Goal: Task Accomplishment & Management: Use online tool/utility

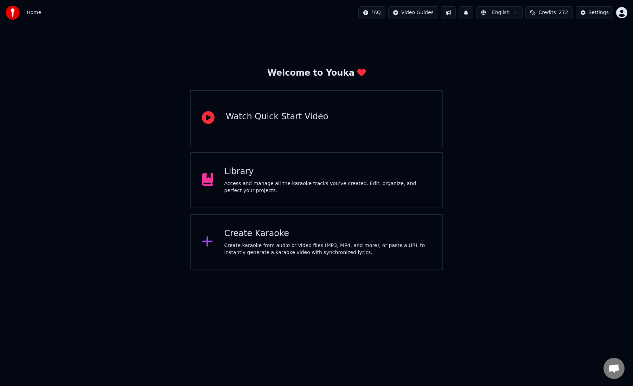
click at [288, 245] on div "Create karaoke from audio or video files (MP3, MP4, and more), or paste a URL t…" at bounding box center [327, 249] width 207 height 14
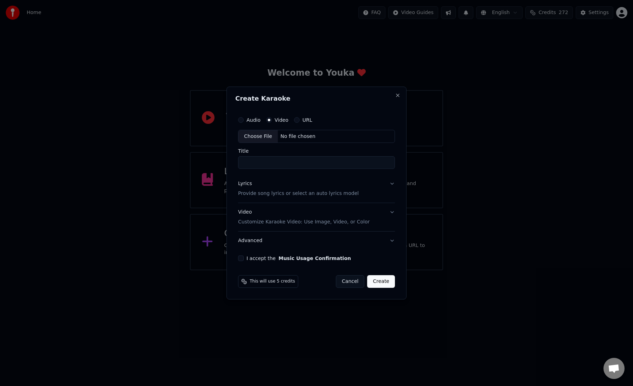
click at [348, 281] on button "Cancel" at bounding box center [350, 281] width 28 height 13
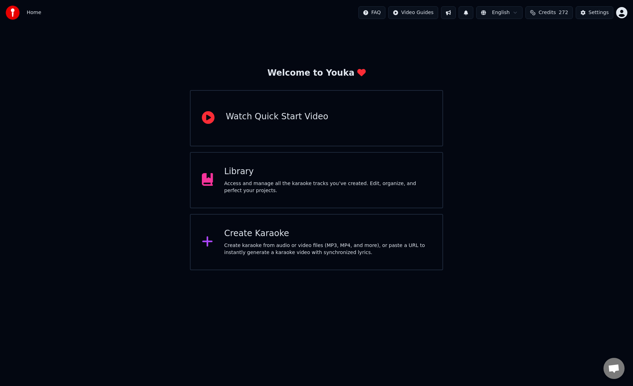
click at [294, 180] on div "Access and manage all the karaoke tracks you’ve created. Edit, organize, and pe…" at bounding box center [327, 187] width 207 height 14
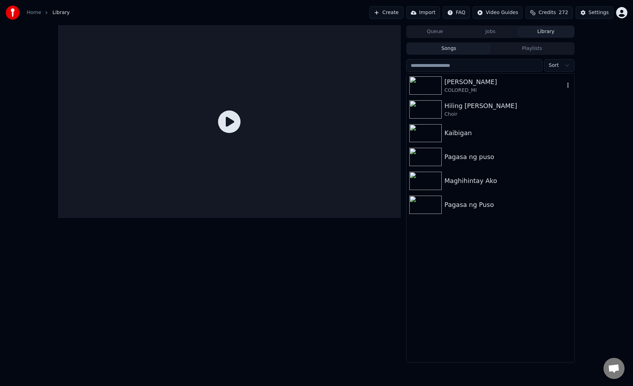
click at [471, 90] on div "COLORED_MI" at bounding box center [505, 90] width 120 height 7
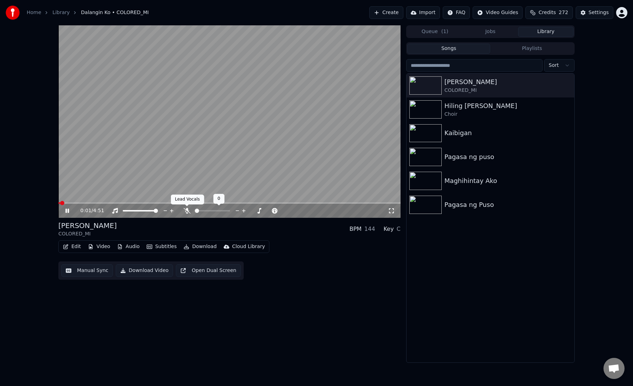
click at [186, 208] on body "Home Library [PERSON_NAME] • COLORED_MI Create Import FAQ Video Guides Credits …" at bounding box center [316, 193] width 633 height 386
click at [186, 208] on icon at bounding box center [187, 211] width 7 height 6
click at [91, 271] on button "Manual Sync" at bounding box center [87, 270] width 52 height 13
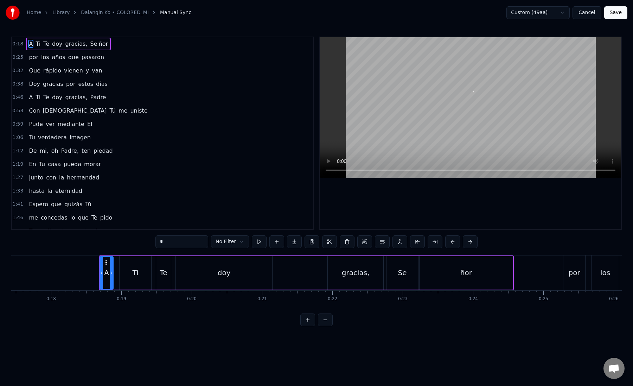
scroll to position [0, 1279]
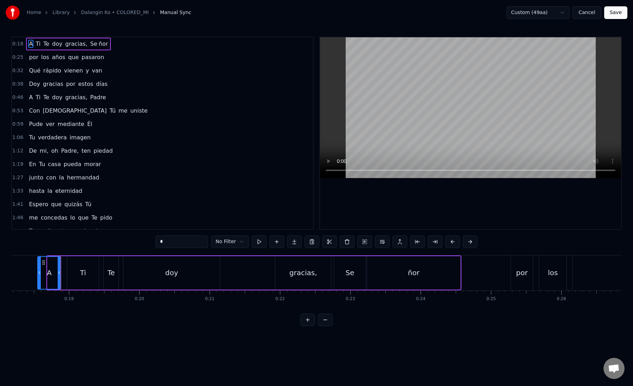
drag, startPoint x: 50, startPoint y: 273, endPoint x: 28, endPoint y: 273, distance: 21.8
click at [38, 273] on icon at bounding box center [39, 273] width 3 height 6
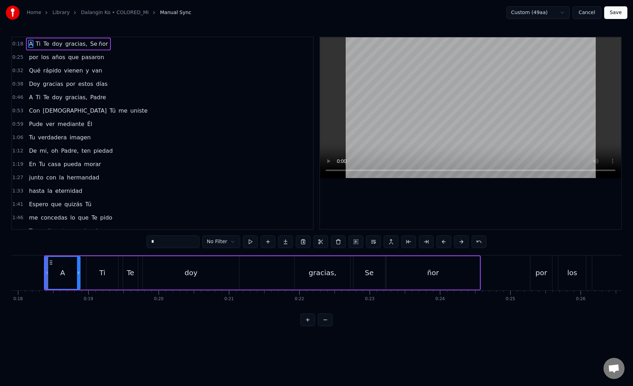
click at [57, 272] on div "A" at bounding box center [62, 273] width 34 height 32
drag, startPoint x: 49, startPoint y: 272, endPoint x: 61, endPoint y: 274, distance: 11.9
click at [61, 274] on icon at bounding box center [60, 273] width 3 height 6
drag, startPoint x: 82, startPoint y: 274, endPoint x: 90, endPoint y: 275, distance: 8.9
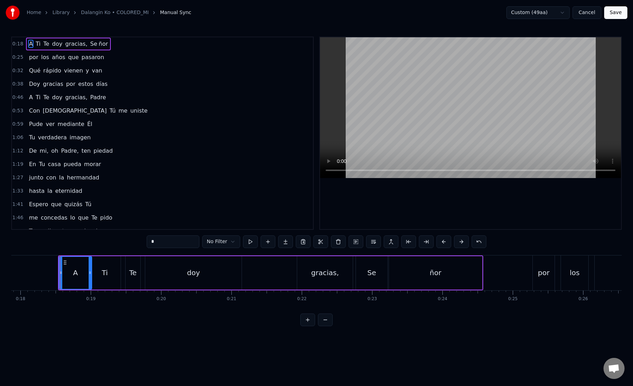
click at [91, 276] on div at bounding box center [90, 273] width 3 height 32
click at [101, 272] on div "Ti" at bounding box center [105, 272] width 32 height 33
click at [74, 274] on div "A" at bounding box center [75, 272] width 5 height 11
click at [87, 273] on icon at bounding box center [86, 273] width 3 height 6
click at [98, 274] on div "Ti" at bounding box center [105, 272] width 32 height 33
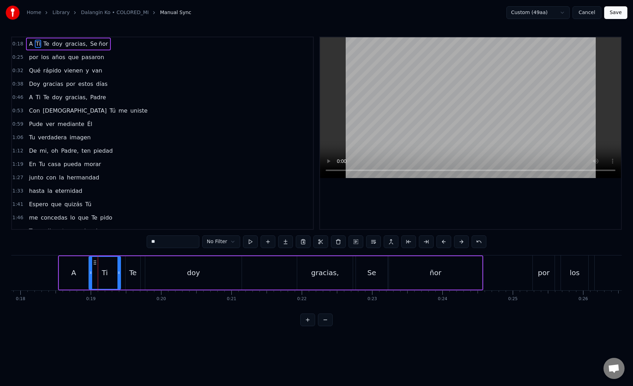
click at [75, 273] on div "A" at bounding box center [73, 272] width 5 height 11
click at [100, 272] on div "Ti" at bounding box center [105, 272] width 32 height 33
click at [133, 266] on div "Te" at bounding box center [133, 272] width 15 height 33
drag, startPoint x: 128, startPoint y: 273, endPoint x: 123, endPoint y: 274, distance: 5.0
click at [123, 274] on icon at bounding box center [122, 273] width 3 height 6
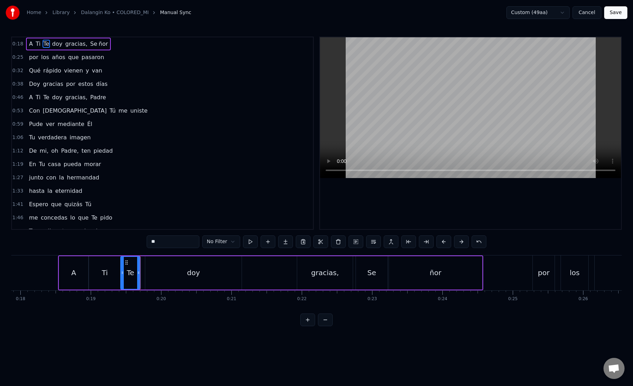
click at [148, 275] on div "doy" at bounding box center [193, 272] width 96 height 33
click at [145, 275] on icon at bounding box center [143, 273] width 3 height 6
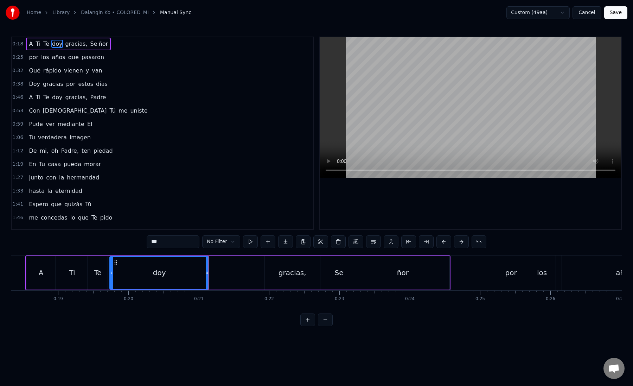
scroll to position [0, 1332]
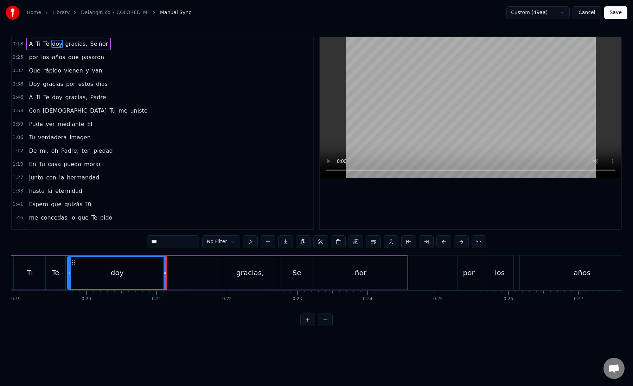
click at [232, 275] on div "gracias," at bounding box center [250, 272] width 56 height 33
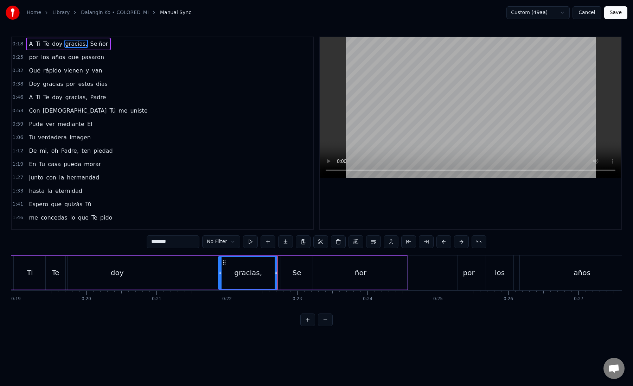
drag, startPoint x: 223, startPoint y: 273, endPoint x: 218, endPoint y: 273, distance: 4.6
click at [219, 273] on icon at bounding box center [220, 273] width 3 height 6
click at [279, 280] on div at bounding box center [277, 273] width 3 height 32
click at [299, 273] on div "Se" at bounding box center [297, 272] width 9 height 11
type input "**"
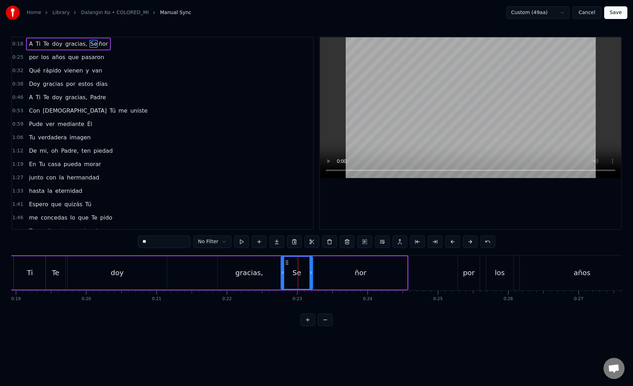
click at [83, 44] on div "A Ti Te doy gracias, Se ñor" at bounding box center [68, 44] width 85 height 13
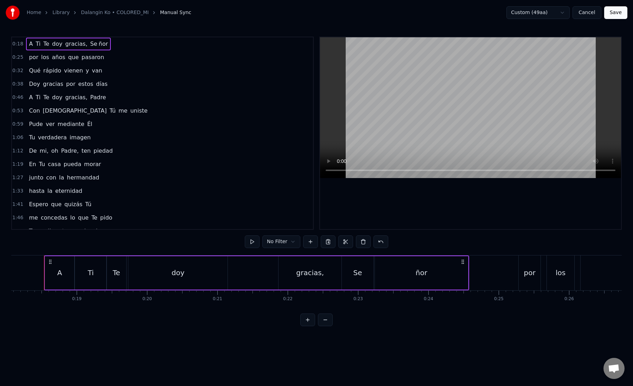
scroll to position [0, 1269]
click at [82, 45] on span "gracias," at bounding box center [76, 44] width 24 height 8
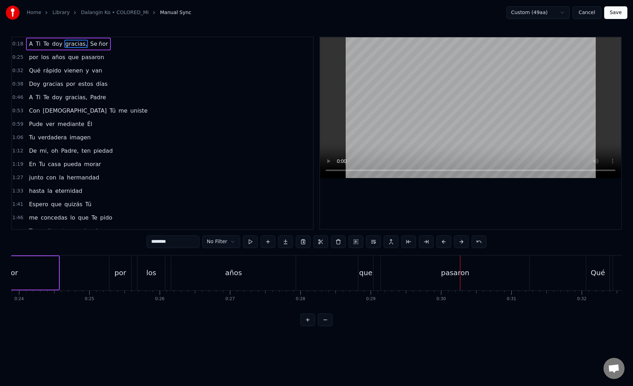
scroll to position [0, 1665]
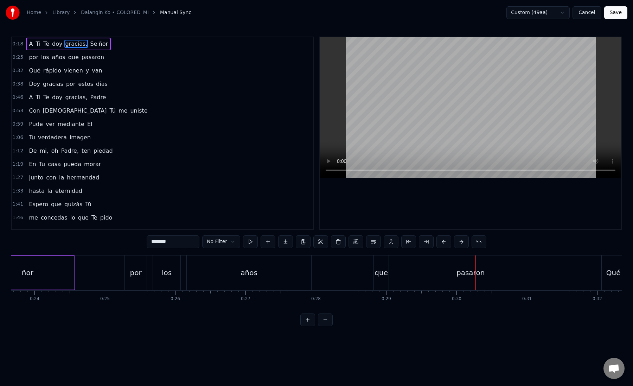
click at [141, 266] on div "por" at bounding box center [136, 272] width 22 height 35
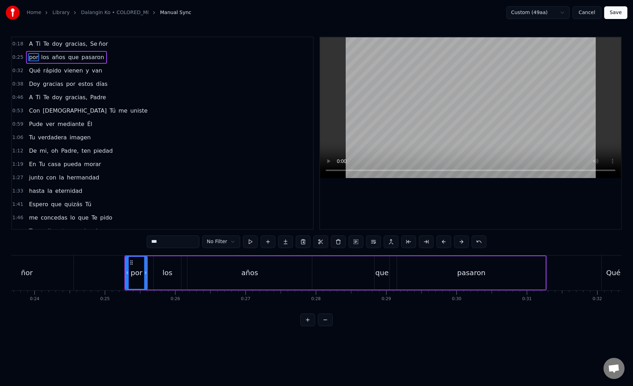
click at [132, 271] on div "por" at bounding box center [137, 272] width 12 height 11
click at [158, 276] on div "los" at bounding box center [167, 272] width 27 height 33
drag, startPoint x: 155, startPoint y: 275, endPoint x: 149, endPoint y: 275, distance: 6.3
click at [149, 275] on icon at bounding box center [149, 273] width 3 height 6
click at [202, 277] on div "años" at bounding box center [249, 272] width 125 height 33
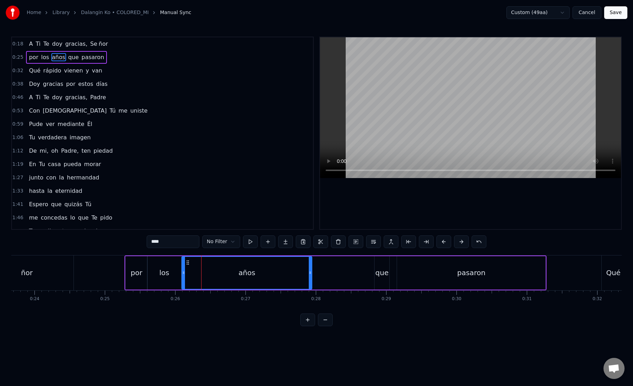
drag, startPoint x: 189, startPoint y: 273, endPoint x: 183, endPoint y: 274, distance: 5.8
click at [183, 274] on icon at bounding box center [183, 273] width 3 height 6
click at [191, 271] on div "años" at bounding box center [246, 273] width 129 height 32
click at [426, 244] on button at bounding box center [426, 241] width 15 height 13
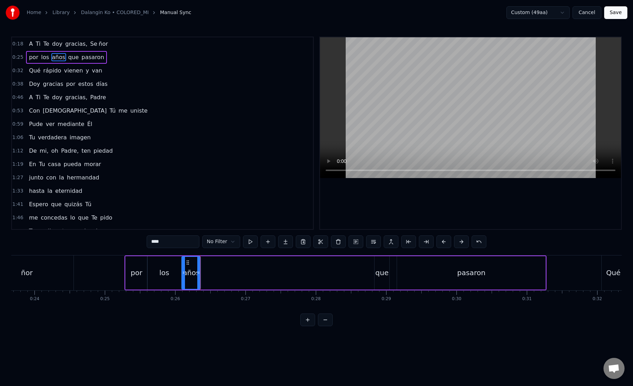
drag, startPoint x: 155, startPoint y: 242, endPoint x: 185, endPoint y: 243, distance: 29.9
click at [185, 243] on input "****" at bounding box center [173, 241] width 53 height 13
type input "*"
click at [284, 239] on button at bounding box center [285, 241] width 15 height 13
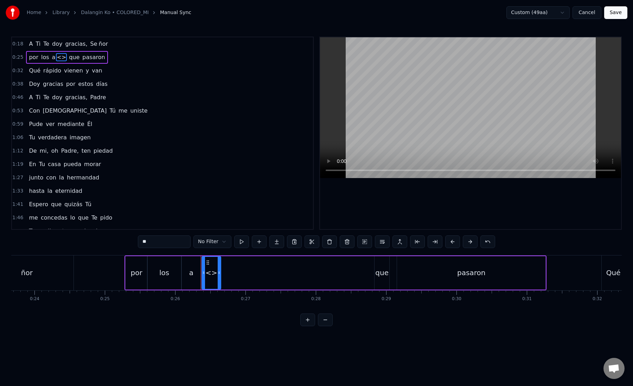
drag, startPoint x: 173, startPoint y: 235, endPoint x: 192, endPoint y: 250, distance: 25.1
click at [192, 250] on div "0:18 A Ti Te doy gracias, Se ñor 0:25 por los a <> que pasaron 0:32 Qué rápido …" at bounding box center [316, 181] width 611 height 289
paste input "*"
drag, startPoint x: 219, startPoint y: 274, endPoint x: 308, endPoint y: 279, distance: 89.5
click at [303, 279] on div at bounding box center [301, 273] width 3 height 32
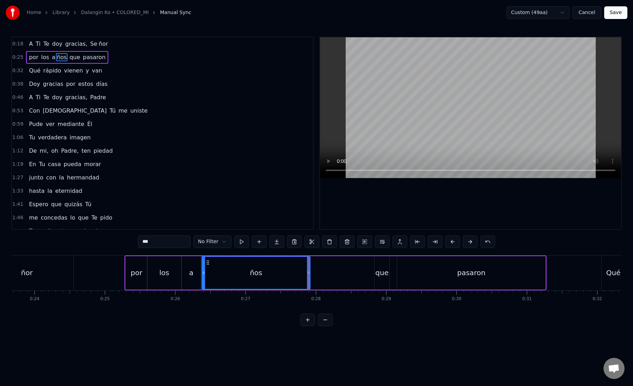
type input "***"
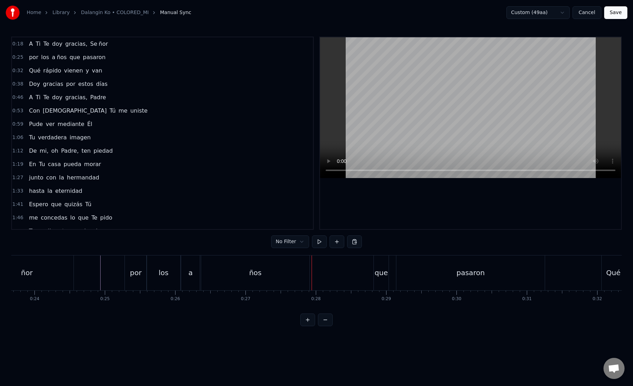
click at [382, 266] on div "que" at bounding box center [381, 272] width 15 height 35
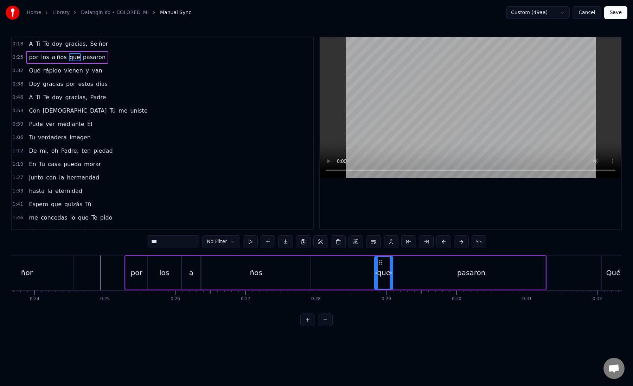
drag, startPoint x: 386, startPoint y: 275, endPoint x: 391, endPoint y: 275, distance: 5.3
click at [391, 275] on div at bounding box center [391, 273] width 3 height 32
click at [420, 278] on div "pasaron" at bounding box center [471, 272] width 148 height 33
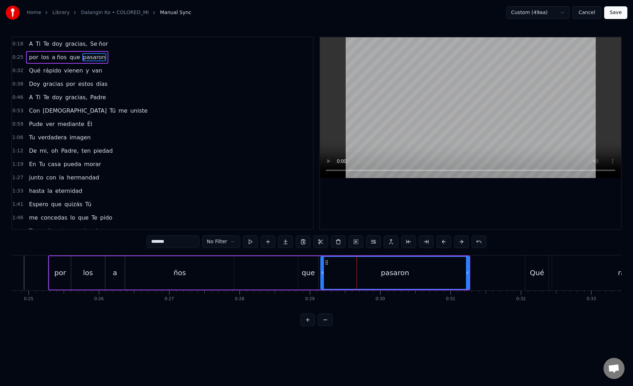
scroll to position [0, 1743]
click at [326, 273] on div "pasaron" at bounding box center [393, 273] width 148 height 32
click at [424, 242] on button at bounding box center [426, 241] width 15 height 13
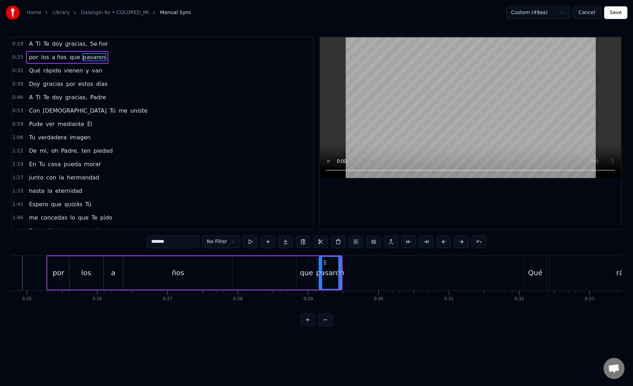
drag, startPoint x: 158, startPoint y: 242, endPoint x: 191, endPoint y: 242, distance: 33.8
click at [191, 242] on input "*******" at bounding box center [173, 241] width 53 height 13
type input "**"
click at [285, 239] on button at bounding box center [285, 241] width 15 height 13
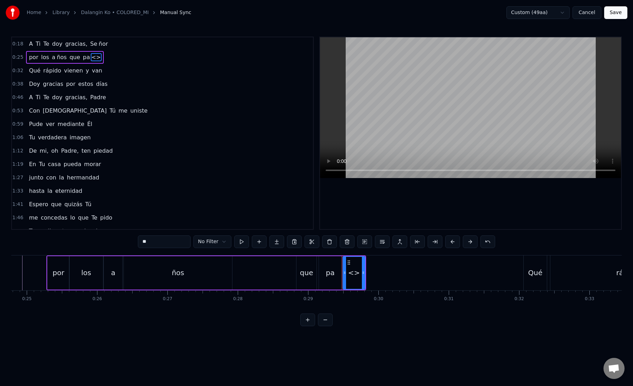
drag, startPoint x: 162, startPoint y: 237, endPoint x: 168, endPoint y: 243, distance: 8.5
click at [168, 243] on input "**" at bounding box center [164, 241] width 53 height 13
paste input "***"
click at [148, 242] on input "*****" at bounding box center [164, 241] width 53 height 13
click at [326, 265] on div "pa" at bounding box center [330, 272] width 23 height 33
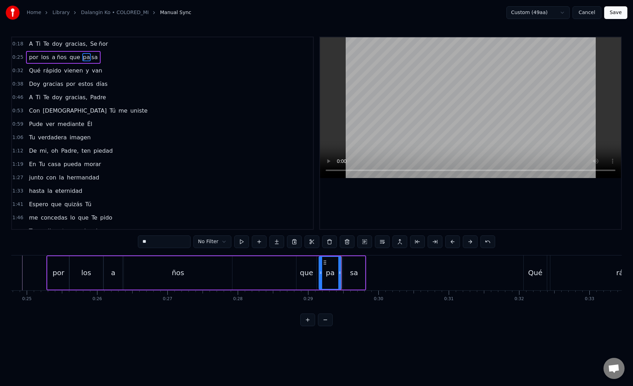
click at [350, 275] on div "sa" at bounding box center [354, 272] width 8 height 11
type input "**"
click at [277, 242] on button at bounding box center [276, 241] width 15 height 13
drag, startPoint x: 179, startPoint y: 240, endPoint x: 125, endPoint y: 240, distance: 53.5
click at [125, 240] on div "0:18 A Ti Te doy gracias, Se ñor 0:25 por los a ños que pa sa <> 0:32 Qué rápid…" at bounding box center [316, 181] width 611 height 289
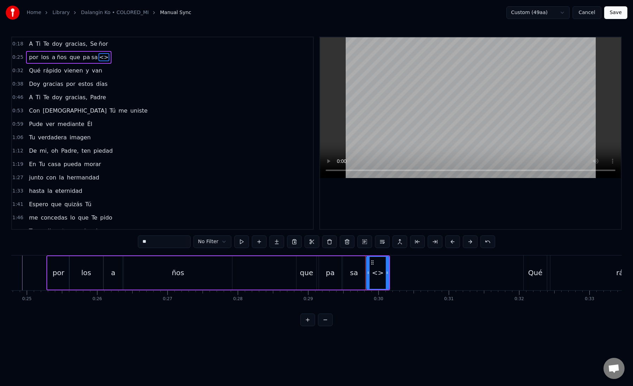
paste input "*"
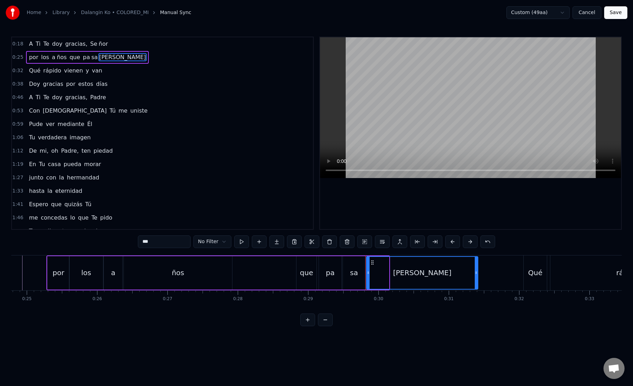
drag, startPoint x: 388, startPoint y: 274, endPoint x: 477, endPoint y: 276, distance: 89.0
click at [477, 276] on div at bounding box center [476, 273] width 3 height 32
click at [376, 273] on div "[PERSON_NAME]" at bounding box center [422, 273] width 111 height 32
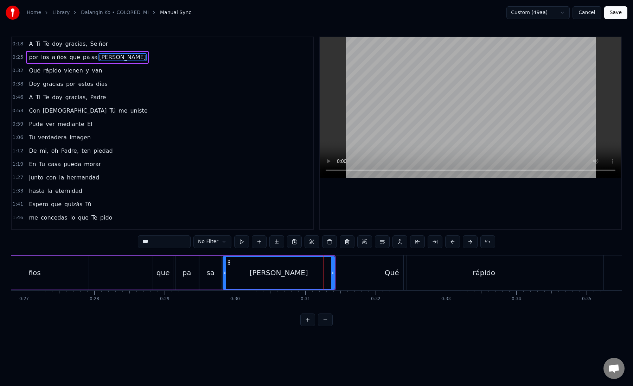
scroll to position [0, 1890]
click at [389, 269] on div "Qué" at bounding box center [389, 272] width 14 height 11
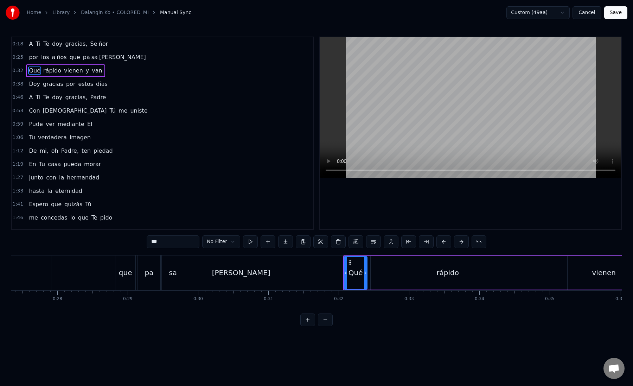
scroll to position [0, 1967]
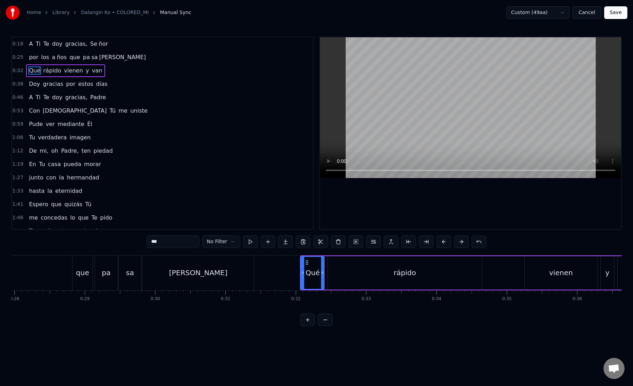
click at [339, 274] on div "rápido" at bounding box center [405, 272] width 154 height 33
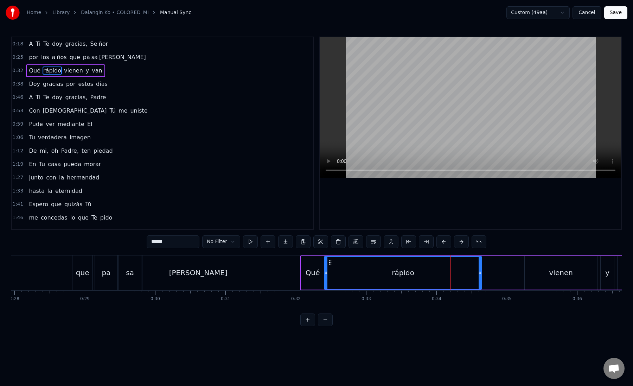
click at [326, 273] on icon at bounding box center [326, 273] width 3 height 6
click at [425, 243] on button at bounding box center [426, 241] width 15 height 13
drag, startPoint x: 158, startPoint y: 242, endPoint x: 182, endPoint y: 242, distance: 23.9
click at [182, 242] on input "******" at bounding box center [173, 241] width 53 height 13
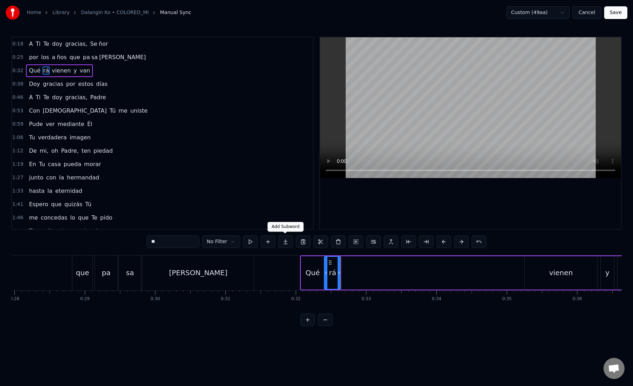
type input "**"
click at [290, 238] on button at bounding box center [285, 241] width 15 height 13
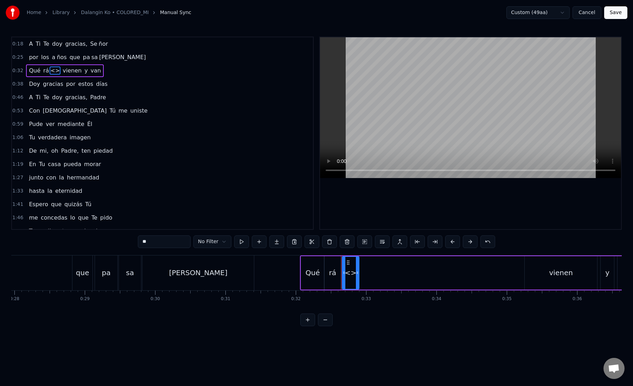
drag, startPoint x: 166, startPoint y: 243, endPoint x: 127, endPoint y: 243, distance: 38.7
click at [127, 243] on div "0:18 A Ti Te doy gracias, Se ñor 0:25 por los a ños que pa sa [PERSON_NAME] 0:3…" at bounding box center [316, 181] width 611 height 289
paste input "**"
click at [148, 242] on input "****" at bounding box center [164, 241] width 53 height 13
type input "**"
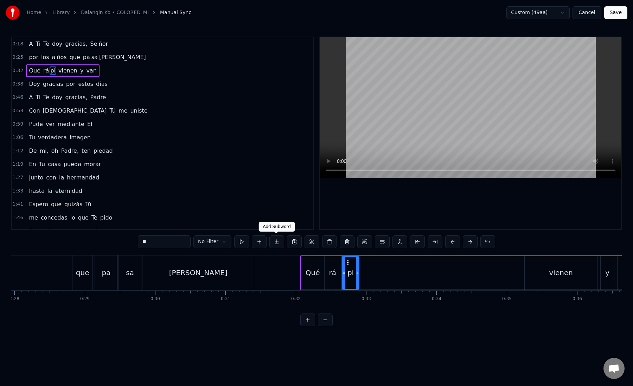
click at [281, 244] on button at bounding box center [276, 241] width 15 height 13
drag, startPoint x: 153, startPoint y: 243, endPoint x: 129, endPoint y: 243, distance: 23.6
click at [129, 243] on div "0:18 A Ti Te doy gracias, Se ñor 0:25 por los a ños que pa sa [PERSON_NAME] 0:3…" at bounding box center [316, 181] width 611 height 289
paste input "text"
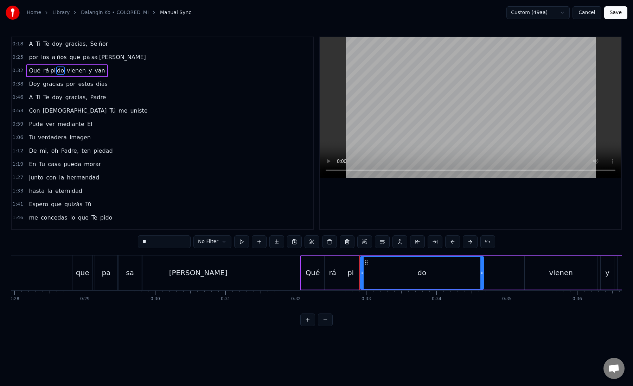
drag, startPoint x: 375, startPoint y: 274, endPoint x: 482, endPoint y: 275, distance: 106.6
click at [482, 275] on div at bounding box center [481, 273] width 3 height 32
click at [364, 274] on icon at bounding box center [365, 273] width 3 height 6
click at [352, 277] on div "pi" at bounding box center [351, 272] width 6 height 11
type input "**"
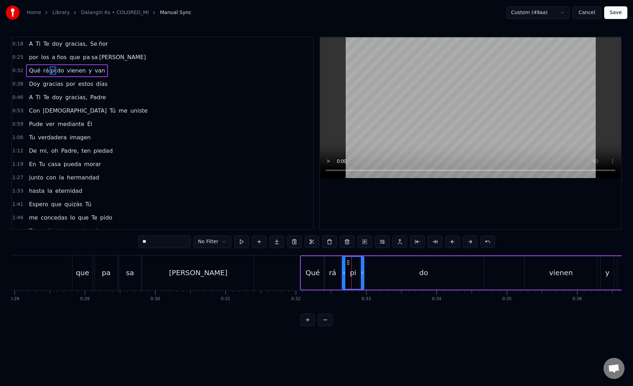
drag, startPoint x: 356, startPoint y: 277, endPoint x: 360, endPoint y: 278, distance: 3.9
click at [361, 278] on div at bounding box center [362, 273] width 3 height 32
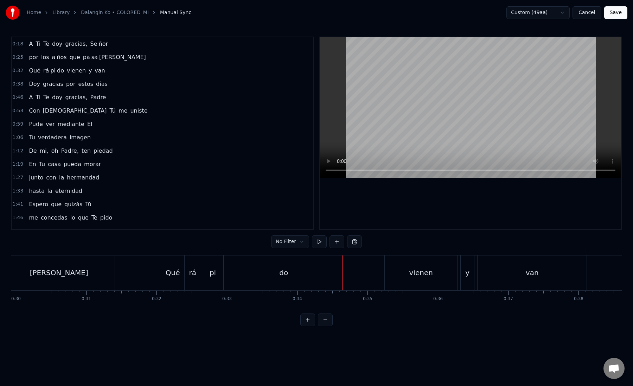
scroll to position [0, 2120]
click at [378, 274] on div "vienen" at bounding box center [406, 272] width 72 height 35
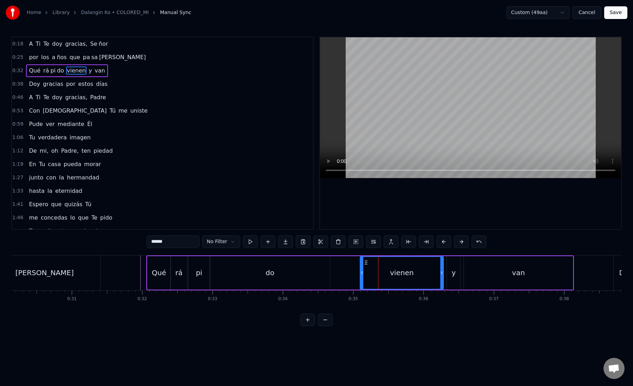
drag, startPoint x: 374, startPoint y: 273, endPoint x: 363, endPoint y: 273, distance: 11.3
click at [363, 273] on div "vienen" at bounding box center [402, 273] width 83 height 32
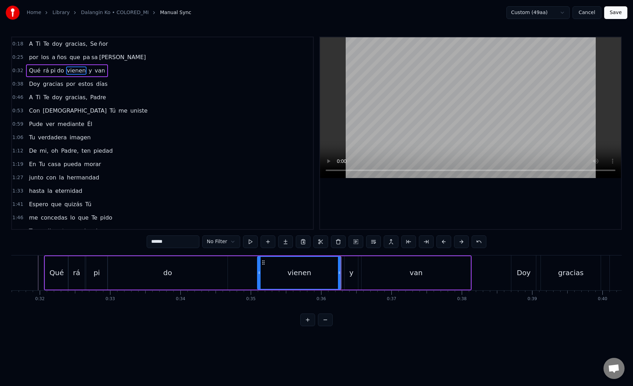
scroll to position [0, 2230]
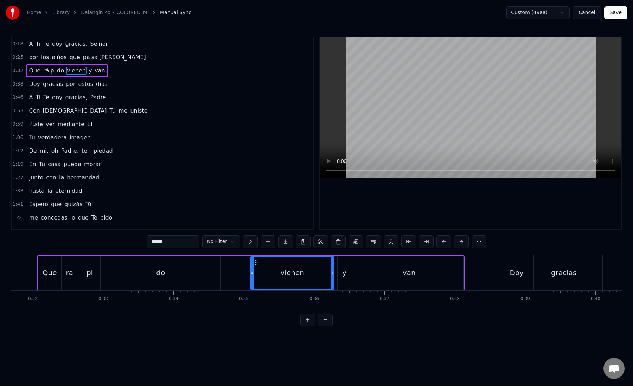
click at [342, 276] on div "y" at bounding box center [344, 272] width 13 height 33
click at [367, 275] on div "van" at bounding box center [409, 272] width 109 height 33
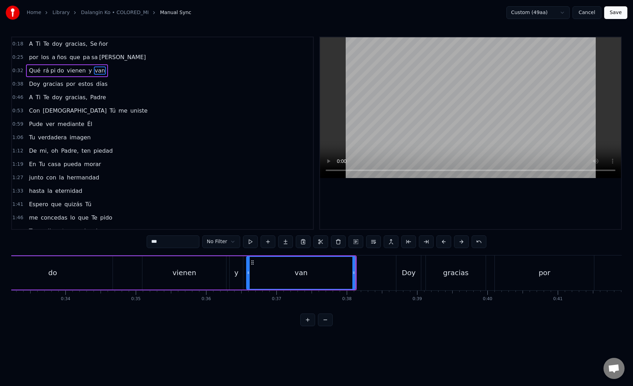
scroll to position [0, 2358]
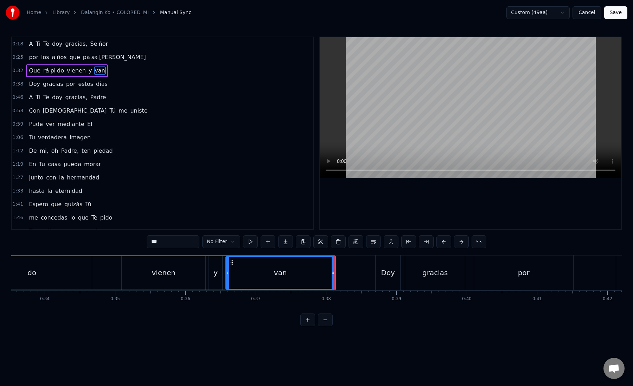
click at [379, 279] on div "Doy" at bounding box center [388, 272] width 25 height 35
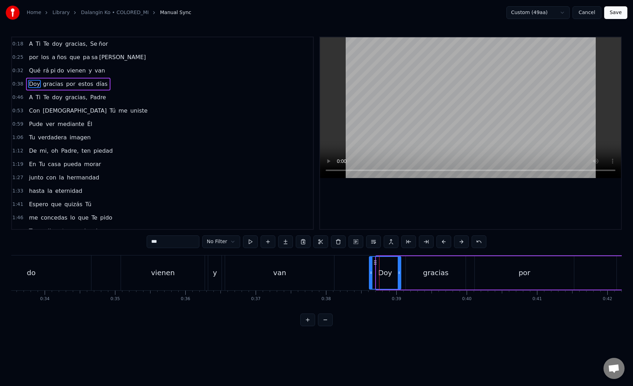
drag, startPoint x: 378, startPoint y: 276, endPoint x: 371, endPoint y: 276, distance: 7.0
click at [371, 276] on div at bounding box center [371, 273] width 3 height 32
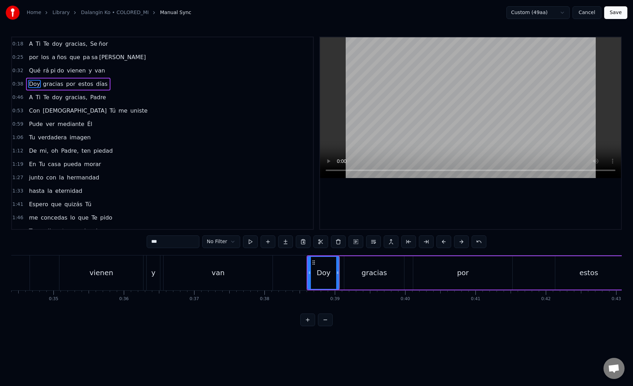
scroll to position [0, 2460]
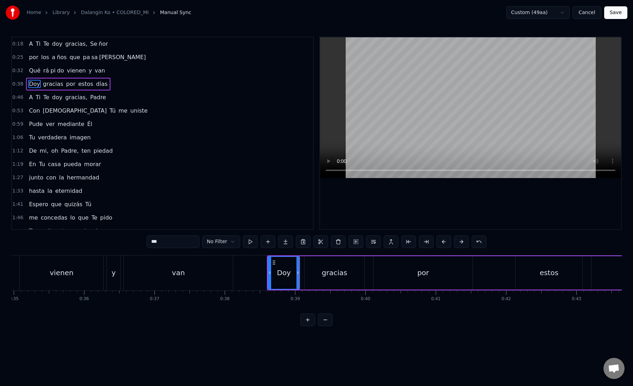
click at [314, 278] on div "gracias" at bounding box center [335, 272] width 60 height 33
click at [304, 274] on icon at bounding box center [303, 273] width 3 height 6
click at [359, 274] on icon at bounding box center [359, 273] width 3 height 6
click at [381, 273] on div "por" at bounding box center [423, 272] width 99 height 33
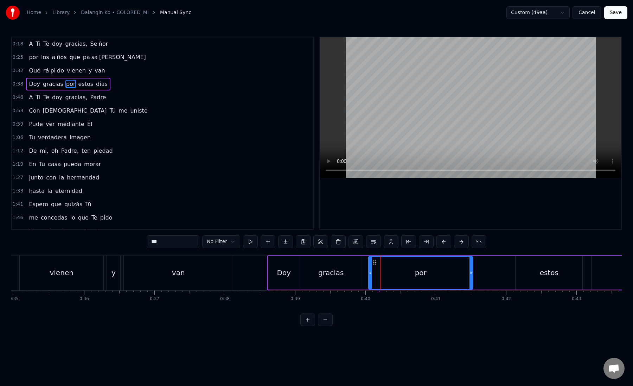
drag, startPoint x: 375, startPoint y: 273, endPoint x: 370, endPoint y: 273, distance: 4.9
click at [370, 273] on icon at bounding box center [370, 273] width 3 height 6
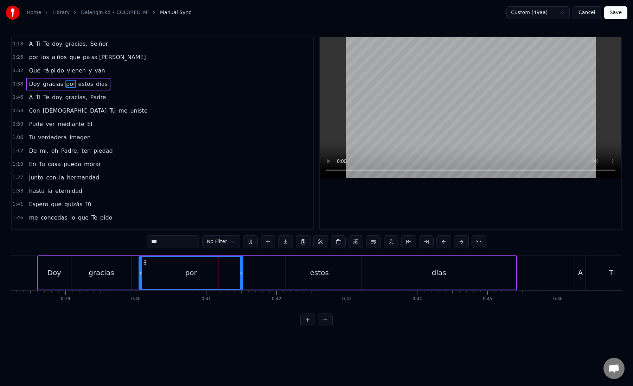
scroll to position [0, 2691]
click at [297, 276] on div "estos" at bounding box center [318, 272] width 67 height 33
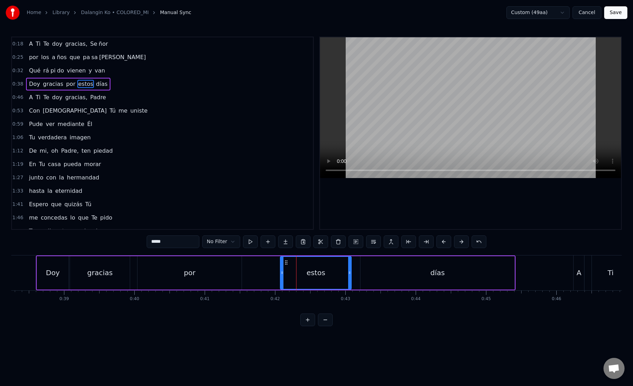
drag, startPoint x: 286, startPoint y: 274, endPoint x: 276, endPoint y: 274, distance: 10.2
click at [281, 274] on icon at bounding box center [282, 273] width 3 height 6
click at [390, 268] on div "días" at bounding box center [438, 272] width 154 height 33
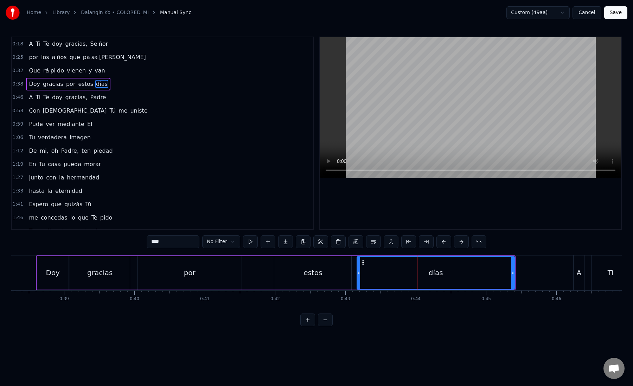
drag, startPoint x: 362, startPoint y: 273, endPoint x: 356, endPoint y: 273, distance: 6.7
click at [357, 273] on icon at bounding box center [358, 273] width 3 height 6
click at [425, 241] on button at bounding box center [426, 241] width 15 height 13
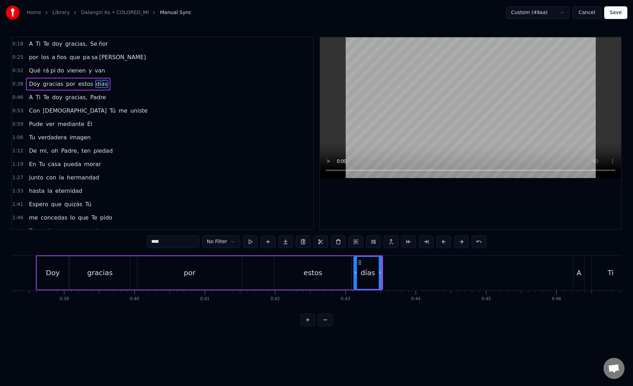
drag, startPoint x: 160, startPoint y: 241, endPoint x: 205, endPoint y: 241, distance: 45.4
click at [205, 241] on div "**** No Filter" at bounding box center [317, 241] width 340 height 13
type input "**"
click at [282, 243] on button at bounding box center [285, 241] width 15 height 13
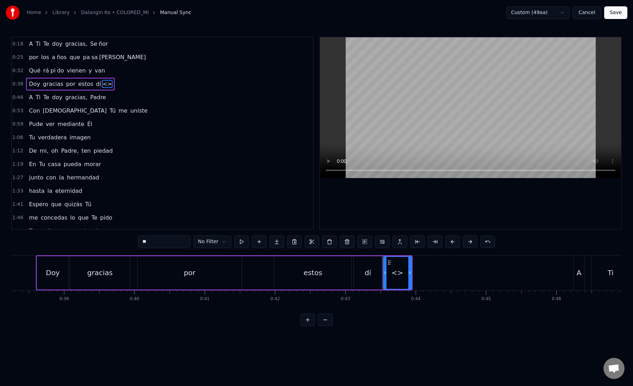
drag, startPoint x: 189, startPoint y: 243, endPoint x: 119, endPoint y: 242, distance: 69.6
click at [119, 242] on div "0:18 A Ti Te doy gracias, Se ñor 0:25 por los a ños que pa sa [PERSON_NAME] 0:3…" at bounding box center [316, 181] width 611 height 289
paste input "text"
drag, startPoint x: 408, startPoint y: 273, endPoint x: 504, endPoint y: 274, distance: 95.3
click at [503, 274] on icon at bounding box center [502, 273] width 3 height 6
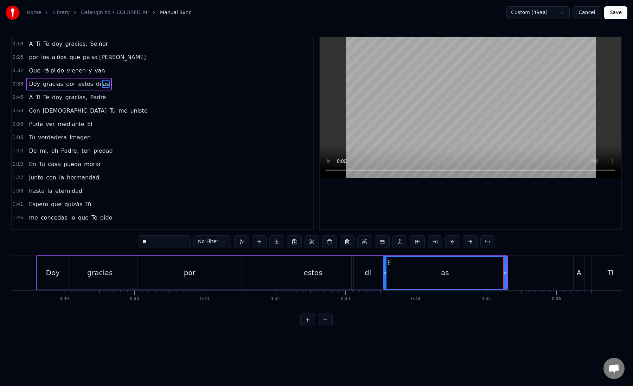
click at [390, 276] on div "as" at bounding box center [445, 273] width 123 height 32
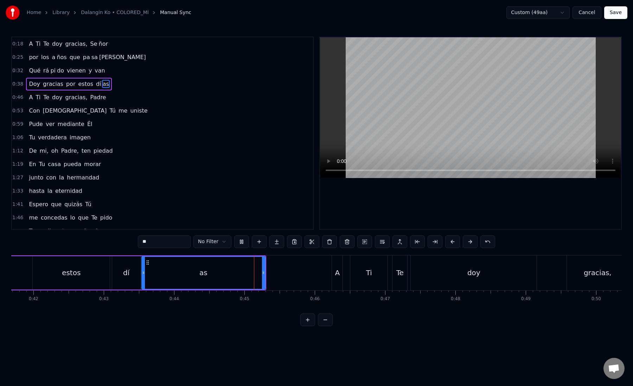
scroll to position [0, 2935]
click at [333, 273] on div "A" at bounding box center [335, 272] width 5 height 11
type input "*"
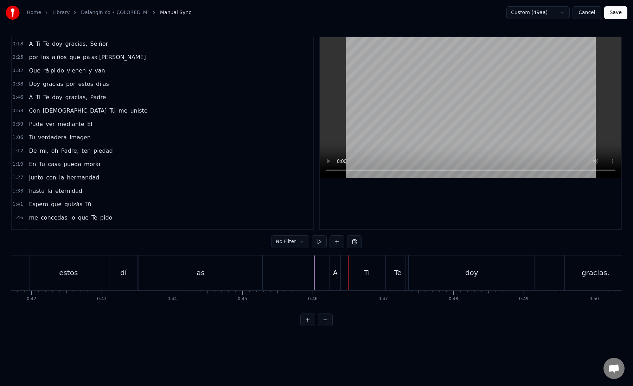
click at [337, 275] on div "A" at bounding box center [335, 272] width 5 height 11
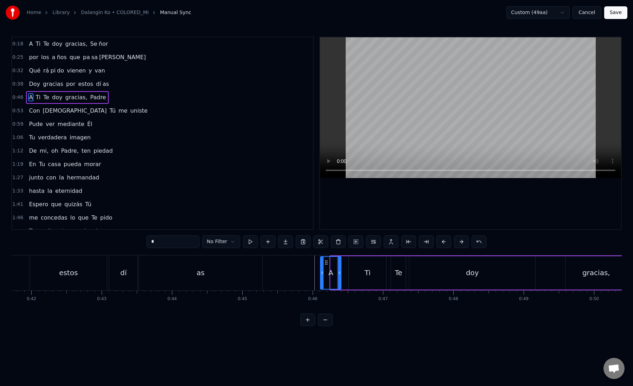
drag, startPoint x: 333, startPoint y: 275, endPoint x: 316, endPoint y: 275, distance: 17.6
click at [321, 275] on icon at bounding box center [322, 273] width 3 height 6
click at [342, 275] on icon at bounding box center [341, 273] width 3 height 6
click at [327, 274] on div "A" at bounding box center [328, 272] width 5 height 11
click at [360, 274] on div "Ti" at bounding box center [367, 272] width 37 height 33
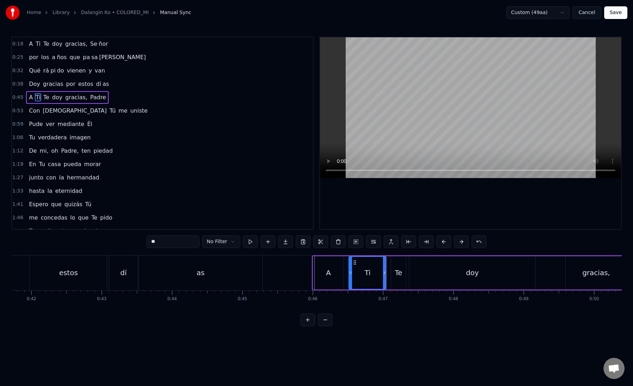
click at [319, 273] on div "A" at bounding box center [328, 272] width 31 height 33
type input "*"
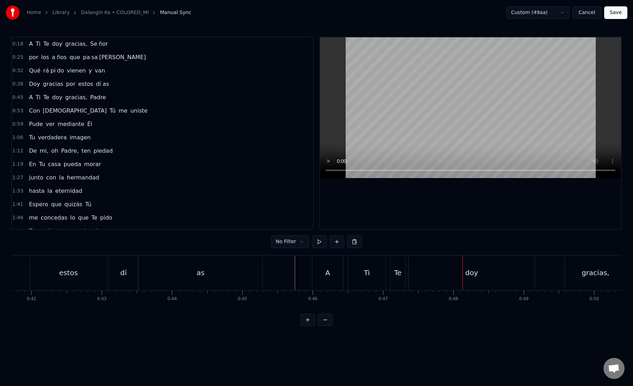
click at [332, 275] on div "A" at bounding box center [327, 272] width 31 height 35
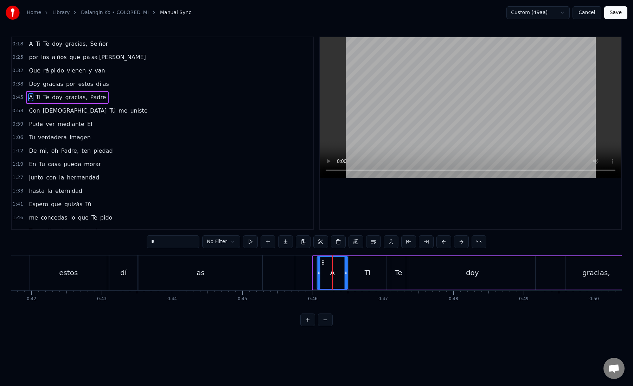
drag, startPoint x: 318, startPoint y: 262, endPoint x: 322, endPoint y: 264, distance: 4.4
click at [322, 264] on icon at bounding box center [323, 263] width 6 height 6
drag, startPoint x: 318, startPoint y: 274, endPoint x: 324, endPoint y: 274, distance: 5.6
click at [324, 274] on icon at bounding box center [324, 273] width 3 height 6
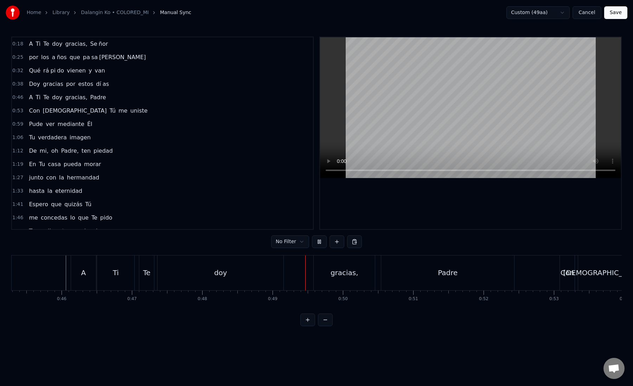
scroll to position [0, 3191]
click at [321, 278] on div "gracias," at bounding box center [339, 272] width 61 height 35
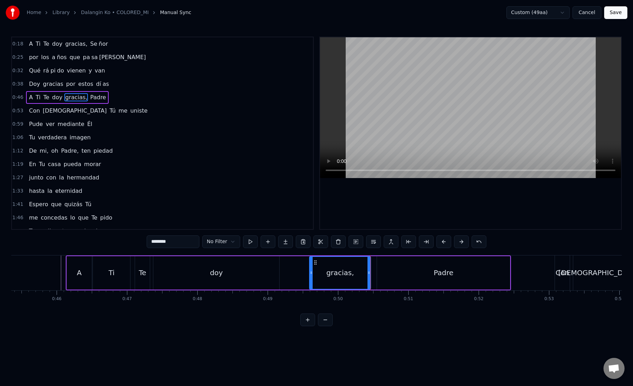
click at [396, 263] on div "Padre" at bounding box center [443, 272] width 133 height 33
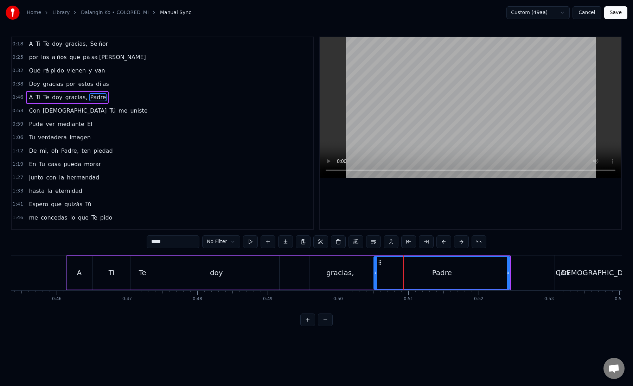
click at [375, 273] on icon at bounding box center [375, 273] width 3 height 6
click at [397, 276] on div "Padre" at bounding box center [442, 273] width 136 height 32
click at [400, 274] on div "Padre" at bounding box center [442, 273] width 136 height 32
click at [426, 244] on button at bounding box center [426, 241] width 15 height 13
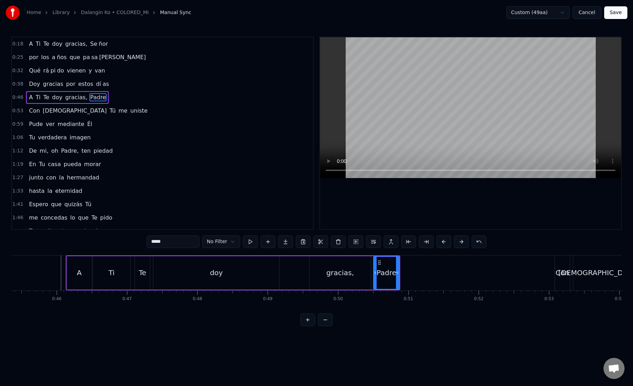
drag, startPoint x: 161, startPoint y: 243, endPoint x: 193, endPoint y: 243, distance: 32.7
click at [193, 243] on input "*****" at bounding box center [173, 241] width 53 height 13
type input "***"
click at [283, 238] on button at bounding box center [285, 241] width 15 height 13
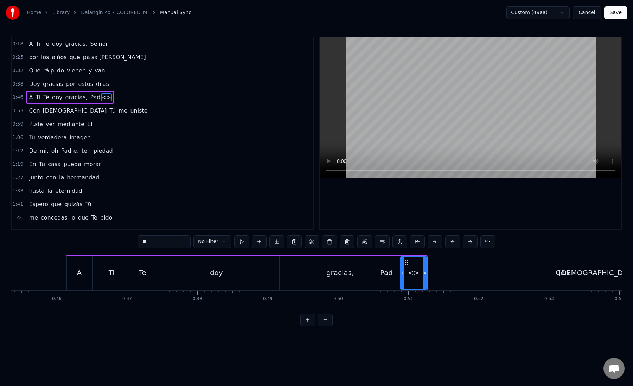
drag, startPoint x: 170, startPoint y: 238, endPoint x: 131, endPoint y: 238, distance: 39.0
click at [131, 238] on div "0:18 A Ti Te doy gracias, Se ñor 0:25 por los a ños que pa sa [PERSON_NAME] 0:3…" at bounding box center [316, 181] width 611 height 289
paste input "**"
paste input "text"
drag, startPoint x: 425, startPoint y: 275, endPoint x: 520, endPoint y: 275, distance: 94.6
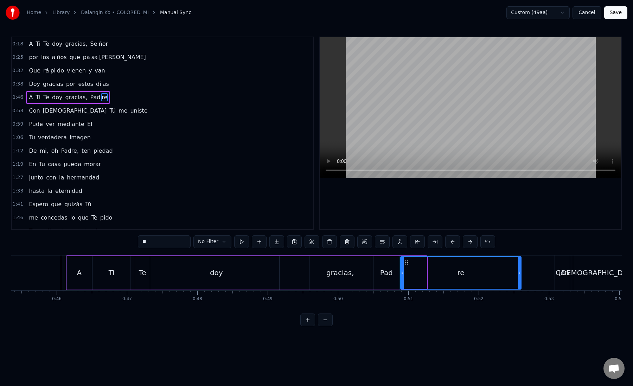
click at [520, 275] on icon at bounding box center [519, 273] width 3 height 6
type input "**"
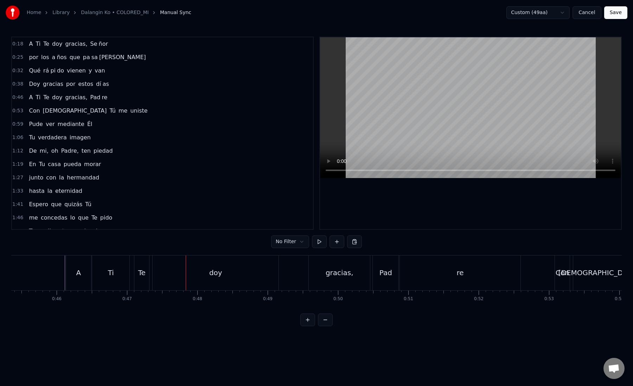
click at [142, 275] on div "Te" at bounding box center [141, 272] width 7 height 11
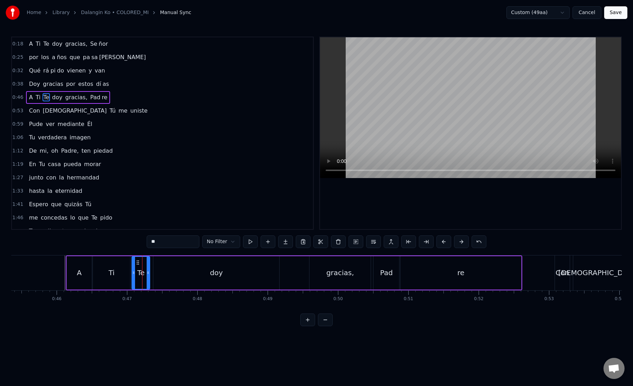
click at [132, 275] on div at bounding box center [133, 273] width 3 height 32
click at [159, 275] on div "doy" at bounding box center [216, 272] width 126 height 33
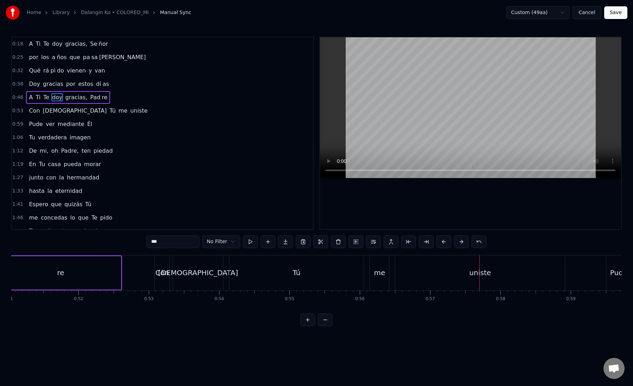
scroll to position [0, 3515]
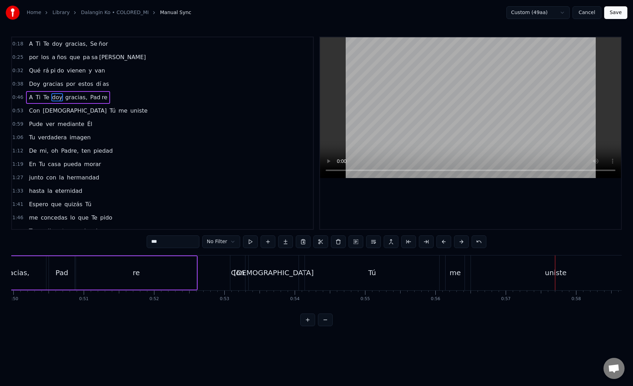
click at [235, 277] on div "Con" at bounding box center [238, 272] width 14 height 11
type input "***"
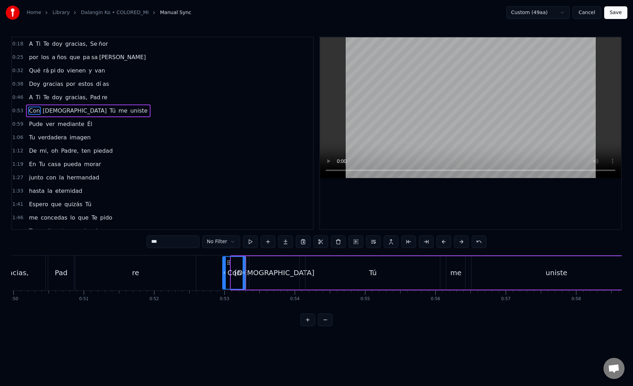
drag, startPoint x: 232, startPoint y: 272, endPoint x: 223, endPoint y: 272, distance: 8.4
click at [223, 272] on icon at bounding box center [224, 273] width 3 height 6
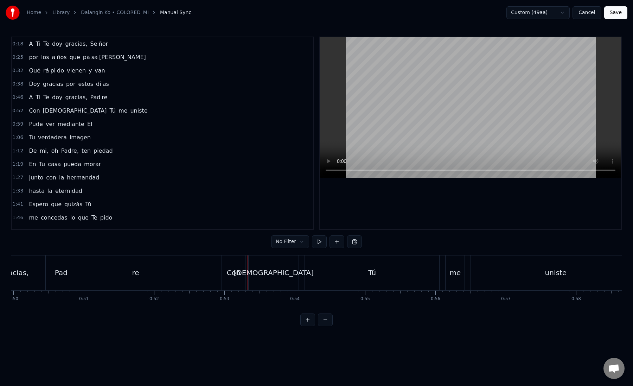
click at [242, 274] on div "Con" at bounding box center [233, 272] width 23 height 35
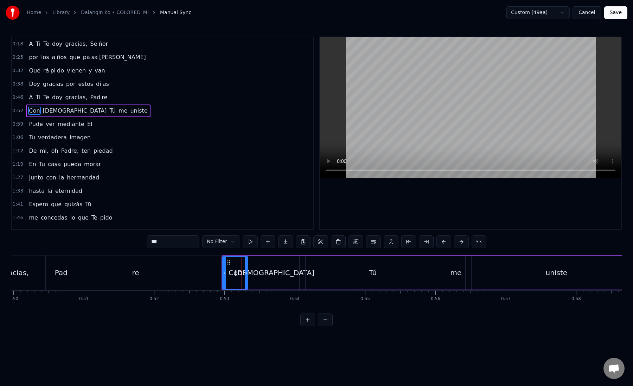
click at [245, 274] on icon at bounding box center [246, 273] width 3 height 6
click at [228, 274] on div "Con" at bounding box center [235, 273] width 25 height 32
click at [265, 274] on div "[DEMOGRAPHIC_DATA]" at bounding box center [274, 272] width 50 height 33
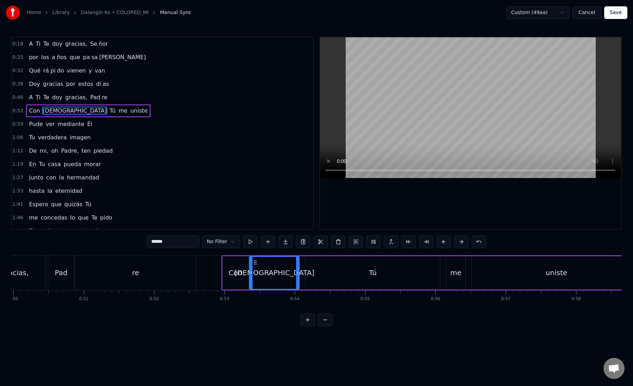
click at [310, 274] on div "Tú" at bounding box center [373, 272] width 134 height 33
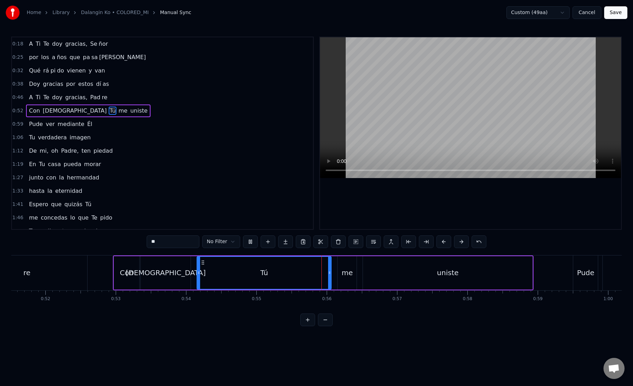
scroll to position [0, 3642]
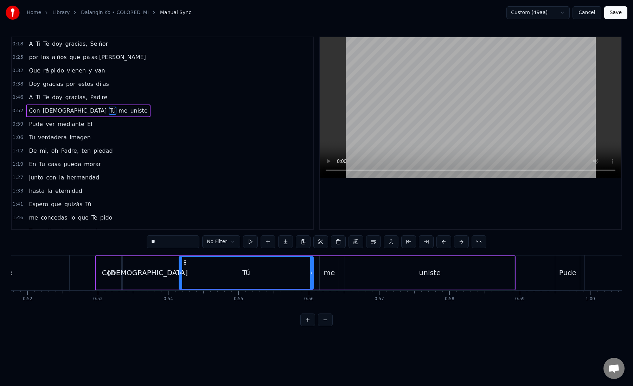
click at [322, 274] on div "me" at bounding box center [329, 272] width 19 height 33
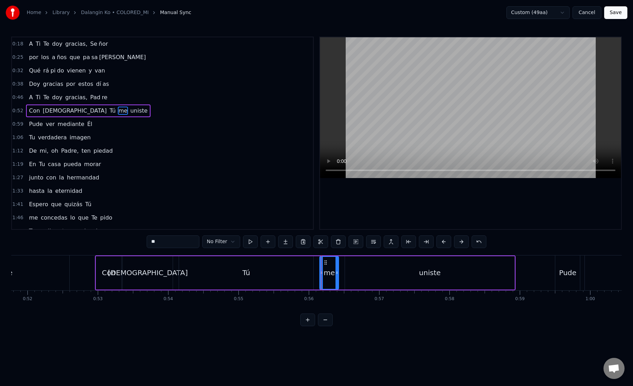
click at [299, 276] on div "Tú" at bounding box center [246, 272] width 134 height 33
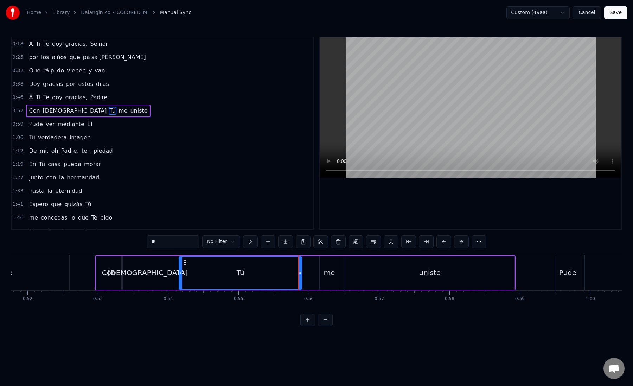
drag, startPoint x: 312, startPoint y: 274, endPoint x: 300, endPoint y: 274, distance: 11.6
click at [300, 274] on icon at bounding box center [300, 273] width 3 height 6
click at [330, 274] on div "me" at bounding box center [329, 272] width 11 height 11
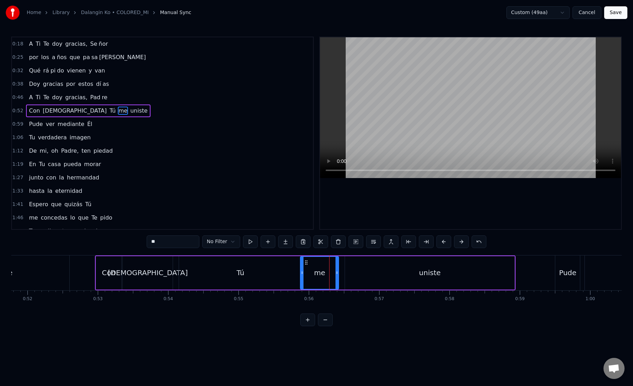
drag, startPoint x: 323, startPoint y: 274, endPoint x: 304, endPoint y: 274, distance: 19.0
click at [304, 274] on icon at bounding box center [302, 273] width 3 height 6
click at [349, 273] on div "uniste" at bounding box center [430, 272] width 170 height 33
type input "******"
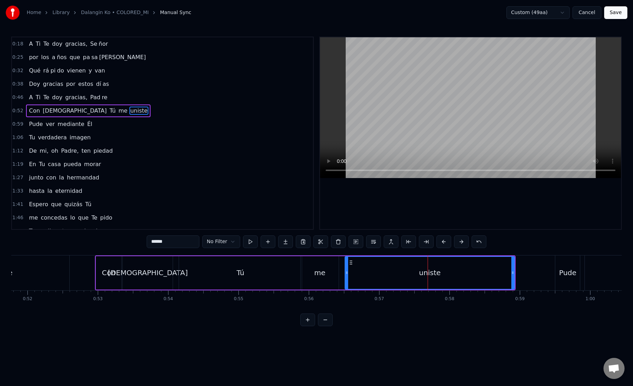
click at [339, 274] on div "Con Cristo Tú me uniste" at bounding box center [305, 272] width 421 height 35
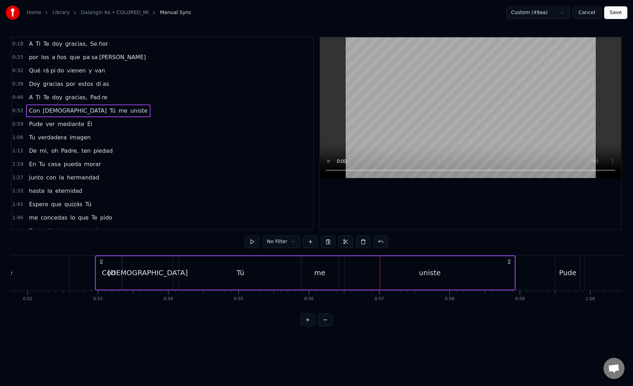
click at [328, 274] on div "me" at bounding box center [320, 272] width 38 height 33
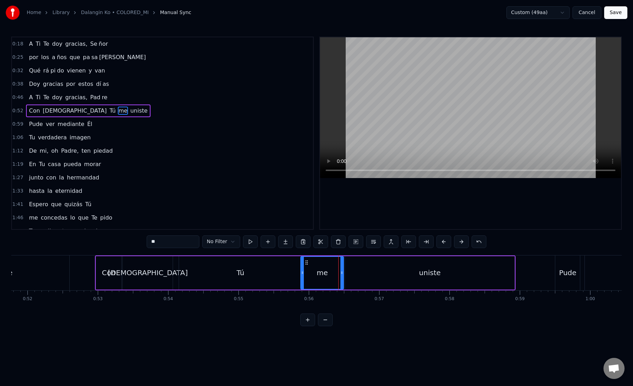
drag, startPoint x: 337, startPoint y: 273, endPoint x: 342, endPoint y: 274, distance: 5.3
click at [342, 274] on icon at bounding box center [341, 273] width 3 height 6
click at [347, 274] on div "uniste" at bounding box center [430, 272] width 170 height 33
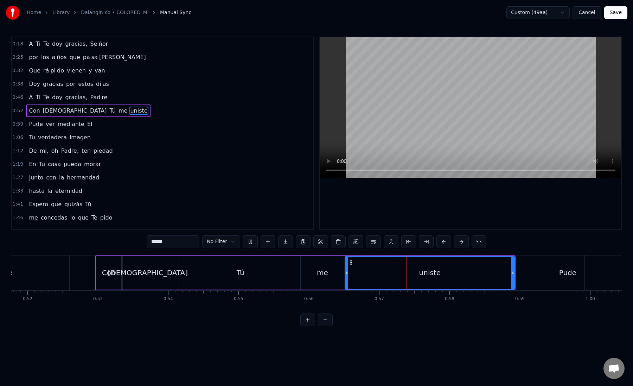
click at [348, 274] on icon at bounding box center [346, 273] width 3 height 6
click at [349, 272] on div "uniste" at bounding box center [429, 273] width 169 height 32
click at [356, 270] on div "uniste" at bounding box center [429, 273] width 169 height 32
click at [421, 243] on button at bounding box center [426, 241] width 15 height 13
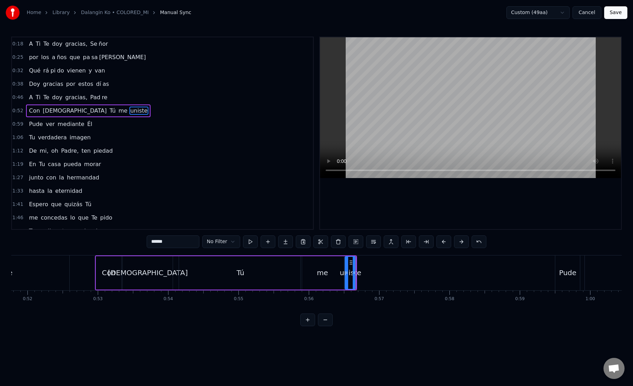
drag, startPoint x: 155, startPoint y: 242, endPoint x: 226, endPoint y: 243, distance: 71.4
click at [226, 243] on div "****** No Filter" at bounding box center [317, 241] width 340 height 13
type input "*"
click at [291, 243] on button at bounding box center [285, 241] width 15 height 13
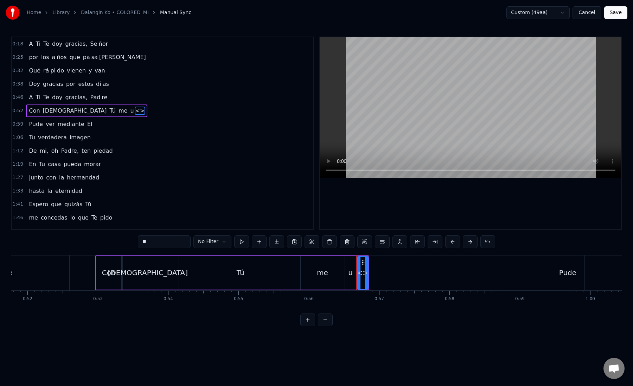
drag, startPoint x: 176, startPoint y: 243, endPoint x: 134, endPoint y: 243, distance: 41.9
click at [134, 243] on div "0:18 A Ti Te doy gracias, Se ñor 0:25 por los a ños que pa sa [PERSON_NAME] 0:3…" at bounding box center [316, 181] width 611 height 289
paste input "***"
click at [150, 242] on input "*****" at bounding box center [164, 241] width 53 height 13
type input "***"
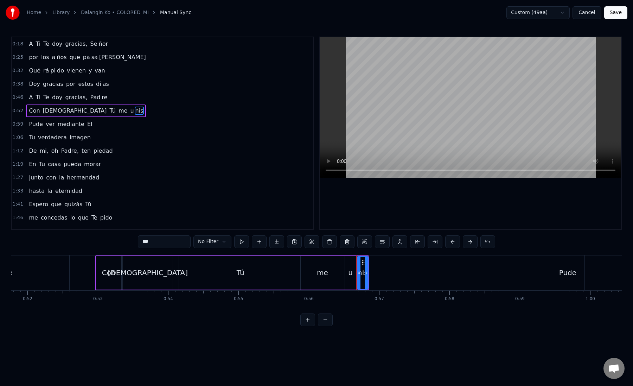
click at [279, 243] on button at bounding box center [276, 241] width 15 height 13
drag, startPoint x: 166, startPoint y: 247, endPoint x: 133, endPoint y: 238, distance: 34.1
click at [133, 238] on div "0:18 A Ti Te doy gracias, Se ñor 0:25 por los a ños que pa sa [PERSON_NAME] 0:3…" at bounding box center [316, 181] width 611 height 289
paste input "text"
drag, startPoint x: 375, startPoint y: 259, endPoint x: 413, endPoint y: 261, distance: 38.0
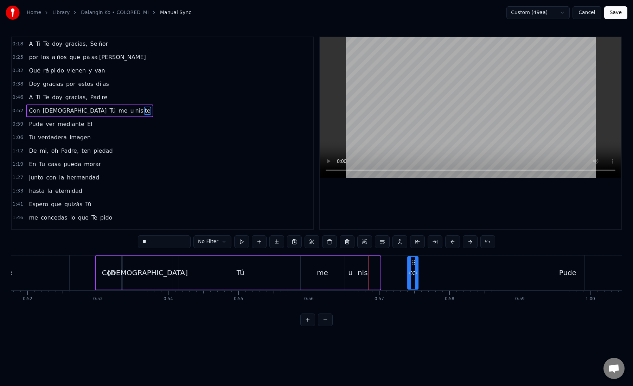
click at [413, 261] on icon at bounding box center [414, 263] width 6 height 6
drag, startPoint x: 416, startPoint y: 272, endPoint x: 518, endPoint y: 272, distance: 102.4
click at [518, 272] on circle at bounding box center [518, 272] width 0 height 0
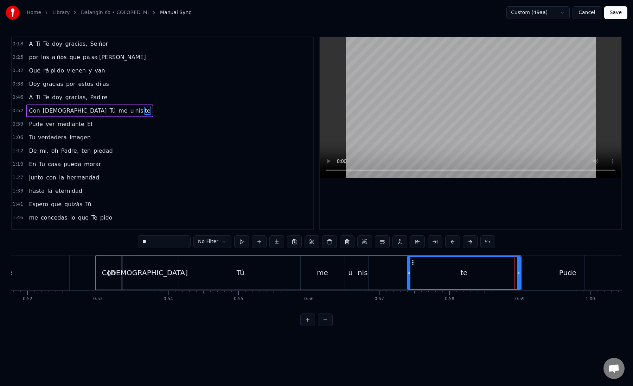
click at [414, 276] on div "te" at bounding box center [464, 273] width 113 height 32
click at [360, 278] on div "nis" at bounding box center [362, 272] width 11 height 33
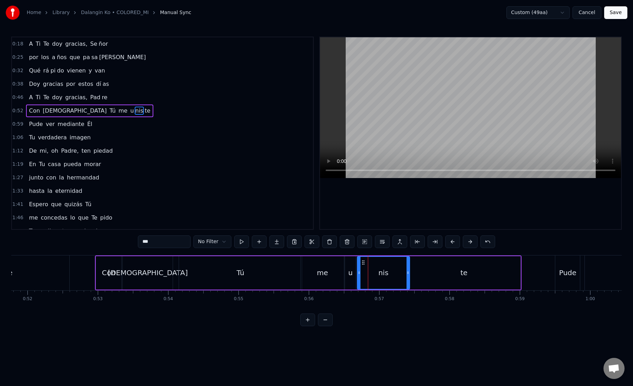
drag, startPoint x: 367, startPoint y: 273, endPoint x: 408, endPoint y: 277, distance: 41.7
click at [408, 277] on div at bounding box center [408, 273] width 3 height 32
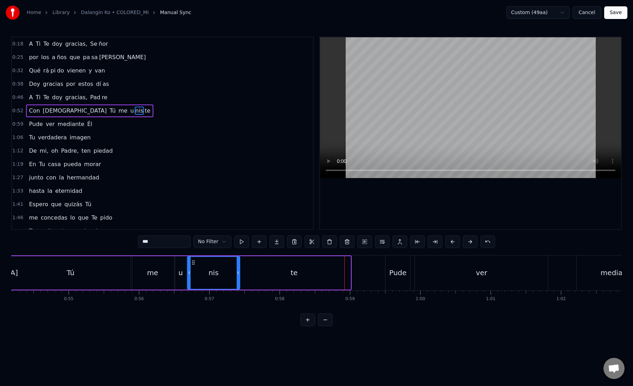
scroll to position [0, 3814]
click at [392, 273] on div "Pude" at bounding box center [395, 272] width 17 height 11
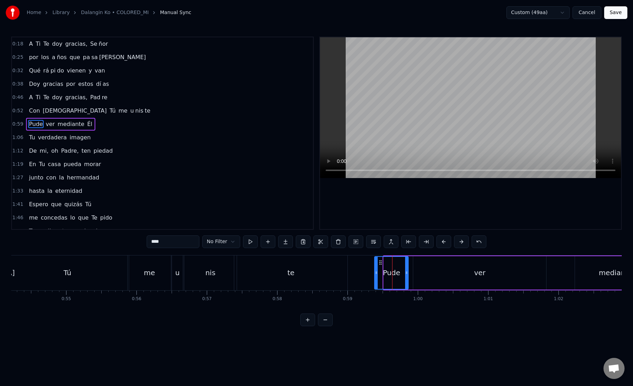
drag, startPoint x: 385, startPoint y: 272, endPoint x: 375, endPoint y: 272, distance: 10.2
click at [376, 272] on circle at bounding box center [376, 272] width 0 height 0
click at [381, 273] on div "Pude" at bounding box center [391, 273] width 34 height 32
click at [381, 271] on div "Pude" at bounding box center [391, 273] width 34 height 32
click at [407, 273] on icon at bounding box center [406, 273] width 3 height 6
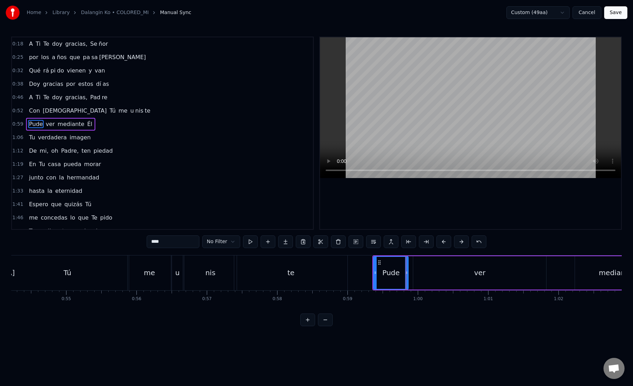
click at [421, 273] on div "ver" at bounding box center [479, 272] width 133 height 33
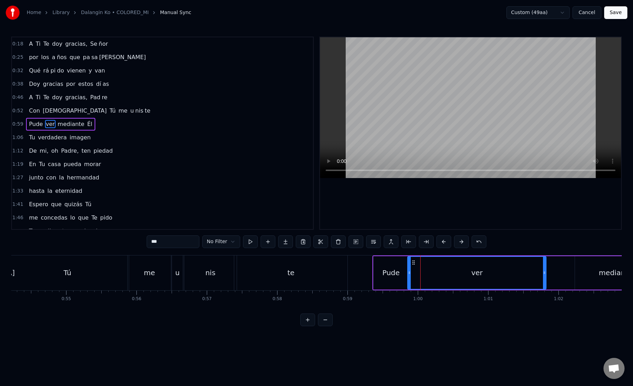
drag, startPoint x: 415, startPoint y: 273, endPoint x: 409, endPoint y: 273, distance: 5.6
click at [409, 273] on icon at bounding box center [409, 273] width 3 height 6
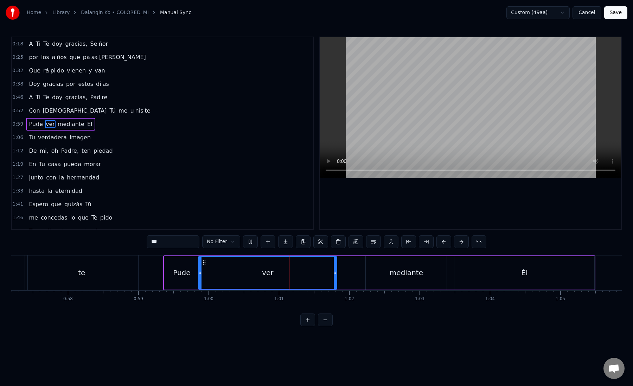
scroll to position [0, 4031]
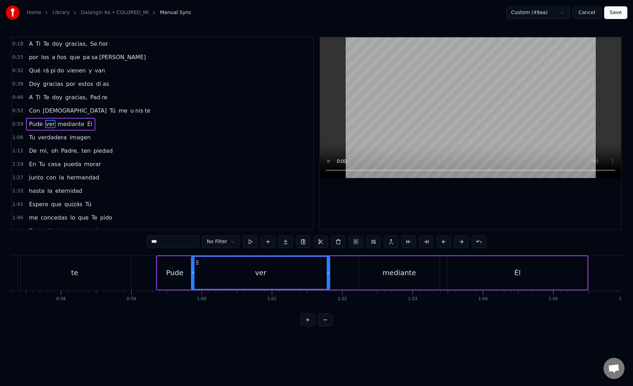
click at [361, 275] on div "mediante" at bounding box center [399, 272] width 81 height 33
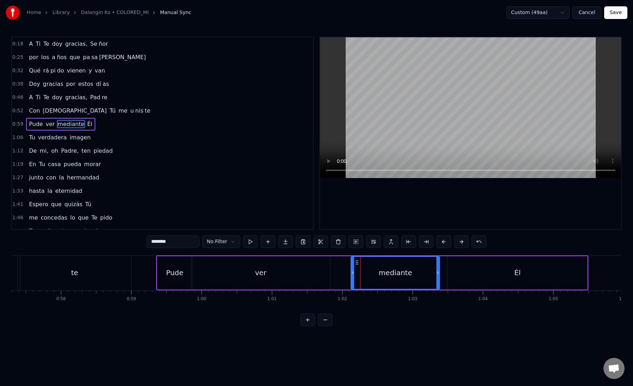
drag, startPoint x: 359, startPoint y: 275, endPoint x: 349, endPoint y: 275, distance: 10.6
click at [351, 275] on icon at bounding box center [352, 273] width 3 height 6
click at [469, 267] on div "Él" at bounding box center [517, 272] width 140 height 33
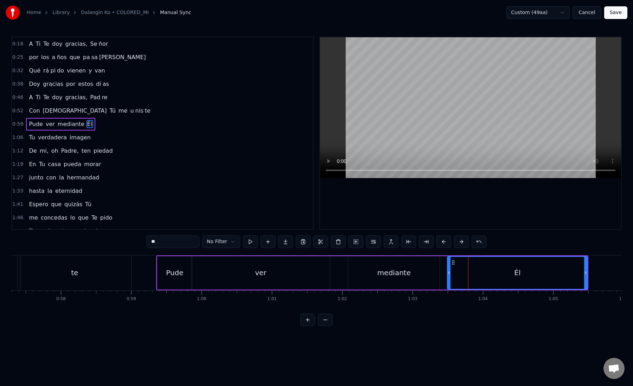
click at [428, 278] on div "mediante" at bounding box center [393, 272] width 91 height 33
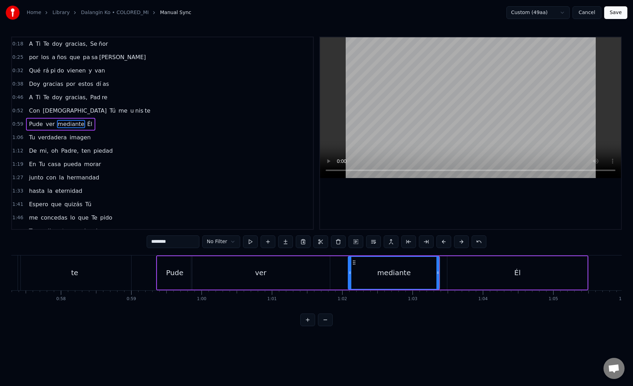
click at [452, 273] on div "Él" at bounding box center [517, 272] width 140 height 33
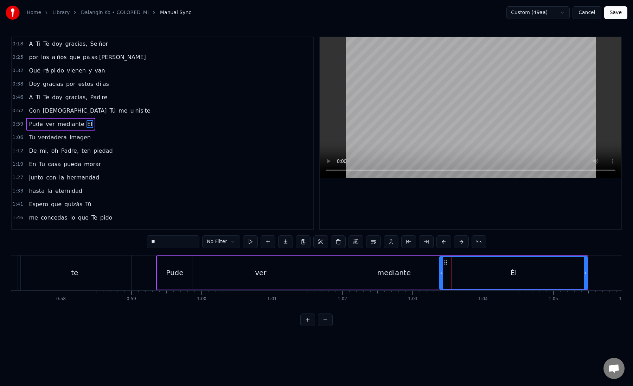
drag, startPoint x: 449, startPoint y: 273, endPoint x: 440, endPoint y: 273, distance: 8.5
click at [440, 273] on icon at bounding box center [441, 273] width 3 height 6
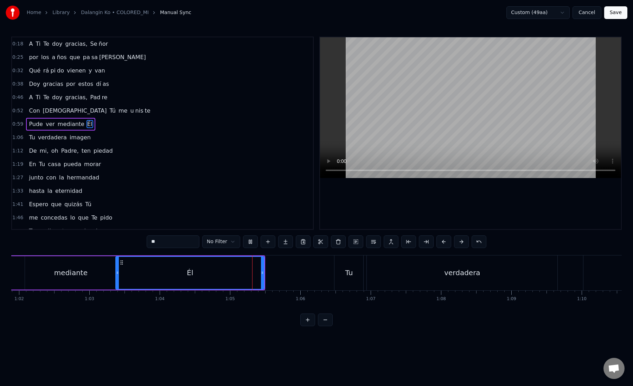
scroll to position [0, 4355]
click at [345, 279] on div "Tu" at bounding box center [347, 272] width 29 height 35
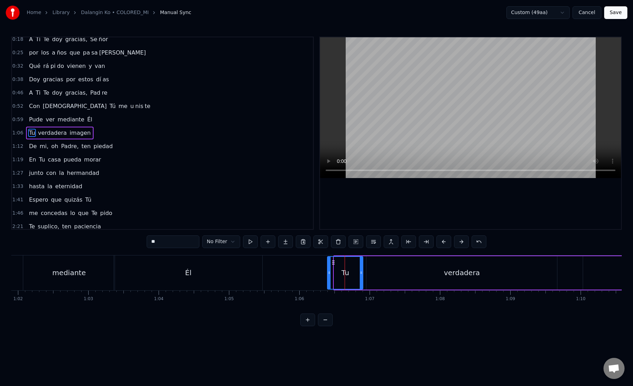
drag, startPoint x: 336, startPoint y: 275, endPoint x: 328, endPoint y: 274, distance: 8.1
click at [329, 274] on icon at bounding box center [329, 273] width 3 height 6
click at [380, 269] on div "verdadera" at bounding box center [462, 272] width 191 height 33
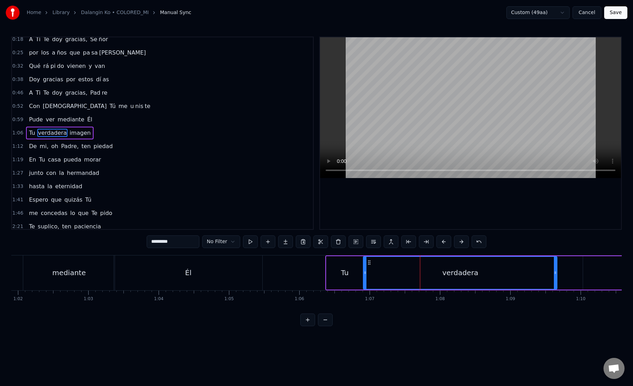
click at [364, 274] on icon at bounding box center [365, 273] width 3 height 6
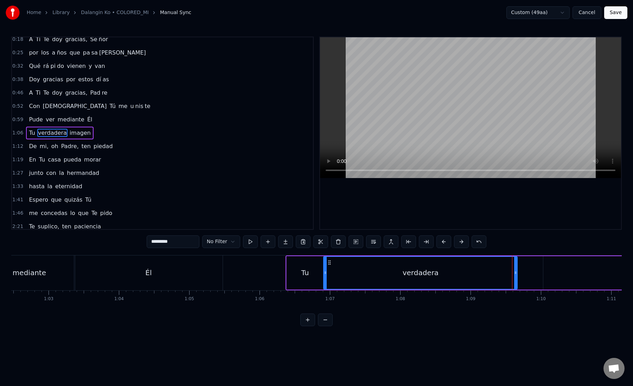
scroll to position [0, 4398]
click at [346, 274] on div "verdadera" at bounding box center [417, 273] width 193 height 32
click at [334, 274] on div "verdadera" at bounding box center [417, 273] width 193 height 32
click at [427, 243] on button at bounding box center [426, 241] width 15 height 13
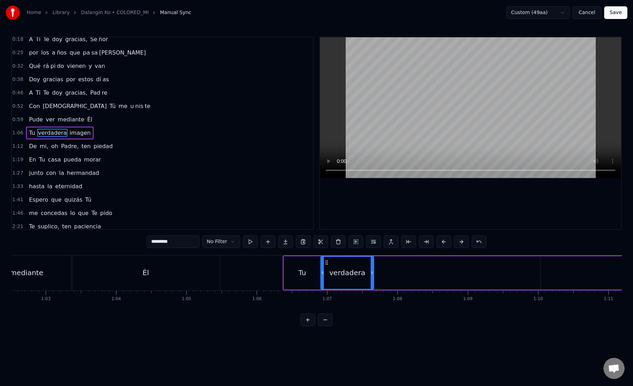
drag, startPoint x: 159, startPoint y: 243, endPoint x: 223, endPoint y: 245, distance: 64.0
click at [223, 245] on div "********* No Filter" at bounding box center [317, 241] width 340 height 13
type input "***"
click at [281, 241] on button at bounding box center [285, 241] width 15 height 13
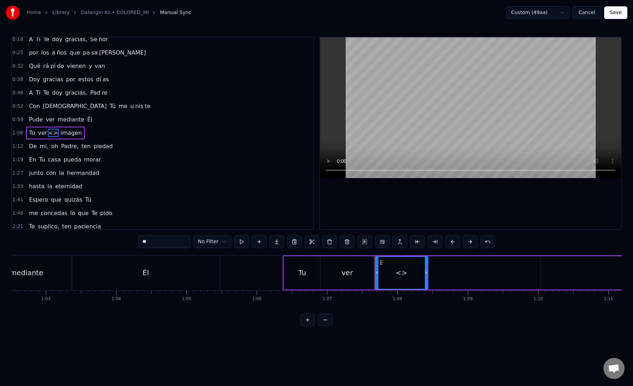
drag, startPoint x: 171, startPoint y: 243, endPoint x: 133, endPoint y: 240, distance: 38.8
click at [133, 240] on div "0:18 A Ti Te doy gracias, Se ñor 0:25 por los a ños que pa sa [PERSON_NAME] 0:3…" at bounding box center [316, 181] width 611 height 289
paste input "****"
drag, startPoint x: 148, startPoint y: 242, endPoint x: 196, endPoint y: 242, distance: 47.8
click at [196, 242] on div "****** No Filter" at bounding box center [316, 241] width 357 height 13
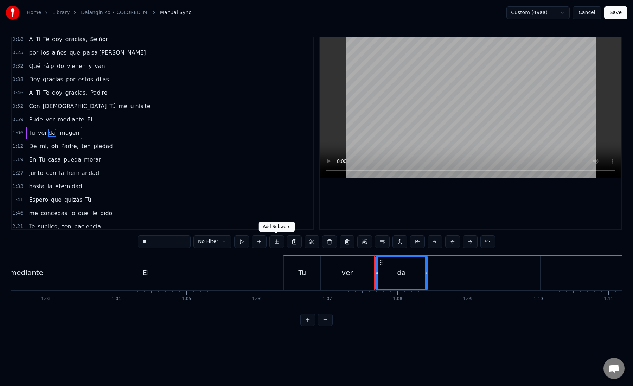
type input "**"
click at [276, 242] on button at bounding box center [276, 241] width 15 height 13
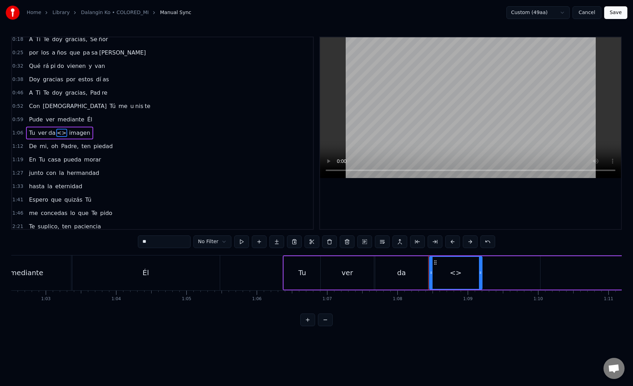
drag, startPoint x: 172, startPoint y: 241, endPoint x: 132, endPoint y: 237, distance: 41.0
click at [132, 237] on div "0:18 A Ti Te doy gracias, Se ñor 0:25 por los a ños que pa sa [PERSON_NAME] 0:3…" at bounding box center [316, 181] width 611 height 289
paste input "**"
drag, startPoint x: 148, startPoint y: 241, endPoint x: 179, endPoint y: 241, distance: 31.0
click at [179, 241] on input "****" at bounding box center [164, 241] width 53 height 13
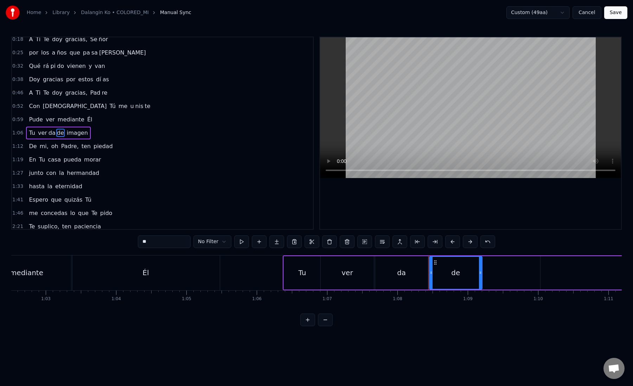
type input "**"
click at [279, 243] on button at bounding box center [276, 241] width 15 height 13
drag, startPoint x: 155, startPoint y: 240, endPoint x: 135, endPoint y: 238, distance: 19.5
click at [135, 238] on div "0:18 A Ti Te doy gracias, Se ñor 0:25 por los a ños que pa sa [PERSON_NAME] 0:3…" at bounding box center [316, 181] width 611 height 289
paste input "text"
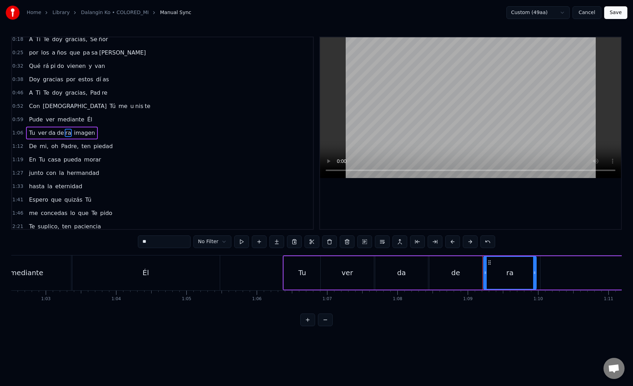
click at [340, 278] on div "ver" at bounding box center [347, 272] width 53 height 33
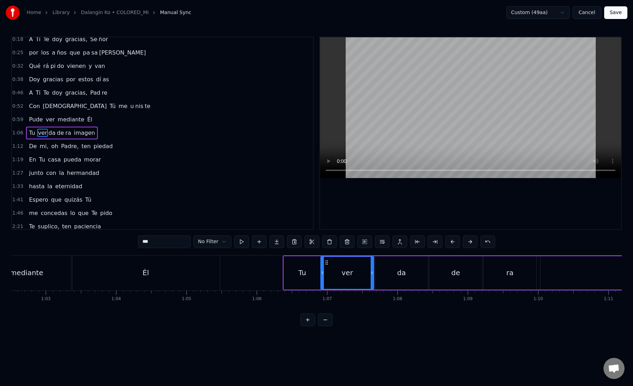
click at [380, 276] on div "da" at bounding box center [401, 272] width 53 height 33
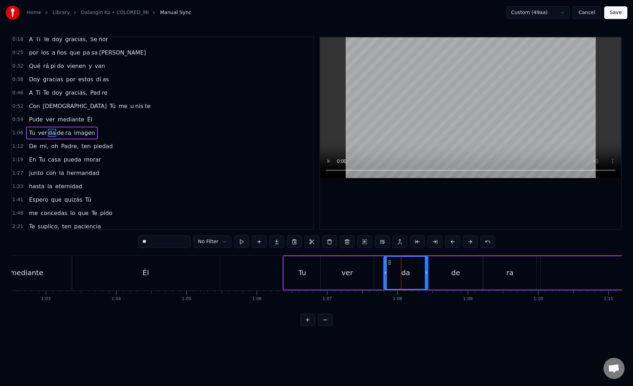
drag, startPoint x: 377, startPoint y: 273, endPoint x: 386, endPoint y: 275, distance: 8.6
click at [386, 275] on icon at bounding box center [385, 273] width 3 height 6
click at [366, 278] on div "ver" at bounding box center [347, 272] width 53 height 33
drag, startPoint x: 373, startPoint y: 277, endPoint x: 382, endPoint y: 278, distance: 9.9
click at [382, 278] on div at bounding box center [382, 273] width 3 height 32
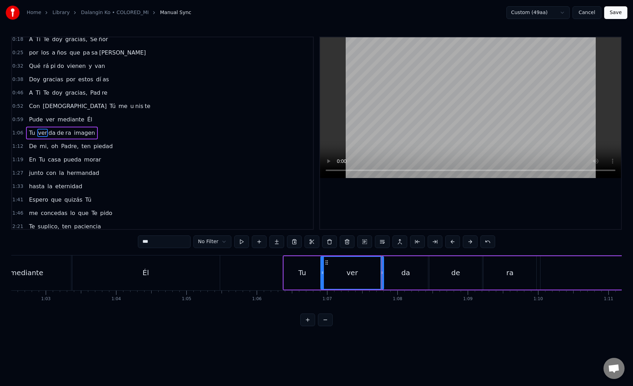
click at [391, 278] on div "da" at bounding box center [406, 272] width 44 height 33
click at [410, 273] on div "da" at bounding box center [406, 273] width 44 height 32
drag, startPoint x: 426, startPoint y: 273, endPoint x: 415, endPoint y: 273, distance: 11.3
click at [415, 273] on icon at bounding box center [414, 273] width 3 height 6
click at [442, 276] on div "de" at bounding box center [455, 272] width 53 height 33
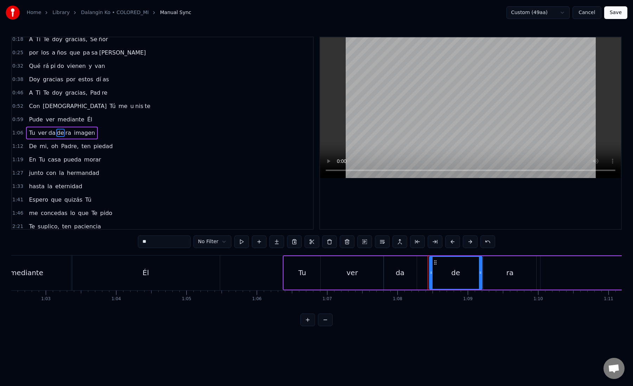
click at [412, 277] on div "da" at bounding box center [400, 272] width 33 height 33
click at [414, 276] on div at bounding box center [413, 273] width 3 height 32
click at [447, 275] on div "de" at bounding box center [455, 272] width 53 height 33
click at [429, 275] on div "de" at bounding box center [455, 272] width 53 height 33
drag, startPoint x: 426, startPoint y: 275, endPoint x: 415, endPoint y: 275, distance: 11.6
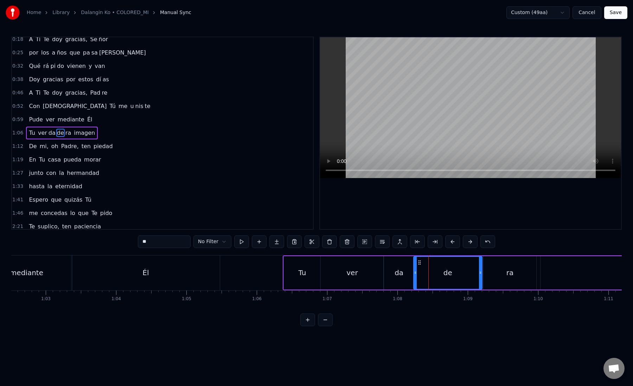
click at [415, 275] on icon at bounding box center [415, 273] width 3 height 6
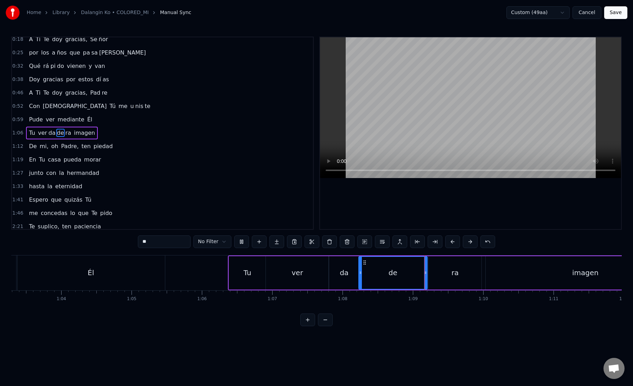
scroll to position [0, 4455]
click at [390, 275] on div "de" at bounding box center [391, 272] width 9 height 11
drag, startPoint x: 423, startPoint y: 272, endPoint x: 384, endPoint y: 273, distance: 38.4
click at [384, 273] on icon at bounding box center [385, 273] width 3 height 6
click at [447, 273] on div "ra" at bounding box center [453, 272] width 53 height 33
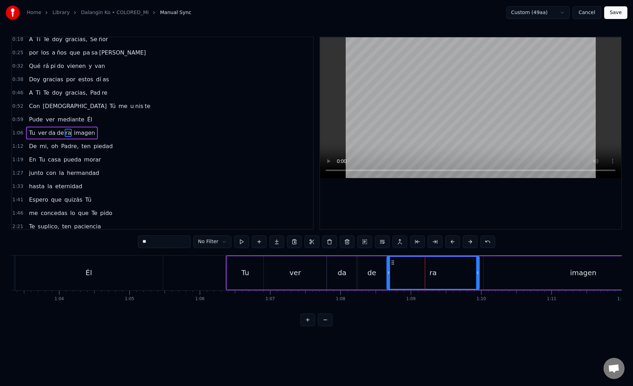
drag, startPoint x: 428, startPoint y: 274, endPoint x: 389, endPoint y: 275, distance: 39.8
click at [389, 275] on icon at bounding box center [388, 273] width 3 height 6
drag, startPoint x: 477, startPoint y: 274, endPoint x: 462, endPoint y: 275, distance: 14.5
click at [462, 275] on icon at bounding box center [462, 273] width 3 height 6
click at [446, 277] on div "ra" at bounding box center [425, 273] width 77 height 32
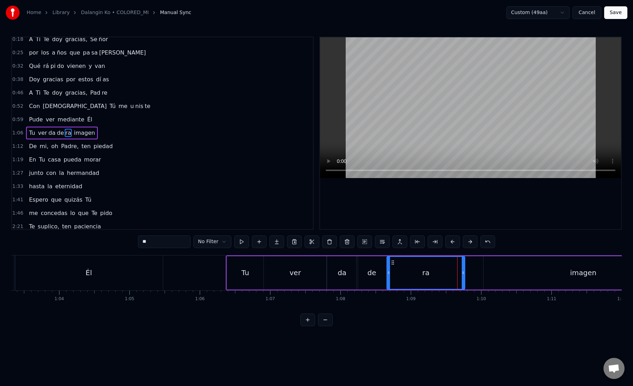
click at [495, 272] on div "imagen" at bounding box center [583, 272] width 199 height 33
type input "******"
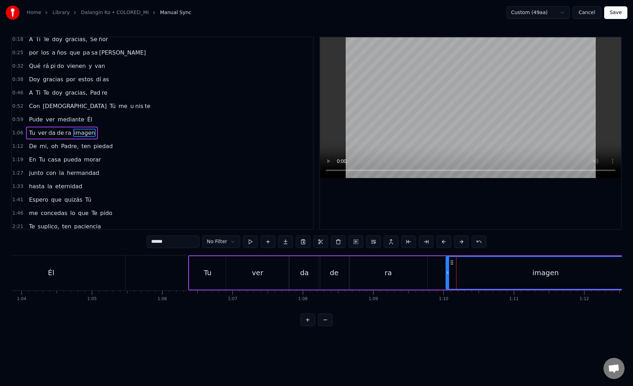
scroll to position [0, 4518]
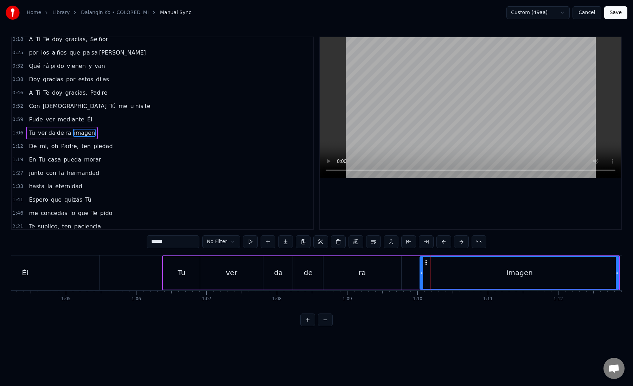
drag, startPoint x: 425, startPoint y: 274, endPoint x: 413, endPoint y: 274, distance: 12.0
click at [413, 274] on div "Tu ver da de ra imagen" at bounding box center [391, 272] width 458 height 35
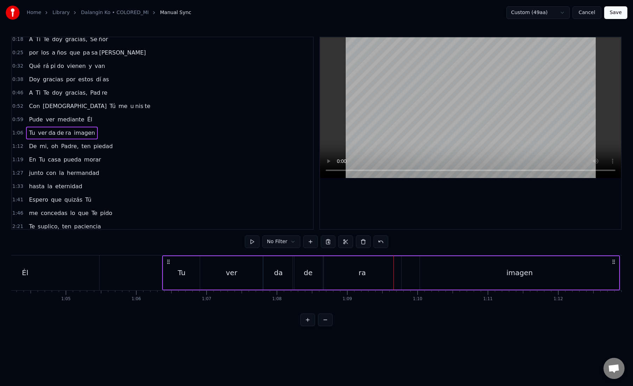
click at [419, 274] on div "Tu ver da de ra imagen" at bounding box center [391, 272] width 458 height 35
click at [429, 274] on div "imagen" at bounding box center [519, 272] width 199 height 33
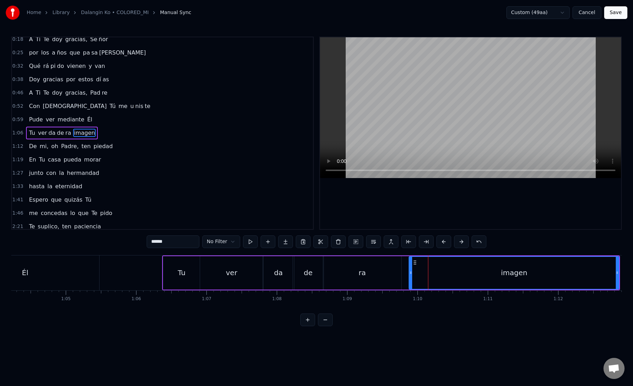
drag, startPoint x: 421, startPoint y: 274, endPoint x: 410, endPoint y: 274, distance: 11.6
click at [410, 274] on icon at bounding box center [410, 273] width 3 height 6
click at [420, 242] on button at bounding box center [426, 241] width 15 height 13
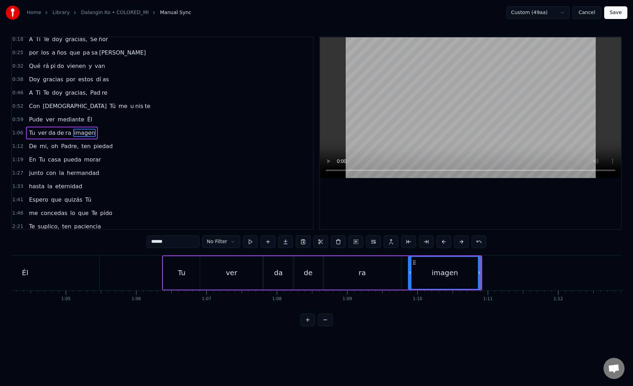
drag, startPoint x: 160, startPoint y: 242, endPoint x: 190, endPoint y: 242, distance: 29.9
click at [191, 242] on input "******" at bounding box center [173, 241] width 53 height 13
type input "***"
click at [283, 242] on button at bounding box center [285, 241] width 15 height 13
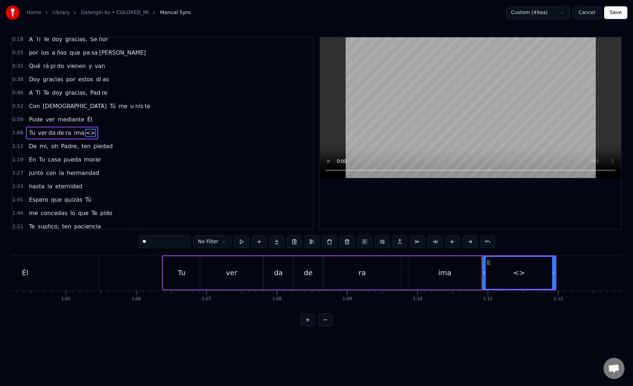
drag, startPoint x: 153, startPoint y: 241, endPoint x: 134, endPoint y: 241, distance: 18.3
click at [134, 241] on div "0:18 A Ti Te doy gracias, Se ñor 0:25 por los a ños que pa sa [PERSON_NAME] 0:3…" at bounding box center [316, 181] width 611 height 289
paste input "*"
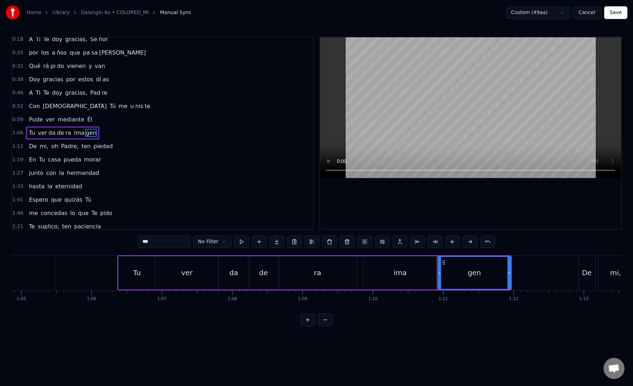
scroll to position [0, 4596]
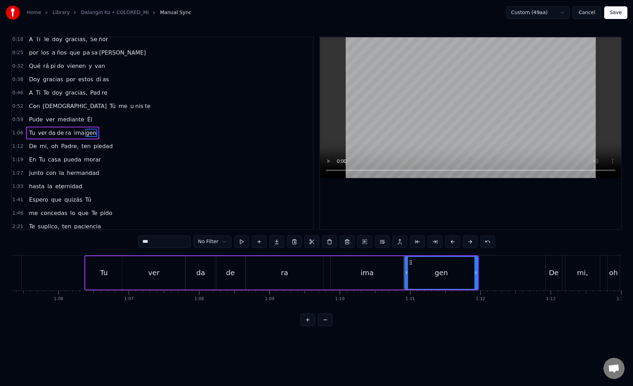
click at [421, 275] on div "gen" at bounding box center [441, 273] width 72 height 32
click at [416, 269] on div "gen" at bounding box center [441, 273] width 72 height 32
drag, startPoint x: 406, startPoint y: 275, endPoint x: 436, endPoint y: 274, distance: 29.5
click at [436, 274] on icon at bounding box center [437, 273] width 3 height 6
click at [397, 277] on div "ima" at bounding box center [367, 272] width 73 height 33
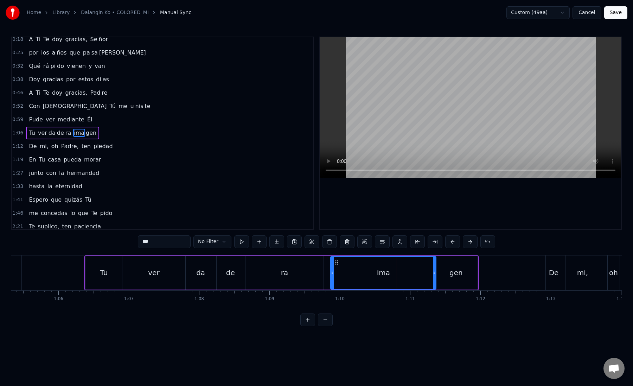
drag, startPoint x: 403, startPoint y: 277, endPoint x: 434, endPoint y: 278, distance: 31.3
click at [434, 278] on div at bounding box center [434, 273] width 3 height 32
click at [443, 277] on div "gen" at bounding box center [455, 272] width 43 height 33
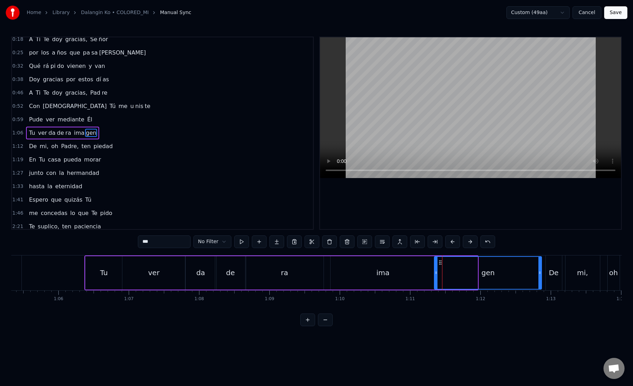
drag, startPoint x: 476, startPoint y: 271, endPoint x: 540, endPoint y: 272, distance: 64.0
click at [540, 272] on icon at bounding box center [540, 273] width 3 height 6
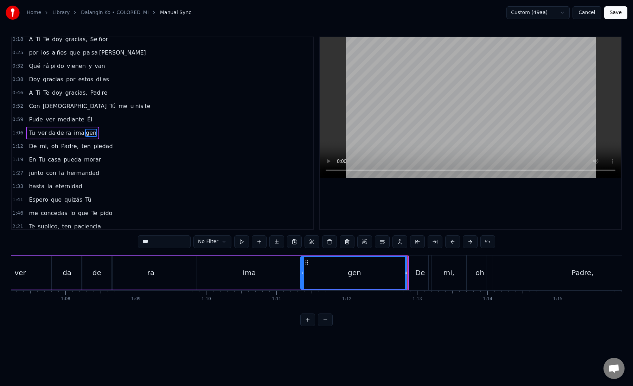
scroll to position [0, 4740]
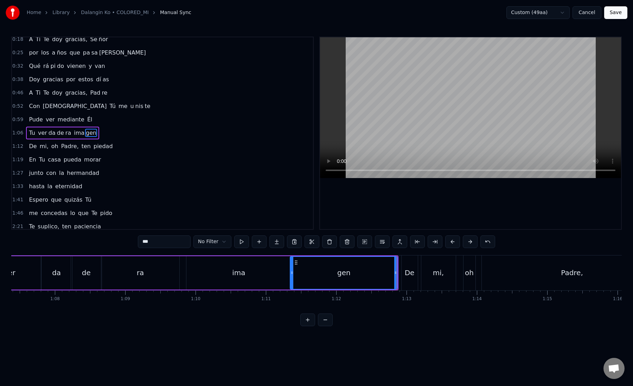
click at [412, 279] on div "De" at bounding box center [410, 272] width 16 height 35
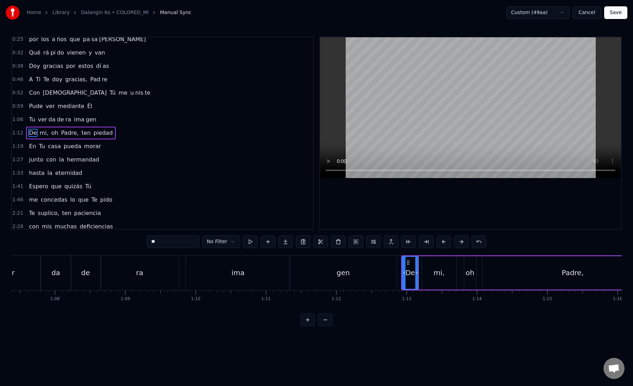
click at [431, 277] on div "mi," at bounding box center [439, 272] width 34 height 33
click at [406, 276] on div "De" at bounding box center [411, 272] width 10 height 11
drag, startPoint x: 403, startPoint y: 275, endPoint x: 399, endPoint y: 275, distance: 4.6
click at [399, 275] on div at bounding box center [399, 273] width 3 height 32
click at [429, 275] on div "mi," at bounding box center [439, 272] width 34 height 33
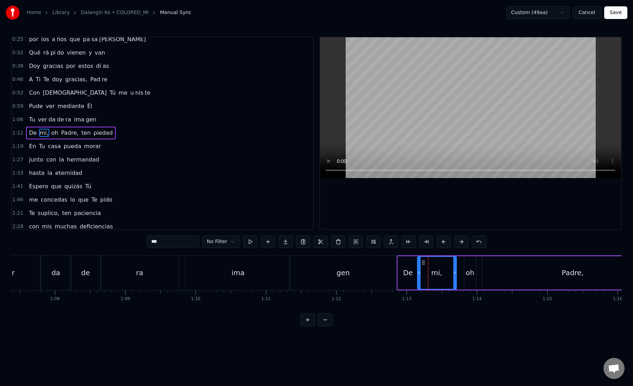
drag, startPoint x: 423, startPoint y: 274, endPoint x: 419, endPoint y: 274, distance: 4.2
click at [419, 274] on icon at bounding box center [419, 273] width 3 height 6
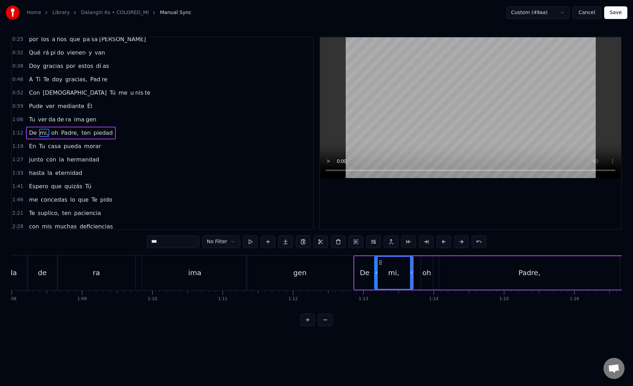
scroll to position [0, 4824]
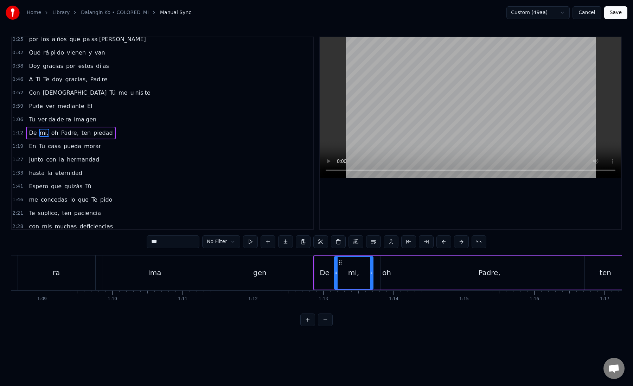
click at [387, 276] on div "oh" at bounding box center [386, 272] width 9 height 11
drag, startPoint x: 382, startPoint y: 274, endPoint x: 373, endPoint y: 274, distance: 8.4
click at [373, 274] on icon at bounding box center [374, 273] width 3 height 6
click at [402, 272] on div "Padre," at bounding box center [489, 272] width 181 height 33
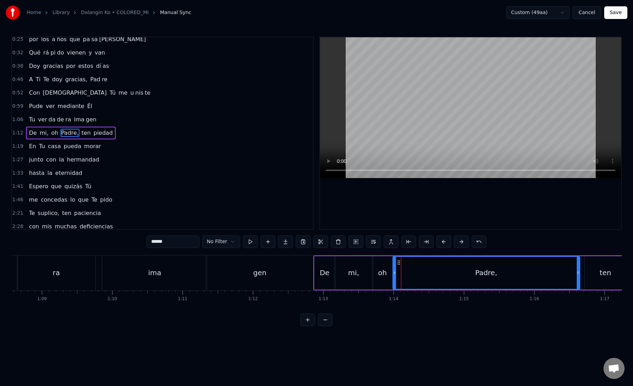
drag, startPoint x: 402, startPoint y: 272, endPoint x: 395, endPoint y: 272, distance: 6.7
click at [395, 272] on icon at bounding box center [394, 273] width 3 height 6
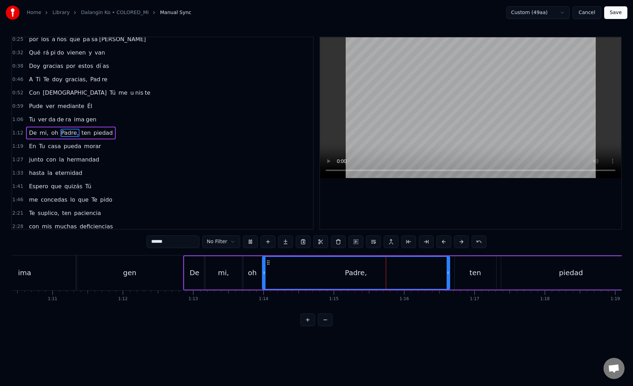
scroll to position [0, 4954]
click at [395, 274] on div "Padre," at bounding box center [355, 273] width 187 height 32
click at [415, 270] on div "Padre," at bounding box center [355, 273] width 187 height 32
click at [427, 243] on button at bounding box center [426, 241] width 15 height 13
drag, startPoint x: 160, startPoint y: 242, endPoint x: 188, endPoint y: 242, distance: 27.8
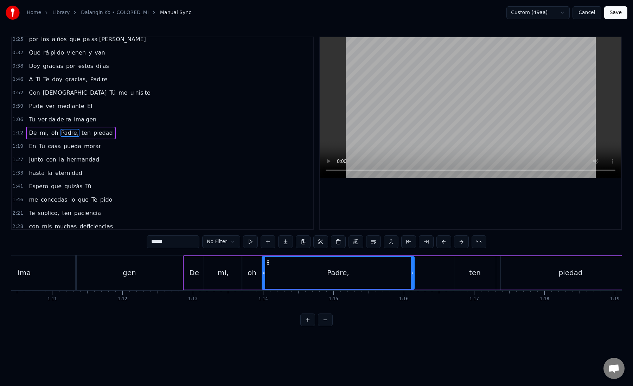
click at [190, 242] on input "******" at bounding box center [173, 241] width 53 height 13
type input "***"
click at [286, 244] on button at bounding box center [285, 241] width 15 height 13
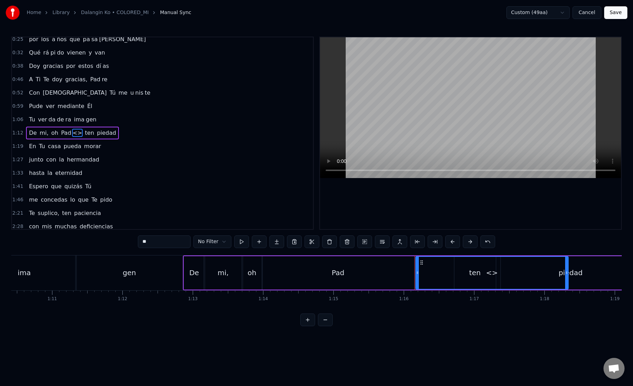
drag, startPoint x: 174, startPoint y: 239, endPoint x: 134, endPoint y: 239, distance: 39.7
click at [134, 239] on div "0:18 A Ti Te doy gracias, Se ñor 0:25 por los a ños que pa sa [PERSON_NAME] 0:3…" at bounding box center [316, 181] width 611 height 289
paste input "*"
click at [421, 275] on div "re," at bounding box center [492, 273] width 152 height 32
click at [428, 275] on div "re," at bounding box center [492, 273] width 152 height 32
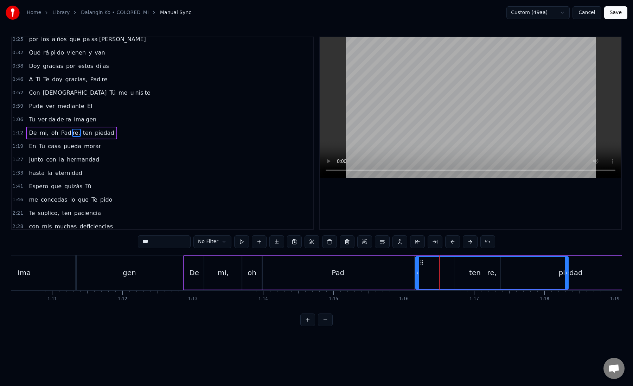
click at [431, 242] on button at bounding box center [435, 241] width 15 height 13
click at [166, 284] on div "gen" at bounding box center [129, 272] width 107 height 35
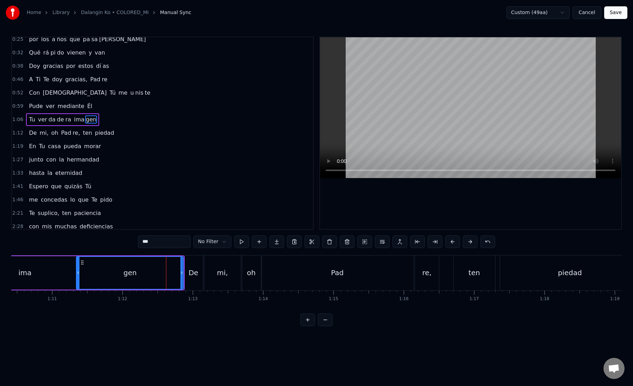
scroll to position [5, 0]
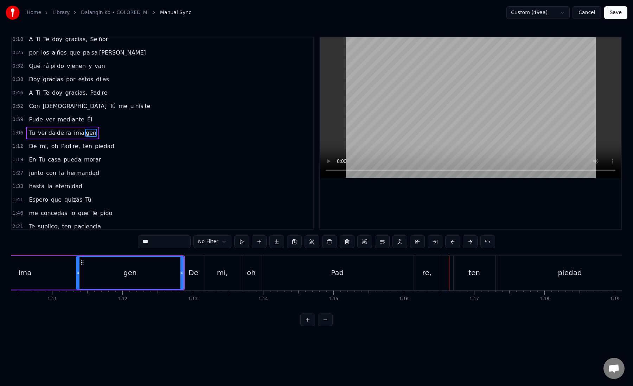
click at [471, 284] on div "ten" at bounding box center [475, 272] width 42 height 35
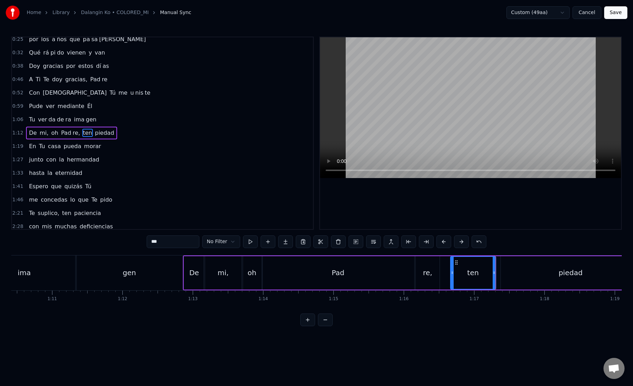
drag, startPoint x: 455, startPoint y: 274, endPoint x: 451, endPoint y: 274, distance: 3.9
click at [451, 274] on icon at bounding box center [452, 273] width 3 height 6
click at [438, 275] on div "re," at bounding box center [428, 272] width 24 height 33
type input "***"
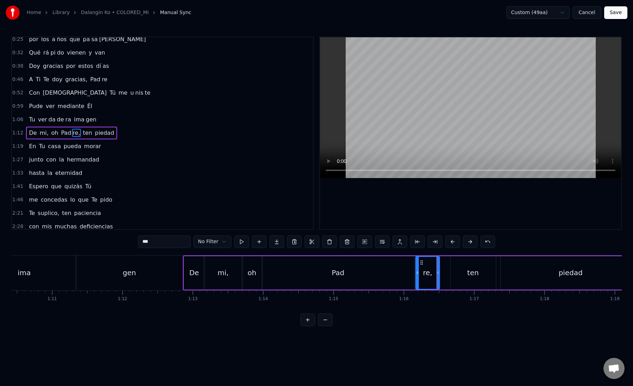
click at [445, 275] on div "De mi, oh Pad re, ten piedad" at bounding box center [412, 272] width 459 height 35
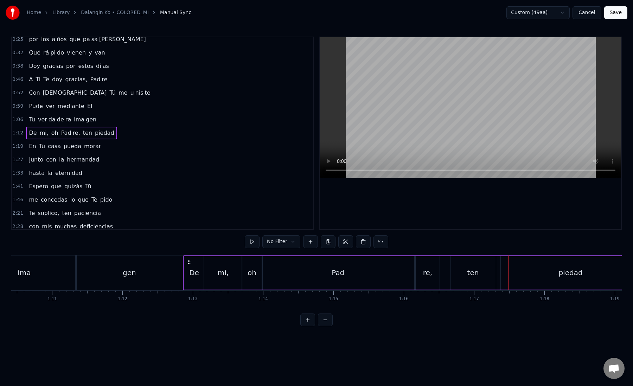
click at [457, 272] on div "ten" at bounding box center [473, 272] width 45 height 33
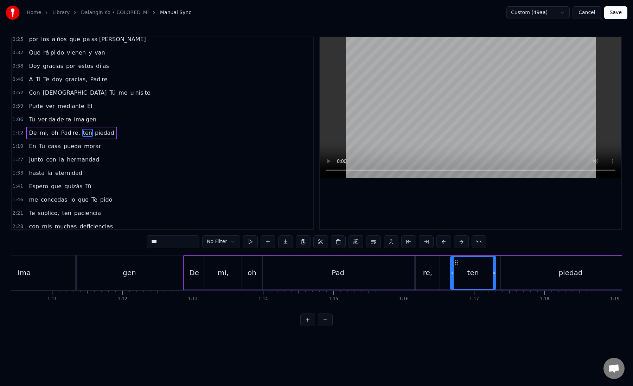
click at [445, 272] on div "De mi, oh Pad re, ten piedad" at bounding box center [412, 272] width 459 height 35
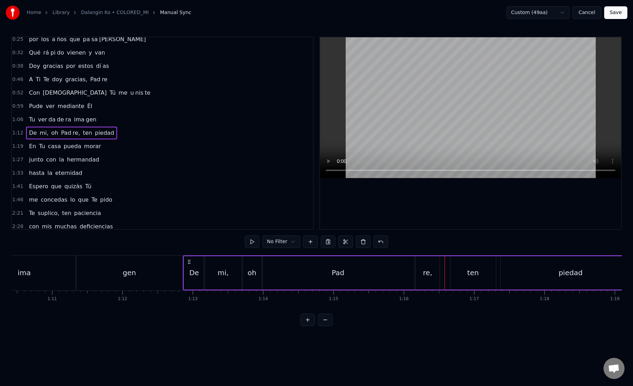
click at [452, 272] on div "ten" at bounding box center [473, 272] width 45 height 33
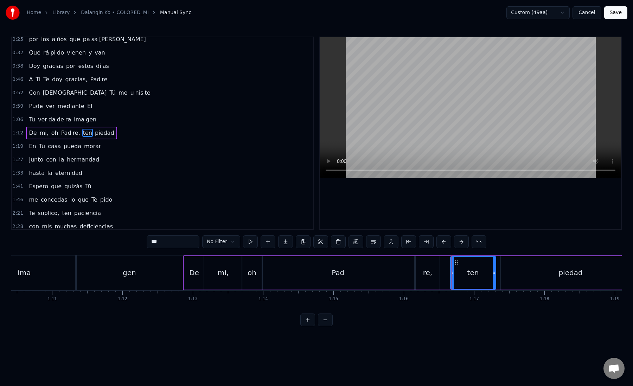
drag, startPoint x: 452, startPoint y: 272, endPoint x: 446, endPoint y: 272, distance: 6.0
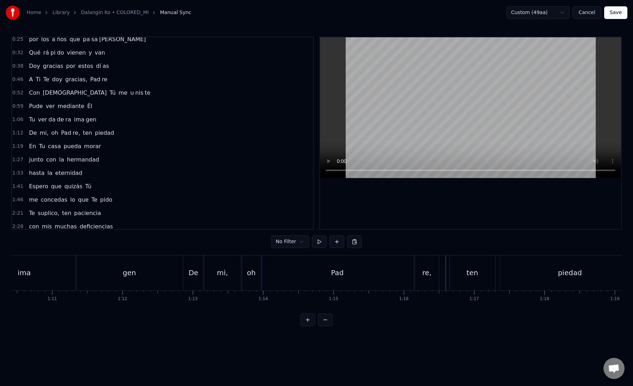
click at [456, 272] on div "ten" at bounding box center [472, 272] width 45 height 35
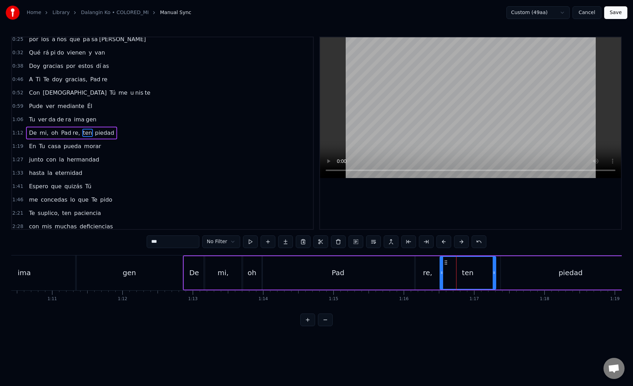
drag, startPoint x: 452, startPoint y: 272, endPoint x: 441, endPoint y: 272, distance: 10.9
click at [441, 272] on icon at bounding box center [441, 273] width 3 height 6
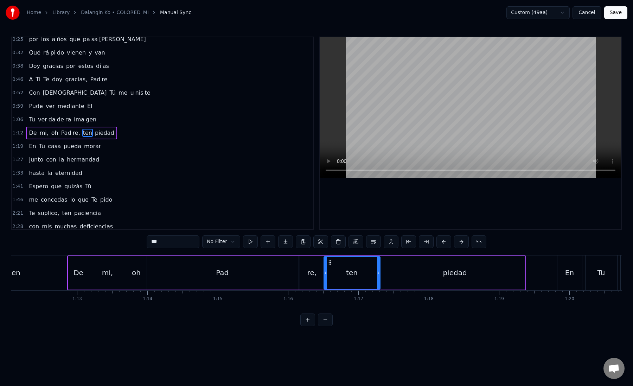
scroll to position [0, 5092]
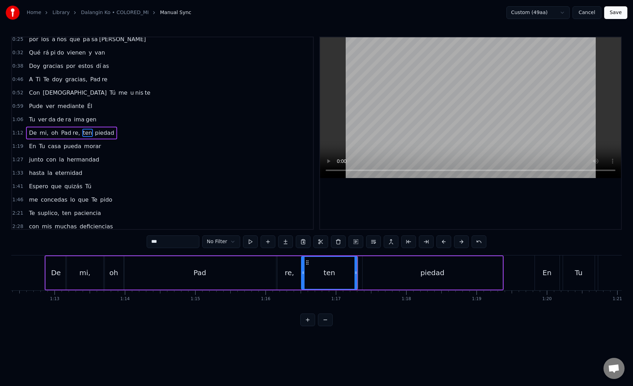
click at [372, 278] on div "piedad" at bounding box center [433, 272] width 140 height 33
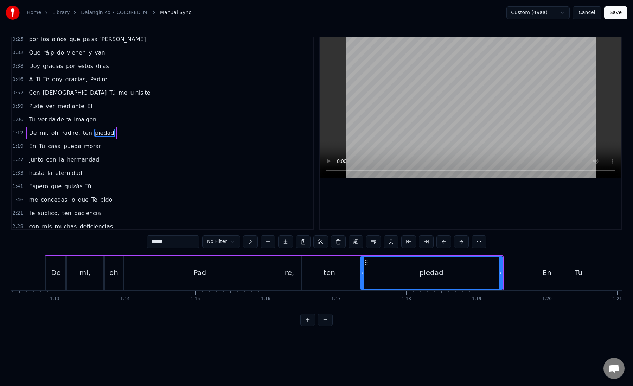
click at [362, 276] on div at bounding box center [362, 273] width 3 height 32
click at [430, 242] on button at bounding box center [426, 241] width 15 height 13
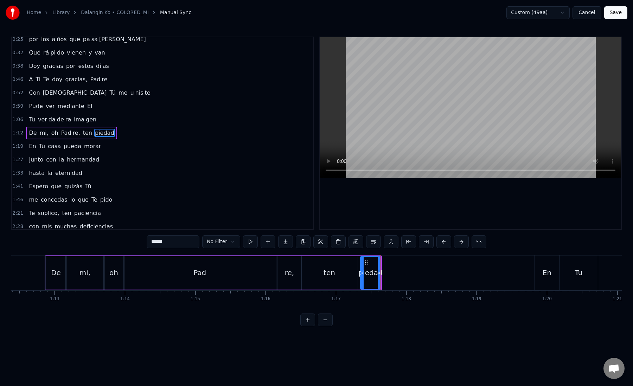
drag, startPoint x: 159, startPoint y: 242, endPoint x: 210, endPoint y: 242, distance: 51.4
click at [211, 242] on div "****** No Filter" at bounding box center [317, 241] width 340 height 13
type input "***"
click at [291, 243] on button at bounding box center [285, 241] width 15 height 13
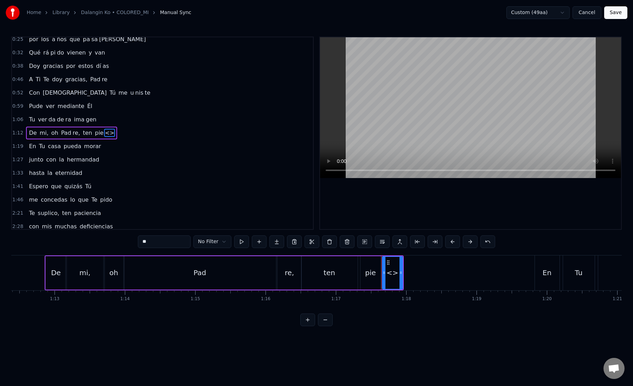
drag, startPoint x: 152, startPoint y: 242, endPoint x: 126, endPoint y: 242, distance: 26.4
click at [126, 242] on div "0:18 A Ti Te doy gracias, Se ñor 0:25 por los a ños que pa sa [PERSON_NAME] 0:3…" at bounding box center [316, 181] width 611 height 289
paste input "*"
drag, startPoint x: 401, startPoint y: 271, endPoint x: 514, endPoint y: 273, distance: 113.6
click at [514, 273] on icon at bounding box center [515, 273] width 3 height 6
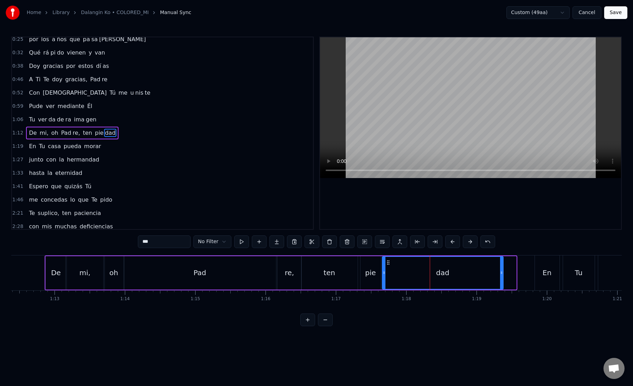
drag, startPoint x: 514, startPoint y: 273, endPoint x: 501, endPoint y: 273, distance: 13.0
click at [501, 273] on icon at bounding box center [501, 273] width 3 height 6
drag, startPoint x: 501, startPoint y: 273, endPoint x: 505, endPoint y: 274, distance: 4.0
click at [505, 274] on icon at bounding box center [505, 273] width 3 height 6
click at [390, 278] on div "dad" at bounding box center [445, 273] width 124 height 32
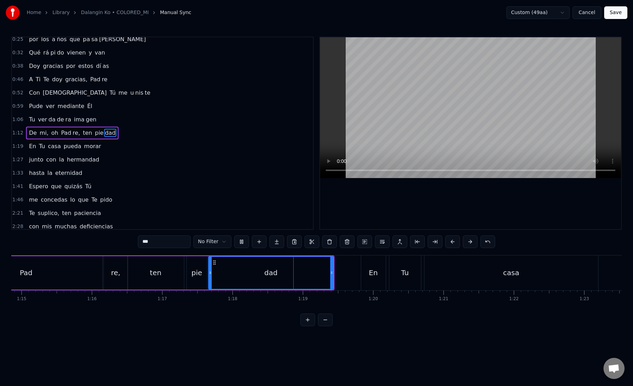
scroll to position [0, 5317]
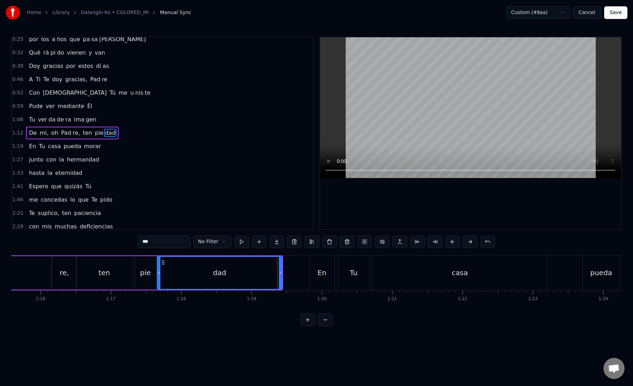
click at [317, 275] on div "En" at bounding box center [322, 272] width 25 height 35
type input "**"
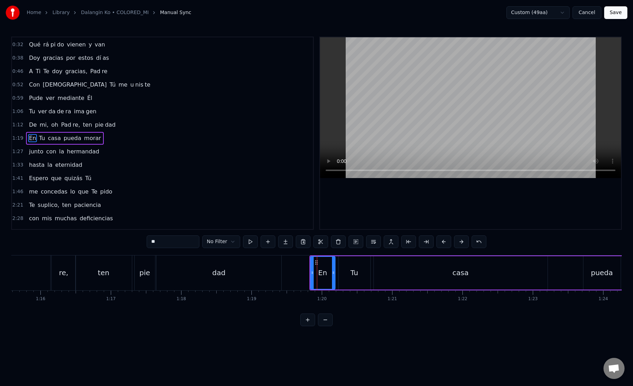
scroll to position [31, 0]
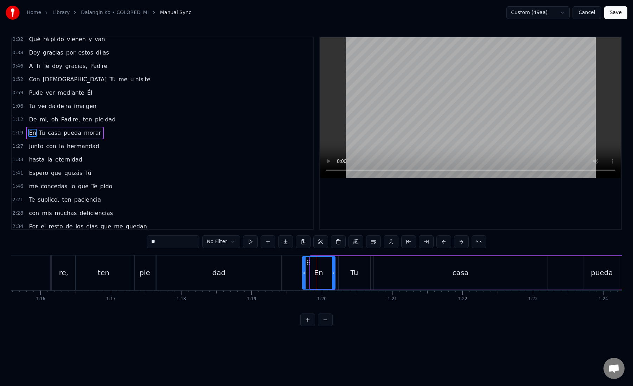
drag, startPoint x: 311, startPoint y: 273, endPoint x: 302, endPoint y: 273, distance: 8.4
click at [303, 273] on icon at bounding box center [304, 273] width 3 height 6
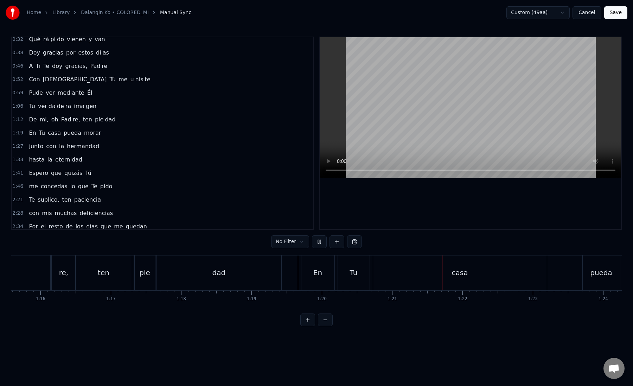
click at [354, 273] on div "Tu" at bounding box center [354, 272] width 8 height 11
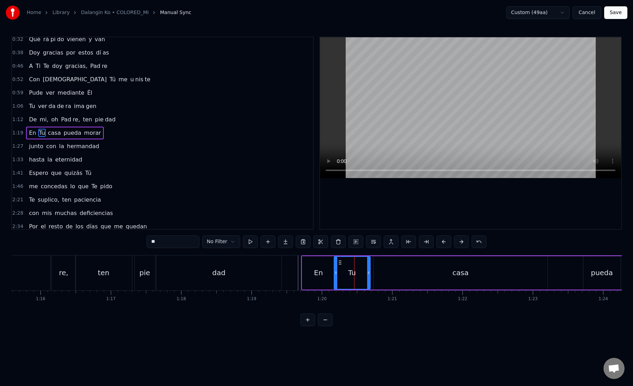
drag, startPoint x: 339, startPoint y: 275, endPoint x: 335, endPoint y: 275, distance: 4.6
click at [335, 275] on icon at bounding box center [336, 273] width 3 height 6
click at [382, 271] on div "casa" at bounding box center [461, 272] width 174 height 33
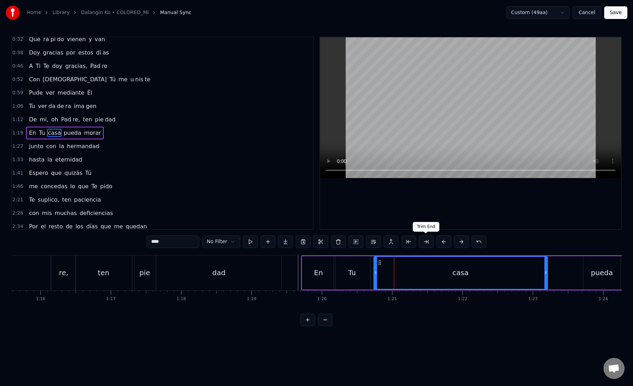
click at [427, 246] on button at bounding box center [426, 241] width 15 height 13
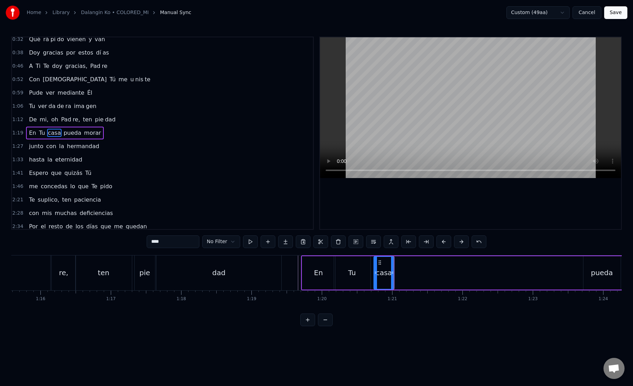
drag, startPoint x: 158, startPoint y: 243, endPoint x: 191, endPoint y: 243, distance: 32.7
click at [191, 243] on input "****" at bounding box center [173, 241] width 53 height 13
type input "**"
click at [284, 244] on button at bounding box center [285, 241] width 15 height 13
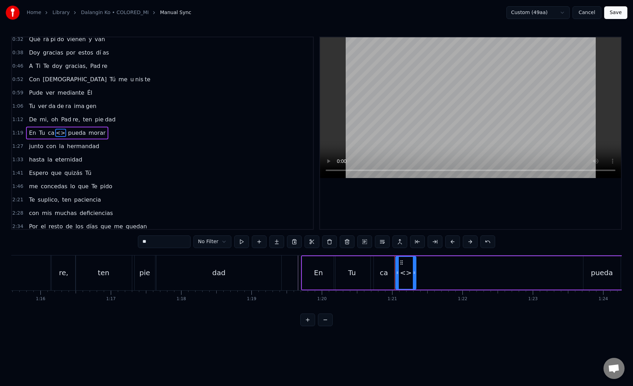
paste input "text"
drag, startPoint x: 166, startPoint y: 244, endPoint x: 130, endPoint y: 244, distance: 35.5
click at [130, 244] on div "0:18 A Ti Te doy gracias, Se ñor 0:25 por los a ños que pa sa [PERSON_NAME] 0:3…" at bounding box center [316, 181] width 611 height 289
drag, startPoint x: 415, startPoint y: 271, endPoint x: 550, endPoint y: 267, distance: 135.1
click at [550, 267] on div at bounding box center [549, 273] width 3 height 32
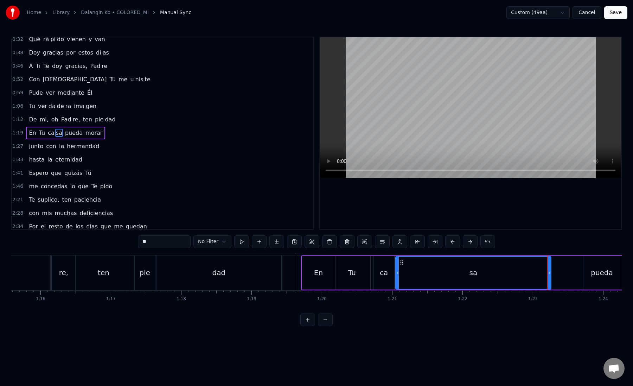
click at [402, 274] on div "sa" at bounding box center [473, 273] width 155 height 32
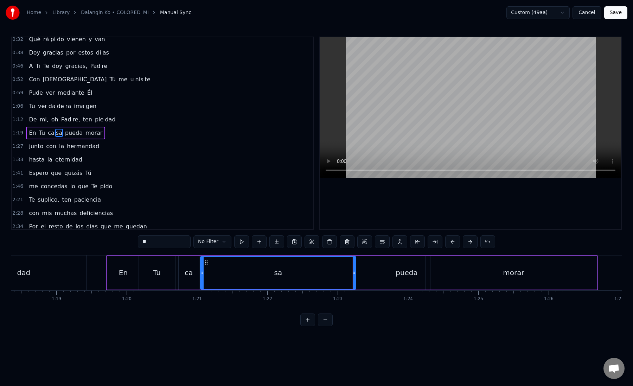
scroll to position [0, 5543]
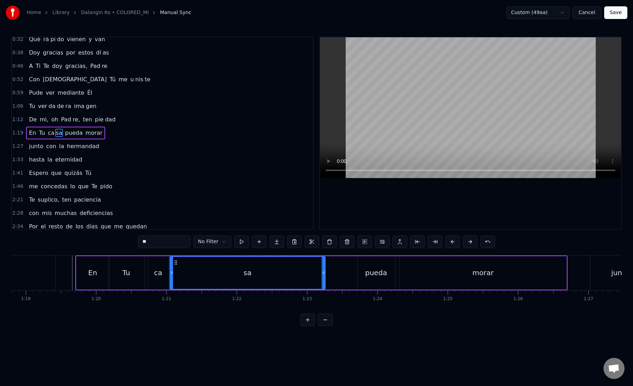
click at [369, 269] on div "pueda" at bounding box center [376, 272] width 22 height 11
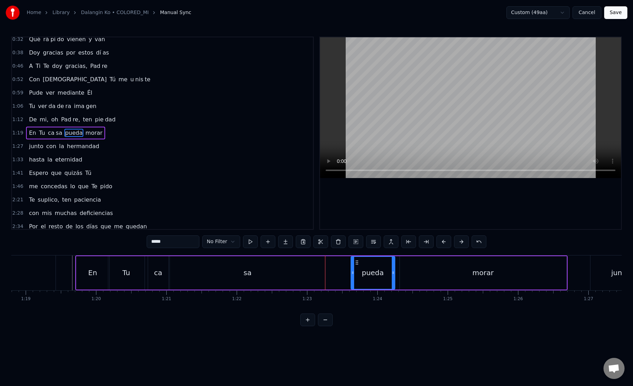
drag, startPoint x: 358, startPoint y: 274, endPoint x: 352, endPoint y: 274, distance: 6.7
click at [352, 274] on icon at bounding box center [352, 273] width 3 height 6
click at [384, 274] on div "pueda" at bounding box center [372, 273] width 43 height 32
click at [405, 273] on div "morar" at bounding box center [483, 272] width 167 height 33
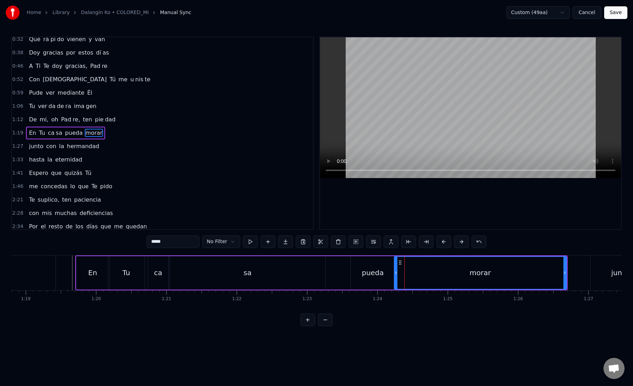
drag, startPoint x: 402, startPoint y: 273, endPoint x: 396, endPoint y: 273, distance: 5.6
click at [396, 273] on icon at bounding box center [396, 273] width 3 height 6
click at [429, 246] on button at bounding box center [426, 241] width 15 height 13
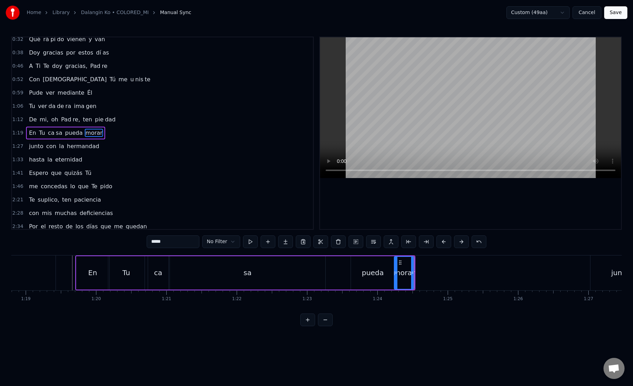
drag, startPoint x: 159, startPoint y: 243, endPoint x: 202, endPoint y: 243, distance: 43.6
click at [202, 243] on div "***** No Filter" at bounding box center [317, 241] width 340 height 13
type input "**"
click at [286, 243] on button at bounding box center [285, 241] width 15 height 13
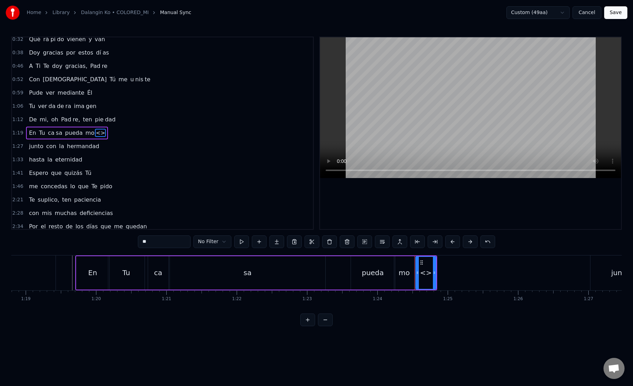
paste input "*"
drag, startPoint x: 167, startPoint y: 244, endPoint x: 139, endPoint y: 243, distance: 28.2
click at [139, 243] on input "**" at bounding box center [164, 241] width 53 height 13
drag, startPoint x: 435, startPoint y: 275, endPoint x: 569, endPoint y: 274, distance: 134.0
click at [569, 274] on icon at bounding box center [568, 273] width 3 height 6
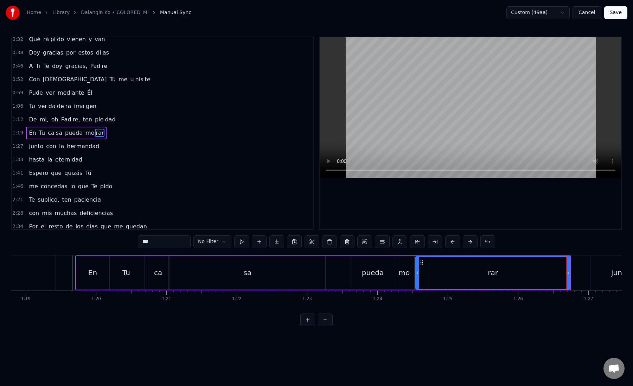
click at [421, 277] on div "rar" at bounding box center [493, 273] width 154 height 32
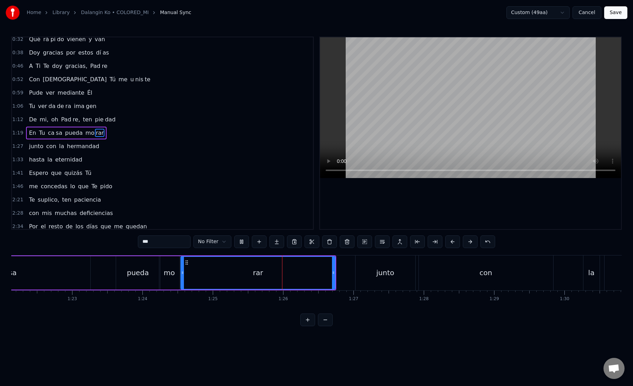
scroll to position [0, 5787]
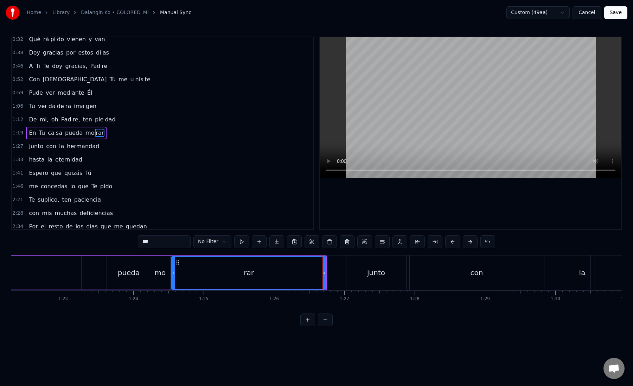
click at [367, 276] on div "junto" at bounding box center [376, 272] width 60 height 35
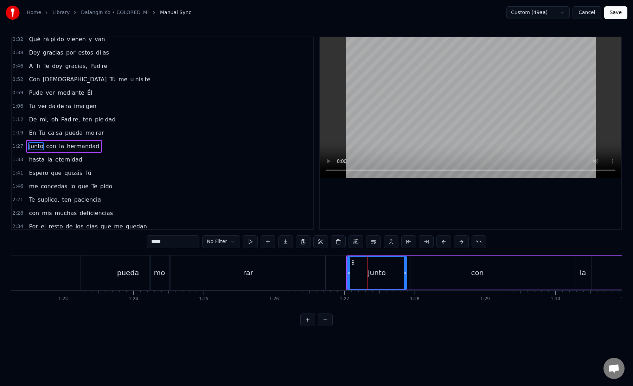
scroll to position [45, 0]
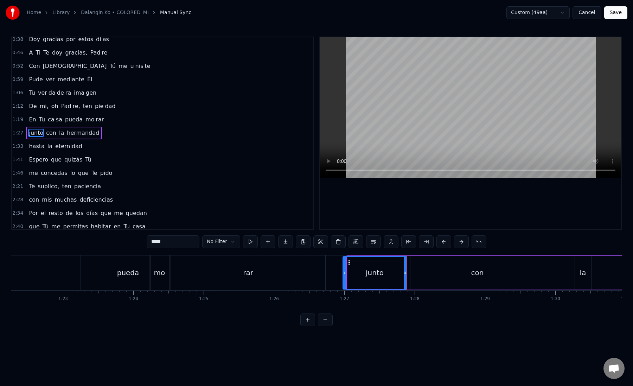
drag, startPoint x: 349, startPoint y: 275, endPoint x: 344, endPoint y: 275, distance: 4.2
click at [344, 275] on div at bounding box center [344, 273] width 3 height 32
click at [424, 271] on div "con" at bounding box center [477, 272] width 134 height 33
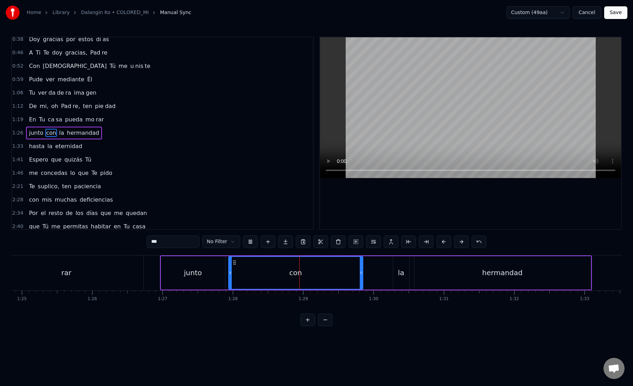
scroll to position [0, 5992]
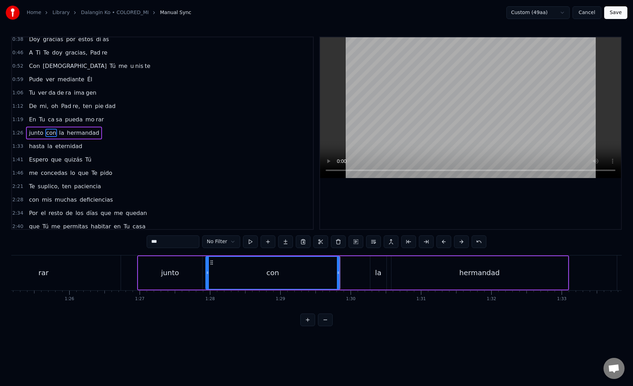
click at [375, 270] on div "la" at bounding box center [378, 272] width 16 height 33
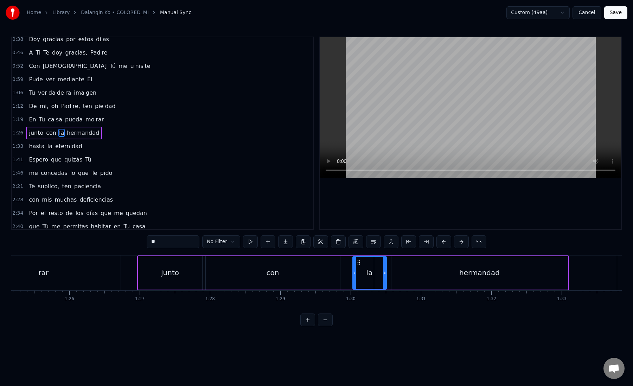
drag, startPoint x: 372, startPoint y: 271, endPoint x: 354, endPoint y: 272, distance: 17.6
click at [354, 272] on icon at bounding box center [354, 273] width 3 height 6
click at [403, 269] on div "hermandad" at bounding box center [479, 272] width 177 height 33
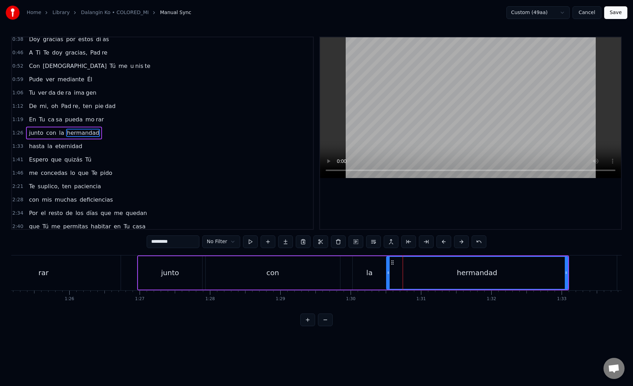
drag, startPoint x: 393, startPoint y: 273, endPoint x: 388, endPoint y: 273, distance: 4.9
click at [388, 273] on circle at bounding box center [388, 273] width 0 height 0
click at [400, 272] on div "hermandad" at bounding box center [477, 273] width 181 height 32
click at [428, 244] on button at bounding box center [426, 241] width 15 height 13
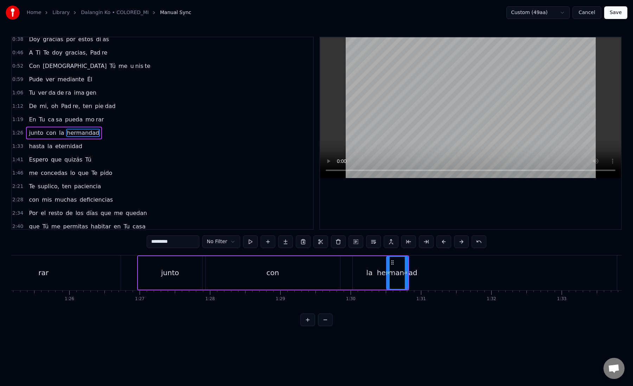
drag, startPoint x: 160, startPoint y: 242, endPoint x: 213, endPoint y: 242, distance: 52.8
click at [213, 242] on div "********* No Filter" at bounding box center [317, 241] width 340 height 13
type input "***"
click at [290, 244] on button at bounding box center [285, 241] width 15 height 13
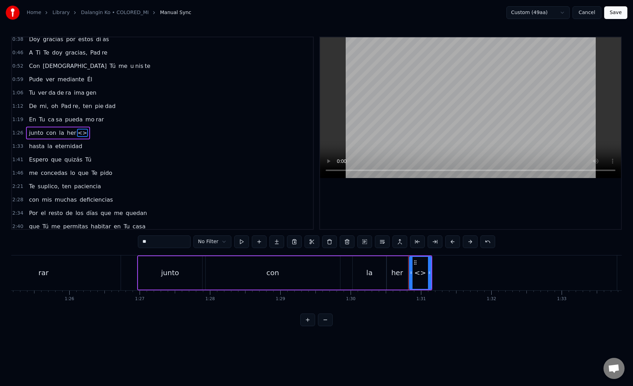
drag, startPoint x: 157, startPoint y: 246, endPoint x: 137, endPoint y: 242, distance: 20.1
click at [137, 242] on div "0:18 A Ti Te doy gracias, Se ñor 0:25 por los a ños que pa sa [PERSON_NAME] 0:3…" at bounding box center [316, 181] width 611 height 289
paste input "****"
drag, startPoint x: 153, startPoint y: 241, endPoint x: 216, endPoint y: 241, distance: 62.6
click at [216, 241] on div "****** No Filter" at bounding box center [316, 241] width 357 height 13
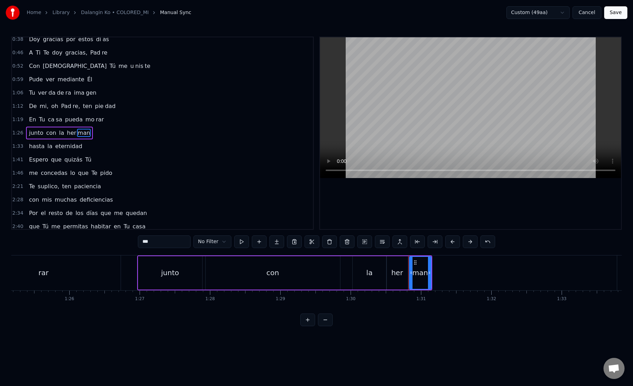
type input "***"
click at [278, 240] on button at bounding box center [276, 241] width 15 height 13
drag, startPoint x: 173, startPoint y: 243, endPoint x: 138, endPoint y: 240, distance: 35.3
click at [138, 240] on div "0:18 A Ti Te doy gracias, Se ñor 0:25 por los a ños que pa sa [PERSON_NAME] 0:3…" at bounding box center [316, 181] width 611 height 289
paste input "*"
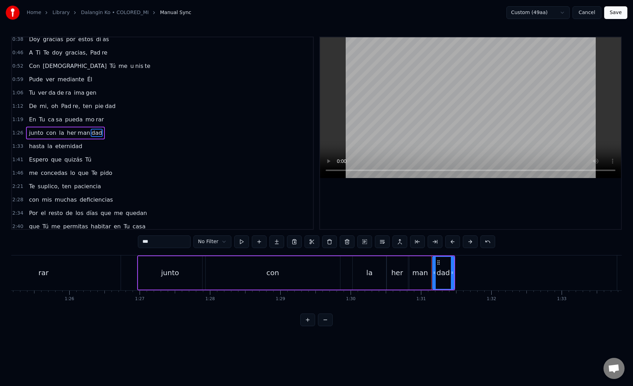
click at [418, 274] on div "man" at bounding box center [420, 272] width 15 height 11
click at [442, 271] on div "dad" at bounding box center [443, 272] width 13 height 11
drag, startPoint x: 438, startPoint y: 263, endPoint x: 454, endPoint y: 263, distance: 16.5
click at [454, 263] on icon at bounding box center [455, 263] width 6 height 6
drag, startPoint x: 469, startPoint y: 275, endPoint x: 568, endPoint y: 274, distance: 99.2
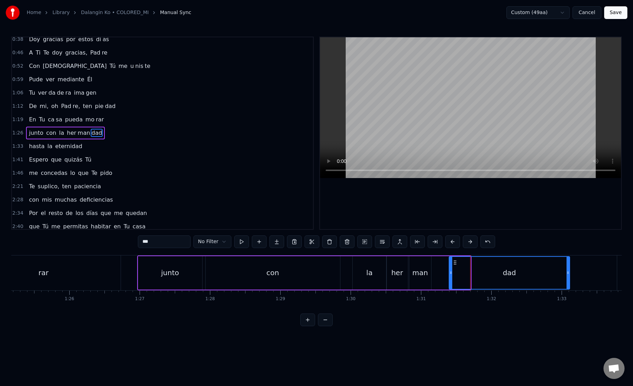
click at [568, 274] on icon at bounding box center [568, 273] width 3 height 6
click at [423, 279] on div "man" at bounding box center [420, 272] width 22 height 33
type input "***"
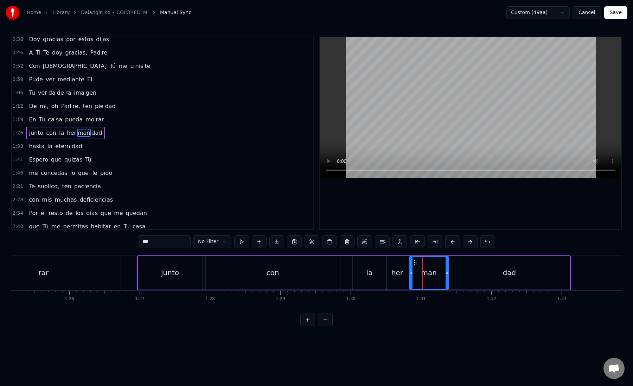
drag, startPoint x: 430, startPoint y: 277, endPoint x: 448, endPoint y: 278, distance: 18.7
click at [448, 278] on div at bounding box center [447, 273] width 3 height 32
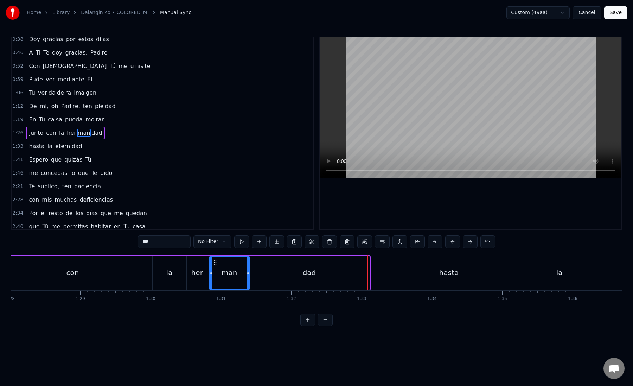
scroll to position [0, 6198]
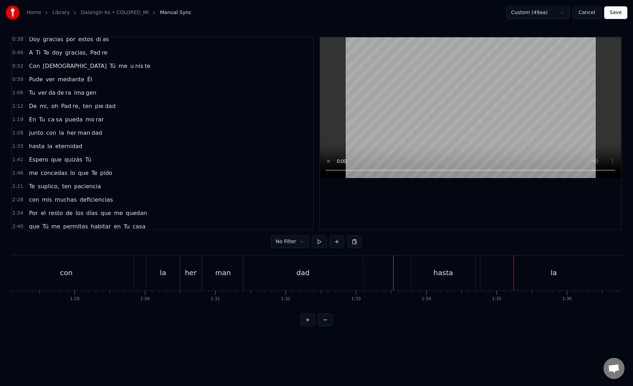
click at [434, 268] on div "hasta" at bounding box center [444, 272] width 64 height 35
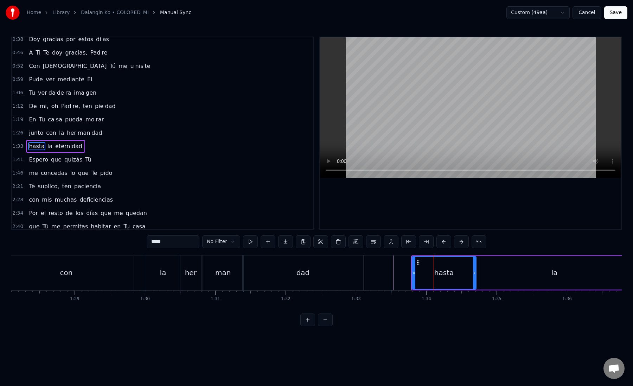
scroll to position [58, 0]
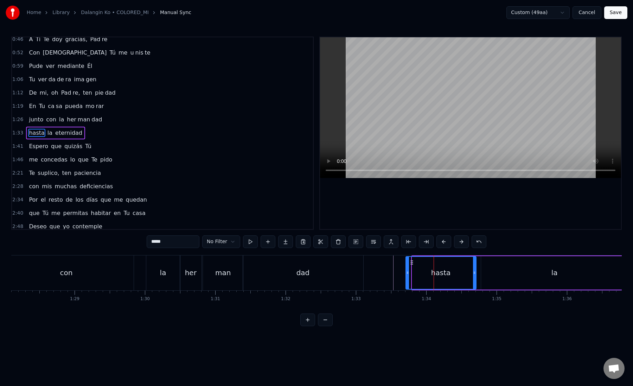
drag, startPoint x: 414, startPoint y: 274, endPoint x: 406, endPoint y: 274, distance: 7.4
click at [406, 274] on icon at bounding box center [407, 273] width 3 height 6
click at [224, 248] on body "Home Library [PERSON_NAME] Ko • COLORED_MI Manual Sync Custom (49aa) Cancel Sav…" at bounding box center [316, 163] width 633 height 326
click at [386, 262] on html "Home Library [PERSON_NAME] Ko • COLORED_MI Manual Sync Custom (49aa) Cancel Sav…" at bounding box center [316, 168] width 633 height 337
click at [388, 262] on html "Home Library [PERSON_NAME] Ko • COLORED_MI Manual Sync Custom (49aa) Cancel Sav…" at bounding box center [316, 168] width 633 height 337
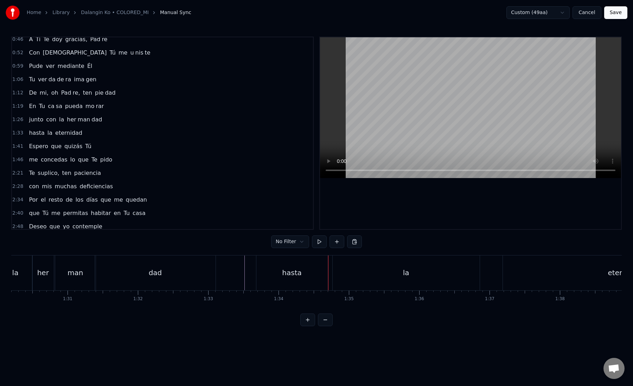
scroll to position [0, 6346]
click at [312, 275] on div "hasta" at bounding box center [291, 272] width 71 height 35
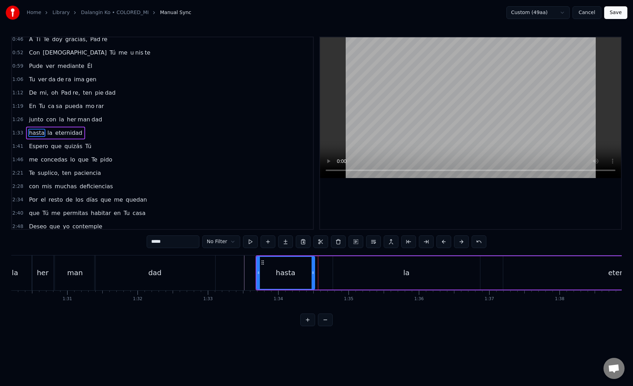
drag, startPoint x: 327, startPoint y: 274, endPoint x: 313, endPoint y: 274, distance: 13.7
click at [313, 274] on icon at bounding box center [313, 273] width 3 height 6
click at [328, 276] on div "hasta la eternidad" at bounding box center [502, 272] width 493 height 35
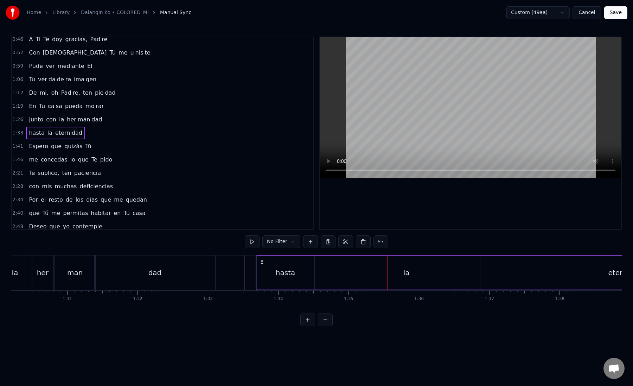
click at [309, 274] on div "hasta" at bounding box center [286, 272] width 58 height 33
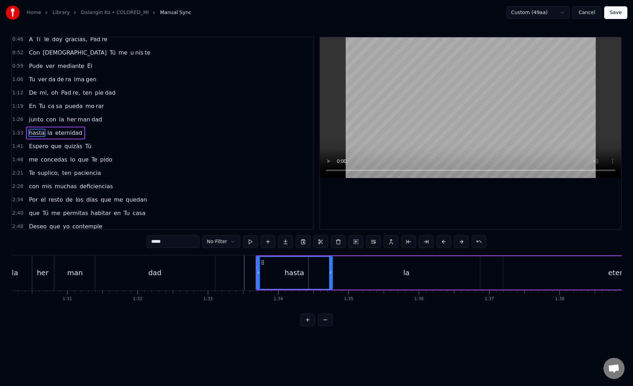
drag, startPoint x: 313, startPoint y: 274, endPoint x: 330, endPoint y: 274, distance: 17.6
click at [330, 274] on icon at bounding box center [330, 273] width 3 height 6
click at [271, 272] on div "hasta" at bounding box center [294, 273] width 75 height 32
click at [311, 270] on div "hasta" at bounding box center [294, 273] width 75 height 32
click at [421, 243] on button at bounding box center [426, 241] width 15 height 13
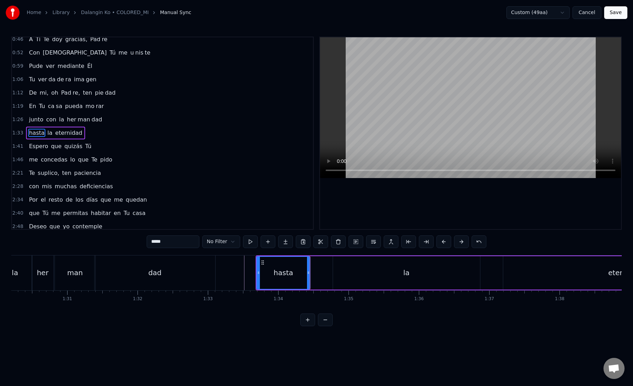
drag, startPoint x: 159, startPoint y: 243, endPoint x: 192, endPoint y: 243, distance: 32.7
click at [192, 243] on input "*****" at bounding box center [173, 241] width 53 height 13
type input "***"
click at [288, 243] on button at bounding box center [285, 241] width 15 height 13
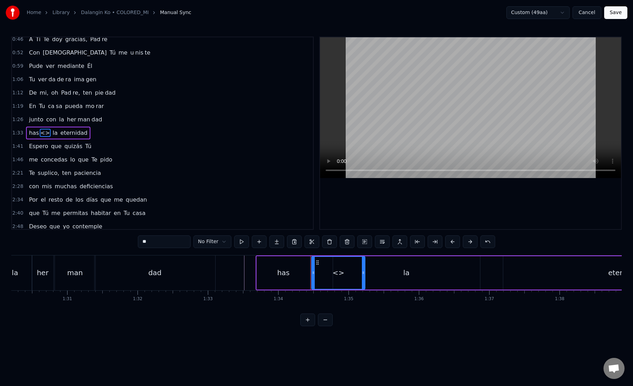
drag, startPoint x: 146, startPoint y: 245, endPoint x: 135, endPoint y: 240, distance: 11.8
click at [135, 240] on div "0:18 A Ti Te doy gracias, Se ñor 0:25 por los a ños que pa sa [PERSON_NAME] 0:3…" at bounding box center [316, 181] width 611 height 289
paste input "text"
drag, startPoint x: 363, startPoint y: 274, endPoint x: 329, endPoint y: 274, distance: 34.1
click at [329, 274] on icon at bounding box center [329, 273] width 3 height 6
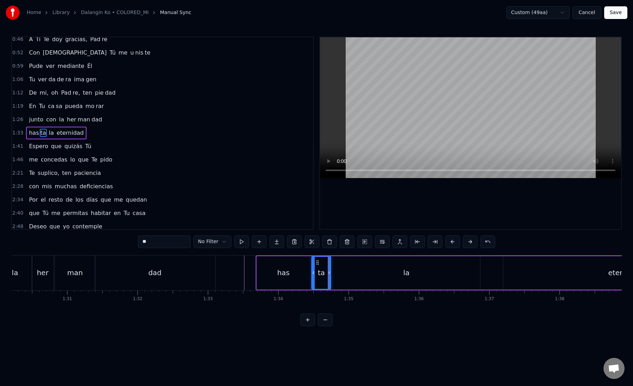
type input "**"
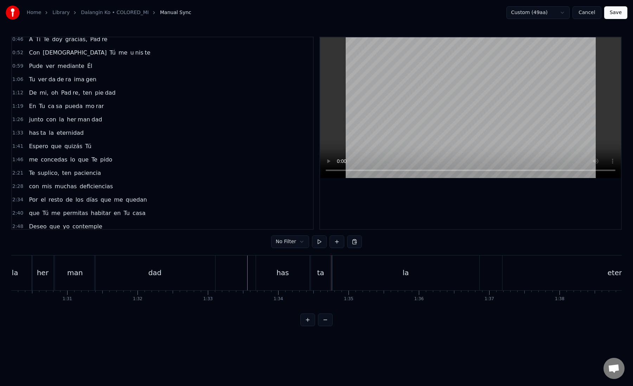
click at [349, 269] on div "la" at bounding box center [405, 272] width 147 height 35
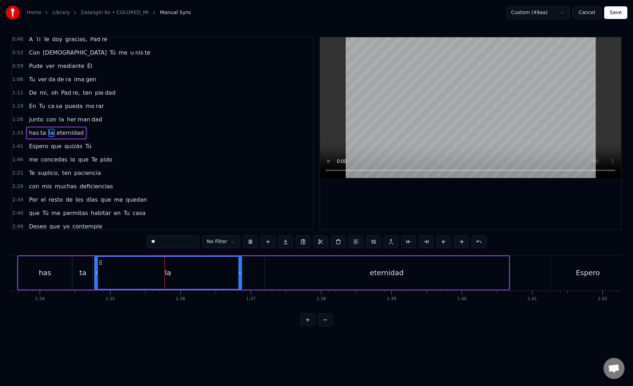
scroll to position [0, 6585]
click at [281, 275] on div "eternidad" at bounding box center [386, 272] width 244 height 33
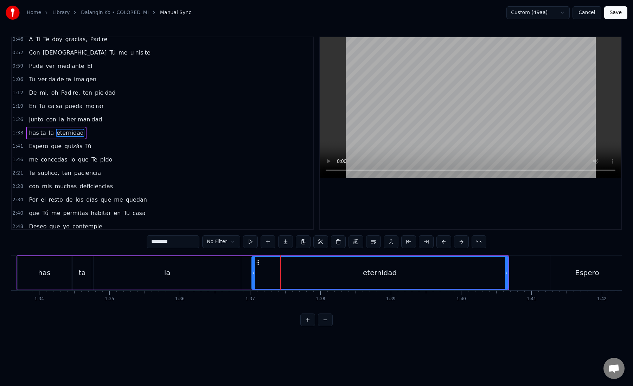
drag, startPoint x: 266, startPoint y: 275, endPoint x: 254, endPoint y: 275, distance: 12.3
click at [254, 275] on icon at bounding box center [253, 273] width 3 height 6
click at [257, 275] on div "eternidad" at bounding box center [380, 273] width 256 height 32
click at [428, 242] on button at bounding box center [426, 241] width 15 height 13
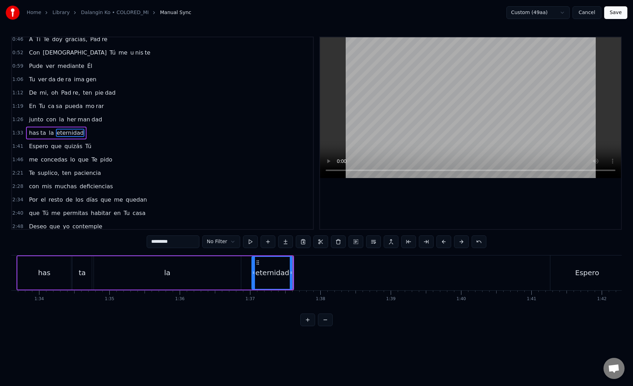
drag, startPoint x: 161, startPoint y: 243, endPoint x: 191, endPoint y: 242, distance: 30.3
click at [191, 242] on input "*********" at bounding box center [173, 241] width 53 height 13
type input "****"
click at [285, 241] on button at bounding box center [285, 241] width 15 height 13
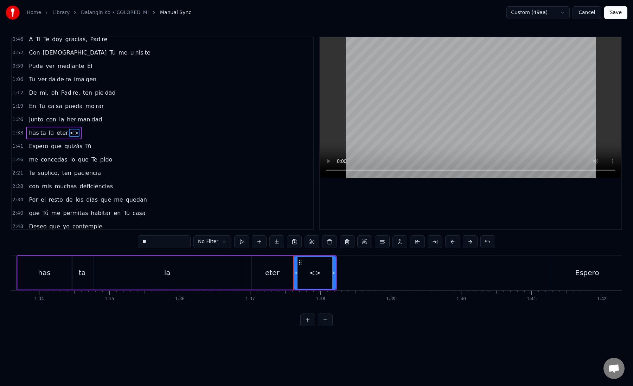
drag, startPoint x: 141, startPoint y: 243, endPoint x: 193, endPoint y: 244, distance: 51.7
click at [195, 243] on div "** No Filter" at bounding box center [316, 241] width 357 height 13
paste input "***"
drag, startPoint x: 147, startPoint y: 242, endPoint x: 192, endPoint y: 242, distance: 45.0
click at [192, 242] on div "***** No Filter" at bounding box center [316, 241] width 357 height 13
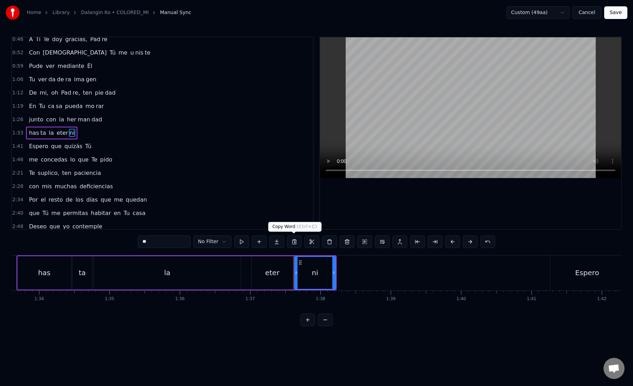
type input "**"
click at [279, 241] on button at bounding box center [276, 241] width 15 height 13
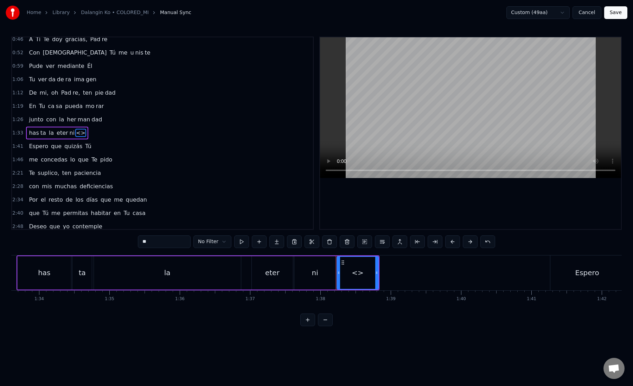
drag, startPoint x: 162, startPoint y: 242, endPoint x: 128, endPoint y: 242, distance: 34.1
click at [128, 242] on div "0:18 A Ti Te doy gracias, Se ñor 0:25 por los a ños que pa sa [PERSON_NAME] 0:3…" at bounding box center [316, 181] width 611 height 289
paste input "*"
drag, startPoint x: 377, startPoint y: 270, endPoint x: 526, endPoint y: 267, distance: 148.8
click at [526, 267] on div at bounding box center [525, 273] width 3 height 32
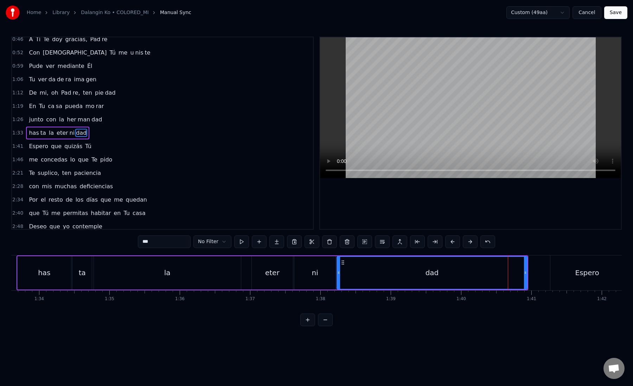
click at [323, 280] on div "ni" at bounding box center [314, 272] width 41 height 33
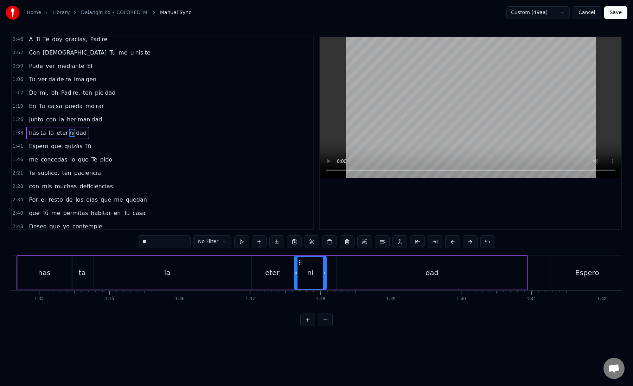
drag, startPoint x: 333, startPoint y: 273, endPoint x: 324, endPoint y: 273, distance: 9.1
click at [324, 273] on icon at bounding box center [324, 273] width 3 height 6
click at [346, 273] on div "dad" at bounding box center [432, 272] width 190 height 33
type input "***"
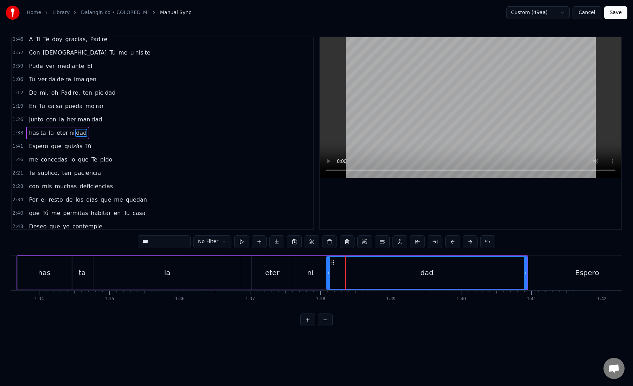
drag, startPoint x: 339, startPoint y: 273, endPoint x: 328, endPoint y: 273, distance: 11.3
click at [328, 273] on icon at bounding box center [328, 273] width 3 height 6
click at [247, 276] on div "has ta la eter ni dad" at bounding box center [273, 272] width 512 height 35
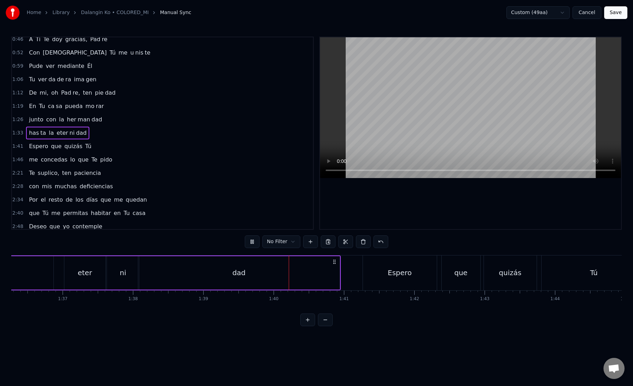
scroll to position [0, 6787]
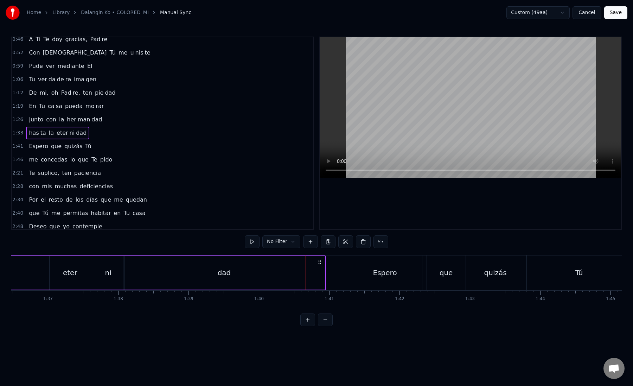
click at [354, 277] on div "Espero" at bounding box center [385, 272] width 74 height 35
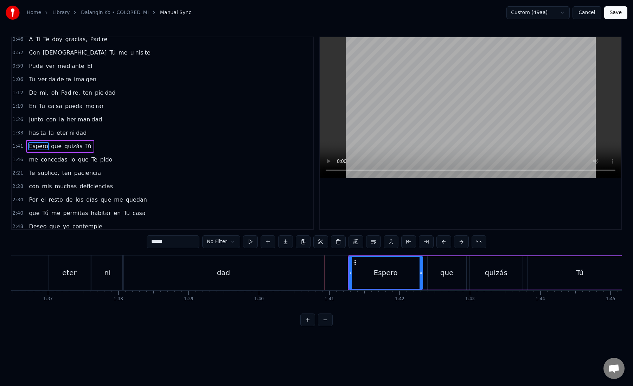
scroll to position [71, 0]
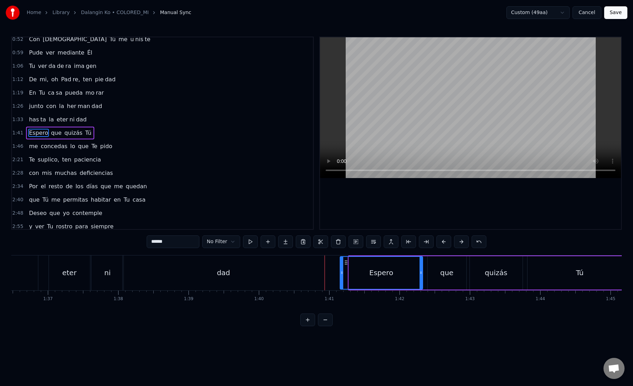
drag, startPoint x: 349, startPoint y: 276, endPoint x: 340, endPoint y: 276, distance: 8.8
click at [340, 276] on div at bounding box center [341, 273] width 3 height 32
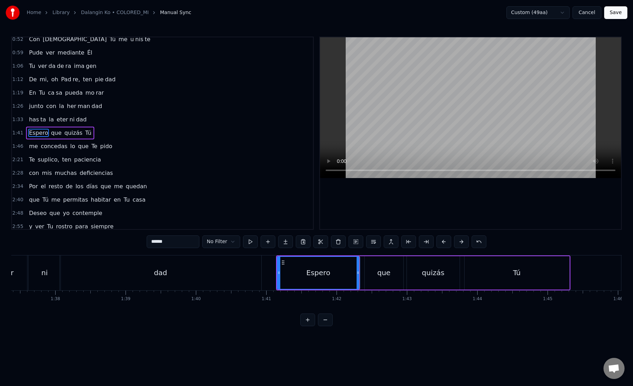
scroll to position [0, 6857]
click at [371, 275] on div "que" at bounding box center [376, 272] width 13 height 11
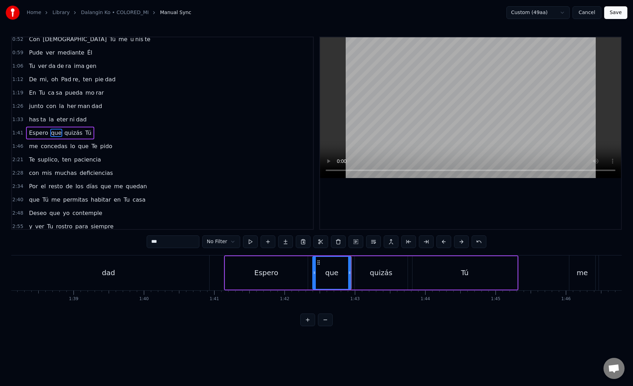
scroll to position [0, 6908]
click at [371, 275] on div "quizás" at bounding box center [375, 272] width 23 height 11
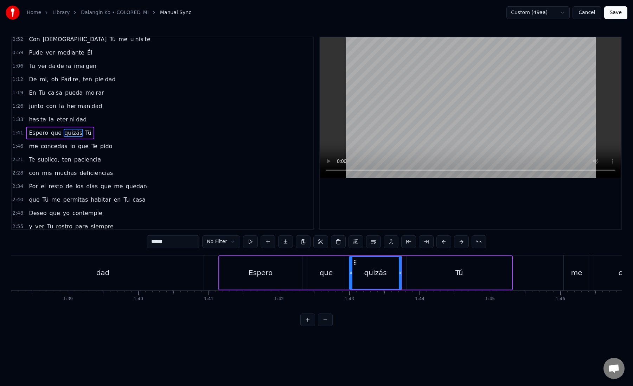
click at [431, 266] on div "Tú" at bounding box center [459, 272] width 105 height 33
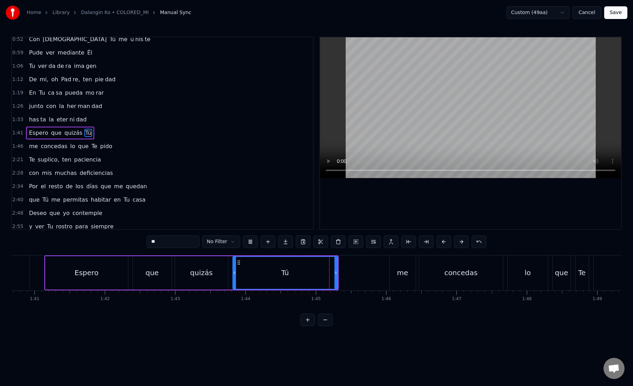
scroll to position [0, 7089]
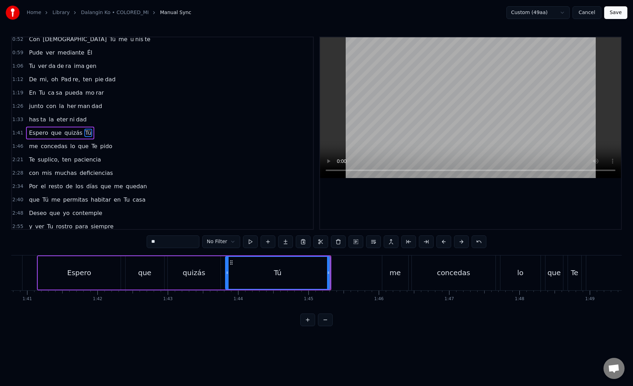
click at [401, 275] on div "me" at bounding box center [395, 272] width 26 height 35
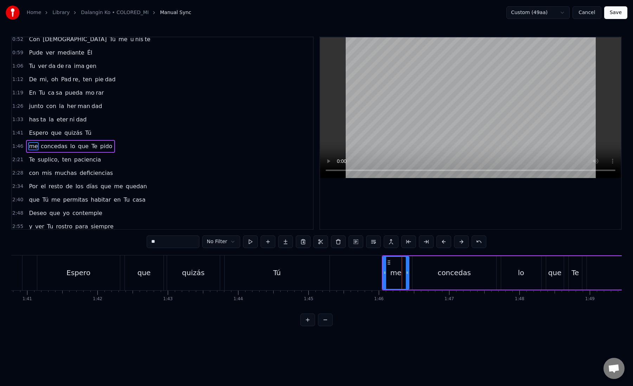
scroll to position [85, 0]
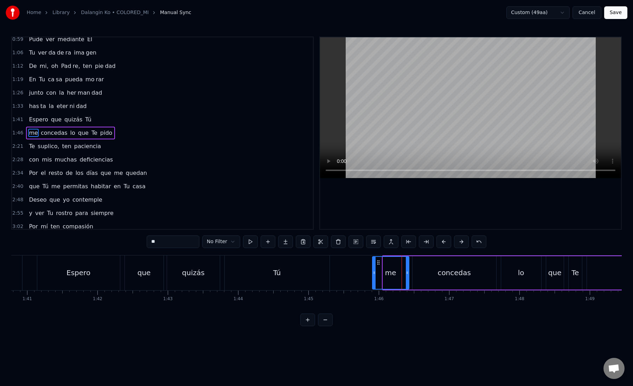
drag, startPoint x: 383, startPoint y: 274, endPoint x: 370, endPoint y: 274, distance: 12.7
click at [373, 274] on icon at bounding box center [374, 273] width 3 height 6
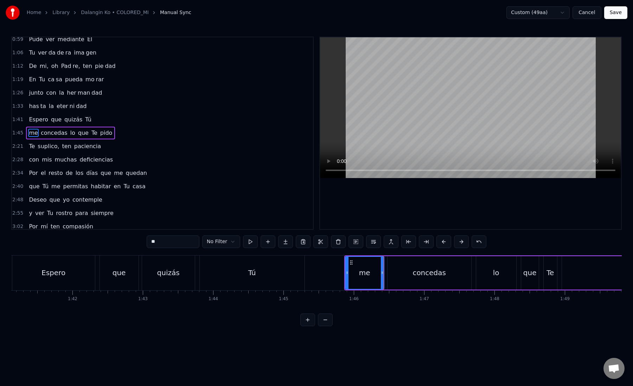
scroll to position [0, 7139]
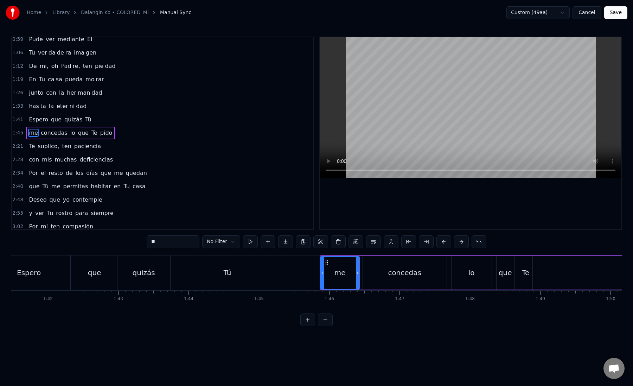
click at [372, 275] on div "concedas" at bounding box center [405, 272] width 84 height 33
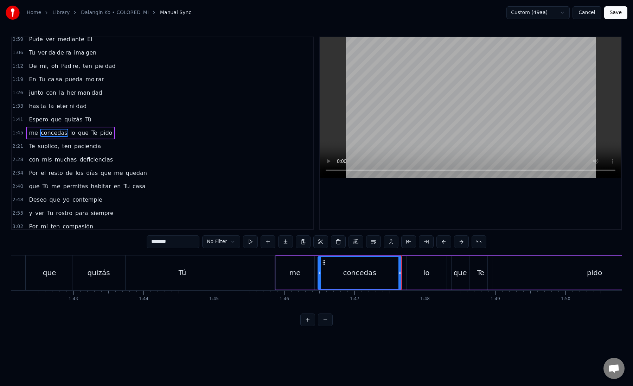
scroll to position [0, 7186]
click at [435, 270] on div "lo" at bounding box center [425, 272] width 40 height 33
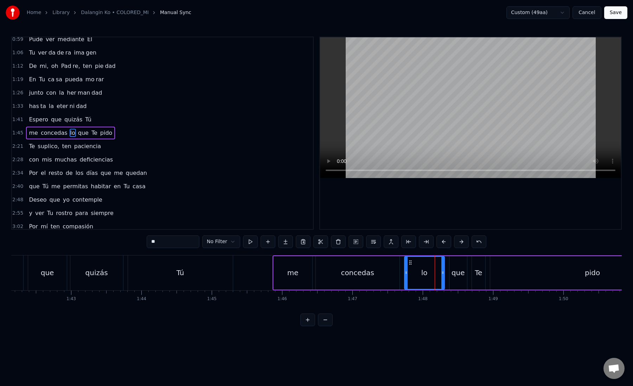
click at [388, 277] on div "concedas" at bounding box center [358, 272] width 84 height 33
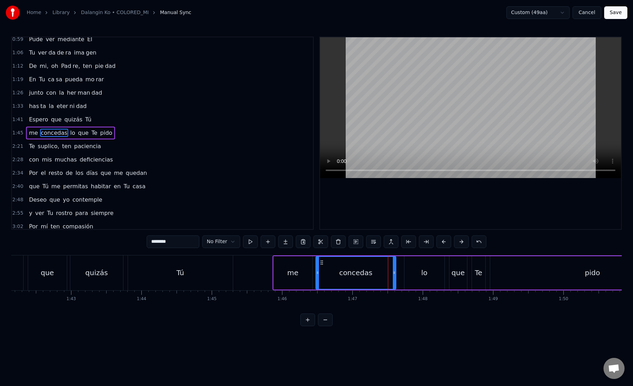
click at [393, 275] on div at bounding box center [394, 273] width 3 height 32
click at [407, 275] on div "lo" at bounding box center [425, 272] width 40 height 33
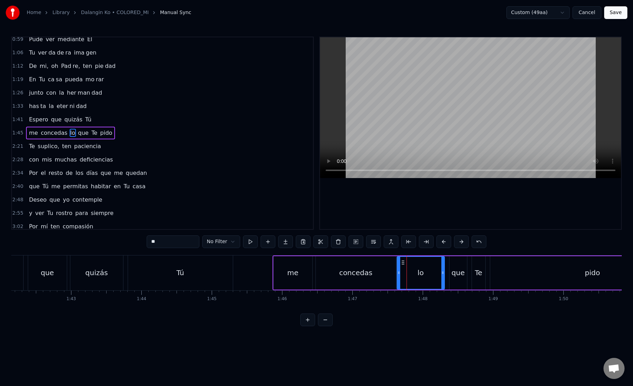
drag, startPoint x: 407, startPoint y: 275, endPoint x: 400, endPoint y: 275, distance: 7.7
click at [400, 275] on div "lo" at bounding box center [420, 273] width 47 height 32
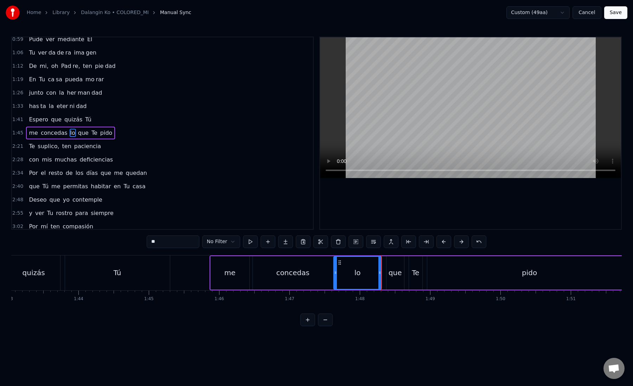
scroll to position [0, 7260]
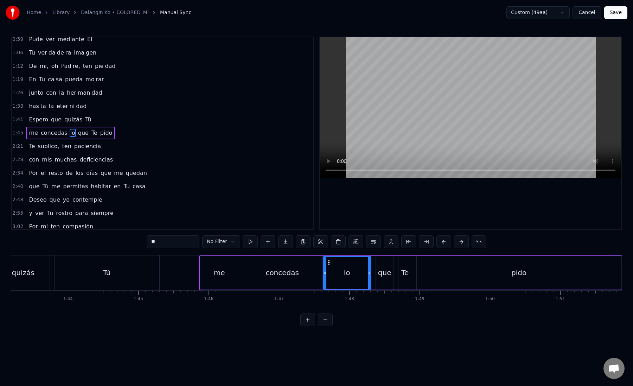
click at [385, 275] on div "que" at bounding box center [384, 272] width 13 height 11
drag, startPoint x: 378, startPoint y: 274, endPoint x: 374, endPoint y: 274, distance: 4.2
click at [374, 274] on icon at bounding box center [374, 273] width 3 height 6
click at [392, 274] on icon at bounding box center [393, 273] width 3 height 6
click at [402, 273] on div "Te" at bounding box center [404, 272] width 7 height 11
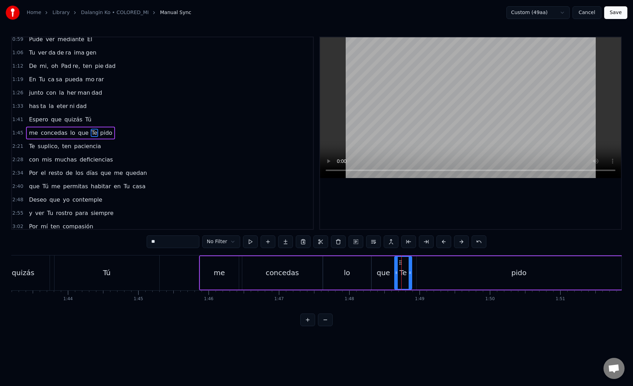
drag, startPoint x: 400, startPoint y: 273, endPoint x: 396, endPoint y: 273, distance: 3.9
click at [396, 273] on icon at bounding box center [396, 273] width 3 height 6
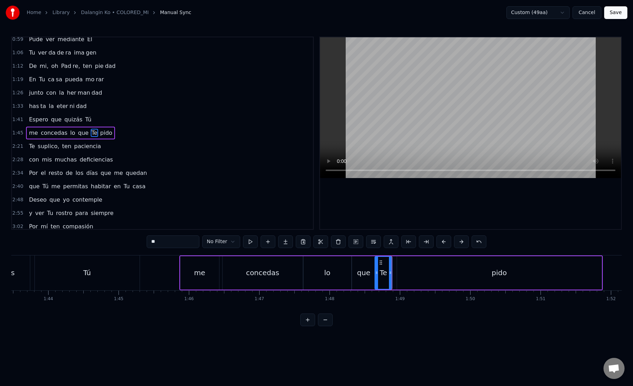
scroll to position [0, 7290]
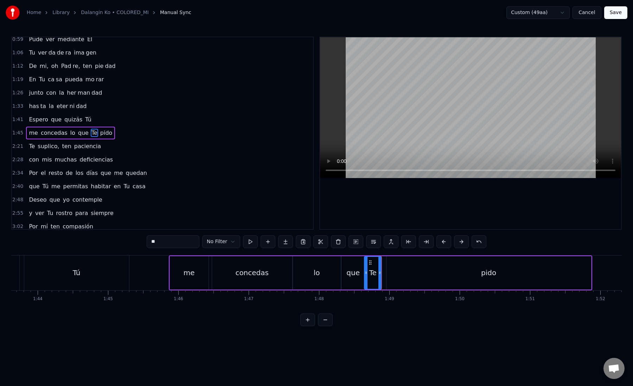
click at [401, 275] on div "pido" at bounding box center [489, 272] width 205 height 33
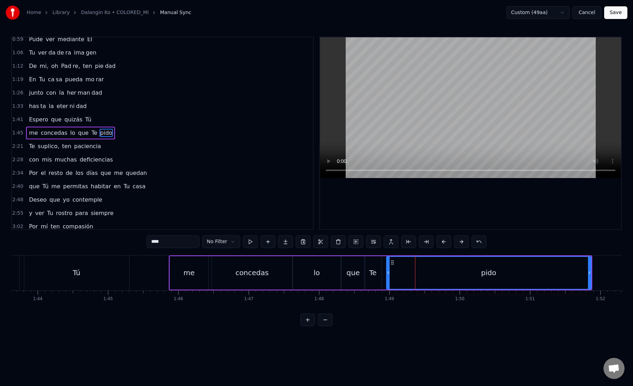
click at [396, 274] on div "pido" at bounding box center [489, 273] width 204 height 32
click at [427, 246] on button at bounding box center [426, 241] width 15 height 13
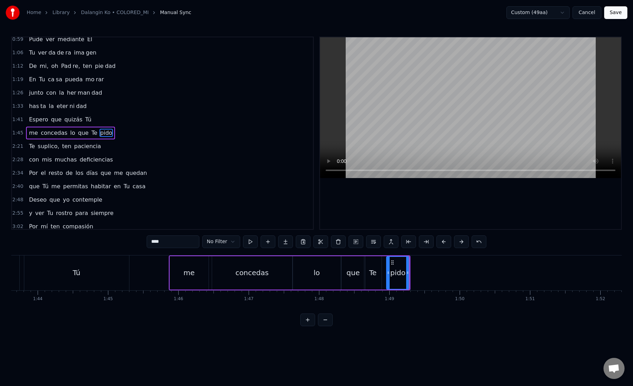
drag, startPoint x: 156, startPoint y: 242, endPoint x: 227, endPoint y: 242, distance: 70.3
click at [227, 242] on div "**** No Filter" at bounding box center [317, 241] width 340 height 13
type input "**"
click at [281, 238] on button at bounding box center [285, 241] width 15 height 13
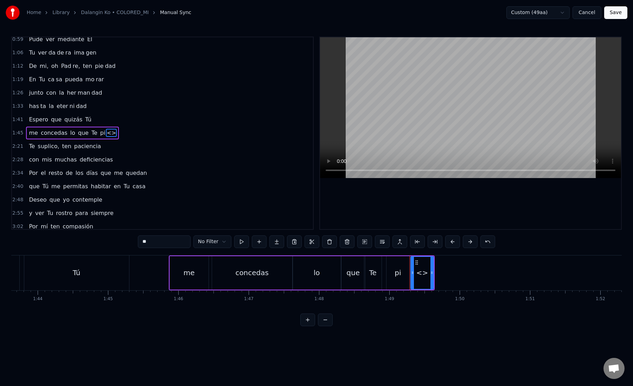
paste input "text"
drag, startPoint x: 169, startPoint y: 244, endPoint x: 138, endPoint y: 244, distance: 30.6
click at [138, 244] on input "**" at bounding box center [164, 241] width 53 height 13
drag, startPoint x: 435, startPoint y: 274, endPoint x: 609, endPoint y: 272, distance: 174.1
click at [609, 272] on icon at bounding box center [608, 273] width 3 height 6
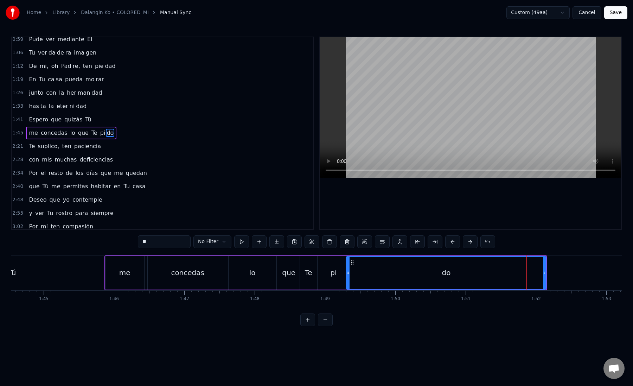
scroll to position [0, 7329]
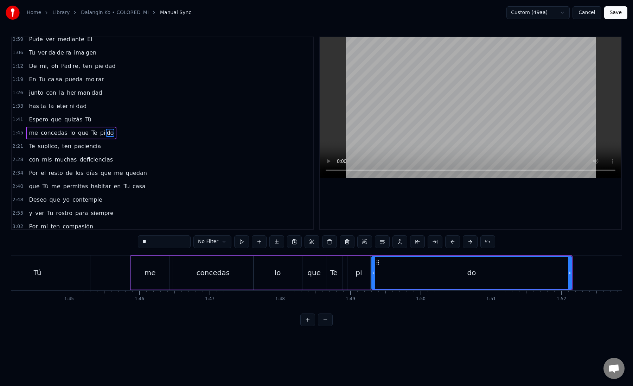
type input "**"
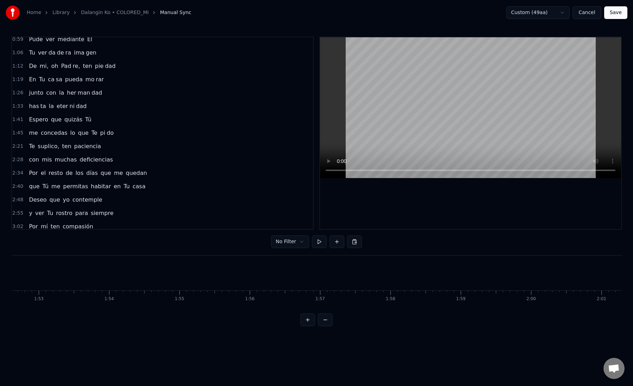
scroll to position [0, 7948]
click at [325, 316] on button at bounding box center [325, 319] width 15 height 13
click at [329, 272] on div at bounding box center [501, 272] width 10255 height 35
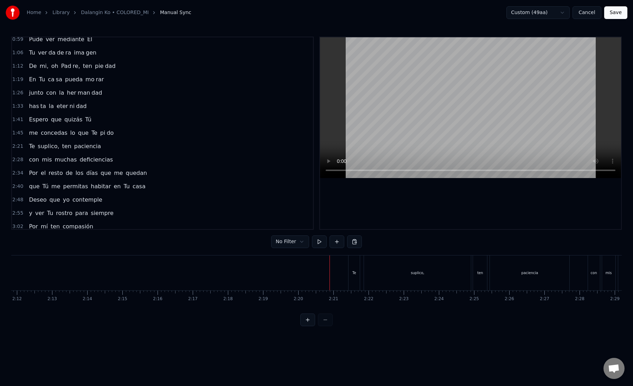
click at [255, 268] on div at bounding box center [501, 272] width 10255 height 35
click at [306, 319] on button at bounding box center [307, 319] width 15 height 13
click at [308, 316] on button at bounding box center [307, 319] width 15 height 13
click at [374, 281] on div "Te" at bounding box center [378, 272] width 23 height 35
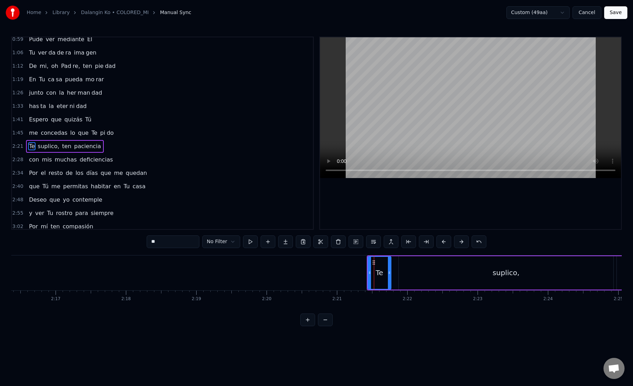
scroll to position [98, 0]
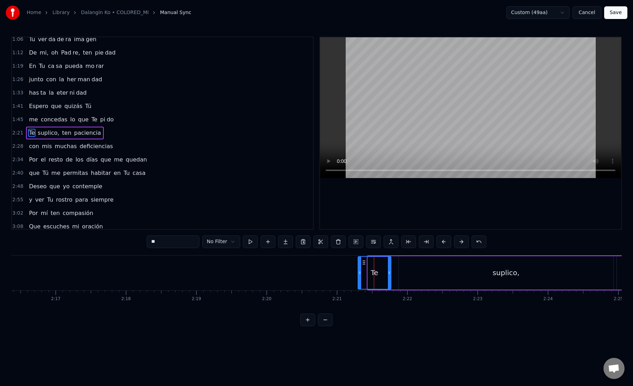
drag, startPoint x: 370, startPoint y: 276, endPoint x: 360, endPoint y: 276, distance: 9.8
click at [360, 276] on div at bounding box center [359, 273] width 3 height 32
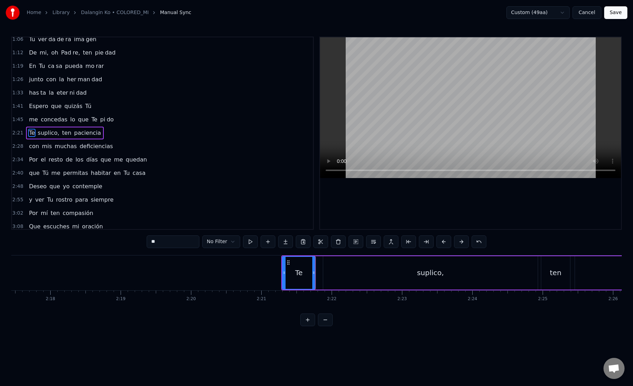
scroll to position [0, 9674]
click at [329, 278] on div "suplico," at bounding box center [425, 272] width 215 height 33
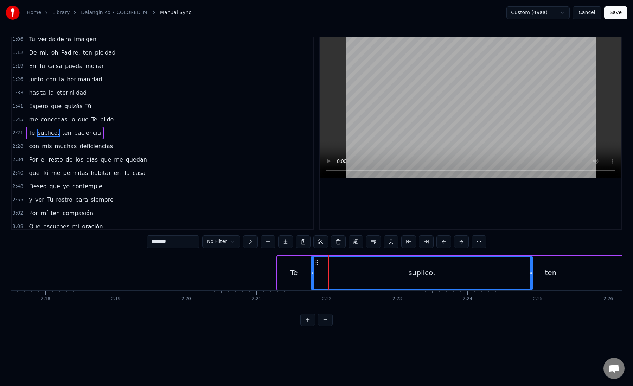
drag, startPoint x: 320, startPoint y: 274, endPoint x: 312, endPoint y: 274, distance: 7.4
click at [312, 274] on icon at bounding box center [312, 273] width 3 height 6
click at [349, 275] on div "suplico," at bounding box center [421, 273] width 221 height 32
click at [424, 243] on button at bounding box center [426, 241] width 15 height 13
drag, startPoint x: 158, startPoint y: 242, endPoint x: 203, endPoint y: 242, distance: 45.4
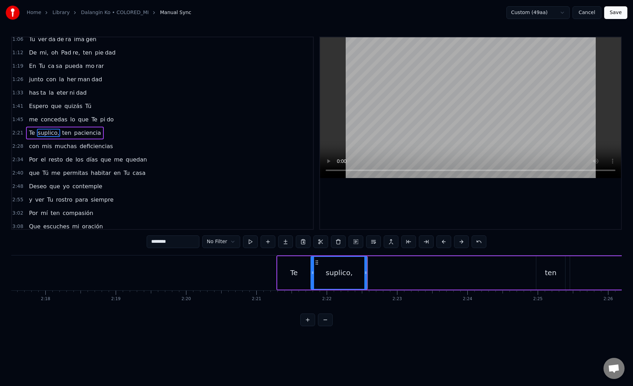
click at [203, 242] on div "******** No Filter" at bounding box center [317, 241] width 340 height 13
type input "**"
click at [285, 243] on button at bounding box center [285, 241] width 15 height 13
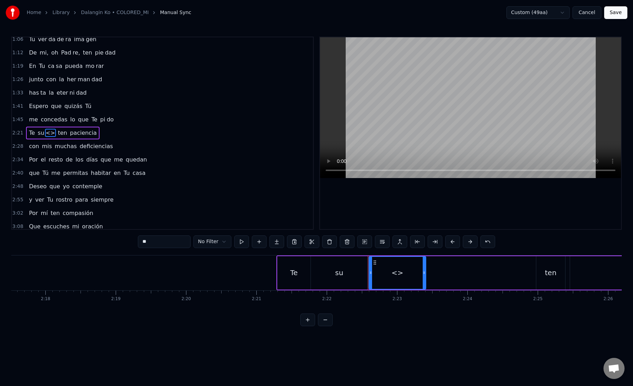
drag, startPoint x: 148, startPoint y: 241, endPoint x: 129, endPoint y: 241, distance: 18.3
click at [129, 241] on div "0:18 A Ti Te doy gracias, Se ñor 0:25 por los a ños que pa sa [PERSON_NAME] 0:3…" at bounding box center [316, 181] width 611 height 289
paste input "****"
drag, startPoint x: 148, startPoint y: 243, endPoint x: 210, endPoint y: 243, distance: 61.6
click at [210, 243] on div "****** No Filter" at bounding box center [316, 241] width 357 height 13
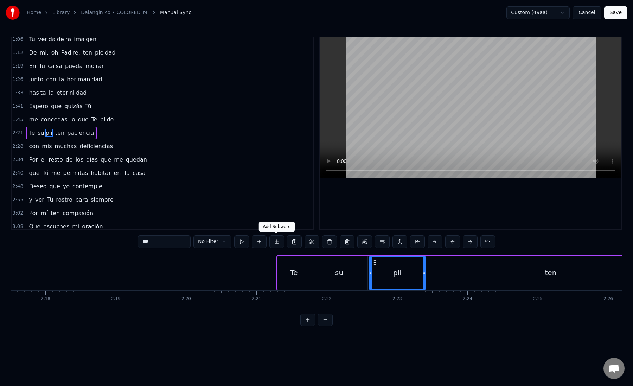
type input "***"
click at [274, 244] on button at bounding box center [276, 241] width 15 height 13
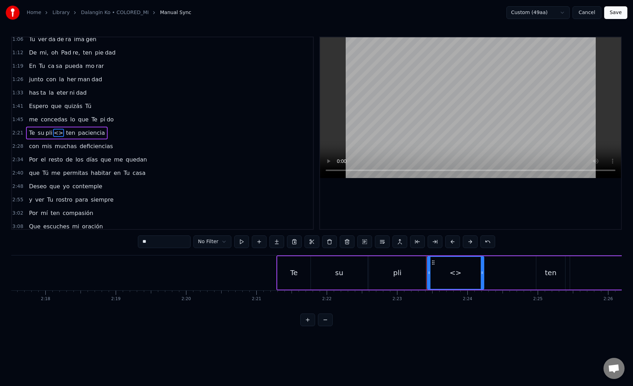
paste input "*"
drag, startPoint x: 156, startPoint y: 240, endPoint x: 117, endPoint y: 240, distance: 39.0
click at [117, 240] on div "0:18 A Ti Te doy gracias, Se ñor 0:25 por los a ños que pa sa [PERSON_NAME] 0:3…" at bounding box center [316, 181] width 611 height 289
click at [380, 278] on div "pli" at bounding box center [397, 272] width 57 height 33
click at [437, 275] on div "co," at bounding box center [455, 272] width 57 height 33
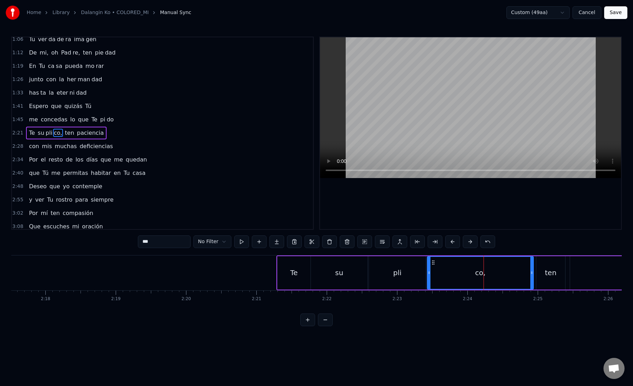
drag, startPoint x: 482, startPoint y: 273, endPoint x: 531, endPoint y: 274, distance: 49.6
click at [531, 274] on icon at bounding box center [531, 273] width 3 height 6
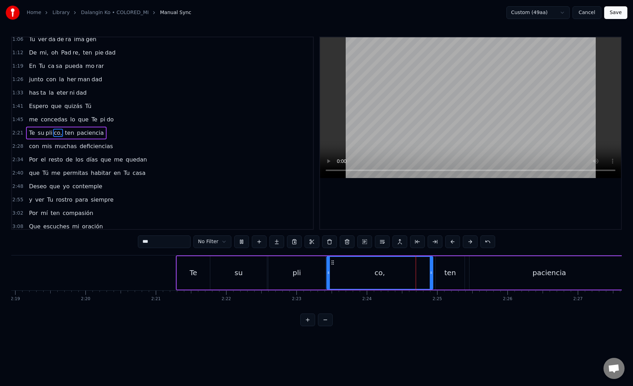
scroll to position [0, 9798]
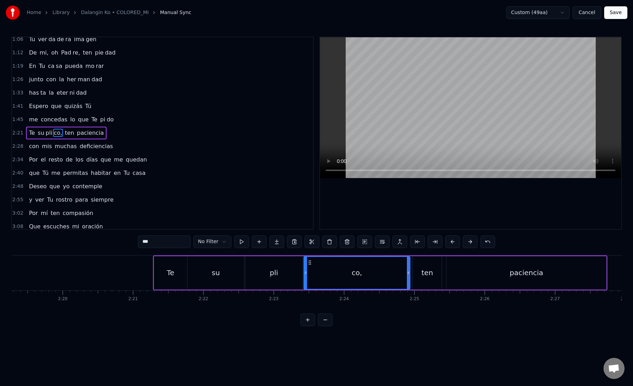
click at [425, 277] on div "ten" at bounding box center [427, 272] width 12 height 11
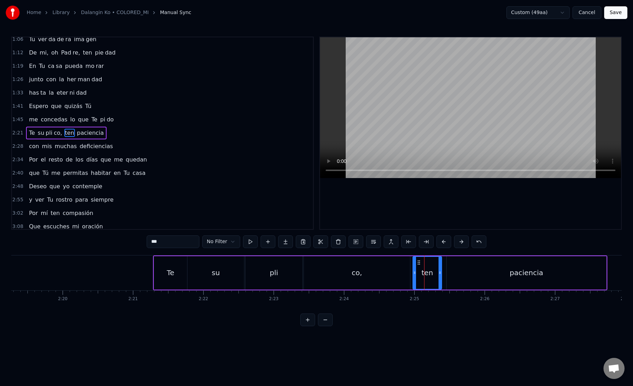
click at [423, 277] on div "ten" at bounding box center [427, 272] width 12 height 11
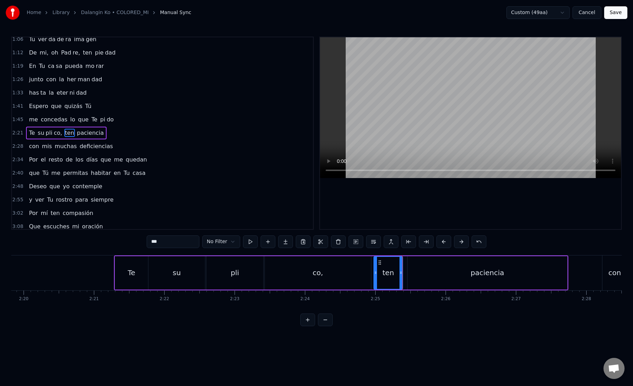
scroll to position [0, 9868]
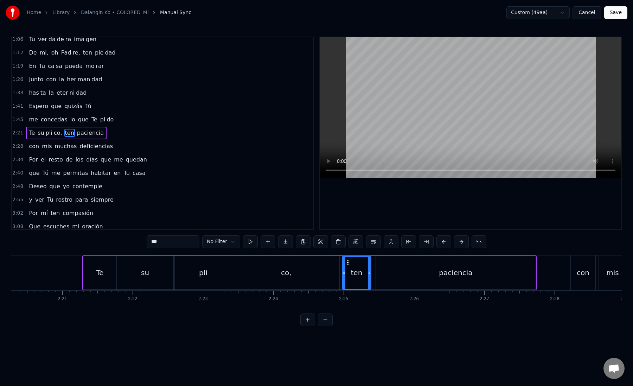
click at [394, 275] on div "paciencia" at bounding box center [456, 272] width 160 height 33
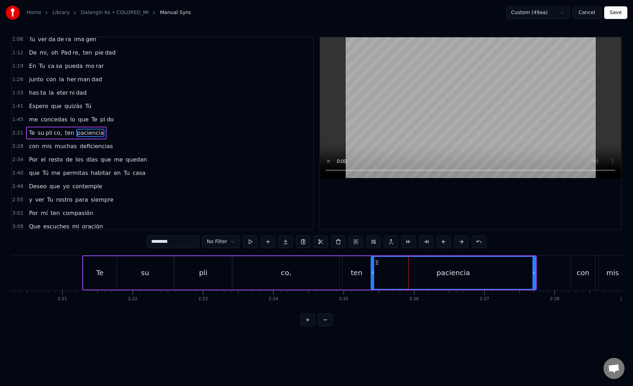
drag, startPoint x: 377, startPoint y: 273, endPoint x: 372, endPoint y: 273, distance: 4.9
click at [373, 273] on circle at bounding box center [373, 273] width 0 height 0
click at [426, 241] on button at bounding box center [426, 241] width 15 height 13
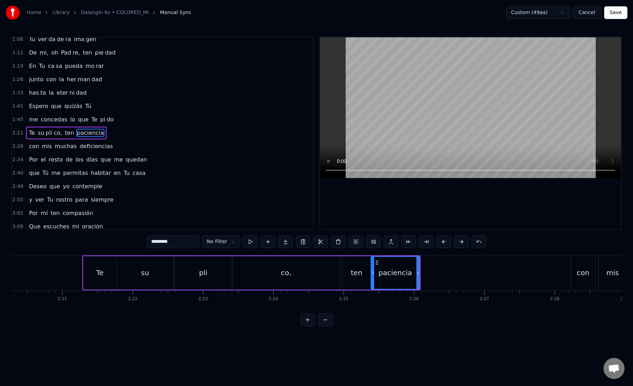
drag, startPoint x: 166, startPoint y: 242, endPoint x: 191, endPoint y: 242, distance: 25.3
click at [191, 242] on input "*********" at bounding box center [173, 241] width 53 height 13
type input "******"
click at [286, 244] on button at bounding box center [285, 241] width 15 height 13
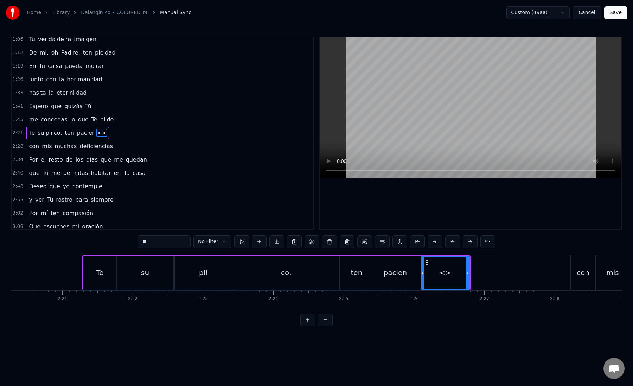
drag, startPoint x: 177, startPoint y: 238, endPoint x: 182, endPoint y: 241, distance: 6.0
click at [182, 241] on input "**" at bounding box center [164, 241] width 53 height 13
paste input "*"
drag, startPoint x: 467, startPoint y: 276, endPoint x: 544, endPoint y: 273, distance: 76.7
click at [544, 273] on div at bounding box center [544, 273] width 3 height 32
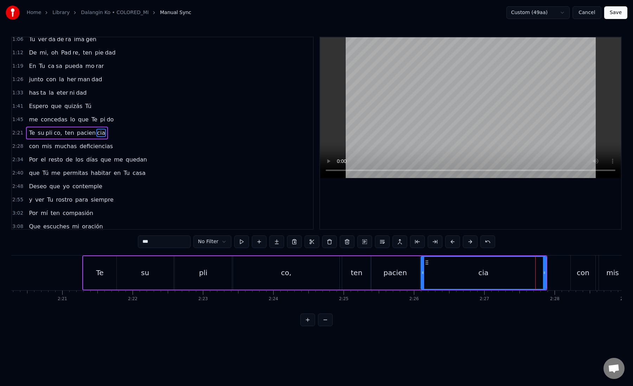
click at [428, 272] on div "cia" at bounding box center [483, 273] width 125 height 32
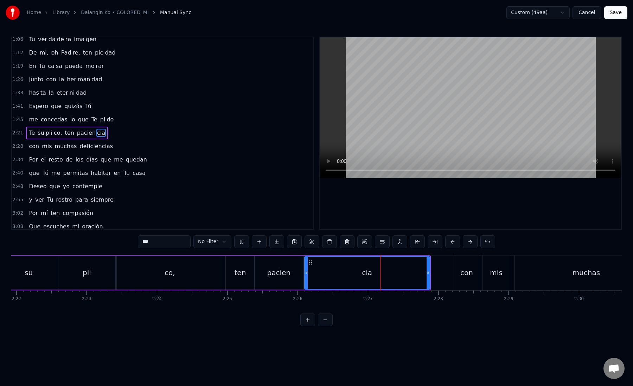
scroll to position [0, 10002]
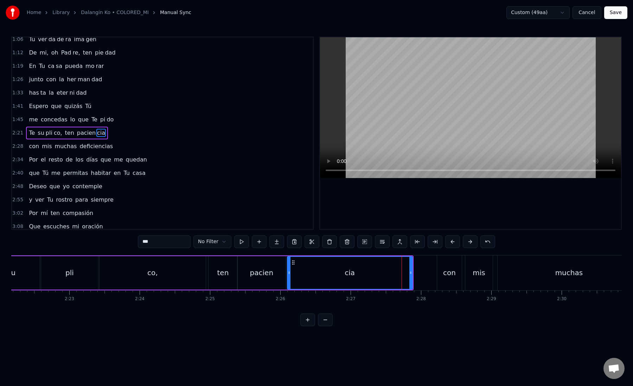
click at [459, 275] on div "con" at bounding box center [449, 272] width 25 height 35
type input "***"
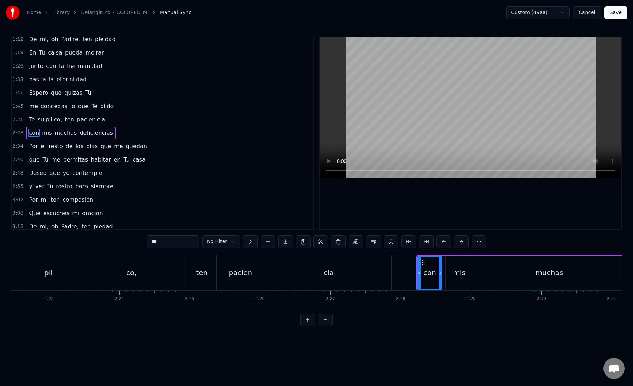
scroll to position [0, 10032]
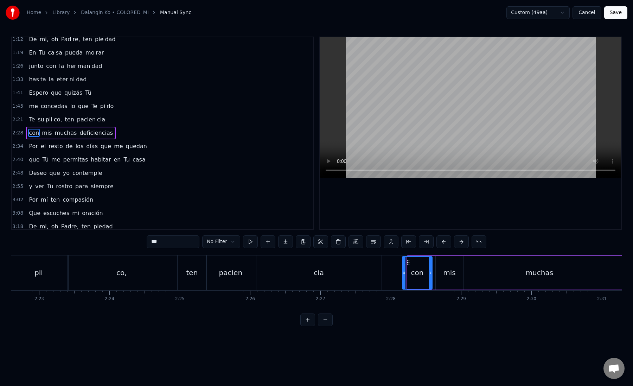
drag, startPoint x: 408, startPoint y: 274, endPoint x: 398, endPoint y: 274, distance: 9.8
click at [403, 274] on icon at bounding box center [404, 273] width 3 height 6
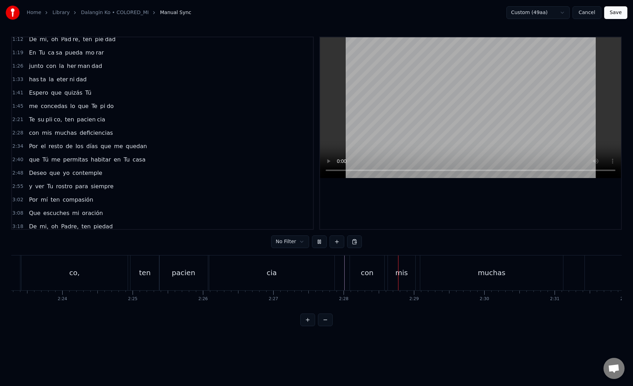
scroll to position [0, 10136]
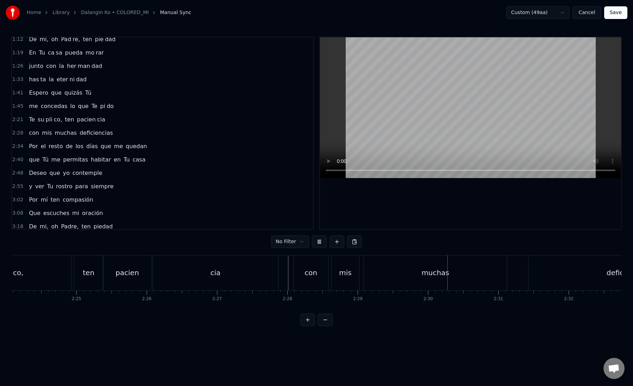
click at [371, 277] on div "muchas" at bounding box center [435, 272] width 143 height 35
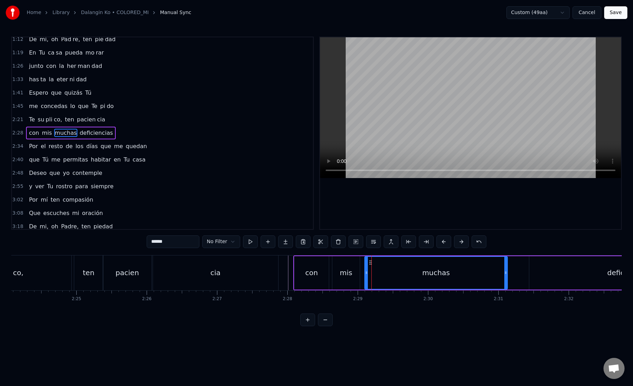
click at [346, 273] on div "mis" at bounding box center [346, 272] width 12 height 11
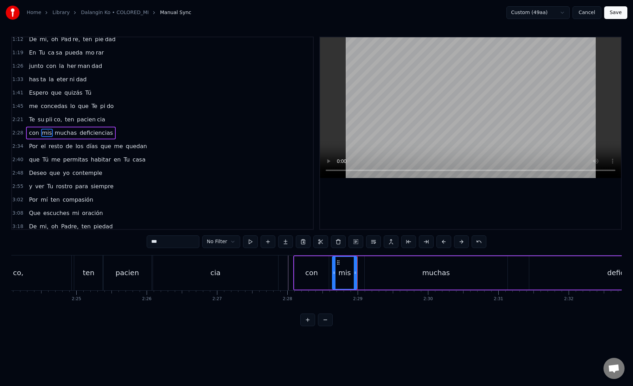
click at [355, 274] on icon at bounding box center [355, 273] width 3 height 6
click at [372, 275] on div "muchas" at bounding box center [436, 272] width 143 height 33
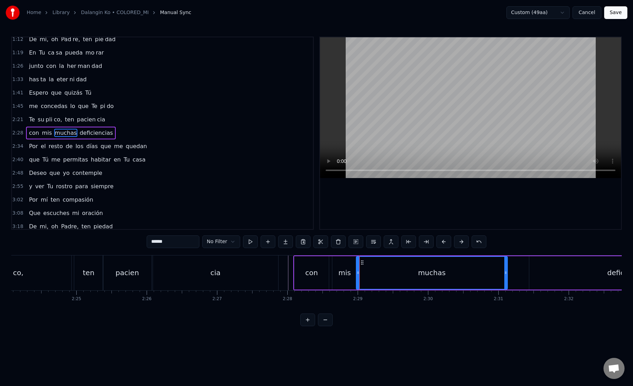
drag, startPoint x: 365, startPoint y: 275, endPoint x: 357, endPoint y: 275, distance: 8.5
click at [357, 275] on div at bounding box center [358, 273] width 3 height 32
click at [426, 240] on button at bounding box center [426, 241] width 15 height 13
drag, startPoint x: 161, startPoint y: 243, endPoint x: 209, endPoint y: 243, distance: 48.2
click at [209, 243] on div "****** No Filter" at bounding box center [317, 241] width 340 height 13
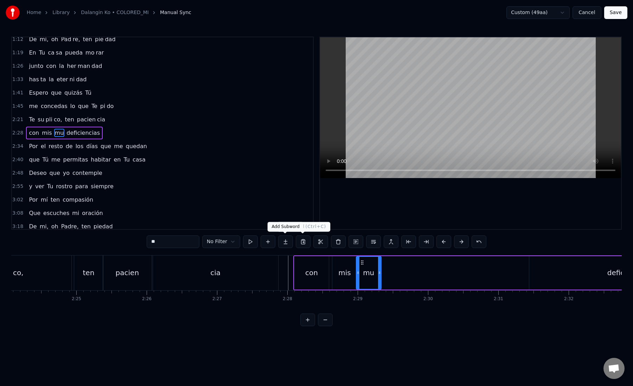
type input "**"
click at [286, 243] on button at bounding box center [285, 241] width 15 height 13
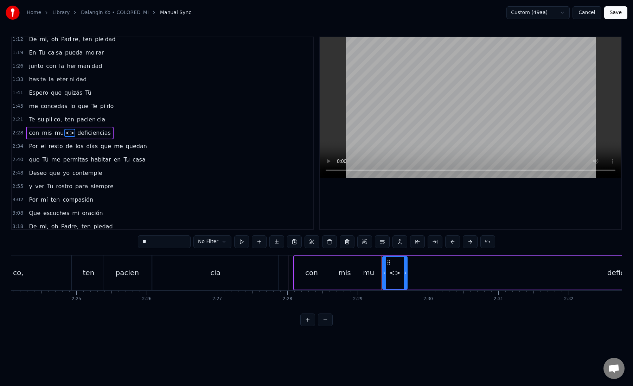
paste input "**"
drag, startPoint x: 176, startPoint y: 239, endPoint x: 134, endPoint y: 239, distance: 41.5
click at [134, 239] on div "0:18 A Ti Te doy gracias, Se ñor 0:25 por los a ños que pa sa [PERSON_NAME] 0:3…" at bounding box center [316, 181] width 611 height 289
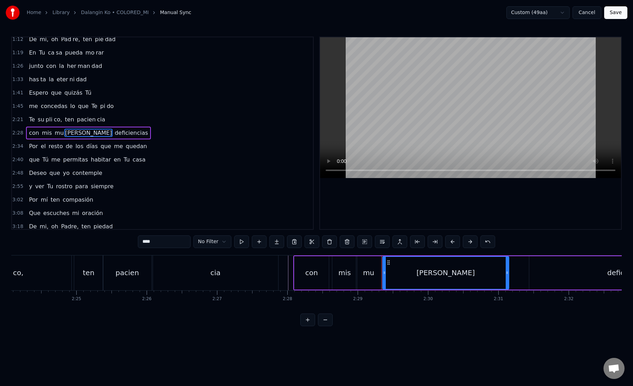
drag, startPoint x: 405, startPoint y: 272, endPoint x: 507, endPoint y: 271, distance: 101.7
click at [507, 271] on icon at bounding box center [507, 273] width 3 height 6
click at [389, 270] on div "[PERSON_NAME]" at bounding box center [446, 273] width 126 height 32
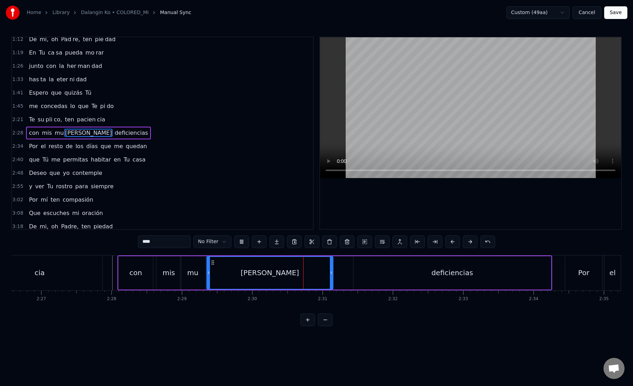
scroll to position [0, 10313]
click at [366, 273] on div "deficiencias" at bounding box center [451, 272] width 198 height 33
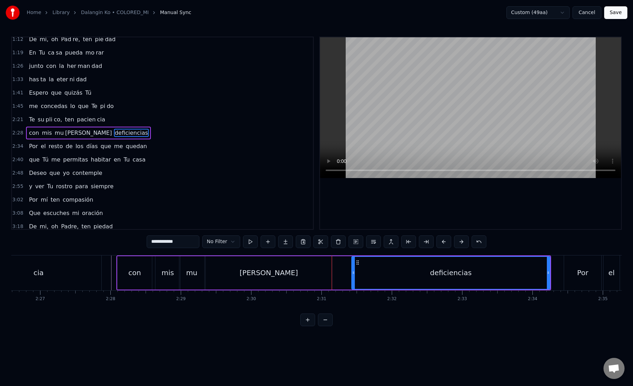
drag, startPoint x: 354, startPoint y: 273, endPoint x: 346, endPoint y: 273, distance: 8.1
click at [354, 273] on circle at bounding box center [354, 273] width 0 height 0
click at [361, 269] on div "deficiencias" at bounding box center [447, 273] width 205 height 32
click at [359, 269] on div "deficiencias" at bounding box center [447, 273] width 205 height 32
click at [427, 246] on button at bounding box center [426, 241] width 15 height 13
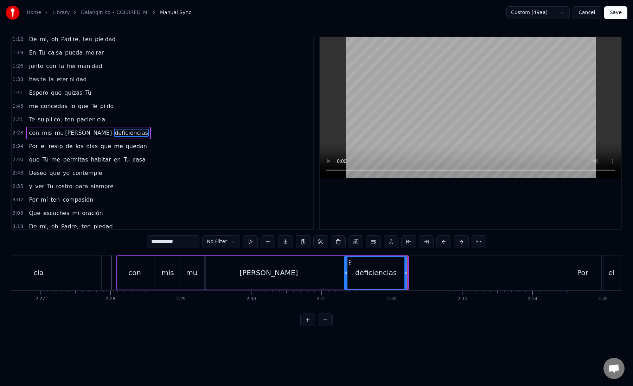
drag, startPoint x: 161, startPoint y: 242, endPoint x: 215, endPoint y: 242, distance: 53.5
click at [215, 242] on div "**********" at bounding box center [317, 241] width 340 height 13
type input "****"
click at [284, 242] on button at bounding box center [285, 241] width 15 height 13
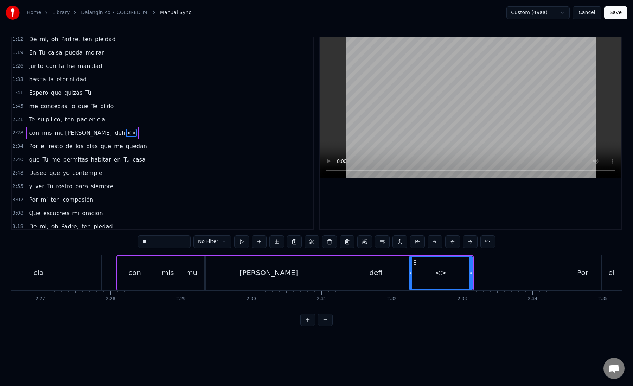
drag, startPoint x: 174, startPoint y: 239, endPoint x: 129, endPoint y: 234, distance: 45.6
click at [129, 235] on div "0:18 A Ti Te doy gracias, Se ñor 0:25 por los a ños que pa sa [PERSON_NAME] 0:3…" at bounding box center [316, 181] width 611 height 289
paste input "******"
drag, startPoint x: 152, startPoint y: 243, endPoint x: 215, endPoint y: 243, distance: 62.3
click at [215, 243] on div "******** No Filter" at bounding box center [316, 241] width 357 height 13
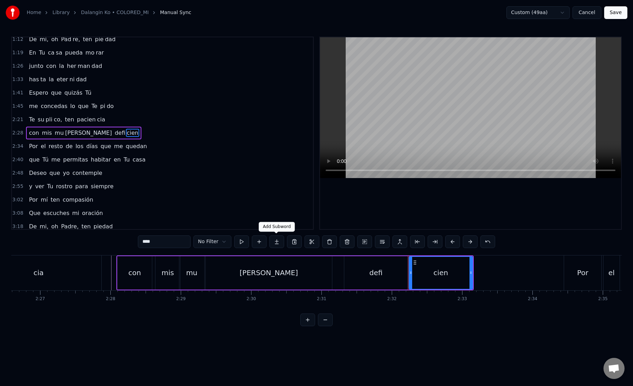
type input "****"
click at [278, 243] on button at bounding box center [276, 241] width 15 height 13
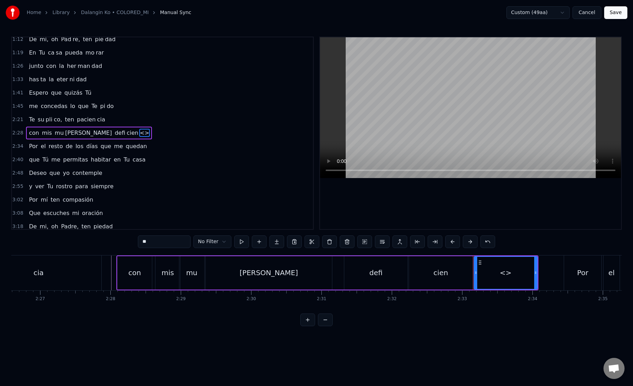
drag, startPoint x: 159, startPoint y: 240, endPoint x: 118, endPoint y: 240, distance: 40.8
click at [118, 240] on div "0:18 A Ti Te doy gracias, Se ñor 0:25 por los a ños que pa sa [PERSON_NAME] 0:3…" at bounding box center [316, 181] width 611 height 289
paste input "**"
click at [419, 282] on div "cien" at bounding box center [440, 272] width 63 height 33
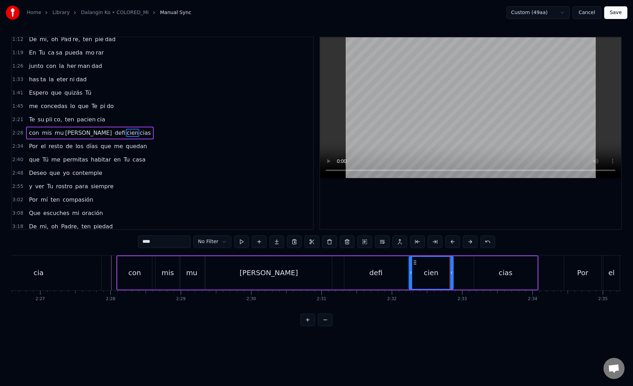
drag, startPoint x: 470, startPoint y: 273, endPoint x: 451, endPoint y: 273, distance: 19.3
click at [451, 273] on icon at bounding box center [451, 273] width 3 height 6
click at [482, 274] on div "cias" at bounding box center [505, 272] width 63 height 33
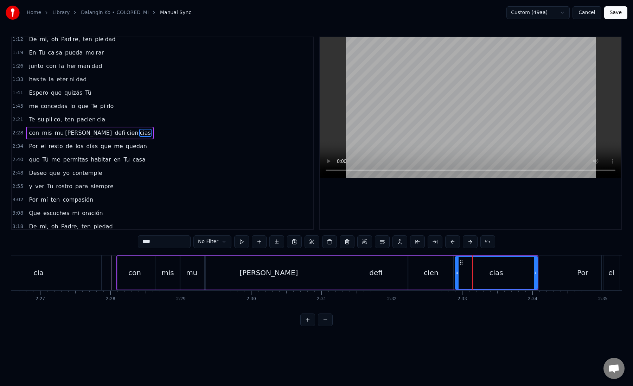
drag, startPoint x: 475, startPoint y: 274, endPoint x: 457, endPoint y: 275, distance: 18.3
click at [457, 275] on icon at bounding box center [457, 273] width 3 height 6
drag, startPoint x: 536, startPoint y: 273, endPoint x: 552, endPoint y: 274, distance: 15.8
click at [552, 274] on icon at bounding box center [551, 273] width 3 height 6
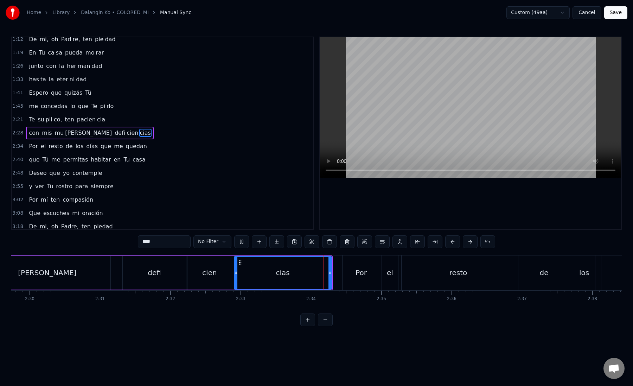
scroll to position [0, 10556]
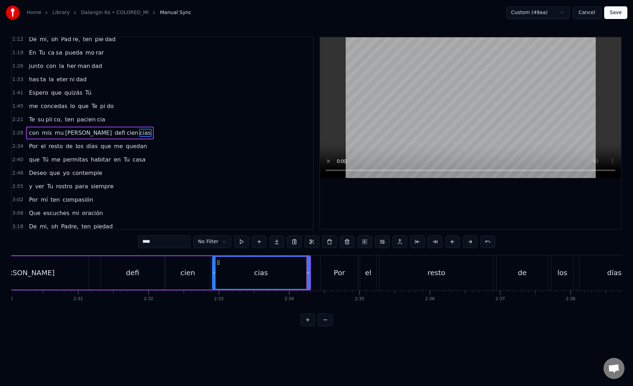
click at [333, 280] on div "Por" at bounding box center [339, 272] width 37 height 35
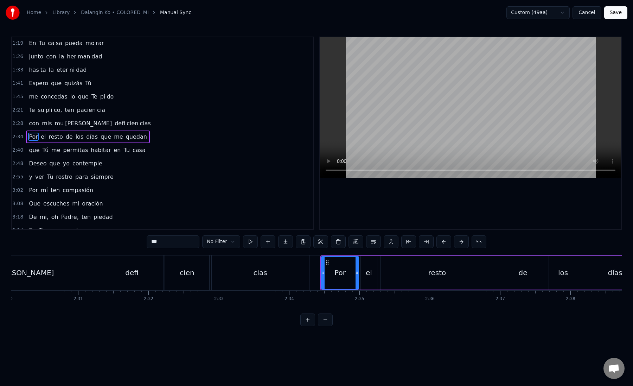
scroll to position [125, 0]
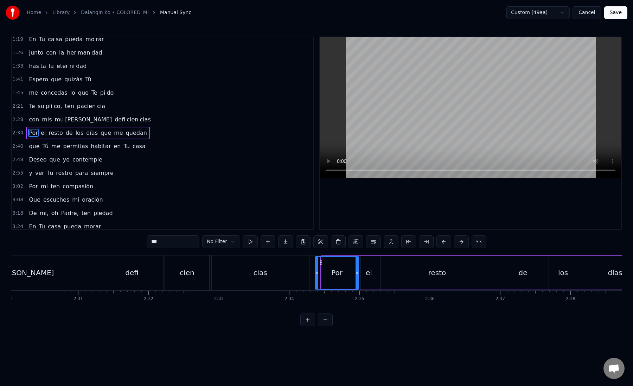
drag, startPoint x: 323, startPoint y: 274, endPoint x: 317, endPoint y: 274, distance: 6.7
click at [317, 274] on icon at bounding box center [317, 273] width 3 height 6
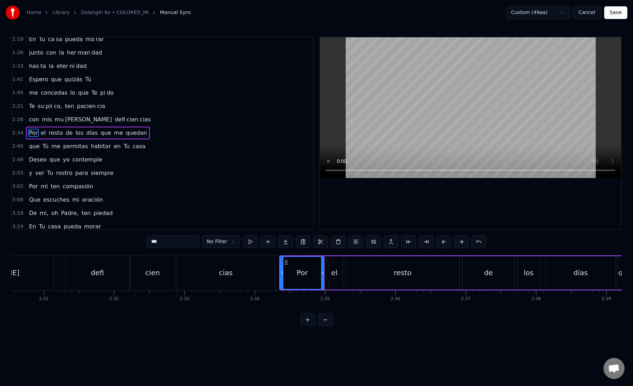
scroll to position [0, 10594]
click at [327, 276] on div "el" at bounding box center [331, 272] width 16 height 33
click at [307, 277] on div "Por" at bounding box center [299, 272] width 44 height 33
drag, startPoint x: 318, startPoint y: 273, endPoint x: 308, endPoint y: 272, distance: 10.2
click at [310, 273] on icon at bounding box center [311, 273] width 3 height 6
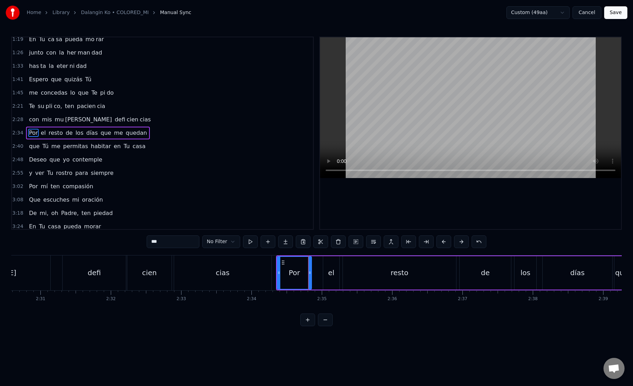
click at [325, 274] on div "el" at bounding box center [331, 272] width 16 height 33
drag, startPoint x: 325, startPoint y: 274, endPoint x: 312, endPoint y: 274, distance: 12.7
click at [312, 274] on icon at bounding box center [313, 273] width 3 height 6
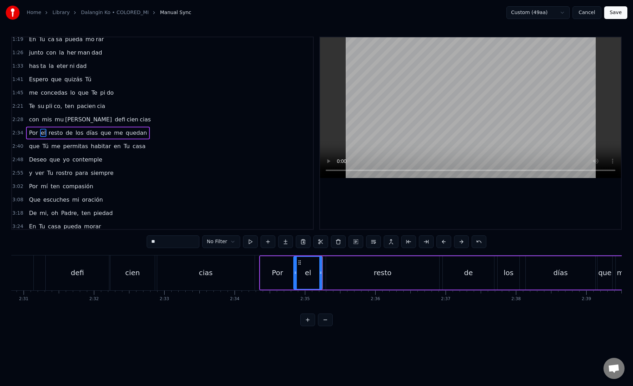
scroll to position [0, 10617]
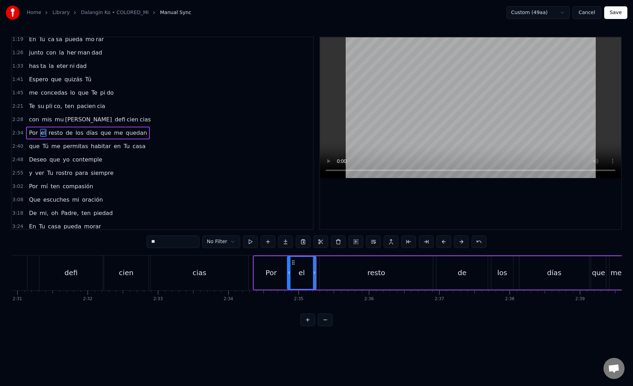
click at [325, 274] on div "resto" at bounding box center [376, 272] width 113 height 33
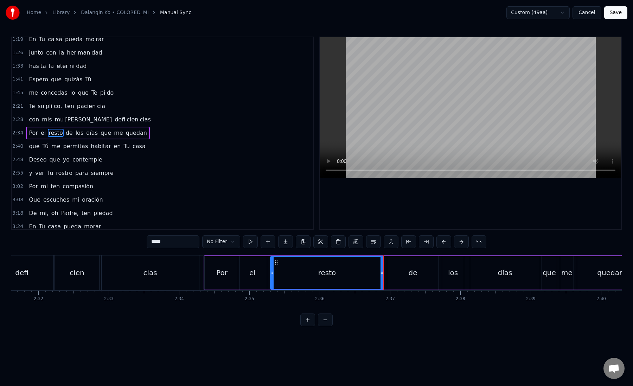
scroll to position [0, 10673]
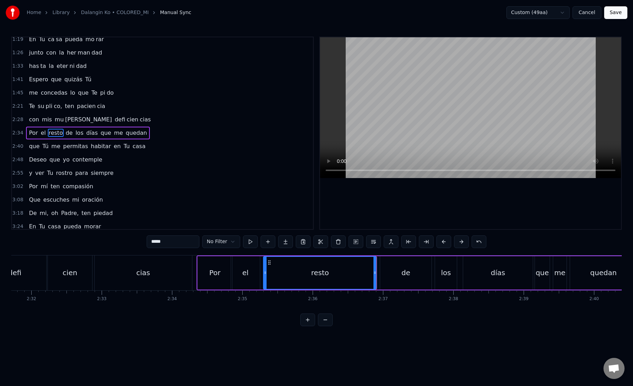
click at [288, 274] on div "resto" at bounding box center [320, 273] width 113 height 32
click at [391, 275] on div "de" at bounding box center [405, 272] width 51 height 33
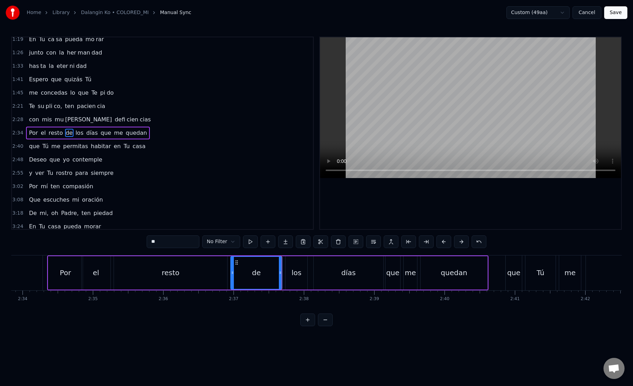
scroll to position [0, 10829]
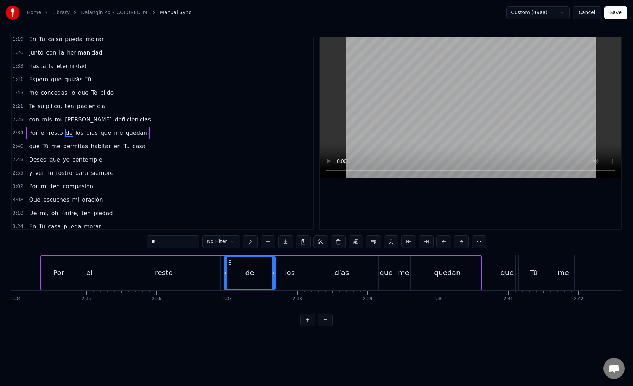
click at [288, 274] on div "los" at bounding box center [290, 272] width 10 height 11
click at [246, 275] on div "de" at bounding box center [250, 272] width 9 height 11
drag, startPoint x: 273, startPoint y: 275, endPoint x: 269, endPoint y: 275, distance: 4.2
click at [269, 275] on div at bounding box center [269, 273] width 3 height 32
click at [287, 275] on div "los" at bounding box center [290, 272] width 10 height 11
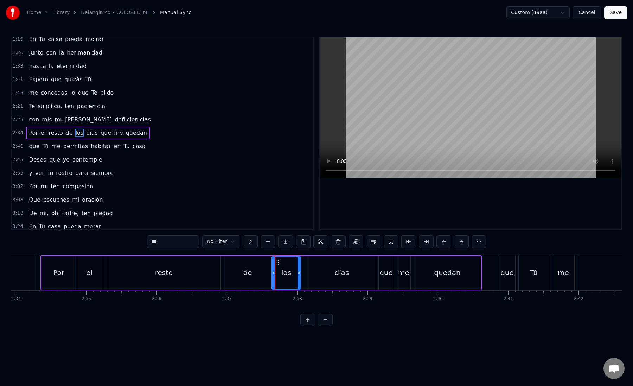
drag, startPoint x: 280, startPoint y: 274, endPoint x: 272, endPoint y: 274, distance: 7.4
click at [272, 274] on icon at bounding box center [273, 273] width 3 height 6
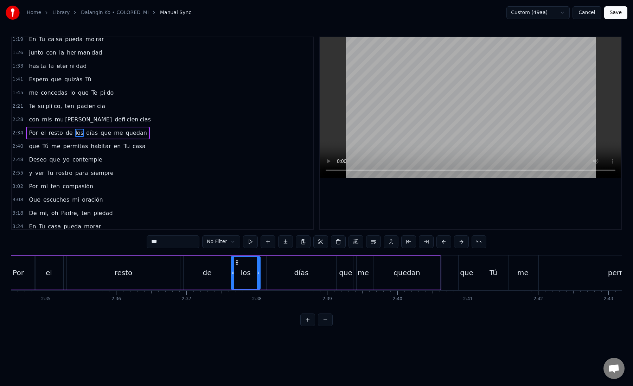
scroll to position [0, 10890]
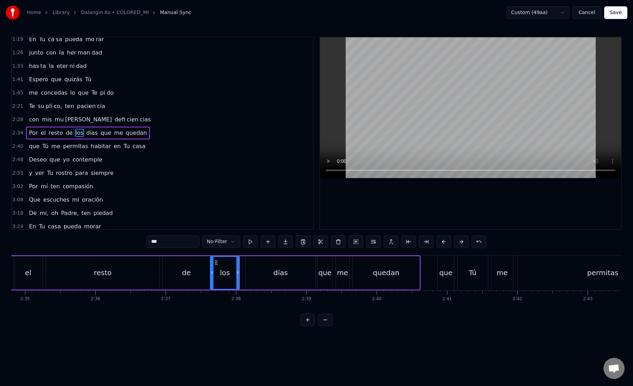
click at [268, 274] on div "días" at bounding box center [281, 272] width 70 height 33
click at [244, 275] on icon at bounding box center [245, 273] width 3 height 6
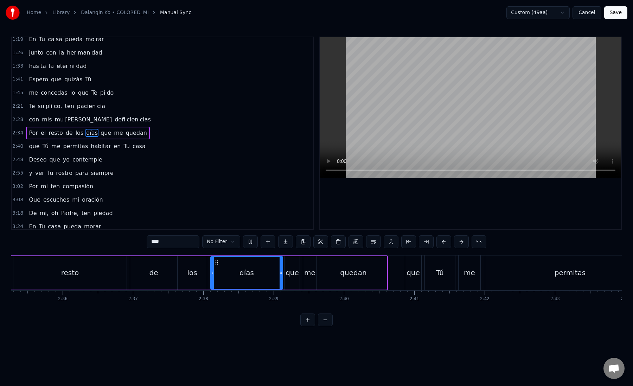
scroll to position [0, 10946]
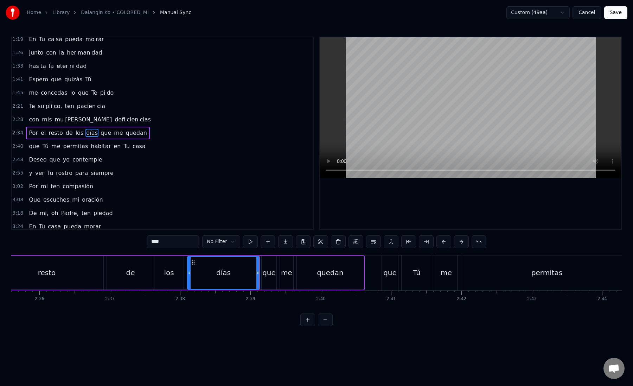
click at [263, 274] on div "que" at bounding box center [268, 272] width 13 height 11
click at [276, 274] on icon at bounding box center [277, 273] width 3 height 6
click at [263, 278] on div at bounding box center [263, 273] width 3 height 32
click at [267, 277] on div "que" at bounding box center [270, 272] width 13 height 11
click at [286, 273] on div "me" at bounding box center [286, 272] width 11 height 11
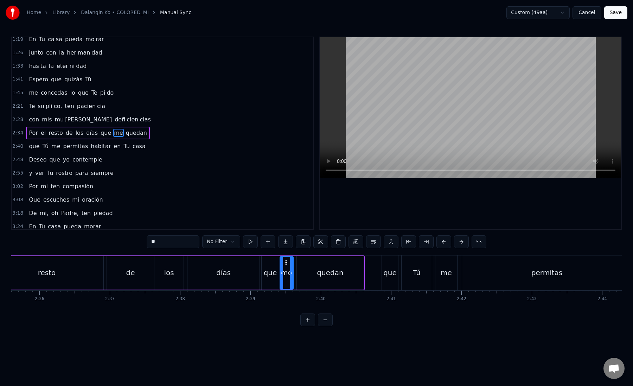
click at [313, 271] on div "quedan" at bounding box center [330, 272] width 67 height 33
click at [262, 274] on div "que" at bounding box center [270, 272] width 17 height 33
click at [285, 275] on div "me" at bounding box center [286, 272] width 11 height 11
click at [266, 274] on div "que" at bounding box center [270, 272] width 13 height 11
click at [281, 273] on div "me" at bounding box center [286, 272] width 13 height 33
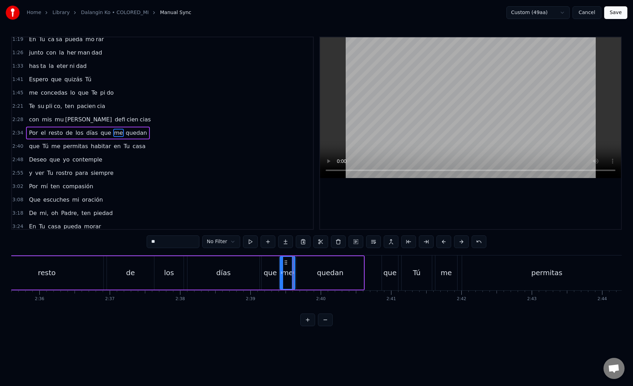
click at [294, 274] on icon at bounding box center [293, 273] width 3 height 6
click at [280, 274] on div "me" at bounding box center [288, 272] width 17 height 33
click at [273, 273] on div "que" at bounding box center [270, 272] width 13 height 11
click at [274, 273] on icon at bounding box center [274, 273] width 3 height 6
click at [282, 273] on div "me" at bounding box center [288, 272] width 16 height 33
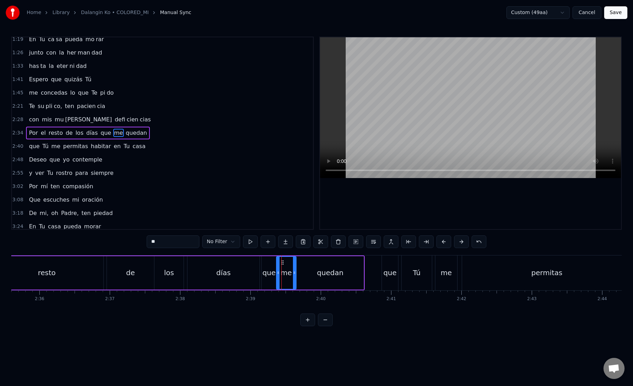
drag, startPoint x: 282, startPoint y: 273, endPoint x: 278, endPoint y: 273, distance: 3.5
click at [278, 273] on icon at bounding box center [278, 273] width 3 height 6
click at [301, 274] on div "quedan" at bounding box center [330, 272] width 67 height 33
click at [388, 261] on div "que" at bounding box center [390, 272] width 16 height 35
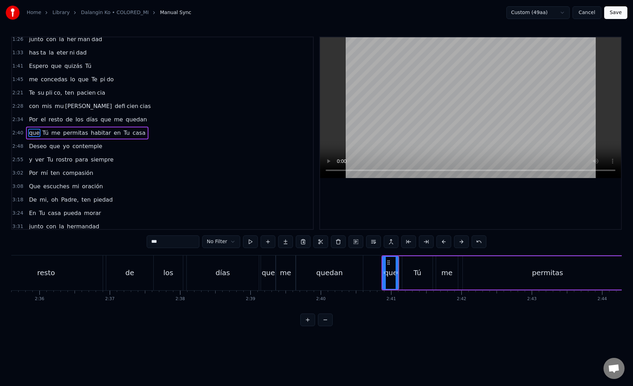
click at [406, 266] on div "Tú" at bounding box center [417, 272] width 30 height 33
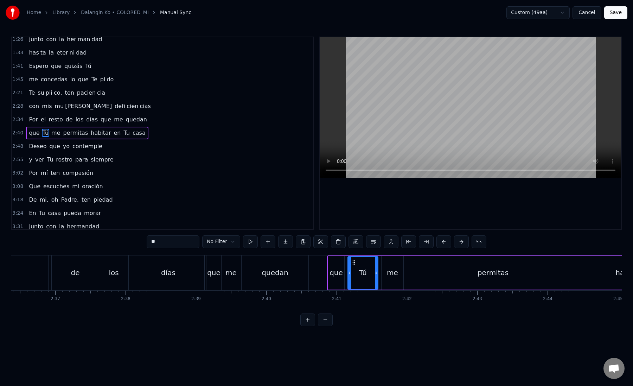
scroll to position [0, 11004]
click at [381, 274] on div "me" at bounding box center [389, 272] width 22 height 33
click at [415, 275] on div "permitas" at bounding box center [490, 272] width 170 height 33
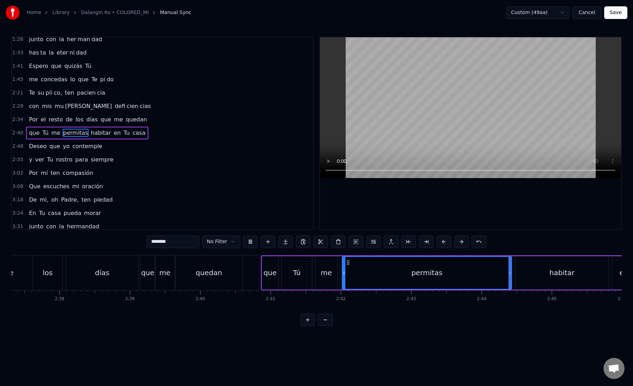
scroll to position [0, 11068]
click at [349, 269] on div "permitas" at bounding box center [426, 273] width 169 height 32
click at [425, 246] on button at bounding box center [426, 241] width 15 height 13
drag, startPoint x: 159, startPoint y: 242, endPoint x: 221, endPoint y: 245, distance: 62.0
click at [221, 245] on div "******** No Filter" at bounding box center [317, 241] width 340 height 13
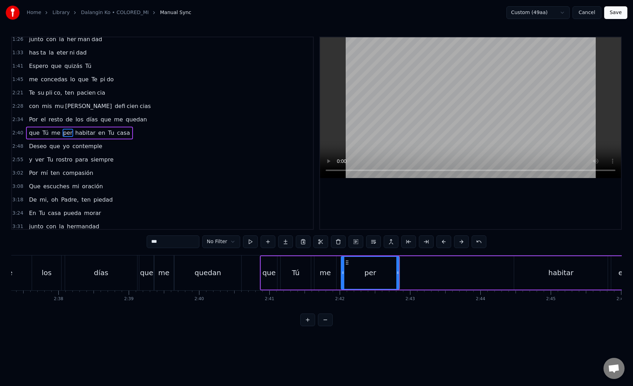
type input "***"
click at [281, 243] on button at bounding box center [285, 241] width 15 height 13
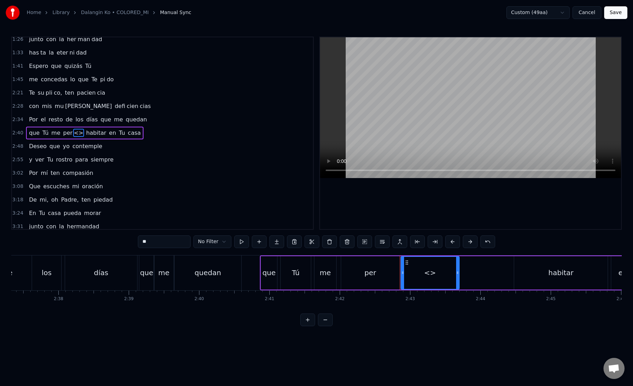
drag, startPoint x: 147, startPoint y: 241, endPoint x: 179, endPoint y: 241, distance: 31.3
click at [179, 241] on input "**" at bounding box center [164, 241] width 53 height 13
type input "*"
paste input "*****"
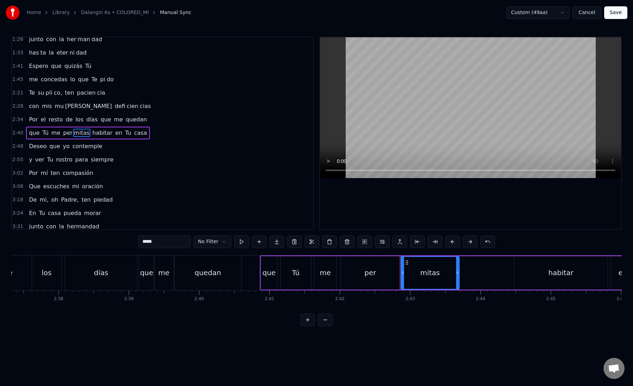
drag, startPoint x: 149, startPoint y: 242, endPoint x: 189, endPoint y: 243, distance: 40.1
click at [190, 243] on input "*****" at bounding box center [164, 241] width 53 height 13
type input "**"
click at [282, 241] on button at bounding box center [276, 241] width 15 height 13
drag, startPoint x: 172, startPoint y: 235, endPoint x: 145, endPoint y: 235, distance: 27.1
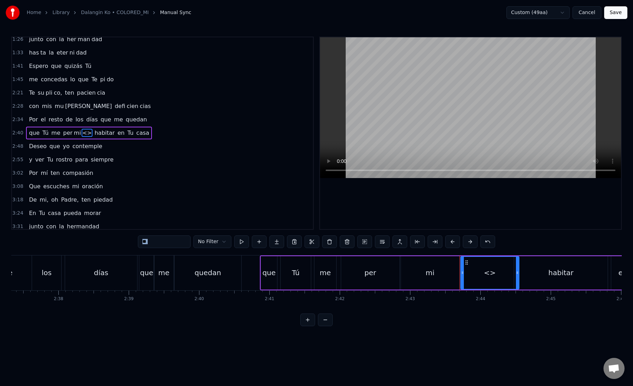
click at [145, 235] on div "0:18 A Ti Te doy gracias, Se ñor 0:25 por los a ños que pa sa [PERSON_NAME] 0:3…" at bounding box center [316, 181] width 611 height 289
click at [171, 237] on input "**" at bounding box center [164, 241] width 53 height 13
click at [166, 237] on input "**" at bounding box center [164, 241] width 53 height 13
type input "*"
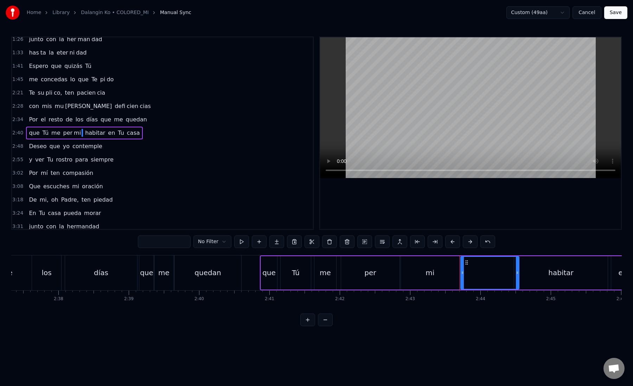
click at [166, 237] on input "text" at bounding box center [164, 241] width 53 height 13
paste input "***"
click at [357, 278] on div "per" at bounding box center [370, 272] width 58 height 33
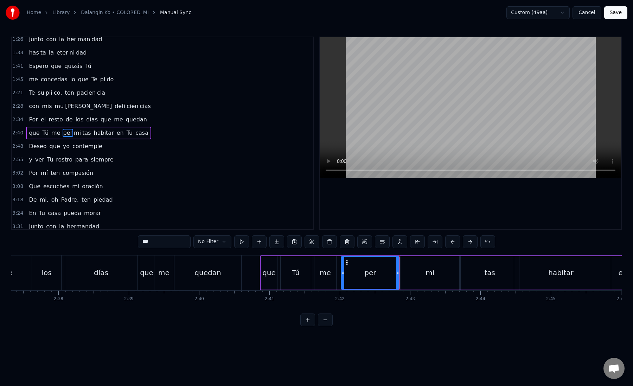
click at [406, 276] on div "mi" at bounding box center [430, 272] width 58 height 33
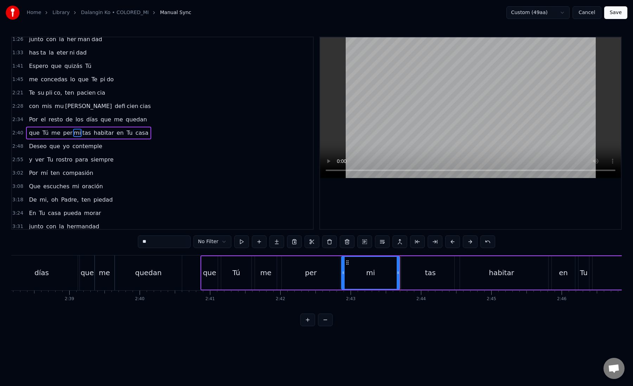
scroll to position [0, 11143]
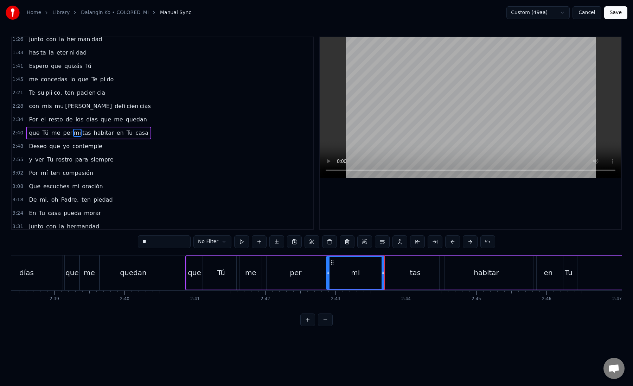
click at [398, 276] on div "tas" at bounding box center [415, 272] width 58 height 33
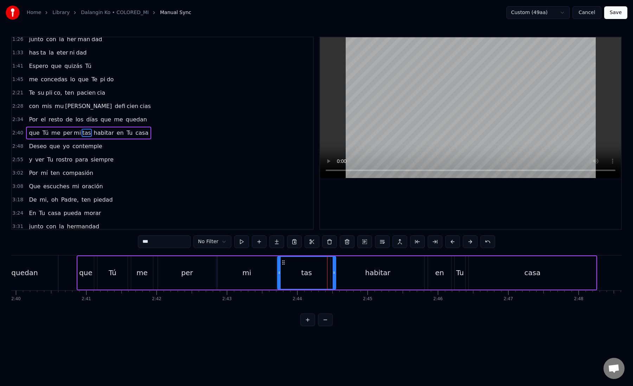
scroll to position [0, 11257]
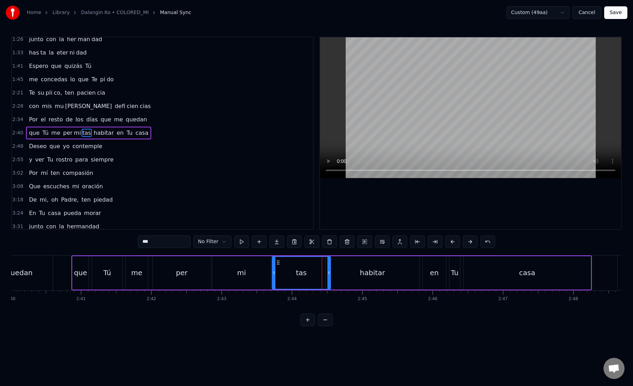
click at [350, 272] on div "habitar" at bounding box center [373, 272] width 94 height 33
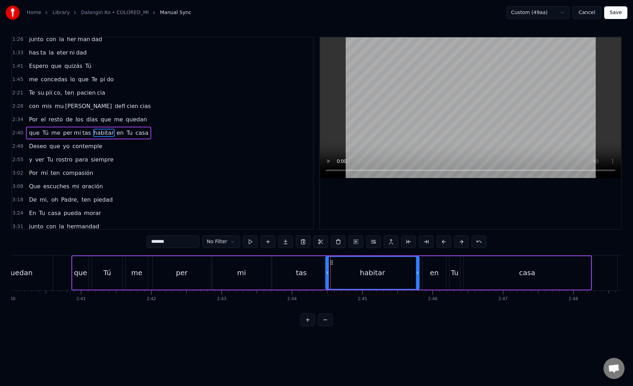
click at [312, 275] on div "tas" at bounding box center [301, 272] width 58 height 33
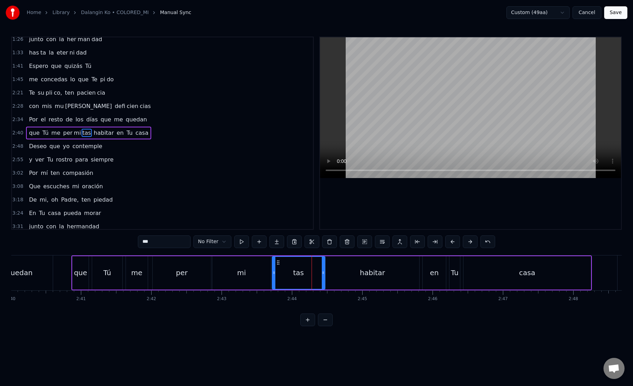
drag, startPoint x: 329, startPoint y: 275, endPoint x: 323, endPoint y: 275, distance: 6.3
click at [323, 275] on div at bounding box center [323, 273] width 3 height 32
click at [332, 274] on div "habitar" at bounding box center [373, 272] width 94 height 33
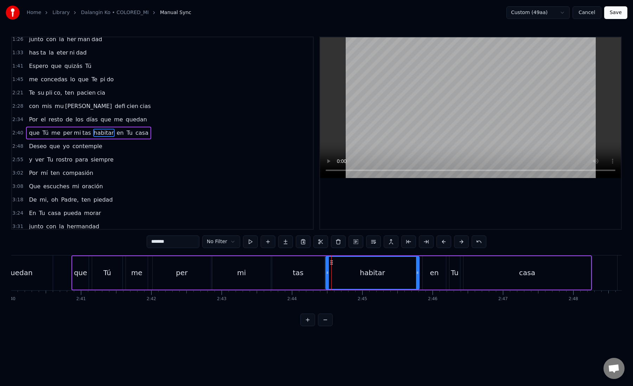
click at [291, 273] on div "tas" at bounding box center [298, 272] width 52 height 33
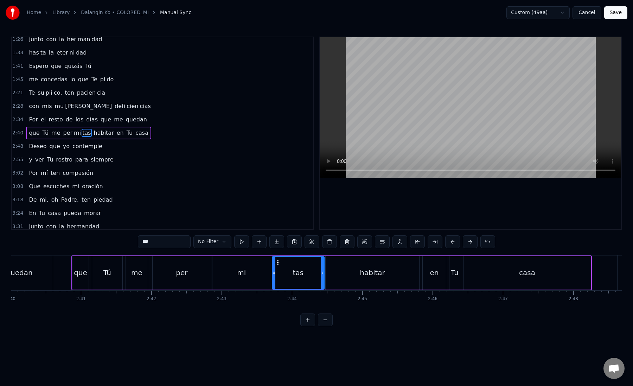
click at [279, 274] on div "tas" at bounding box center [298, 273] width 51 height 32
drag, startPoint x: 322, startPoint y: 274, endPoint x: 317, endPoint y: 274, distance: 4.9
click at [317, 274] on icon at bounding box center [317, 273] width 3 height 6
click at [228, 273] on div "mi" at bounding box center [241, 272] width 58 height 33
type input "**"
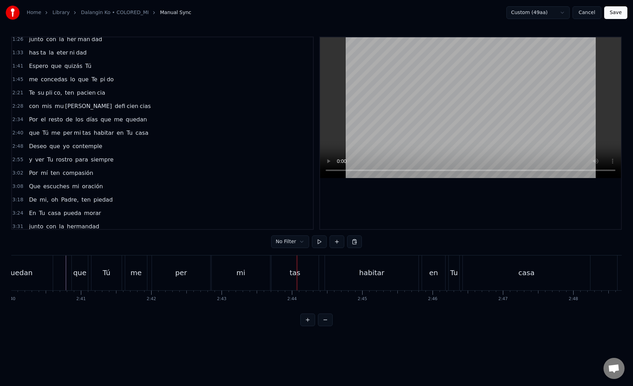
click at [220, 274] on div "mi" at bounding box center [241, 272] width 58 height 35
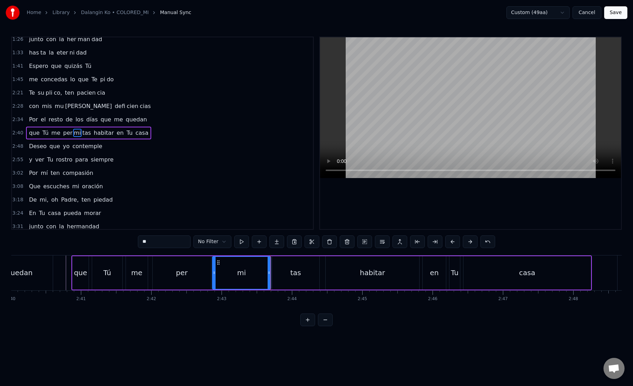
click at [218, 274] on div "mi" at bounding box center [242, 273] width 58 height 32
drag, startPoint x: 214, startPoint y: 276, endPoint x: 237, endPoint y: 277, distance: 23.2
click at [237, 277] on div at bounding box center [236, 273] width 3 height 32
click at [192, 272] on div "per" at bounding box center [182, 272] width 58 height 33
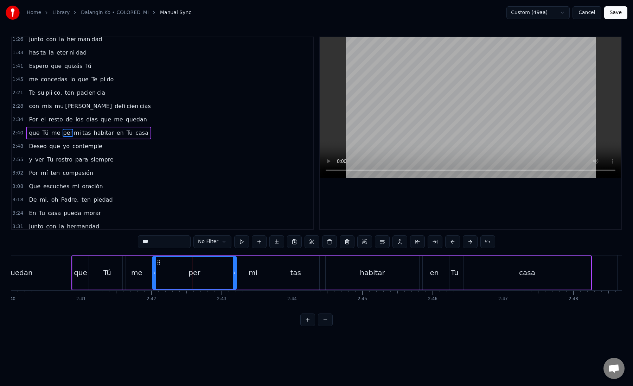
drag, startPoint x: 208, startPoint y: 273, endPoint x: 234, endPoint y: 272, distance: 25.4
click at [234, 272] on icon at bounding box center [234, 273] width 3 height 6
click at [165, 266] on div "per" at bounding box center [194, 273] width 83 height 32
click at [243, 274] on div "mi" at bounding box center [253, 272] width 35 height 33
click at [243, 273] on div "mi" at bounding box center [253, 273] width 34 height 32
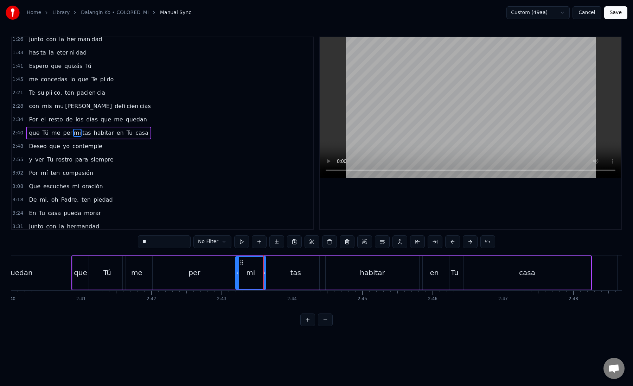
drag, startPoint x: 269, startPoint y: 273, endPoint x: 265, endPoint y: 273, distance: 4.9
click at [265, 273] on icon at bounding box center [264, 273] width 3 height 6
click at [275, 273] on div "tas" at bounding box center [295, 272] width 47 height 33
drag, startPoint x: 273, startPoint y: 273, endPoint x: 265, endPoint y: 273, distance: 8.1
click at [268, 273] on icon at bounding box center [269, 273] width 3 height 6
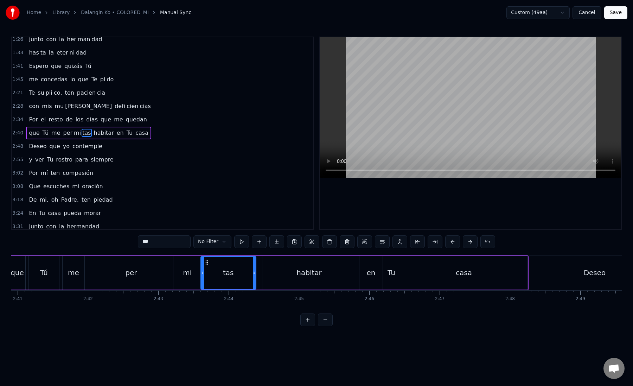
scroll to position [0, 11386]
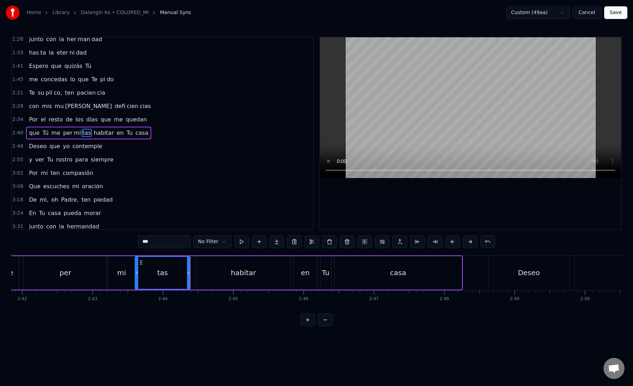
click at [201, 276] on div "habitar" at bounding box center [244, 272] width 94 height 33
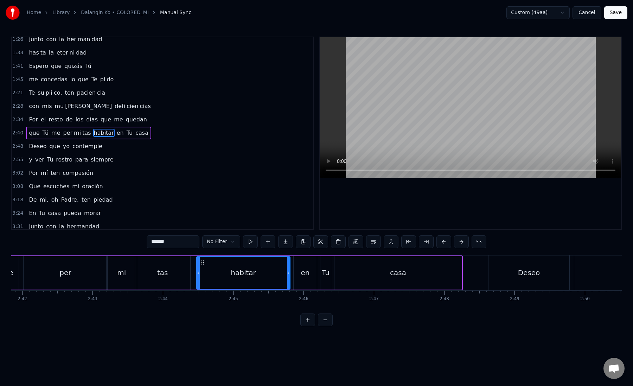
click at [230, 268] on div "habitar" at bounding box center [243, 273] width 93 height 32
click at [304, 271] on div "en" at bounding box center [305, 272] width 9 height 11
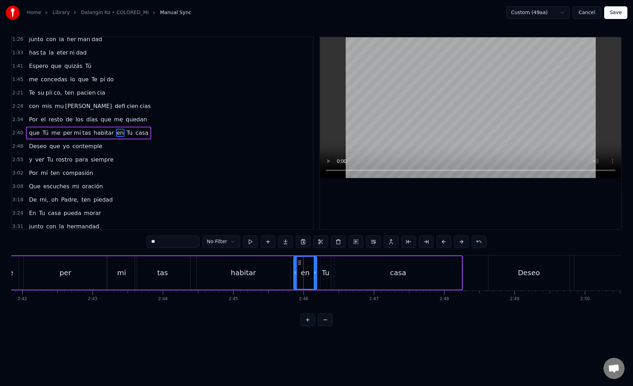
click at [283, 275] on div "habitar" at bounding box center [244, 272] width 94 height 33
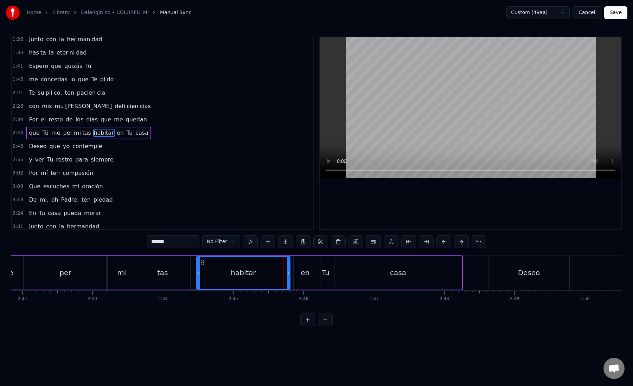
click at [290, 275] on div "habitar" at bounding box center [243, 272] width 94 height 33
click at [280, 275] on div "habitar" at bounding box center [243, 273] width 93 height 32
click at [285, 274] on icon at bounding box center [286, 273] width 3 height 6
click at [297, 274] on div "en" at bounding box center [305, 272] width 23 height 33
type input "**"
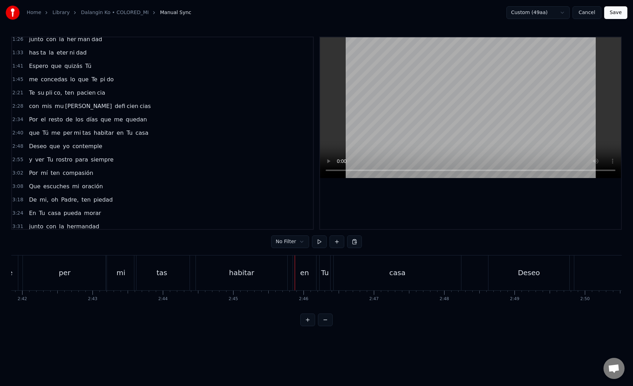
click at [300, 274] on div "en" at bounding box center [304, 272] width 23 height 35
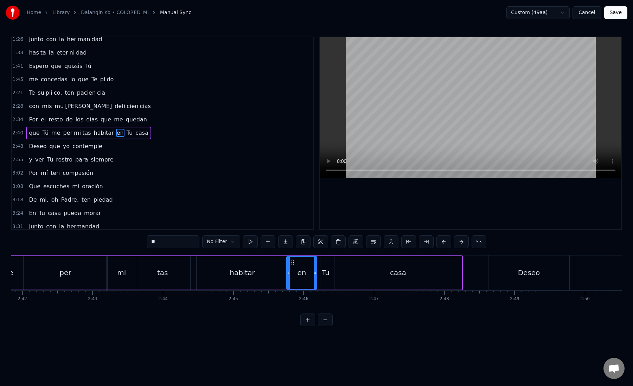
drag, startPoint x: 296, startPoint y: 274, endPoint x: 289, endPoint y: 274, distance: 7.0
click at [289, 274] on icon at bounding box center [288, 273] width 3 height 6
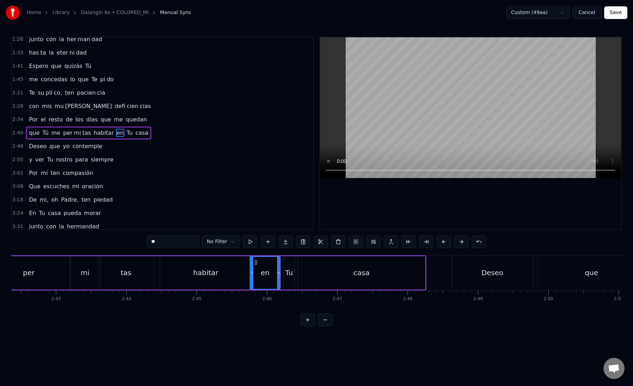
scroll to position [0, 11456]
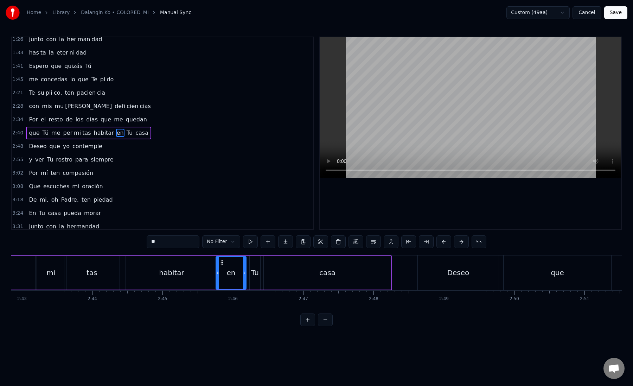
click at [249, 278] on div "Tu" at bounding box center [254, 272] width 11 height 33
type input "**"
drag, startPoint x: 252, startPoint y: 274, endPoint x: 248, endPoint y: 274, distance: 4.2
click at [248, 274] on icon at bounding box center [247, 273] width 3 height 6
click at [260, 274] on div at bounding box center [260, 272] width 0 height 35
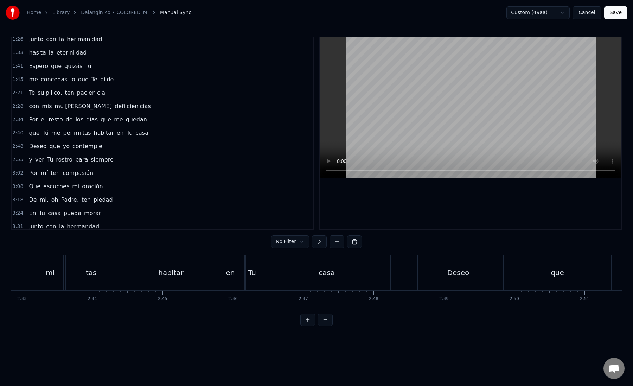
click at [254, 274] on div "Tu" at bounding box center [252, 272] width 8 height 11
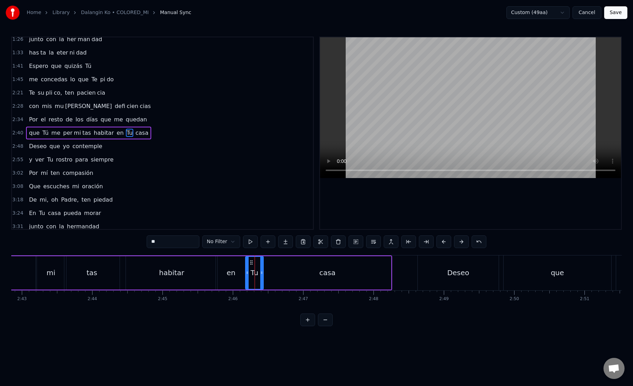
click at [261, 274] on icon at bounding box center [261, 273] width 3 height 6
click at [252, 273] on div "Tu" at bounding box center [255, 272] width 8 height 11
click at [258, 275] on div at bounding box center [259, 273] width 3 height 32
click at [271, 275] on div "casa" at bounding box center [327, 272] width 127 height 33
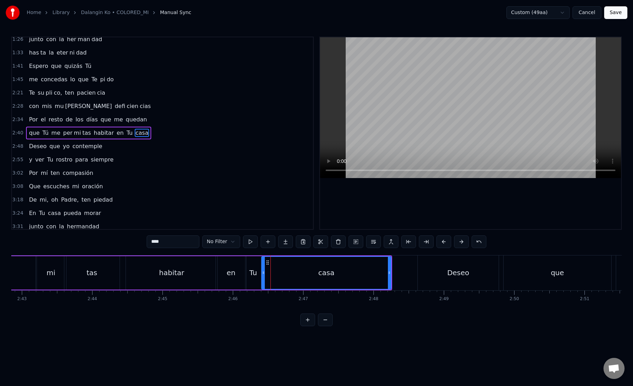
click at [262, 274] on icon at bounding box center [263, 273] width 3 height 6
click at [424, 245] on button at bounding box center [426, 241] width 15 height 13
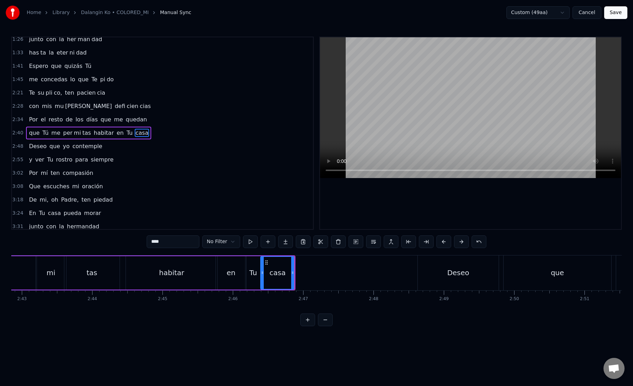
drag, startPoint x: 157, startPoint y: 242, endPoint x: 182, endPoint y: 242, distance: 25.7
click at [182, 242] on input "****" at bounding box center [173, 241] width 53 height 13
type input "**"
click at [287, 240] on button at bounding box center [285, 241] width 15 height 13
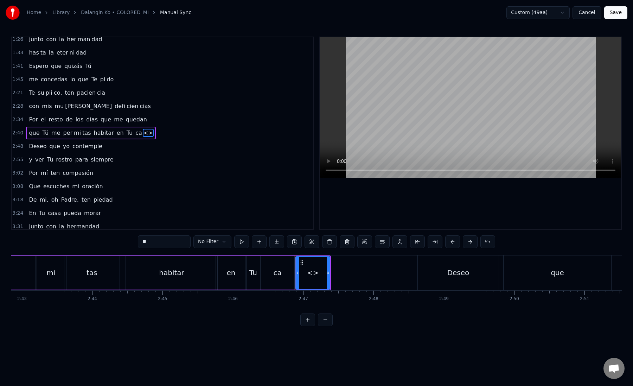
paste input "text"
drag, startPoint x: 154, startPoint y: 238, endPoint x: 189, endPoint y: 240, distance: 34.9
click at [189, 240] on input "**" at bounding box center [164, 241] width 53 height 13
click at [326, 274] on div "sa" at bounding box center [312, 273] width 33 height 32
drag, startPoint x: 329, startPoint y: 273, endPoint x: 369, endPoint y: 271, distance: 40.5
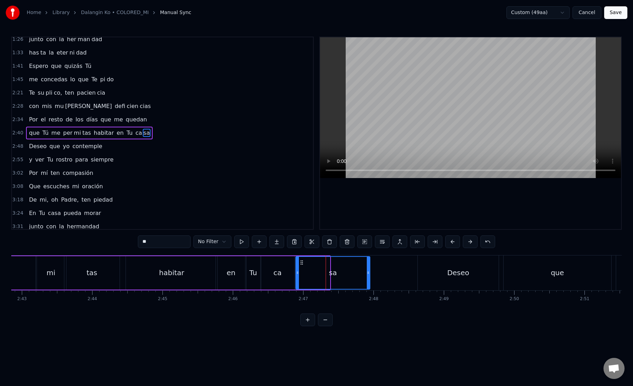
click at [369, 271] on icon at bounding box center [368, 273] width 3 height 6
click at [425, 273] on div "Deseo" at bounding box center [458, 272] width 81 height 35
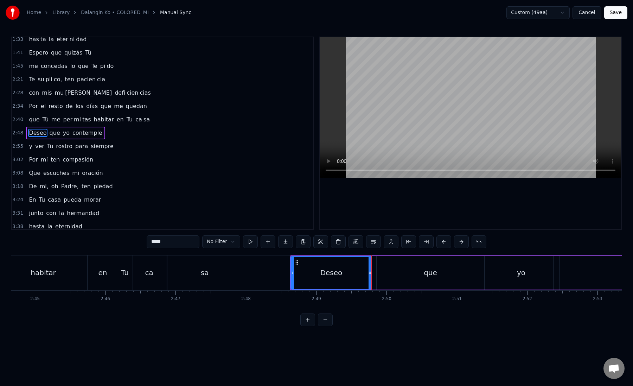
scroll to position [0, 11588]
click at [300, 273] on div "Deseo" at bounding box center [327, 273] width 80 height 32
click at [392, 264] on div "que" at bounding box center [427, 272] width 108 height 33
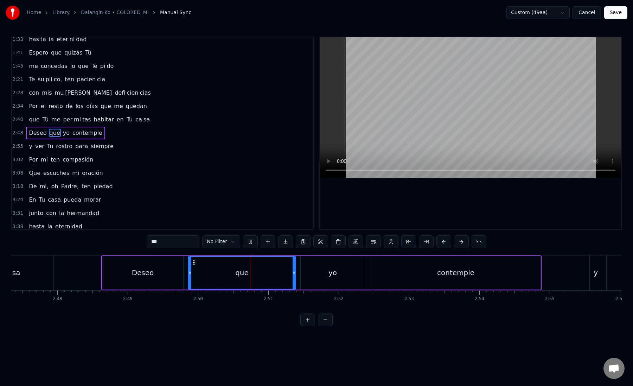
scroll to position [0, 11778]
click at [305, 277] on div "yo" at bounding box center [327, 272] width 64 height 33
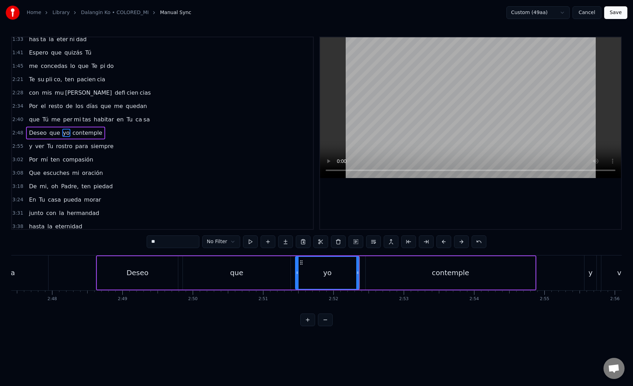
click at [379, 272] on div "contemple" at bounding box center [451, 272] width 170 height 33
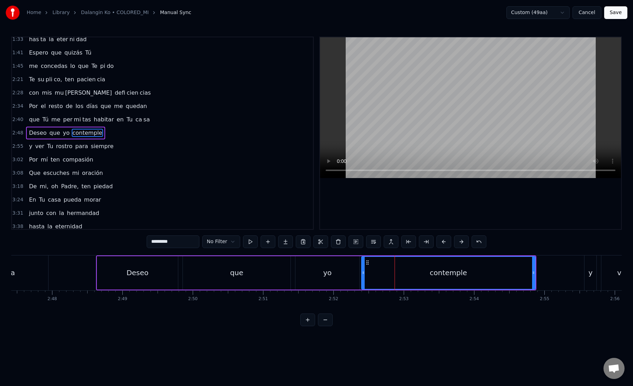
drag, startPoint x: 367, startPoint y: 273, endPoint x: 362, endPoint y: 273, distance: 4.2
click at [362, 273] on icon at bounding box center [363, 273] width 3 height 6
click at [389, 265] on div "contemple" at bounding box center [448, 273] width 173 height 32
click at [426, 241] on button at bounding box center [426, 241] width 15 height 13
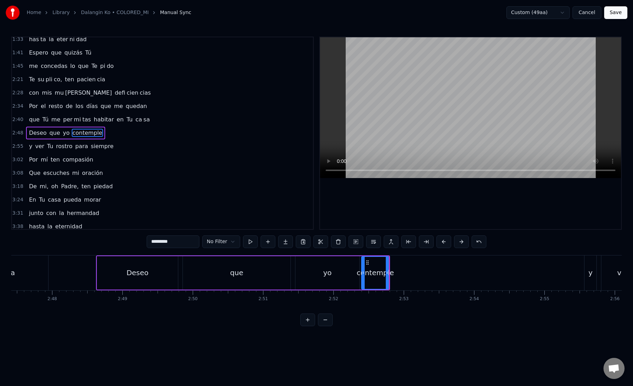
drag, startPoint x: 160, startPoint y: 241, endPoint x: 192, endPoint y: 241, distance: 32.4
click at [192, 241] on input "*********" at bounding box center [173, 241] width 53 height 13
type input "***"
click at [280, 243] on button at bounding box center [285, 241] width 15 height 13
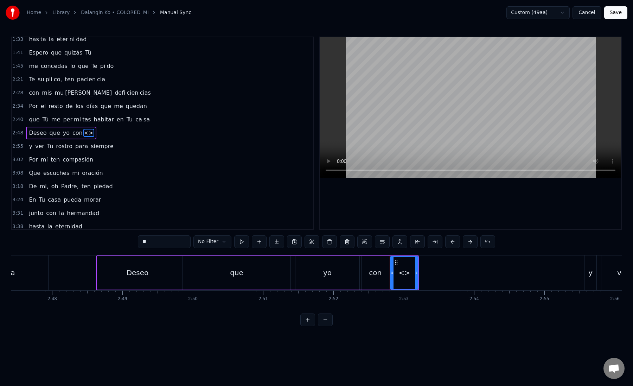
drag, startPoint x: 176, startPoint y: 242, endPoint x: 133, endPoint y: 242, distance: 43.3
click at [133, 242] on div "0:18 A Ti Te doy gracias, Se ñor 0:25 por los a ños que pa sa [PERSON_NAME] 0:3…" at bounding box center [316, 181] width 611 height 289
paste input "****"
drag, startPoint x: 152, startPoint y: 242, endPoint x: 192, endPoint y: 241, distance: 40.1
click at [192, 241] on div "****** No Filter" at bounding box center [316, 241] width 357 height 13
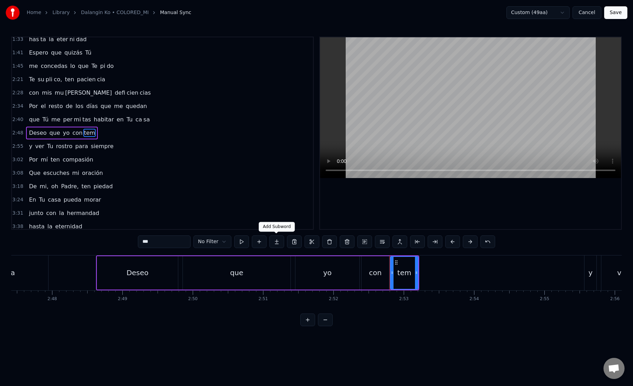
type input "***"
click at [280, 240] on button at bounding box center [276, 241] width 15 height 13
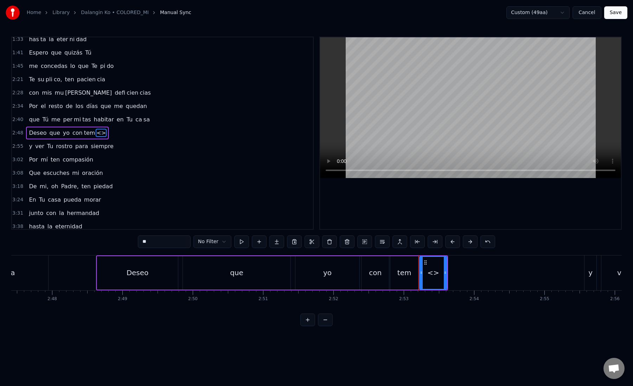
paste input "*"
drag, startPoint x: 165, startPoint y: 245, endPoint x: 134, endPoint y: 240, distance: 31.1
click at [134, 240] on div "0:18 A Ti Te doy gracias, Se ñor 0:25 por los a ños que pa sa [PERSON_NAME] 0:3…" at bounding box center [316, 181] width 611 height 289
drag, startPoint x: 444, startPoint y: 273, endPoint x: 537, endPoint y: 273, distance: 93.6
click at [537, 273] on div "ple" at bounding box center [480, 273] width 120 height 32
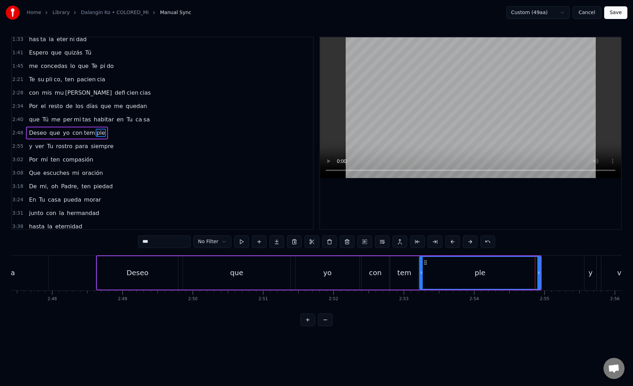
click at [393, 268] on div "tem" at bounding box center [403, 272] width 27 height 33
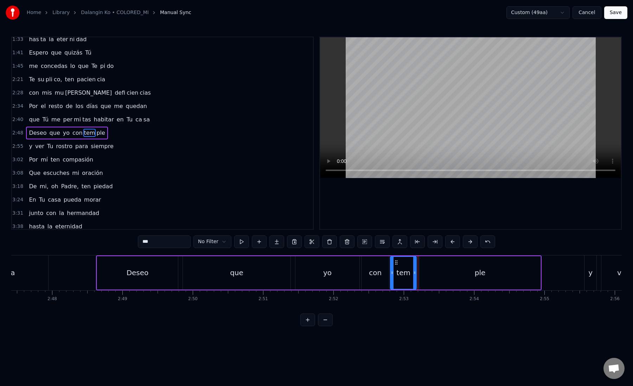
click at [415, 275] on icon at bounding box center [414, 273] width 3 height 6
click at [429, 275] on div "ple" at bounding box center [480, 272] width 121 height 33
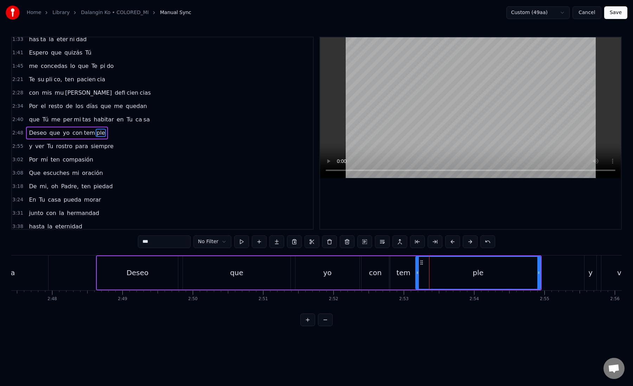
click at [417, 274] on icon at bounding box center [417, 273] width 3 height 6
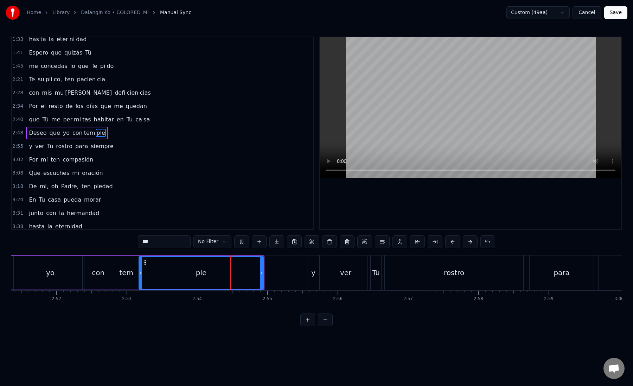
scroll to position [0, 12077]
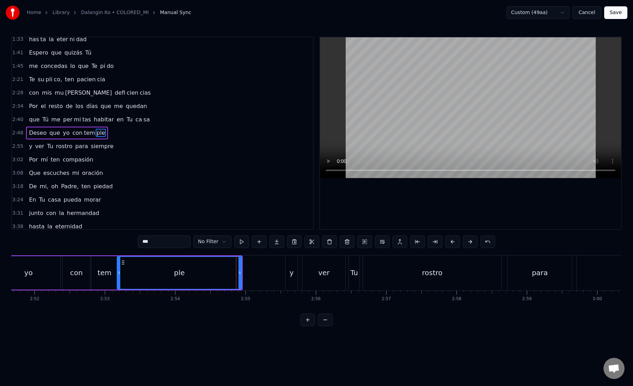
click at [294, 277] on div "y" at bounding box center [292, 272] width 12 height 35
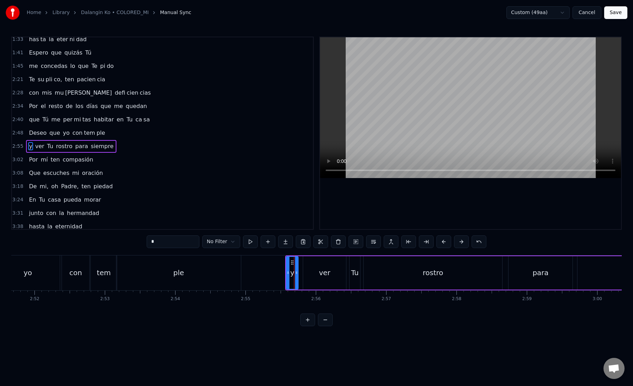
scroll to position [165, 0]
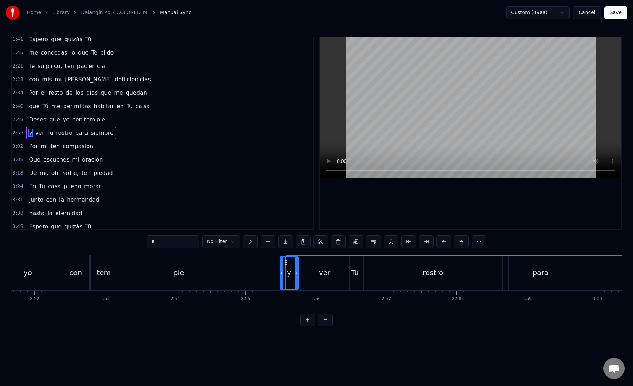
drag, startPoint x: 287, startPoint y: 274, endPoint x: 279, endPoint y: 274, distance: 8.1
click at [280, 274] on icon at bounding box center [281, 273] width 3 height 6
click at [282, 272] on div "y" at bounding box center [288, 273] width 19 height 32
click at [286, 272] on div "y" at bounding box center [288, 273] width 19 height 32
click at [306, 272] on div "ver" at bounding box center [324, 272] width 43 height 33
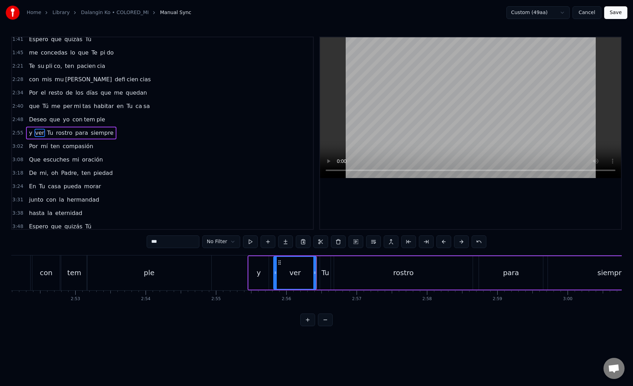
scroll to position [0, 12111]
click at [267, 274] on icon at bounding box center [268, 273] width 3 height 6
click at [273, 274] on div "ver" at bounding box center [289, 273] width 45 height 32
click at [308, 275] on icon at bounding box center [307, 273] width 3 height 6
click at [319, 275] on div "Tu" at bounding box center [321, 272] width 8 height 11
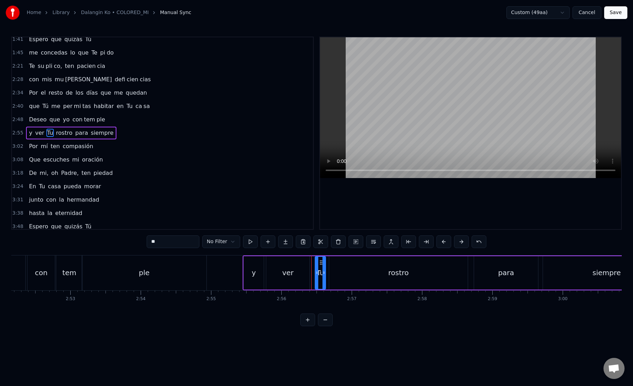
click at [306, 278] on div "ver" at bounding box center [287, 272] width 43 height 33
click at [305, 278] on div at bounding box center [306, 273] width 3 height 32
click at [317, 277] on div "Tu" at bounding box center [321, 272] width 8 height 11
type input "**"
click at [316, 277] on div at bounding box center [316, 272] width 0 height 35
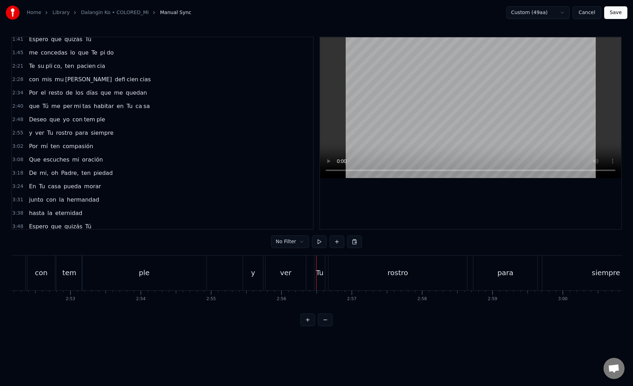
click at [318, 272] on div "Tu" at bounding box center [320, 272] width 8 height 11
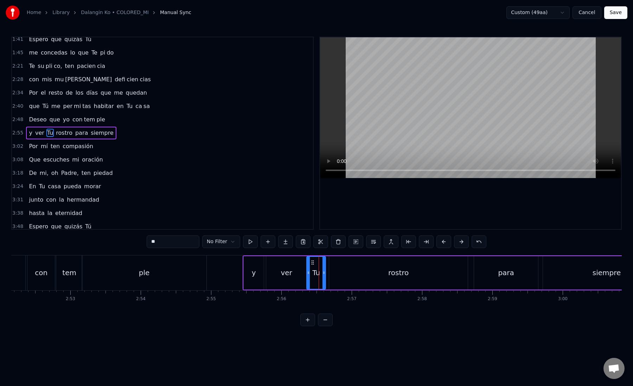
drag, startPoint x: 318, startPoint y: 272, endPoint x: 308, endPoint y: 273, distance: 9.5
click at [308, 273] on icon at bounding box center [308, 273] width 3 height 6
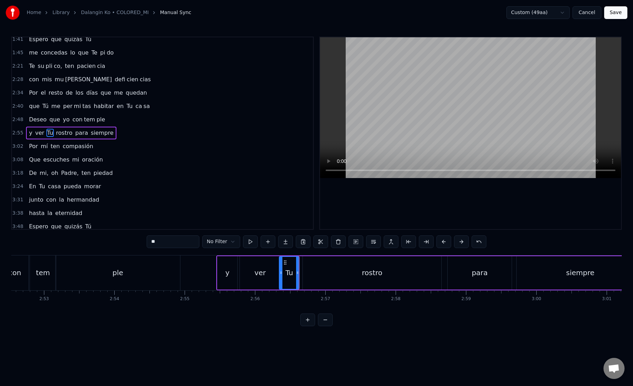
scroll to position [0, 12159]
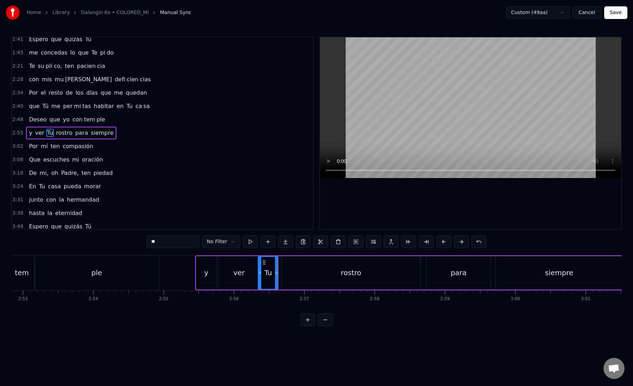
click at [287, 278] on div "rostro" at bounding box center [351, 272] width 139 height 33
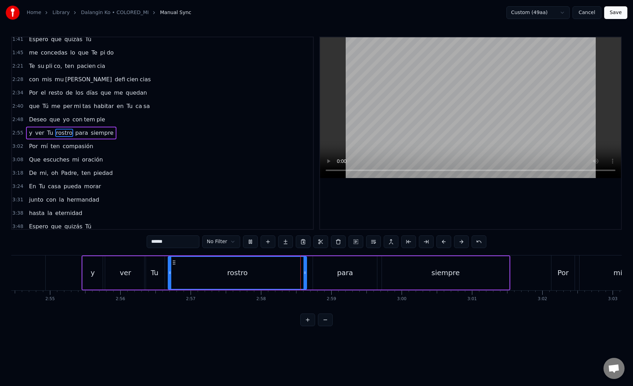
scroll to position [0, 12299]
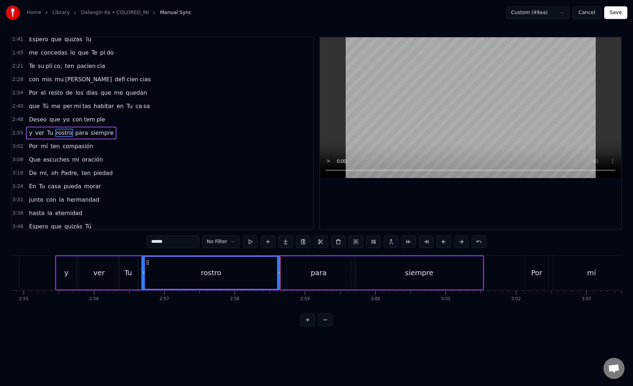
click at [292, 273] on div "para" at bounding box center [319, 272] width 64 height 33
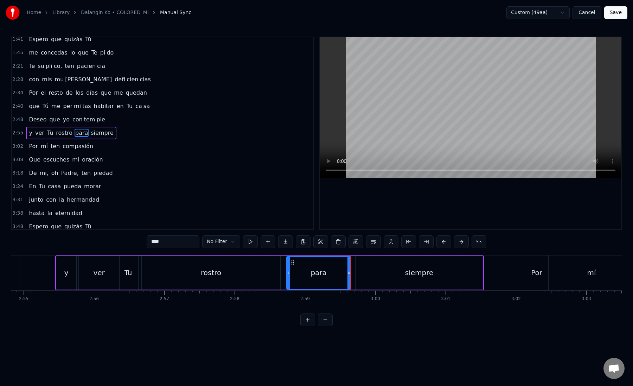
click at [181, 276] on div "rostro" at bounding box center [211, 272] width 139 height 33
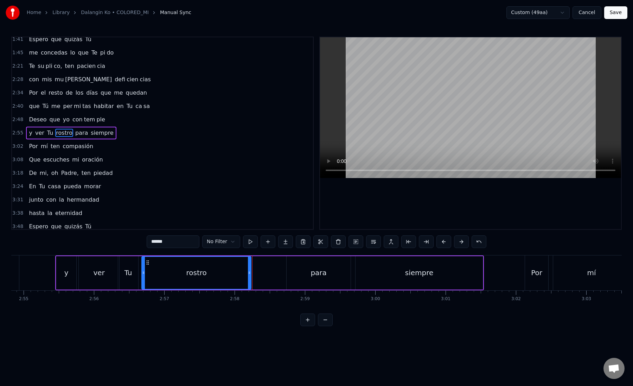
drag, startPoint x: 279, startPoint y: 274, endPoint x: 249, endPoint y: 274, distance: 29.2
click at [249, 274] on icon at bounding box center [249, 273] width 3 height 6
drag, startPoint x: 159, startPoint y: 241, endPoint x: 176, endPoint y: 241, distance: 16.9
click at [176, 241] on input "******" at bounding box center [173, 241] width 53 height 13
type input "***"
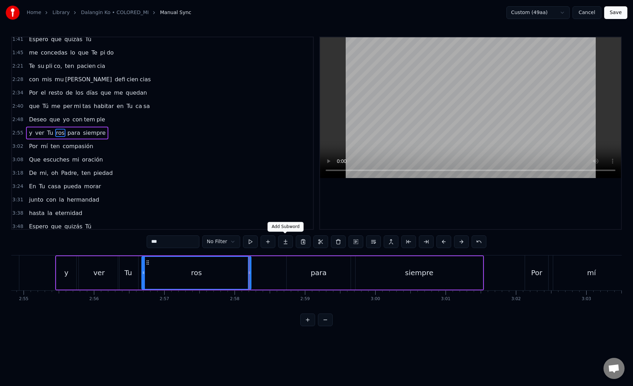
click at [283, 239] on button at bounding box center [285, 241] width 15 height 13
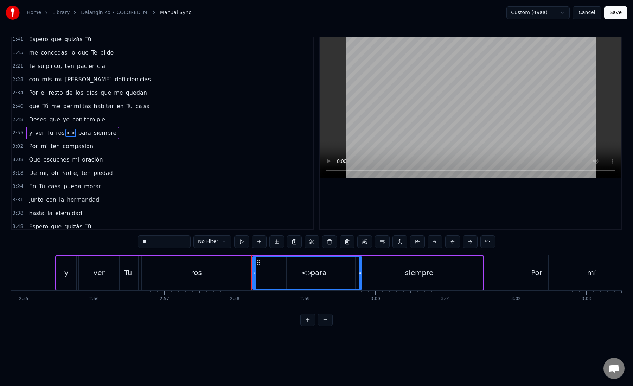
paste input "*"
drag, startPoint x: 160, startPoint y: 244, endPoint x: 142, endPoint y: 241, distance: 18.1
click at [142, 241] on input "**" at bounding box center [164, 241] width 53 height 13
type input "***"
click at [256, 274] on div "tro" at bounding box center [307, 273] width 109 height 32
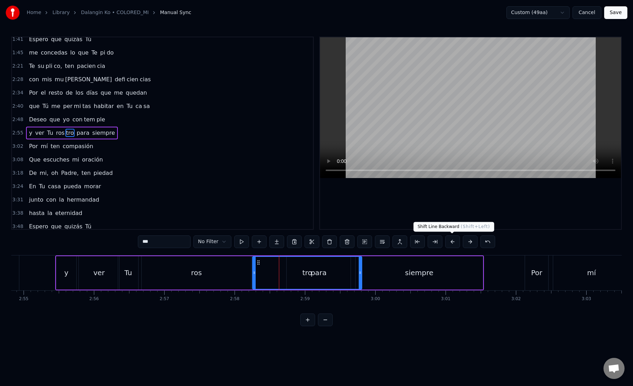
click at [435, 241] on button at bounding box center [435, 241] width 15 height 13
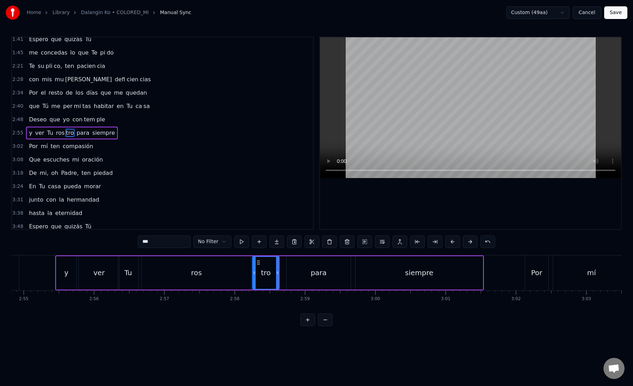
click at [252, 263] on div "tro" at bounding box center [265, 272] width 27 height 33
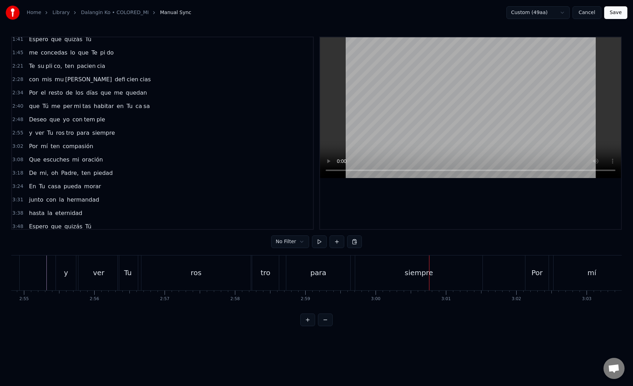
click at [362, 267] on div "siempre" at bounding box center [418, 272] width 127 height 35
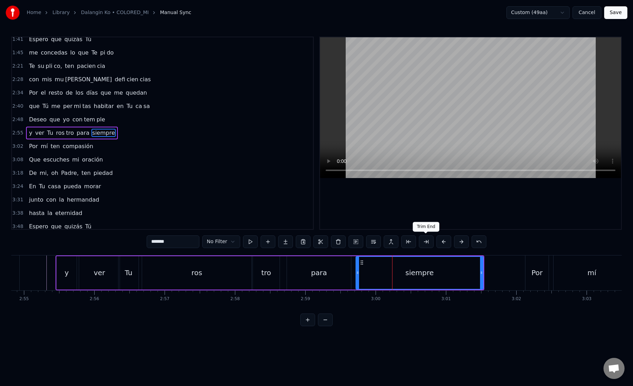
click at [428, 245] on button at bounding box center [426, 241] width 15 height 13
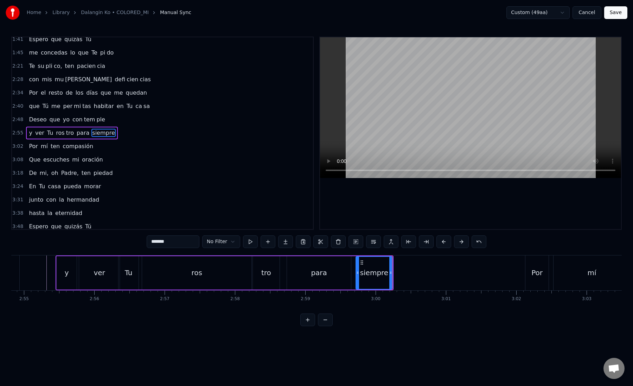
drag, startPoint x: 163, startPoint y: 241, endPoint x: 211, endPoint y: 241, distance: 47.8
click at [211, 241] on div "******* No Filter" at bounding box center [317, 241] width 340 height 13
type input "****"
click at [284, 242] on button at bounding box center [285, 241] width 15 height 13
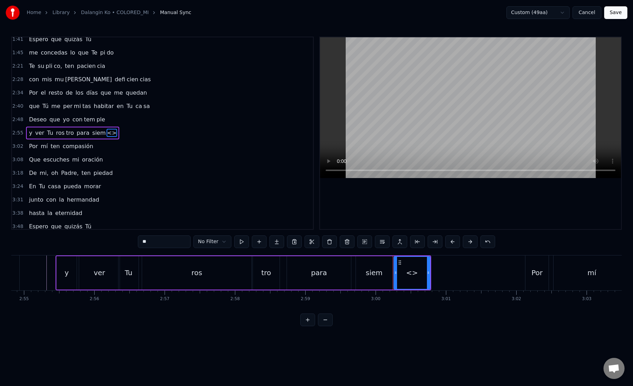
click at [166, 247] on input "**" at bounding box center [164, 241] width 53 height 13
drag, startPoint x: 166, startPoint y: 247, endPoint x: 139, endPoint y: 247, distance: 27.4
click at [139, 247] on input "**" at bounding box center [164, 241] width 53 height 13
type input "*"
paste input "***"
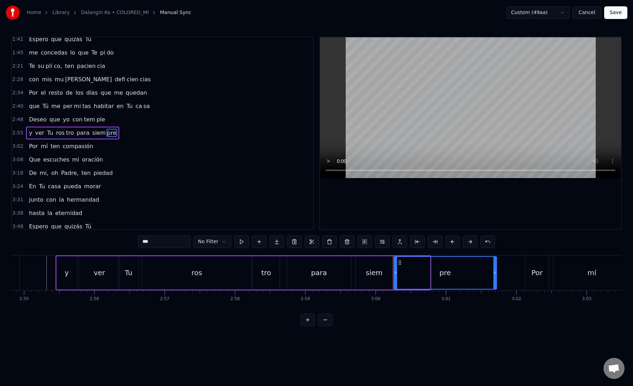
drag, startPoint x: 428, startPoint y: 274, endPoint x: 497, endPoint y: 274, distance: 68.6
click at [496, 274] on icon at bounding box center [495, 273] width 3 height 6
click at [402, 268] on div "pre" at bounding box center [446, 273] width 104 height 32
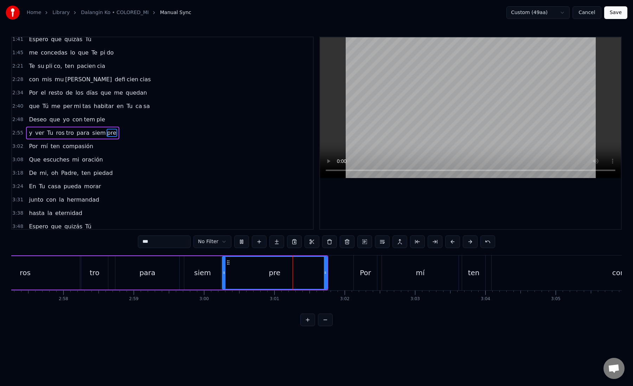
scroll to position [0, 12472]
click at [363, 277] on div "Por" at bounding box center [363, 272] width 11 height 11
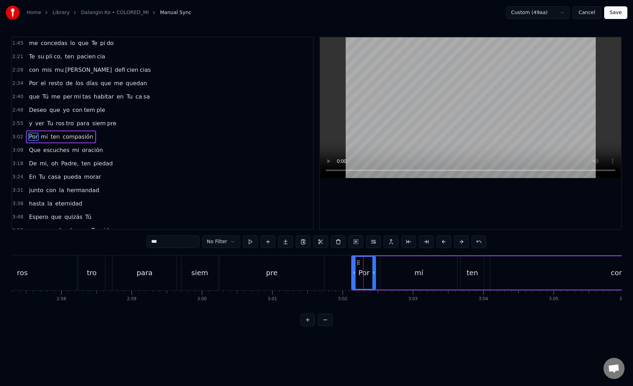
scroll to position [178, 0]
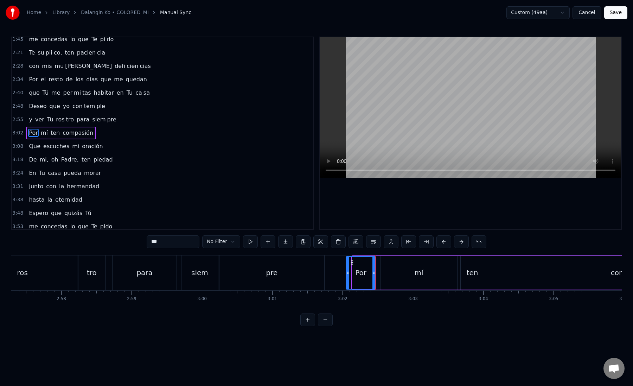
drag, startPoint x: 353, startPoint y: 276, endPoint x: 346, endPoint y: 276, distance: 7.0
click at [346, 276] on div at bounding box center [347, 273] width 3 height 32
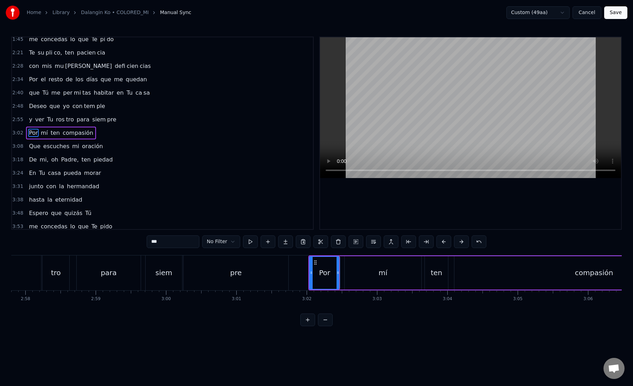
scroll to position [0, 12542]
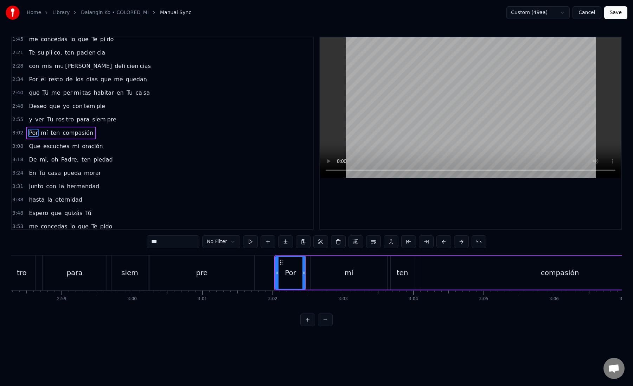
click at [324, 276] on div "mí" at bounding box center [349, 272] width 77 height 33
click at [292, 276] on div "Por" at bounding box center [290, 272] width 11 height 11
drag, startPoint x: 304, startPoint y: 275, endPoint x: 298, endPoint y: 275, distance: 5.3
click at [298, 275] on icon at bounding box center [298, 273] width 3 height 6
click at [313, 275] on div "mí" at bounding box center [349, 272] width 77 height 33
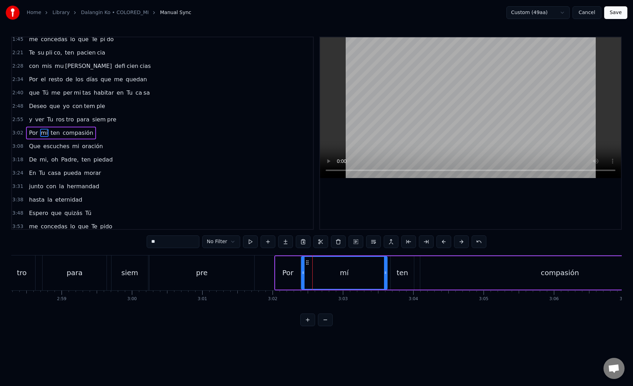
drag, startPoint x: 312, startPoint y: 275, endPoint x: 302, endPoint y: 275, distance: 9.5
click at [303, 275] on icon at bounding box center [303, 273] width 3 height 6
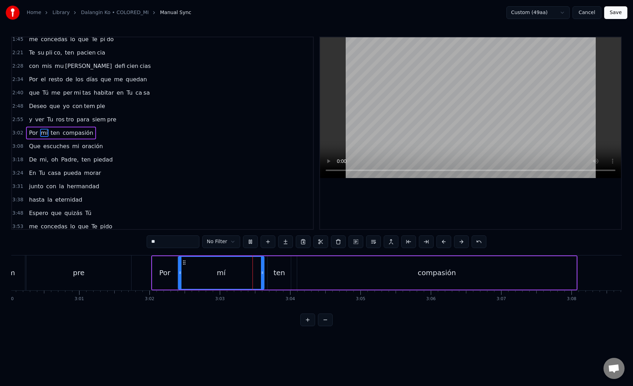
scroll to position [0, 12667]
click at [275, 273] on div "ten" at bounding box center [278, 272] width 12 height 11
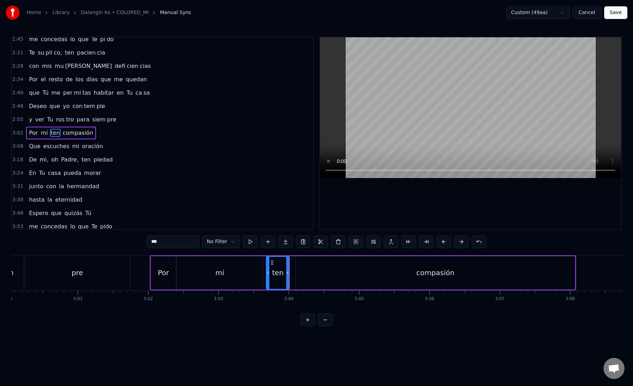
click at [317, 265] on div "compasión" at bounding box center [435, 272] width 279 height 33
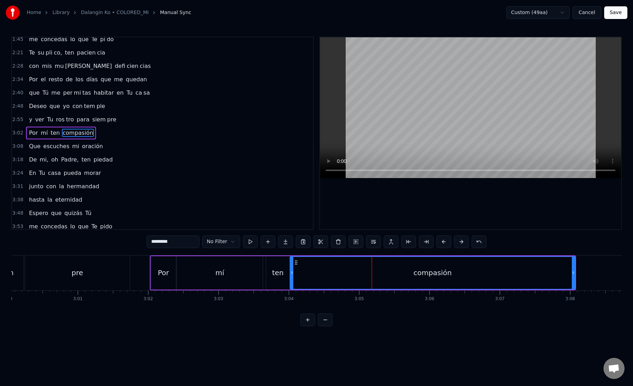
drag, startPoint x: 297, startPoint y: 273, endPoint x: 292, endPoint y: 273, distance: 5.6
click at [292, 273] on icon at bounding box center [292, 273] width 3 height 6
click at [426, 245] on button at bounding box center [426, 241] width 15 height 13
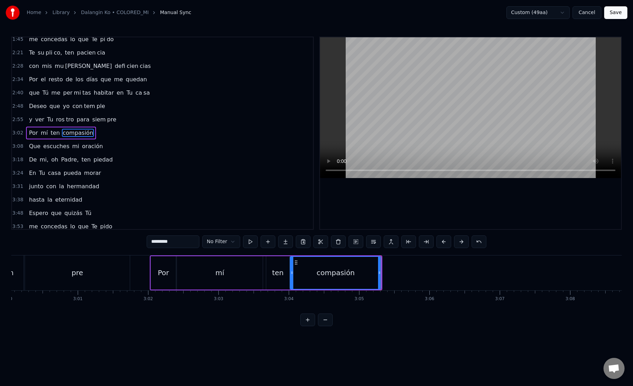
drag, startPoint x: 162, startPoint y: 243, endPoint x: 215, endPoint y: 242, distance: 52.4
click at [215, 242] on div "********* No Filter" at bounding box center [317, 241] width 340 height 13
type input "***"
click at [284, 242] on button at bounding box center [285, 241] width 15 height 13
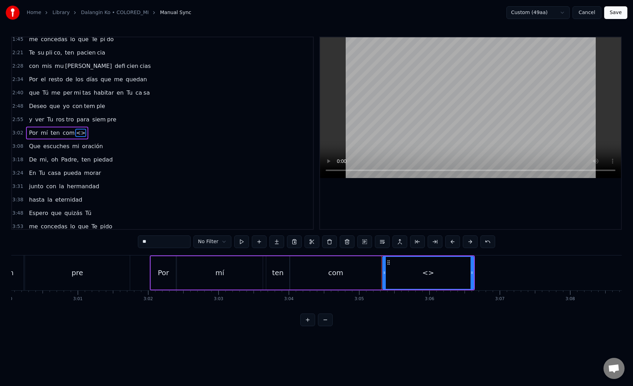
drag, startPoint x: 170, startPoint y: 237, endPoint x: 184, endPoint y: 248, distance: 17.8
click at [184, 248] on div "** No Filter" at bounding box center [316, 242] width 357 height 14
paste input "****"
drag, startPoint x: 148, startPoint y: 243, endPoint x: 186, endPoint y: 245, distance: 38.4
click at [186, 245] on input "******" at bounding box center [164, 241] width 53 height 13
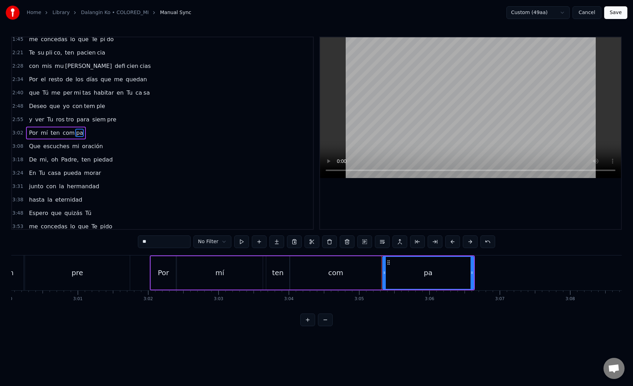
type input "**"
click at [387, 272] on div "pa" at bounding box center [428, 273] width 90 height 32
click at [437, 245] on button at bounding box center [435, 241] width 15 height 13
click at [282, 243] on button at bounding box center [276, 241] width 15 height 13
paste input "**"
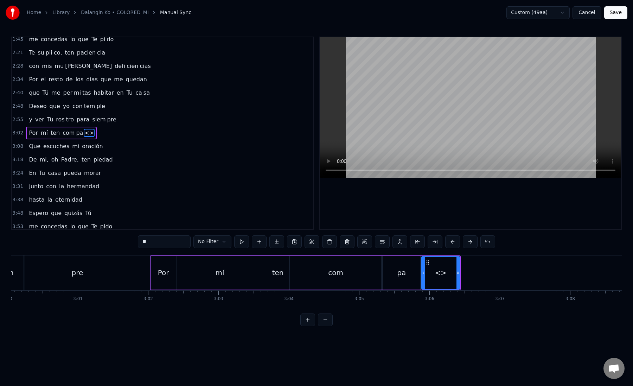
drag, startPoint x: 160, startPoint y: 244, endPoint x: 133, endPoint y: 242, distance: 26.8
click at [133, 242] on div "0:18 A Ti Te doy gracias, Se ñor 0:25 por los a ños que pa sa [PERSON_NAME] 0:3…" at bounding box center [316, 181] width 611 height 289
drag, startPoint x: 457, startPoint y: 274, endPoint x: 604, endPoint y: 284, distance: 146.7
click at [604, 284] on div at bounding box center [605, 273] width 3 height 32
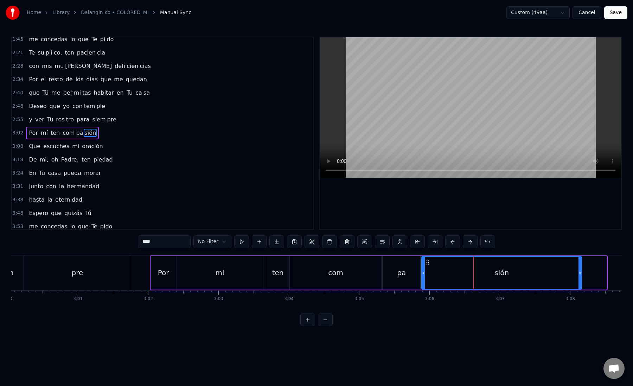
drag, startPoint x: 606, startPoint y: 278, endPoint x: 581, endPoint y: 278, distance: 25.0
click at [581, 278] on div "sión" at bounding box center [501, 272] width 161 height 33
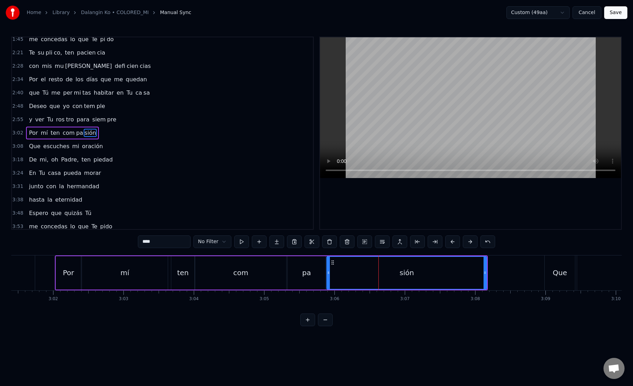
type input "****"
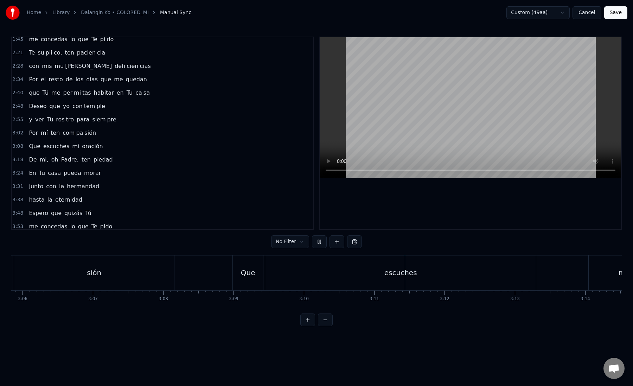
scroll to position [0, 13075]
click at [269, 282] on div "escuches" at bounding box center [399, 272] width 271 height 35
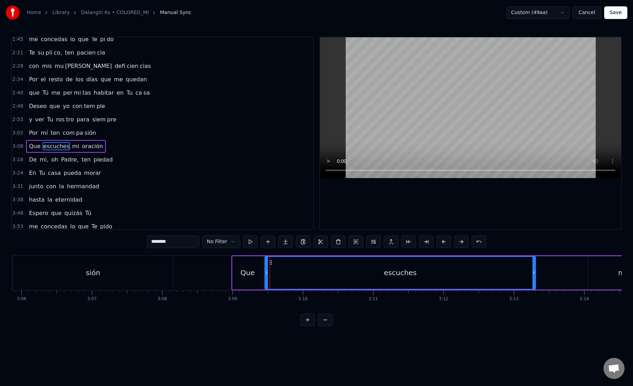
scroll to position [192, 0]
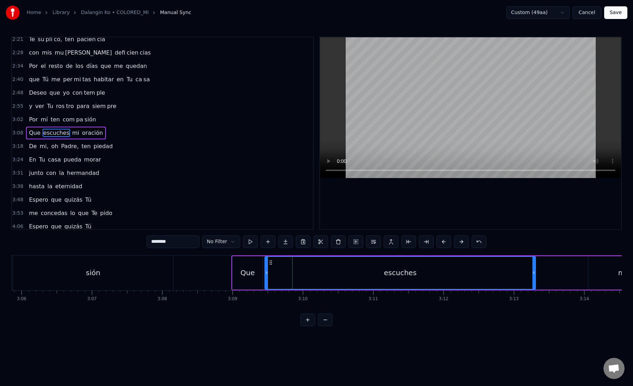
click at [269, 274] on div "escuches" at bounding box center [400, 273] width 270 height 32
click at [236, 274] on div "Que" at bounding box center [248, 272] width 30 height 33
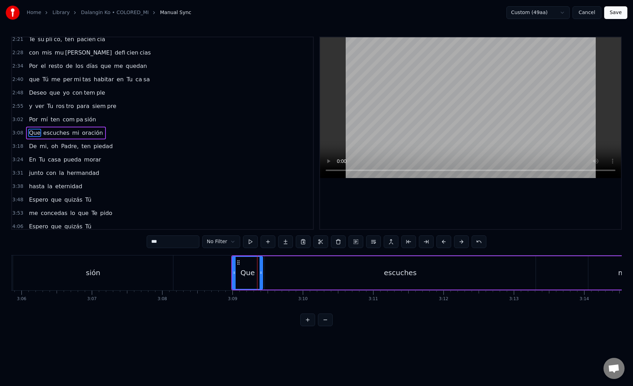
click at [241, 272] on div "Que" at bounding box center [248, 272] width 14 height 11
drag, startPoint x: 262, startPoint y: 273, endPoint x: 251, endPoint y: 275, distance: 10.8
click at [251, 275] on icon at bounding box center [250, 273] width 3 height 6
click at [275, 272] on div "escuches" at bounding box center [400, 272] width 271 height 33
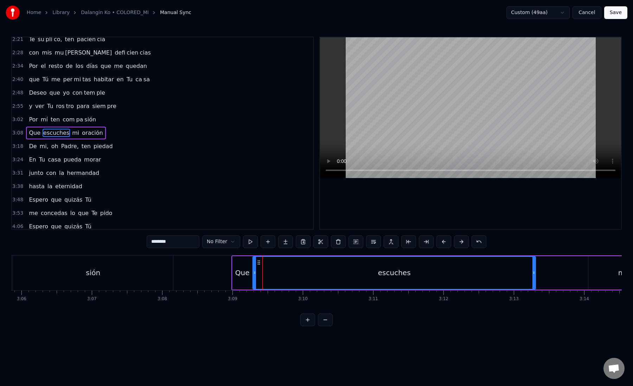
drag, startPoint x: 266, startPoint y: 273, endPoint x: 254, endPoint y: 273, distance: 12.0
click at [254, 273] on circle at bounding box center [254, 273] width 0 height 0
drag, startPoint x: 163, startPoint y: 243, endPoint x: 194, endPoint y: 242, distance: 31.7
click at [195, 242] on input "********" at bounding box center [173, 241] width 53 height 13
type input "****"
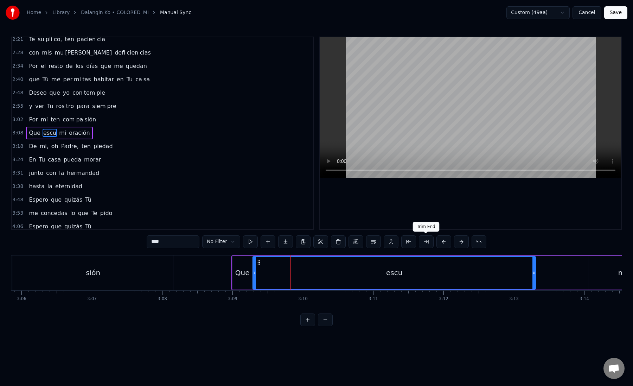
click at [426, 239] on button at bounding box center [426, 241] width 15 height 13
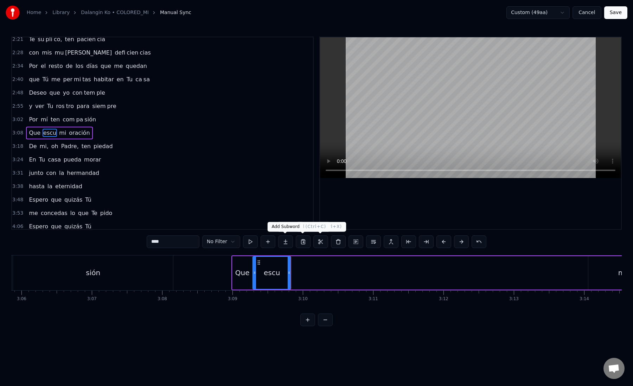
click at [285, 239] on button at bounding box center [285, 241] width 15 height 13
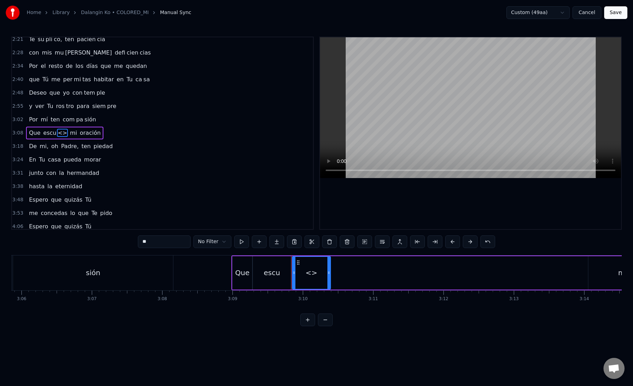
paste input "**"
drag, startPoint x: 163, startPoint y: 243, endPoint x: 134, endPoint y: 242, distance: 28.5
click at [134, 242] on div "0:18 A Ti Te doy gracias, Se ñor 0:25 por los a ños que pa sa [PERSON_NAME] 0:3…" at bounding box center [316, 181] width 611 height 289
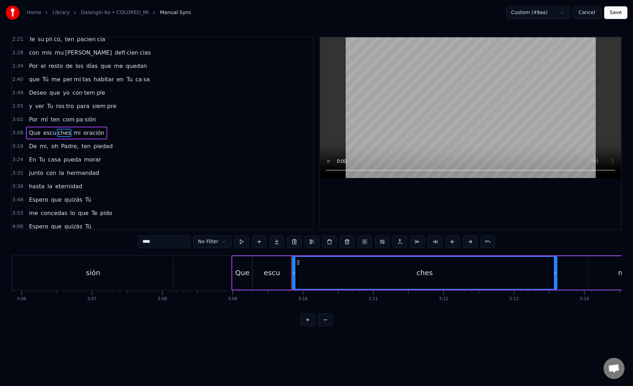
drag, startPoint x: 328, startPoint y: 274, endPoint x: 555, endPoint y: 274, distance: 226.5
click at [555, 274] on icon at bounding box center [555, 273] width 3 height 6
click at [302, 278] on div "ches" at bounding box center [425, 273] width 264 height 32
click at [169, 243] on input "****" at bounding box center [164, 241] width 53 height 13
click at [469, 265] on div "ches" at bounding box center [425, 273] width 264 height 32
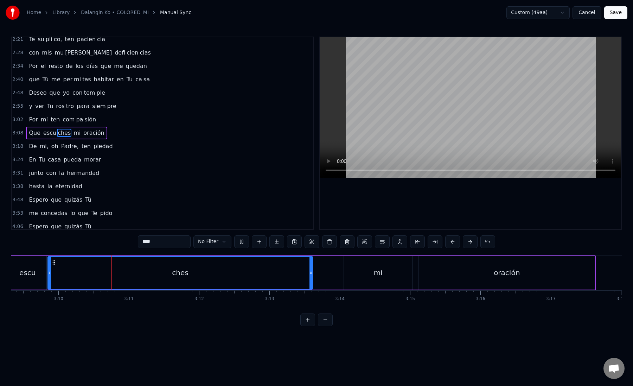
scroll to position [0, 13323]
click at [354, 269] on div "mi" at bounding box center [374, 272] width 68 height 33
type input "**"
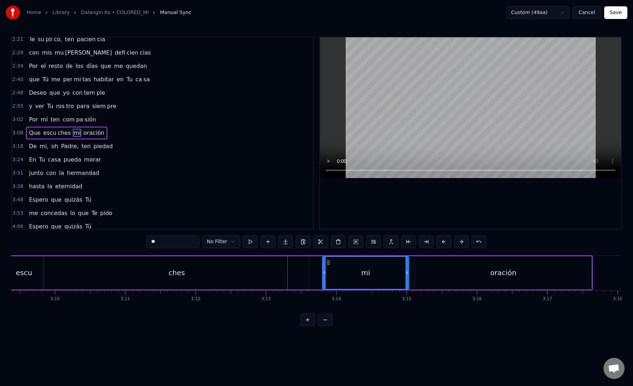
drag, startPoint x: 343, startPoint y: 273, endPoint x: 325, endPoint y: 273, distance: 18.3
click at [325, 273] on icon at bounding box center [324, 273] width 3 height 6
click at [310, 272] on div "Que escu ches mi oración" at bounding box center [287, 272] width 609 height 35
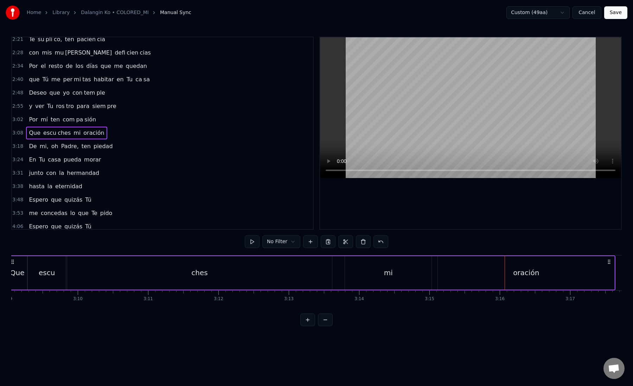
scroll to position [0, 13322]
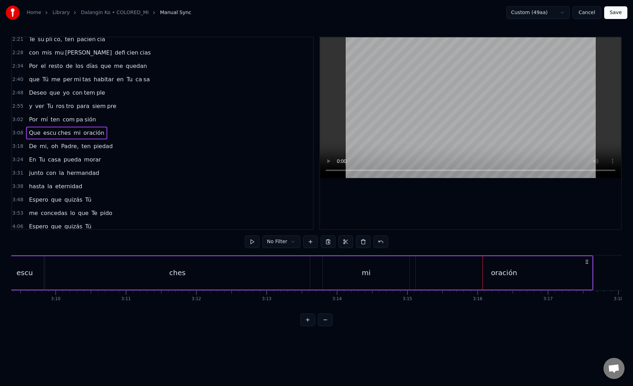
click at [355, 277] on div "mi" at bounding box center [366, 272] width 87 height 33
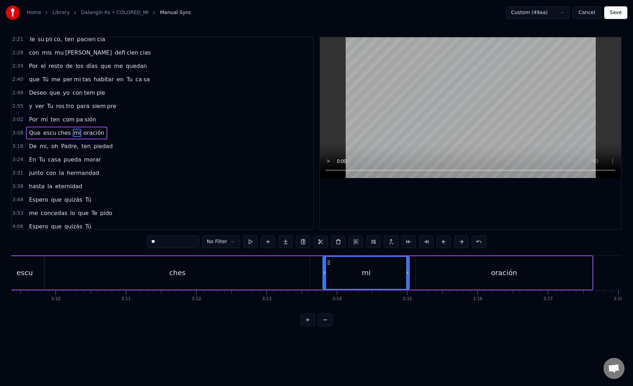
click at [415, 275] on div "Que escu ches mi oración" at bounding box center [288, 272] width 609 height 35
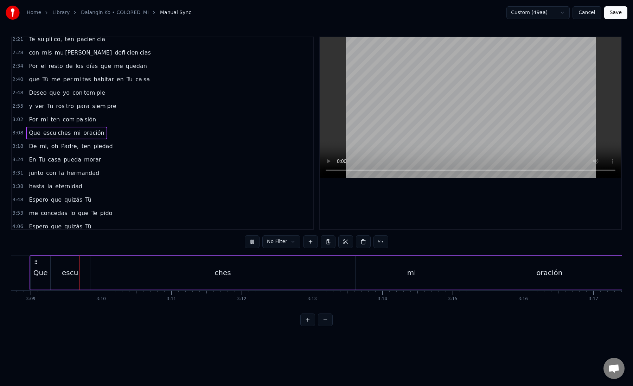
scroll to position [0, 13284]
click at [470, 272] on div "oración" at bounding box center [542, 272] width 177 height 33
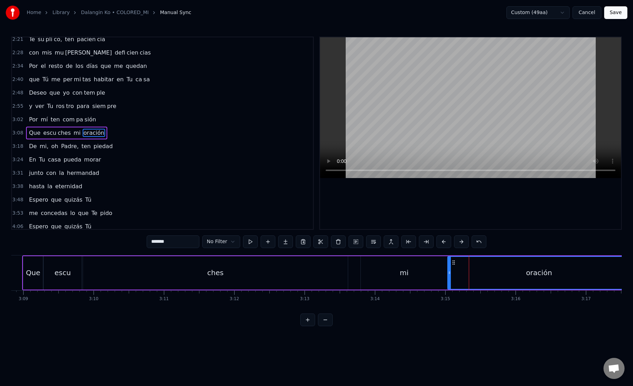
drag, startPoint x: 455, startPoint y: 272, endPoint x: 447, endPoint y: 272, distance: 7.4
click at [448, 272] on icon at bounding box center [449, 273] width 3 height 6
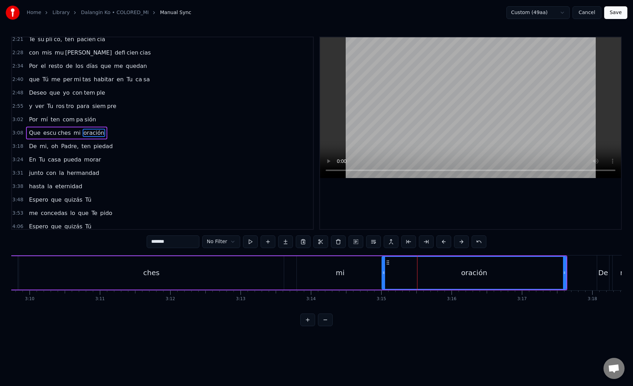
scroll to position [0, 13353]
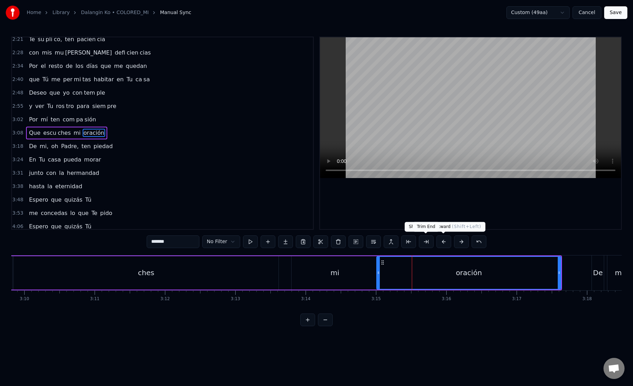
click at [428, 242] on button at bounding box center [426, 241] width 15 height 13
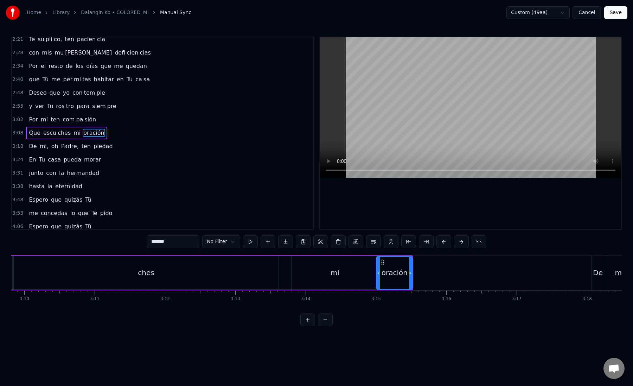
drag, startPoint x: 159, startPoint y: 242, endPoint x: 216, endPoint y: 242, distance: 57.0
click at [216, 242] on div "******* No Filter" at bounding box center [317, 241] width 340 height 13
type input "***"
click at [289, 241] on button at bounding box center [285, 241] width 15 height 13
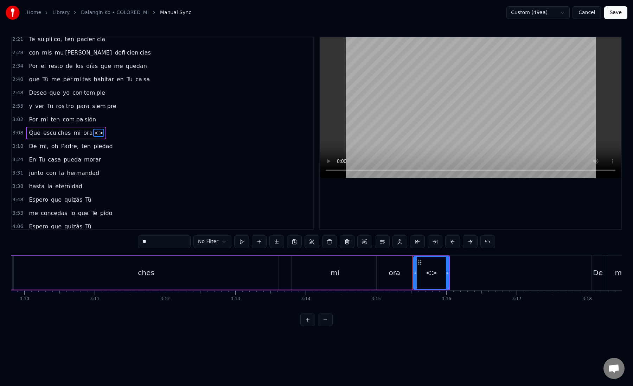
paste input "**"
drag, startPoint x: 154, startPoint y: 242, endPoint x: 131, endPoint y: 242, distance: 22.5
click at [132, 242] on div "0:18 A Ti Te doy gracias, Se ñor 0:25 por los a ños que pa sa [PERSON_NAME] 0:3…" at bounding box center [316, 181] width 611 height 289
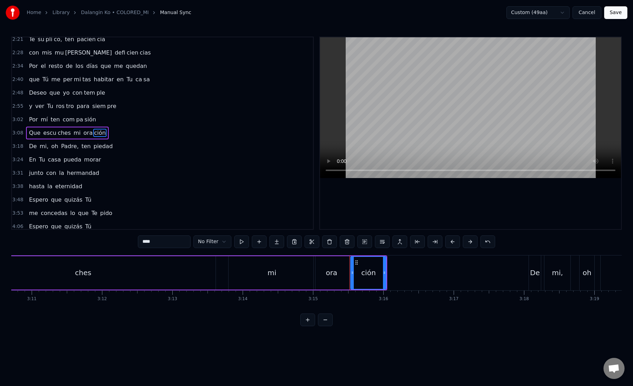
scroll to position [0, 13431]
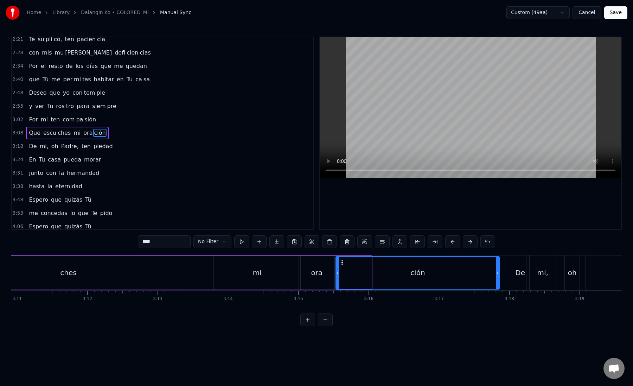
drag, startPoint x: 370, startPoint y: 273, endPoint x: 506, endPoint y: 276, distance: 136.5
click at [499, 276] on div at bounding box center [497, 273] width 3 height 32
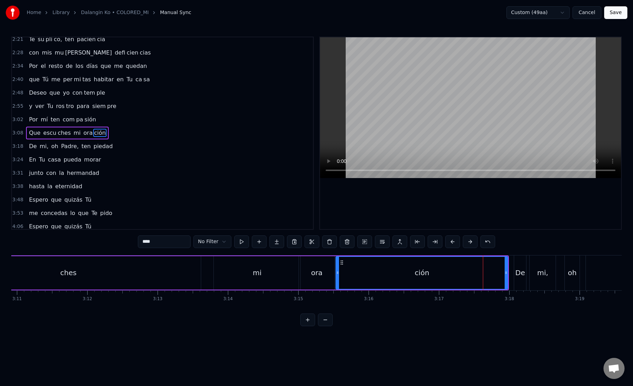
click at [348, 277] on div "ción" at bounding box center [421, 273] width 171 height 32
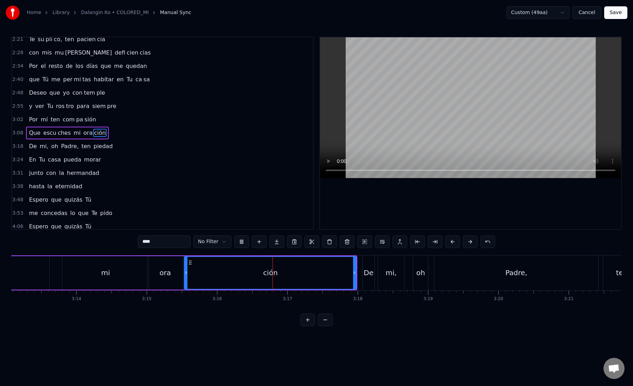
scroll to position [0, 13595]
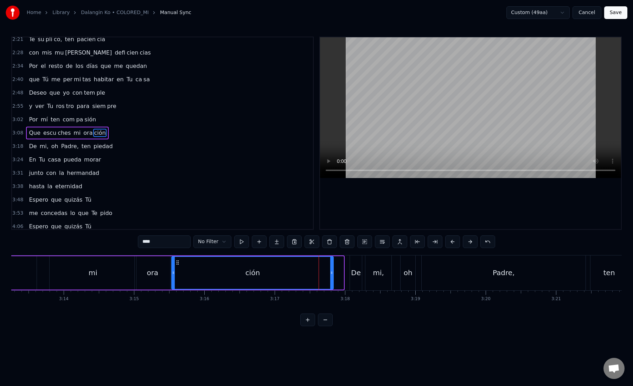
drag, startPoint x: 342, startPoint y: 273, endPoint x: 332, endPoint y: 273, distance: 10.2
click at [332, 273] on icon at bounding box center [331, 273] width 3 height 6
click at [350, 273] on div "De" at bounding box center [356, 272] width 13 height 35
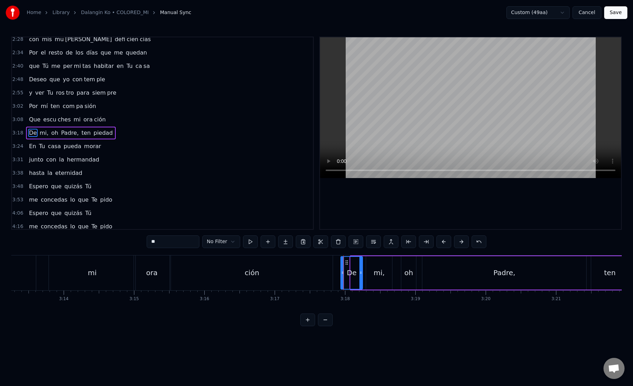
drag, startPoint x: 350, startPoint y: 273, endPoint x: 340, endPoint y: 273, distance: 9.8
click at [341, 273] on icon at bounding box center [342, 273] width 3 height 6
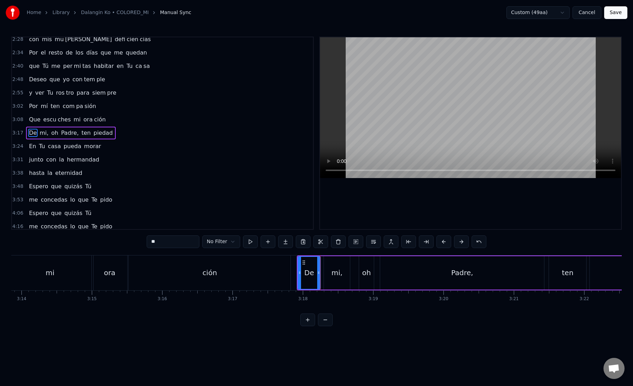
scroll to position [0, 13671]
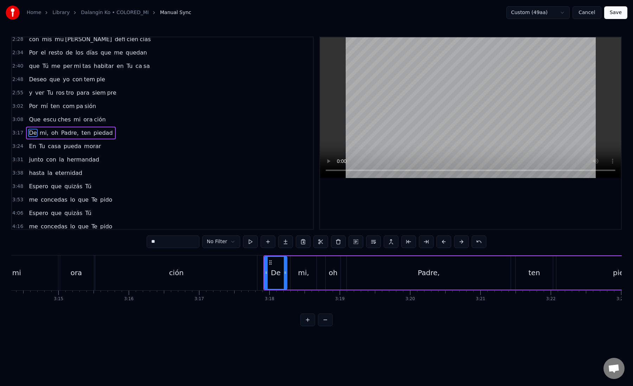
click at [275, 275] on div "De" at bounding box center [276, 272] width 10 height 11
drag, startPoint x: 285, startPoint y: 273, endPoint x: 281, endPoint y: 273, distance: 3.9
click at [281, 273] on icon at bounding box center [282, 273] width 3 height 6
click at [301, 273] on div "mi," at bounding box center [303, 272] width 11 height 11
type input "***"
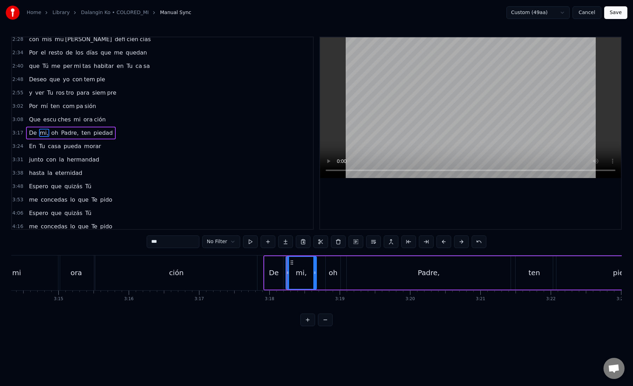
drag, startPoint x: 293, startPoint y: 273, endPoint x: 286, endPoint y: 273, distance: 6.7
click at [286, 273] on icon at bounding box center [287, 273] width 3 height 6
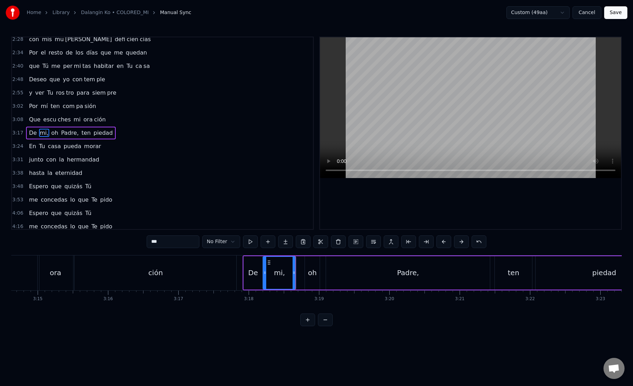
scroll to position [0, 13707]
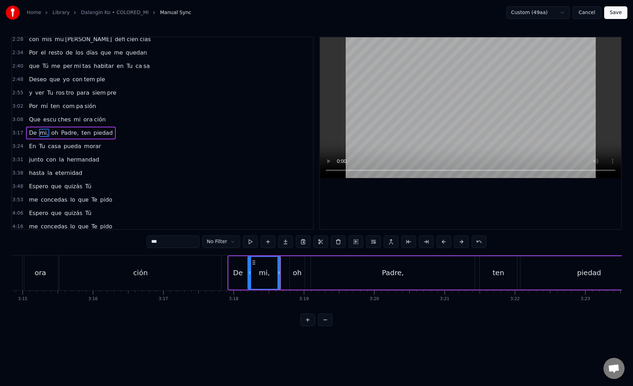
click at [288, 275] on div "De mi, oh Padre, ten piedad" at bounding box center [443, 272] width 431 height 35
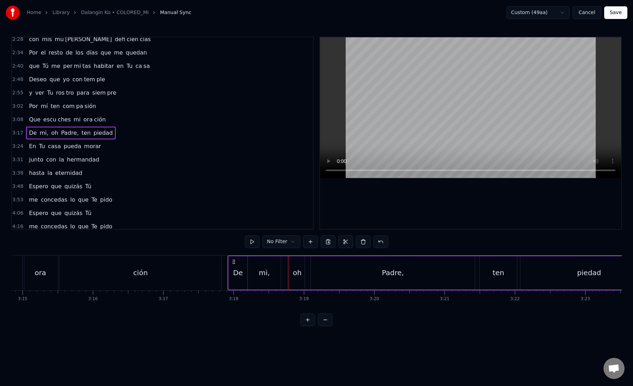
click at [300, 272] on div "oh" at bounding box center [297, 272] width 9 height 11
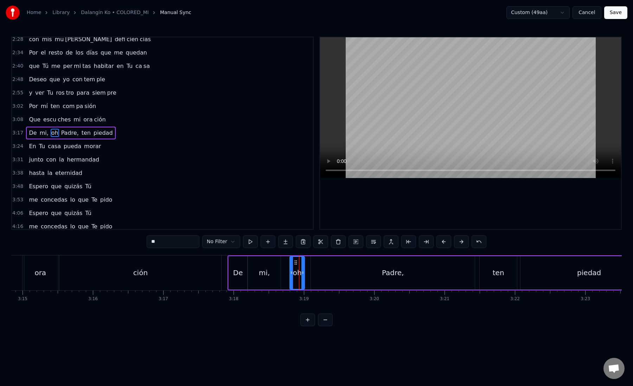
click at [262, 272] on div "mi," at bounding box center [264, 272] width 11 height 11
type input "***"
drag, startPoint x: 279, startPoint y: 274, endPoint x: 272, endPoint y: 274, distance: 6.3
click at [272, 274] on icon at bounding box center [272, 273] width 3 height 6
click at [305, 274] on div "De mi, oh Padre, ten piedad" at bounding box center [443, 272] width 431 height 35
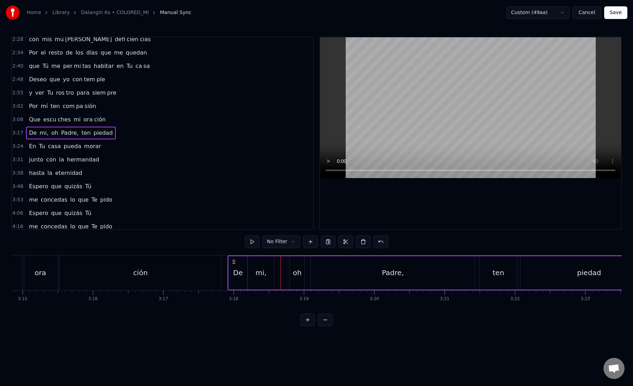
click at [298, 274] on div "oh" at bounding box center [297, 272] width 9 height 11
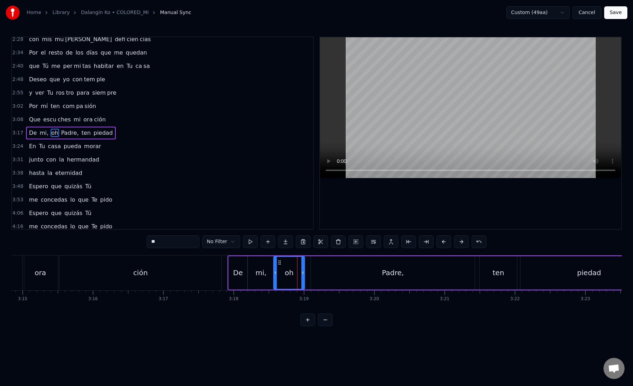
drag, startPoint x: 293, startPoint y: 274, endPoint x: 276, endPoint y: 274, distance: 16.2
click at [276, 274] on icon at bounding box center [275, 273] width 3 height 6
click at [280, 275] on div "oh" at bounding box center [289, 273] width 30 height 32
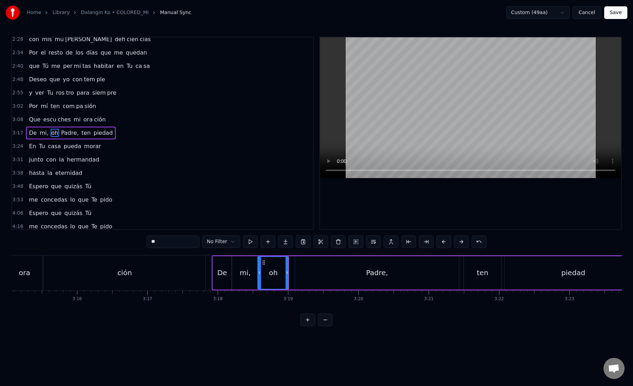
click at [306, 275] on div "Padre," at bounding box center [377, 272] width 164 height 33
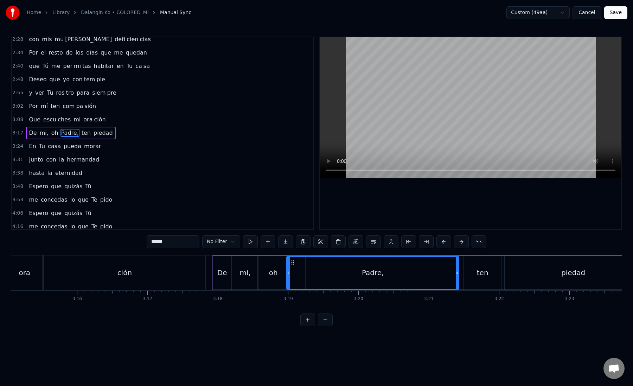
drag, startPoint x: 297, startPoint y: 275, endPoint x: 288, endPoint y: 275, distance: 8.1
click at [288, 275] on icon at bounding box center [288, 273] width 3 height 6
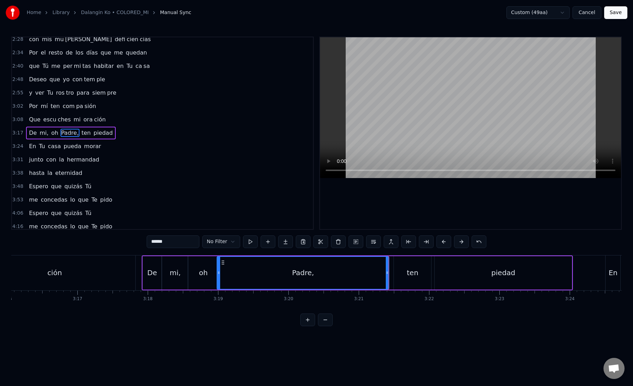
scroll to position [0, 13814]
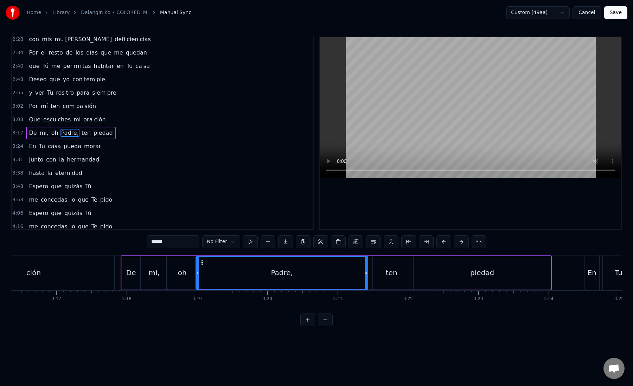
click at [329, 265] on div "Padre," at bounding box center [281, 273] width 171 height 32
drag, startPoint x: 367, startPoint y: 273, endPoint x: 351, endPoint y: 273, distance: 16.5
click at [351, 273] on icon at bounding box center [351, 273] width 3 height 6
drag, startPoint x: 161, startPoint y: 242, endPoint x: 198, endPoint y: 242, distance: 37.6
click at [198, 242] on input "******" at bounding box center [173, 241] width 53 height 13
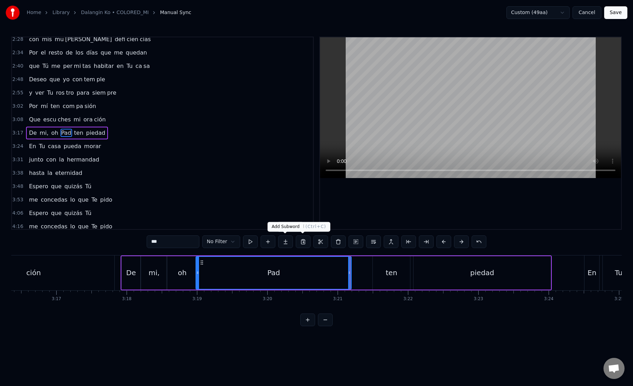
type input "***"
click at [284, 241] on button at bounding box center [285, 241] width 15 height 13
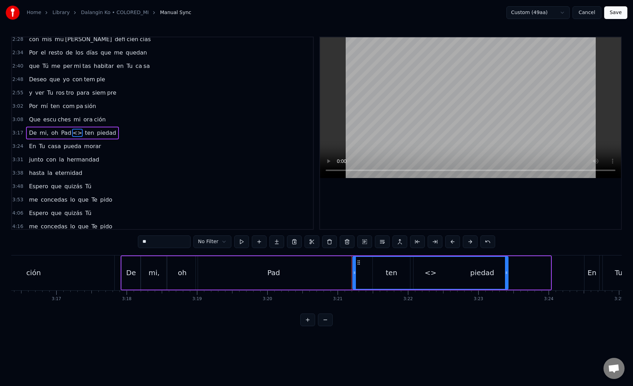
paste input "*"
drag, startPoint x: 168, startPoint y: 241, endPoint x: 133, endPoint y: 240, distance: 34.8
click at [133, 240] on div "0:18 A Ti Te doy gracias, Se ñor 0:25 por los a ños que pa sa [PERSON_NAME] 0:3…" at bounding box center [316, 181] width 611 height 289
click at [359, 271] on div "re," at bounding box center [430, 273] width 155 height 32
click at [346, 270] on div "Pad" at bounding box center [273, 272] width 155 height 33
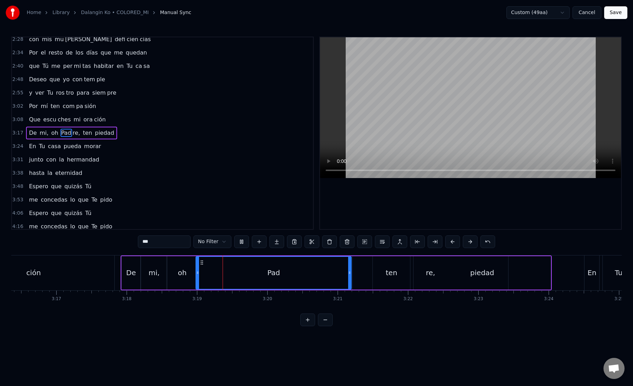
click at [360, 270] on div "re," at bounding box center [430, 272] width 155 height 33
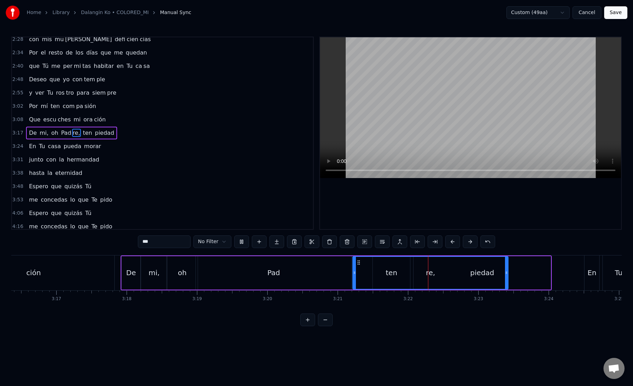
click at [360, 273] on div "re," at bounding box center [430, 273] width 155 height 32
click at [366, 266] on div "re," at bounding box center [430, 273] width 155 height 32
click at [372, 266] on div "re," at bounding box center [430, 273] width 155 height 32
click at [438, 244] on button at bounding box center [435, 241] width 15 height 13
click at [385, 273] on div "ten" at bounding box center [391, 272] width 37 height 33
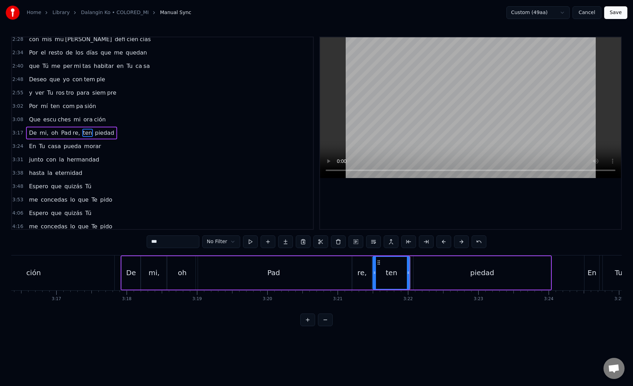
click at [419, 270] on div "piedad" at bounding box center [482, 272] width 137 height 33
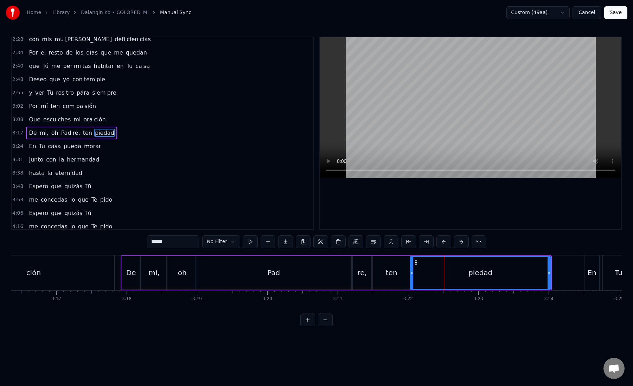
click at [411, 275] on icon at bounding box center [411, 273] width 3 height 6
click at [427, 268] on div "piedad" at bounding box center [480, 273] width 140 height 32
click at [426, 244] on button at bounding box center [426, 241] width 15 height 13
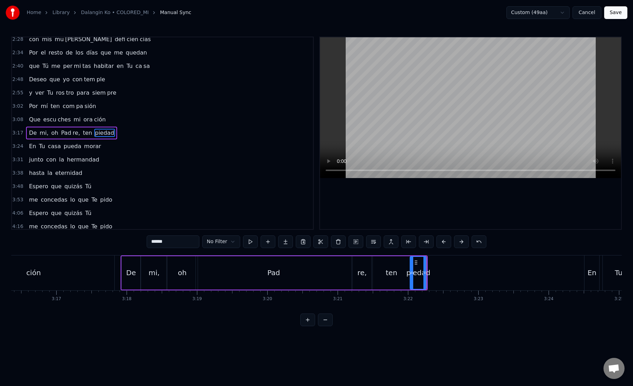
drag, startPoint x: 160, startPoint y: 243, endPoint x: 194, endPoint y: 243, distance: 34.5
click at [194, 243] on input "******" at bounding box center [173, 241] width 53 height 13
type input "***"
click at [279, 242] on button at bounding box center [285, 241] width 15 height 13
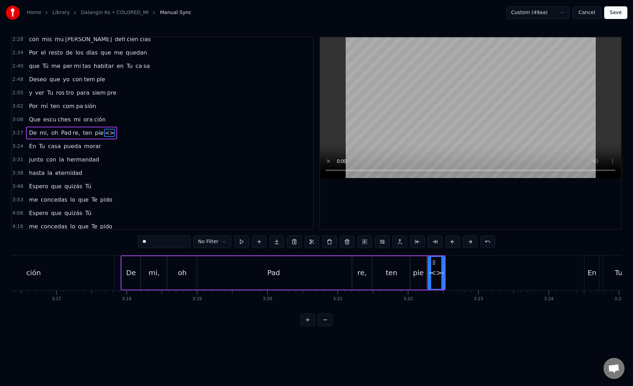
paste input "*"
drag, startPoint x: 159, startPoint y: 241, endPoint x: 124, endPoint y: 241, distance: 34.8
click at [124, 241] on div "0:18 A Ti Te doy gracias, Se ñor 0:25 por los a ños que pa sa [PERSON_NAME] 0:3…" at bounding box center [316, 181] width 611 height 289
type input "***"
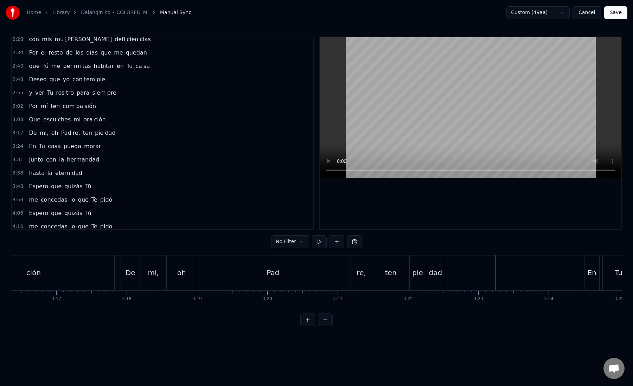
click at [440, 273] on div "dad" at bounding box center [435, 272] width 13 height 11
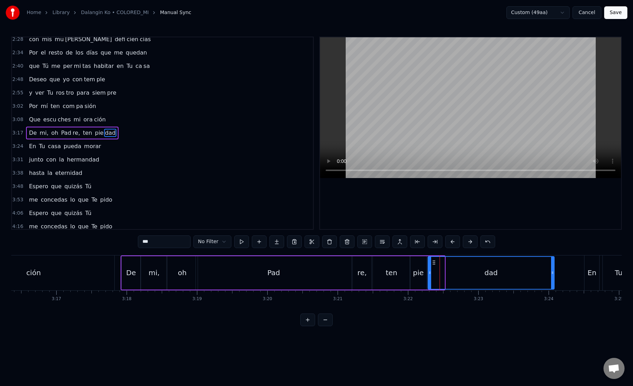
drag, startPoint x: 443, startPoint y: 273, endPoint x: 553, endPoint y: 273, distance: 110.1
click at [553, 273] on icon at bounding box center [552, 273] width 3 height 6
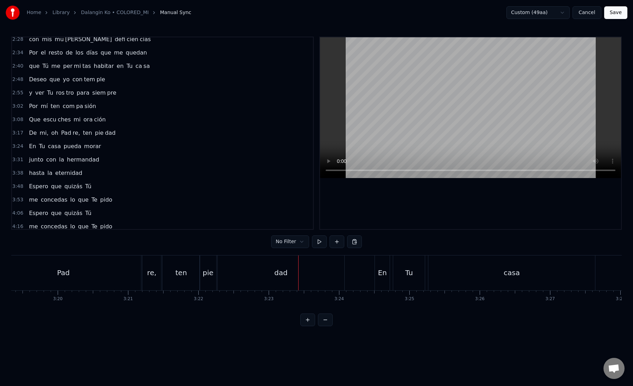
scroll to position [0, 14043]
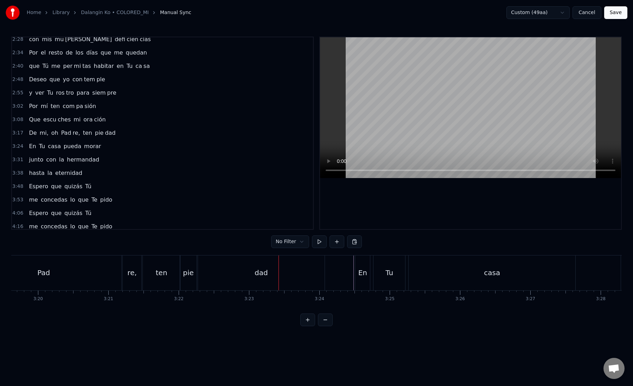
click at [367, 274] on div "En" at bounding box center [362, 272] width 15 height 35
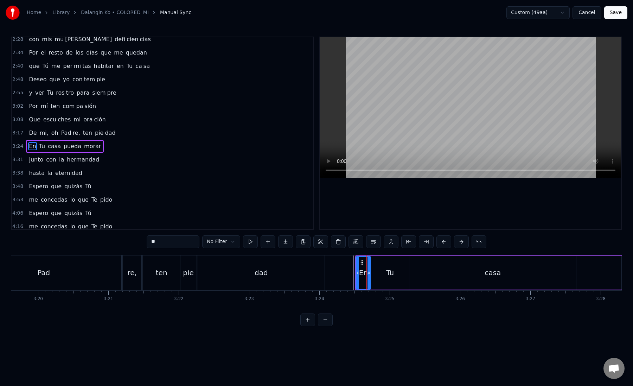
scroll to position [209, 0]
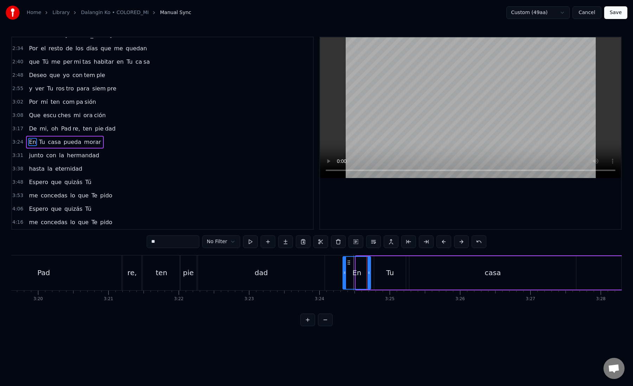
drag, startPoint x: 358, startPoint y: 274, endPoint x: 345, endPoint y: 274, distance: 13.0
click at [345, 274] on icon at bounding box center [344, 273] width 3 height 6
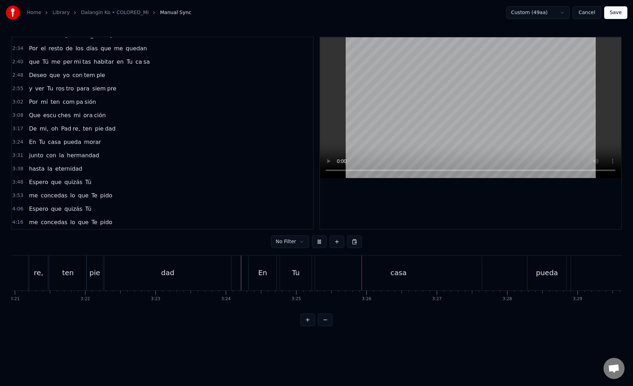
scroll to position [0, 14139]
click at [315, 277] on div "casa" at bounding box center [396, 272] width 167 height 35
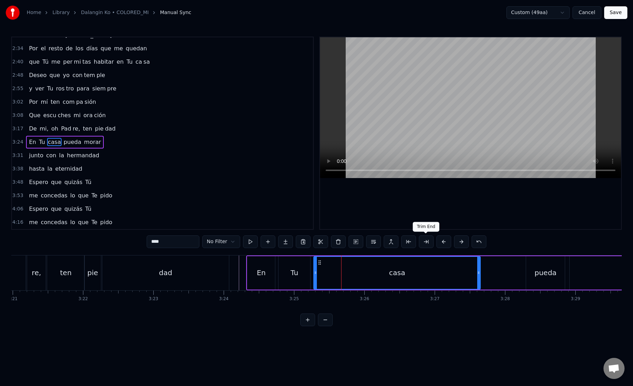
click at [424, 242] on button at bounding box center [426, 241] width 15 height 13
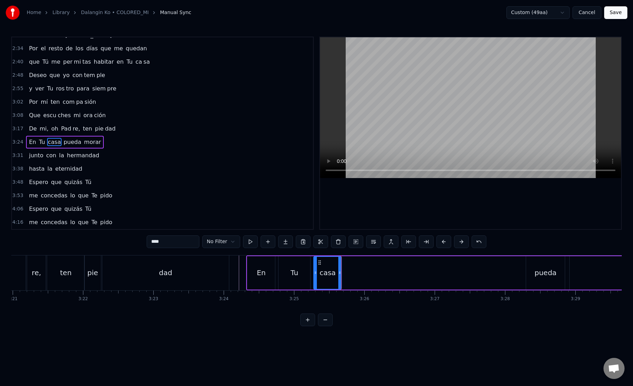
click at [159, 241] on input "****" at bounding box center [173, 241] width 53 height 13
drag, startPoint x: 166, startPoint y: 241, endPoint x: 156, endPoint y: 241, distance: 9.8
click at [156, 241] on input "****" at bounding box center [173, 241] width 53 height 13
type input "**"
click at [283, 244] on button at bounding box center [285, 241] width 15 height 13
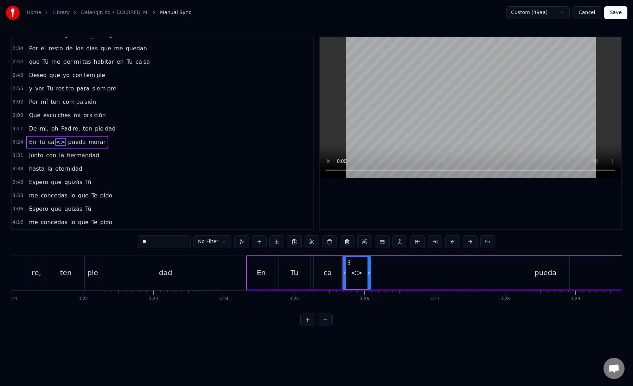
paste input "text"
drag, startPoint x: 159, startPoint y: 241, endPoint x: 137, endPoint y: 241, distance: 22.2
click at [137, 241] on div "0:18 A Ti Te doy gracias, Se ñor 0:25 por los a ños que pa sa [PERSON_NAME] 0:3…" at bounding box center [316, 181] width 611 height 289
drag, startPoint x: 368, startPoint y: 274, endPoint x: 492, endPoint y: 273, distance: 123.8
click at [493, 273] on icon at bounding box center [494, 273] width 3 height 6
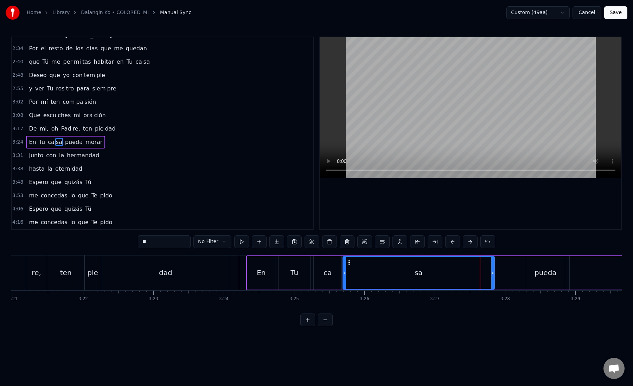
click at [357, 277] on div "sa" at bounding box center [418, 273] width 151 height 32
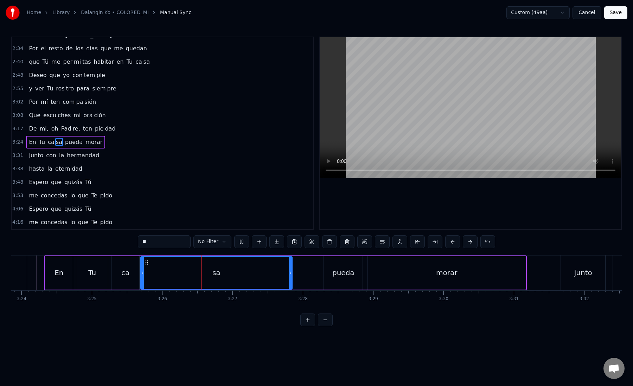
scroll to position [0, 14346]
click at [328, 270] on div "pueda" at bounding box center [338, 272] width 39 height 33
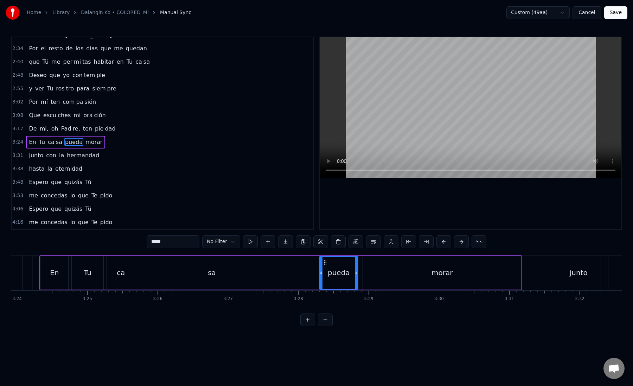
click at [325, 270] on div "pueda" at bounding box center [339, 273] width 38 height 32
click at [390, 273] on div "morar" at bounding box center [442, 272] width 158 height 33
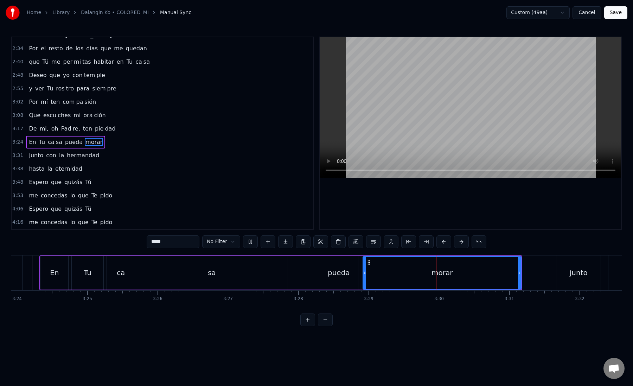
click at [371, 270] on div "morar" at bounding box center [442, 273] width 158 height 32
drag, startPoint x: 365, startPoint y: 273, endPoint x: 359, endPoint y: 273, distance: 5.6
click at [359, 273] on icon at bounding box center [360, 273] width 3 height 6
click at [346, 274] on div "pueda" at bounding box center [339, 272] width 22 height 11
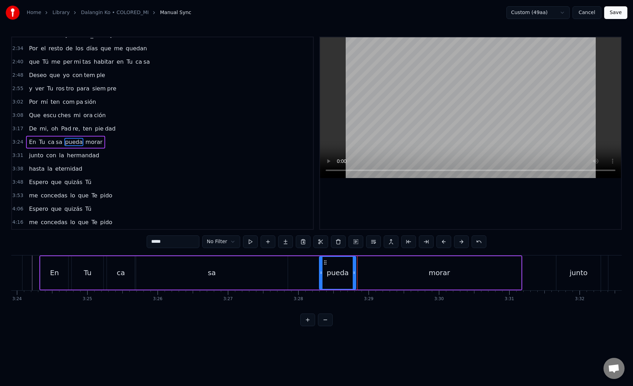
click at [354, 272] on icon at bounding box center [354, 273] width 3 height 6
click at [366, 272] on div "morar" at bounding box center [439, 272] width 164 height 33
type input "*****"
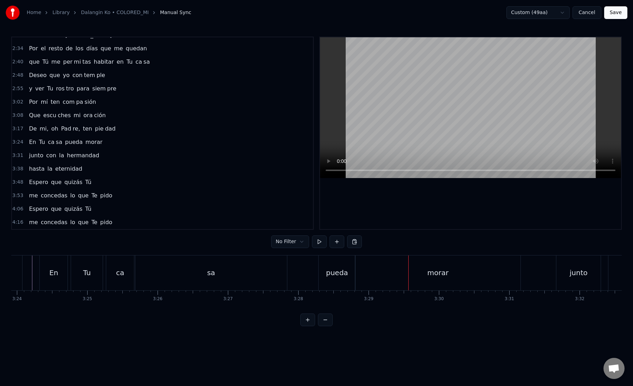
click at [361, 271] on div "morar" at bounding box center [437, 272] width 165 height 35
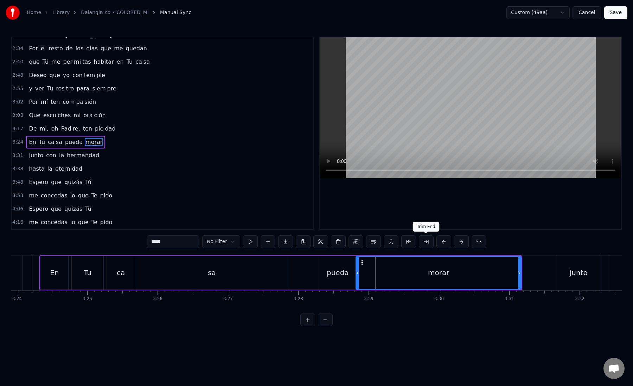
click at [425, 242] on button at bounding box center [426, 241] width 15 height 13
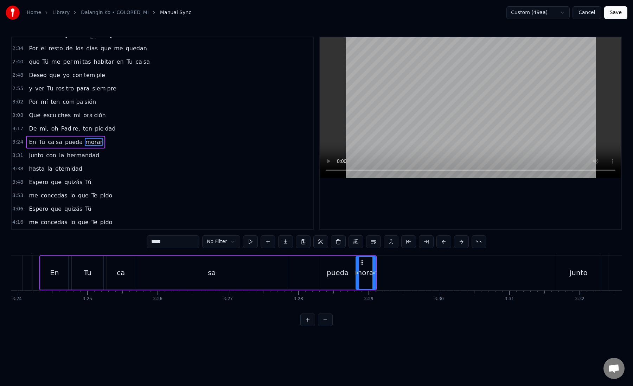
drag, startPoint x: 158, startPoint y: 243, endPoint x: 196, endPoint y: 245, distance: 38.0
click at [196, 245] on input "*****" at bounding box center [173, 241] width 53 height 13
type input "**"
click at [286, 245] on button at bounding box center [285, 241] width 15 height 13
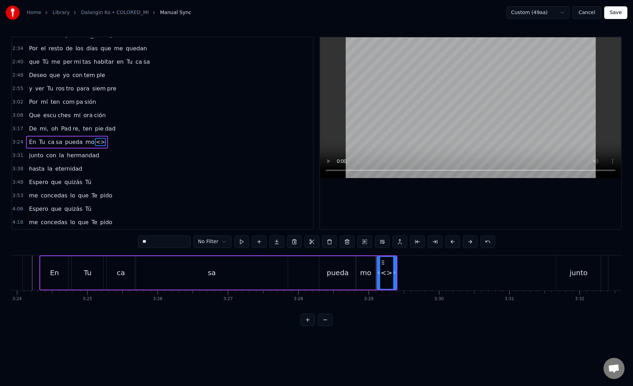
paste input "*"
drag, startPoint x: 158, startPoint y: 243, endPoint x: 129, endPoint y: 243, distance: 28.5
click at [129, 243] on div "0:18 A Ti Te doy gracias, Se ñor 0:25 por los a ños que pa sa [PERSON_NAME] 0:3…" at bounding box center [316, 181] width 611 height 289
drag, startPoint x: 395, startPoint y: 272, endPoint x: 522, endPoint y: 277, distance: 126.7
click at [522, 277] on div at bounding box center [522, 273] width 3 height 32
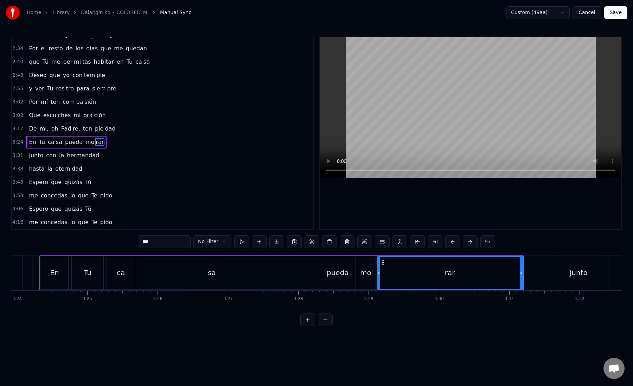
click at [382, 276] on div "rar" at bounding box center [449, 273] width 145 height 32
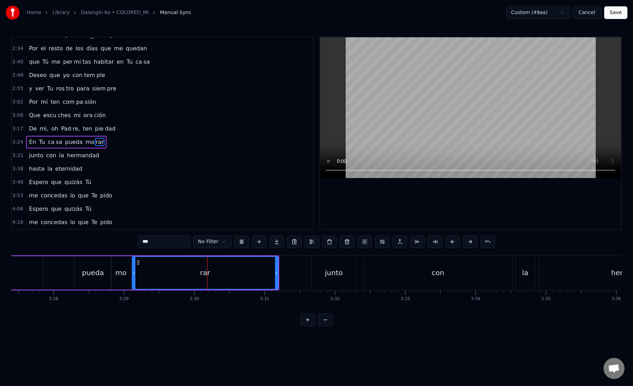
scroll to position [0, 14598]
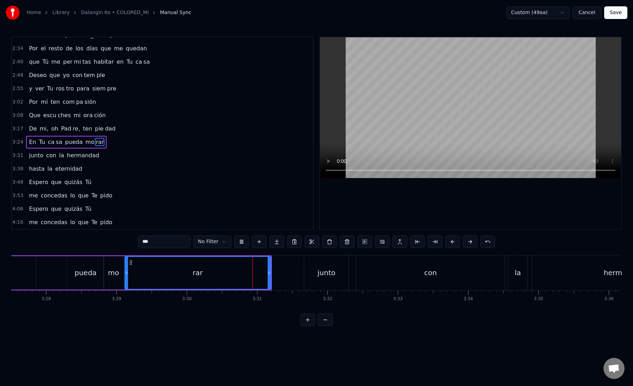
click at [323, 277] on div "junto" at bounding box center [327, 272] width 18 height 11
type input "*****"
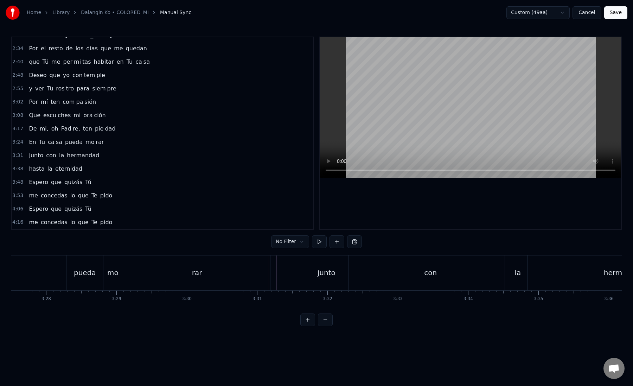
click at [316, 275] on div "junto" at bounding box center [326, 272] width 44 height 35
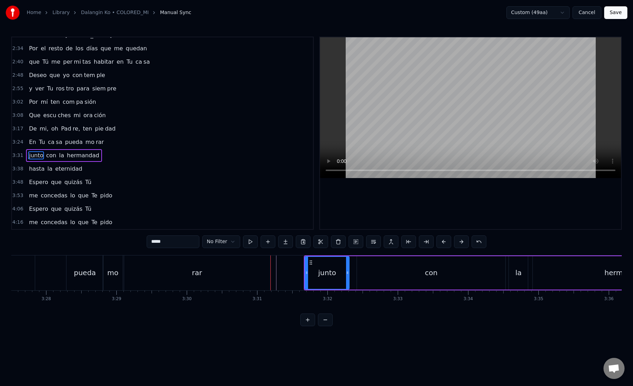
click at [316, 275] on div "junto" at bounding box center [327, 273] width 44 height 32
drag, startPoint x: 307, startPoint y: 275, endPoint x: 300, endPoint y: 275, distance: 7.4
click at [300, 275] on div at bounding box center [299, 273] width 3 height 32
click at [303, 274] on div "junto" at bounding box center [323, 273] width 51 height 32
click at [368, 273] on div "con" at bounding box center [431, 272] width 148 height 33
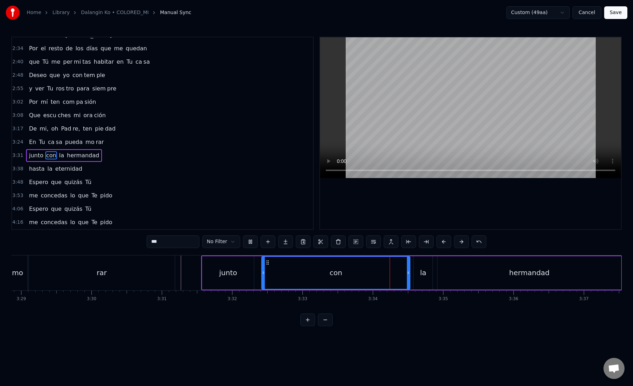
scroll to position [0, 14702]
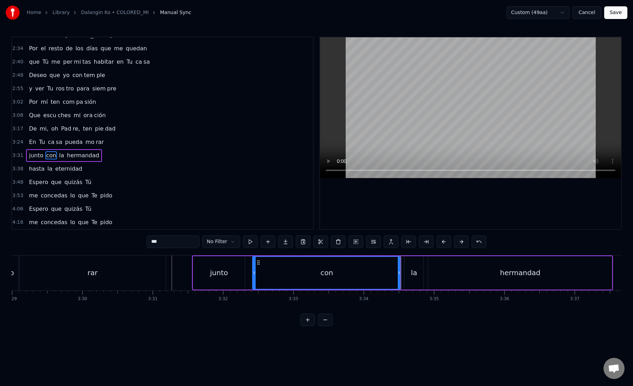
click at [407, 276] on div "la" at bounding box center [414, 272] width 19 height 33
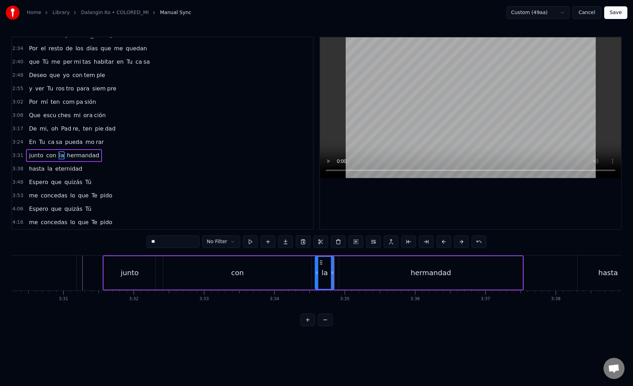
scroll to position [0, 14805]
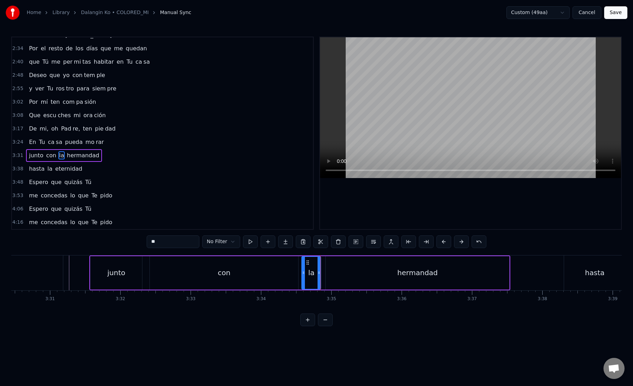
click at [334, 278] on div "hermandad" at bounding box center [418, 272] width 184 height 33
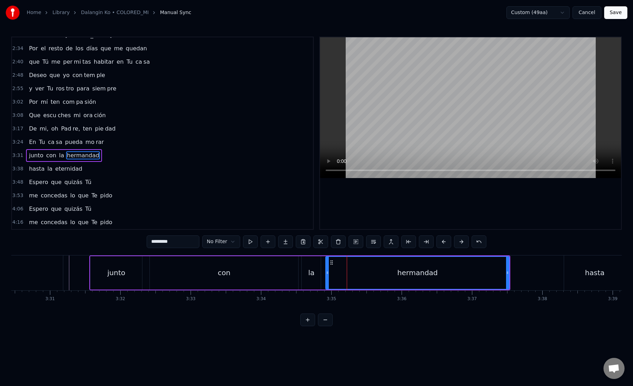
click at [312, 275] on div "la" at bounding box center [311, 272] width 6 height 11
type input "**"
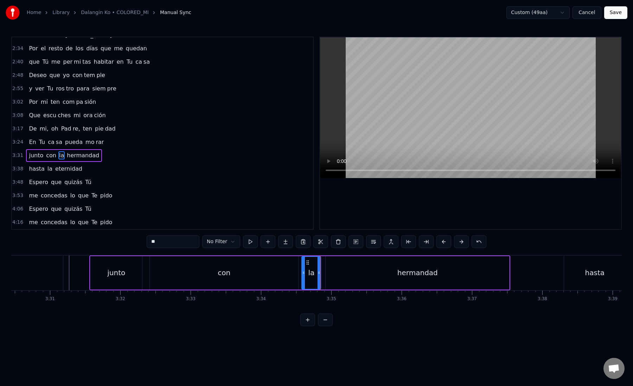
click at [324, 275] on div "junto con la hermandad" at bounding box center [299, 272] width 421 height 35
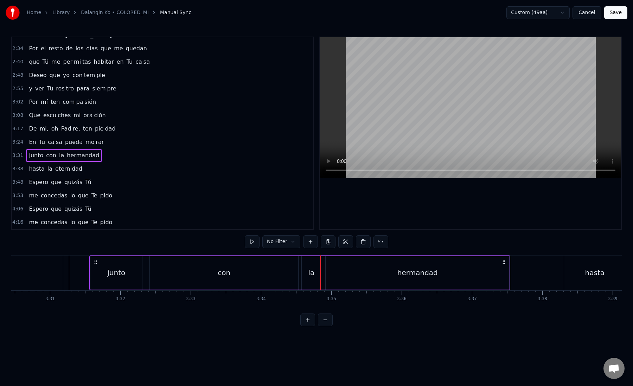
click at [333, 274] on div "hermandad" at bounding box center [418, 272] width 184 height 33
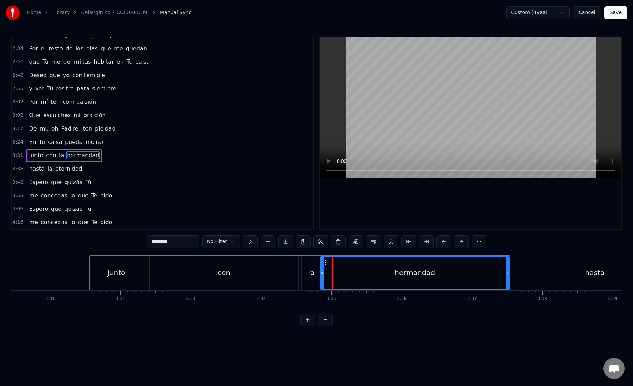
drag, startPoint x: 326, startPoint y: 275, endPoint x: 321, endPoint y: 275, distance: 5.3
click at [321, 275] on icon at bounding box center [322, 273] width 3 height 6
click at [312, 275] on div "la" at bounding box center [311, 272] width 6 height 11
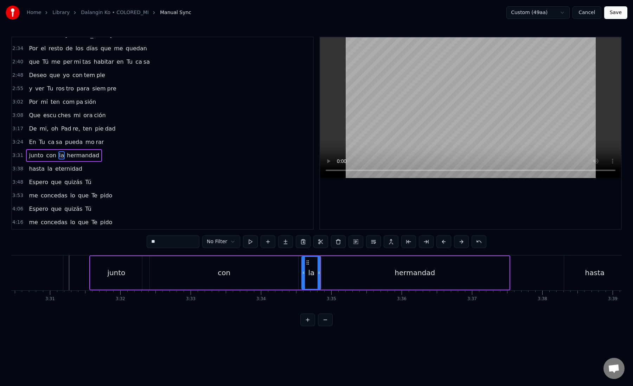
click at [330, 272] on div "hermandad" at bounding box center [414, 272] width 189 height 33
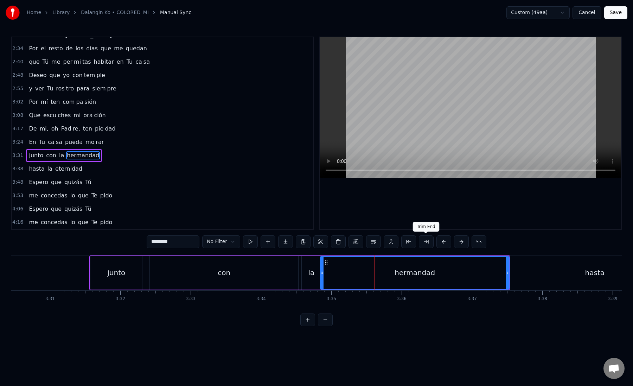
click at [421, 243] on button at bounding box center [426, 241] width 15 height 13
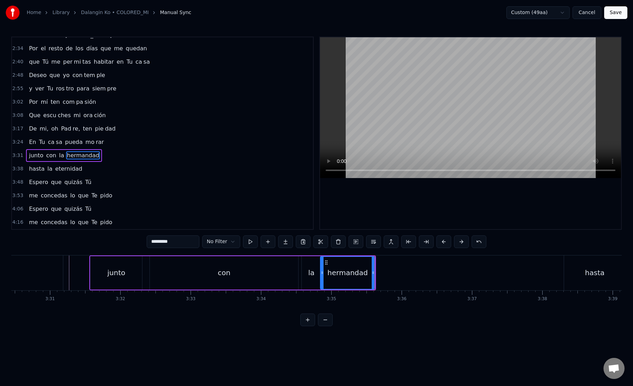
drag, startPoint x: 170, startPoint y: 242, endPoint x: 212, endPoint y: 242, distance: 41.5
click at [212, 242] on div "********* No Filter" at bounding box center [317, 241] width 340 height 13
type input "******"
click at [285, 242] on button at bounding box center [285, 241] width 15 height 13
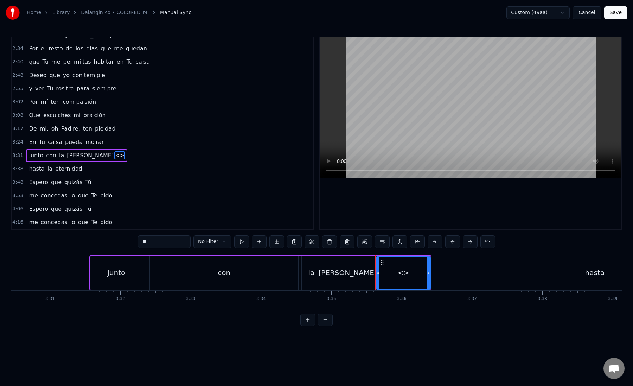
paste input "*"
drag, startPoint x: 161, startPoint y: 244, endPoint x: 140, endPoint y: 243, distance: 21.1
click at [140, 244] on input "**" at bounding box center [164, 241] width 53 height 13
drag, startPoint x: 428, startPoint y: 273, endPoint x: 524, endPoint y: 273, distance: 96.4
click at [524, 273] on icon at bounding box center [525, 273] width 3 height 6
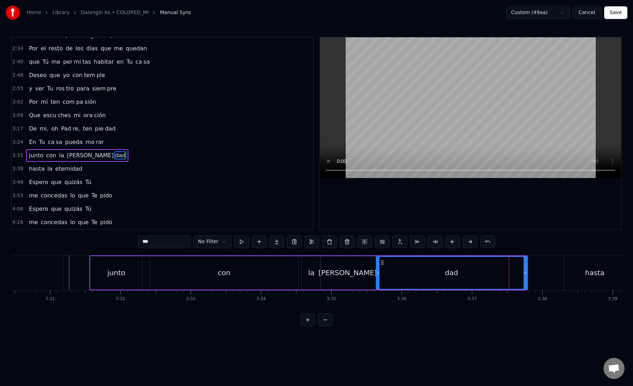
click at [383, 274] on div "dad" at bounding box center [452, 273] width 150 height 32
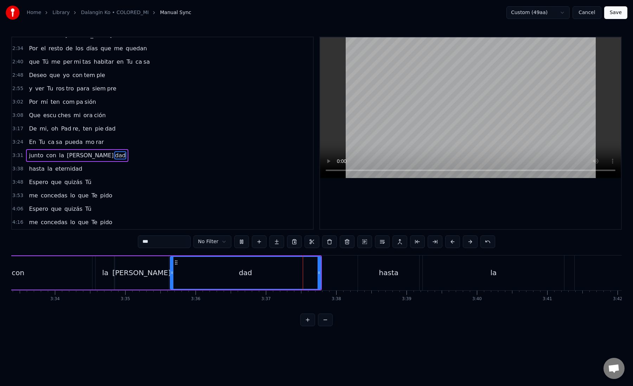
scroll to position [0, 15039]
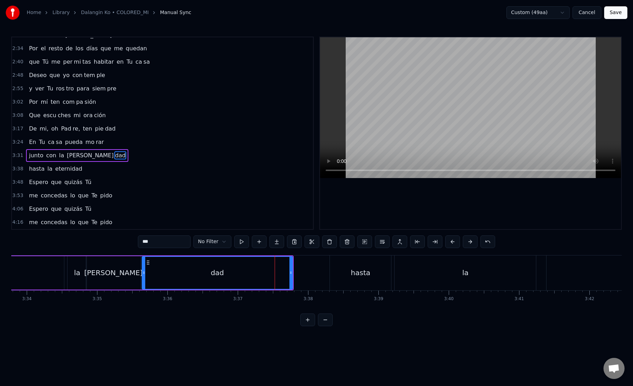
click at [346, 274] on div "hasta" at bounding box center [360, 272] width 61 height 35
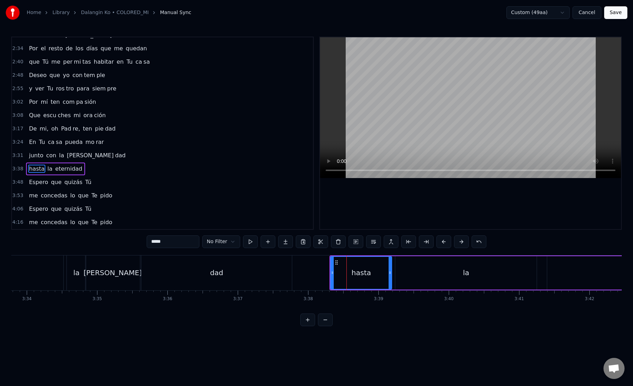
click at [343, 273] on div "hasta" at bounding box center [361, 273] width 61 height 32
drag, startPoint x: 332, startPoint y: 273, endPoint x: 326, endPoint y: 273, distance: 5.6
click at [326, 273] on icon at bounding box center [327, 273] width 3 height 6
click at [333, 277] on div "hasta" at bounding box center [358, 273] width 66 height 32
click at [399, 273] on div "la" at bounding box center [465, 272] width 141 height 33
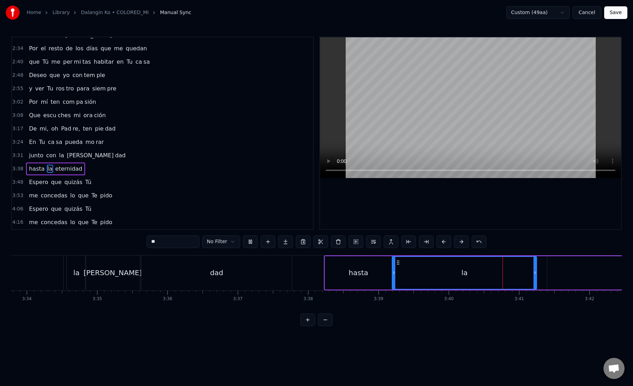
click at [394, 273] on icon at bounding box center [394, 273] width 3 height 6
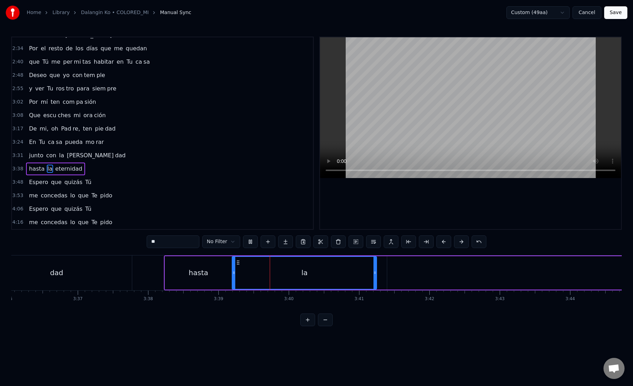
scroll to position [0, 15215]
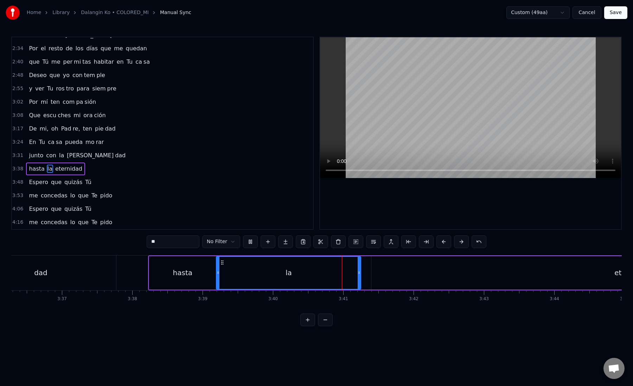
click at [381, 275] on div "eternidad" at bounding box center [631, 272] width 520 height 33
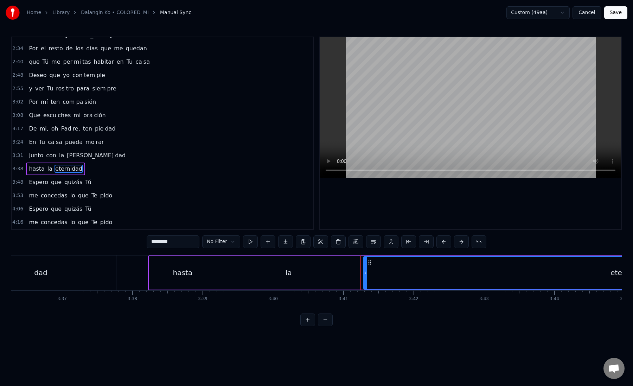
drag, startPoint x: 373, startPoint y: 273, endPoint x: 365, endPoint y: 273, distance: 8.1
click at [365, 273] on icon at bounding box center [365, 273] width 3 height 6
click at [367, 273] on div "eternidad" at bounding box center [627, 273] width 527 height 32
click at [363, 273] on circle at bounding box center [363, 273] width 0 height 0
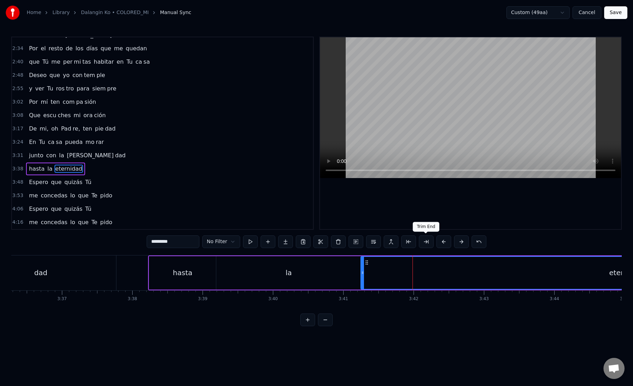
click at [426, 244] on button at bounding box center [426, 241] width 15 height 13
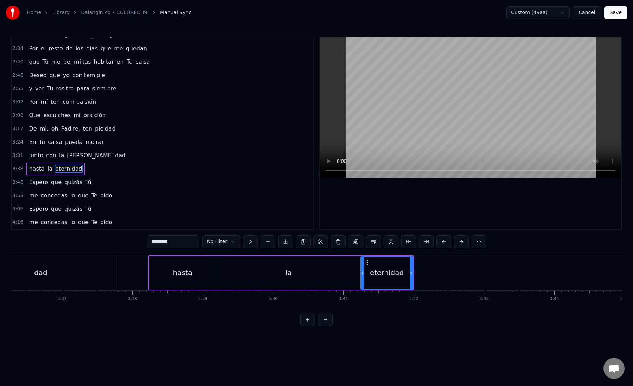
drag, startPoint x: 161, startPoint y: 242, endPoint x: 209, endPoint y: 242, distance: 47.8
click at [209, 242] on div "********* No Filter" at bounding box center [317, 241] width 340 height 13
type input "****"
click at [285, 243] on button at bounding box center [285, 241] width 15 height 13
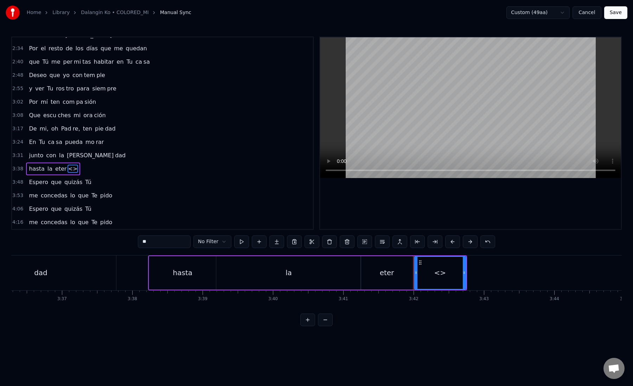
drag, startPoint x: 168, startPoint y: 244, endPoint x: 135, endPoint y: 244, distance: 33.4
click at [135, 244] on div "0:18 A Ti Te doy gracias, Se ñor 0:25 por los a ños que pa sa [PERSON_NAME] 0:3…" at bounding box center [316, 181] width 611 height 289
paste input "***"
drag, startPoint x: 151, startPoint y: 243, endPoint x: 223, endPoint y: 243, distance: 72.5
click at [223, 243] on div "***** No Filter" at bounding box center [316, 241] width 357 height 13
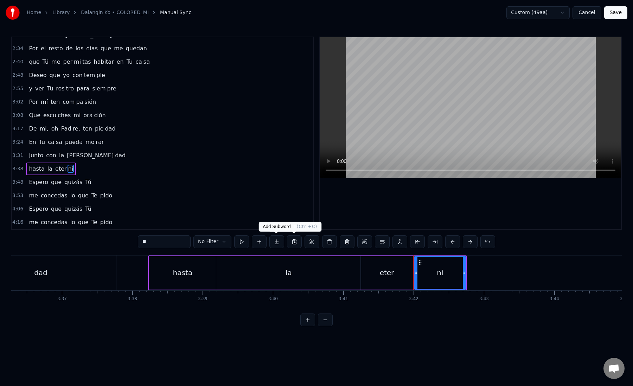
type input "**"
click at [276, 243] on button at bounding box center [276, 241] width 15 height 13
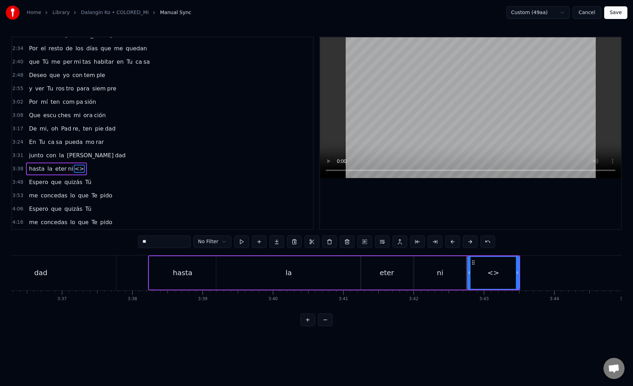
paste input "*"
drag, startPoint x: 154, startPoint y: 238, endPoint x: 186, endPoint y: 242, distance: 32.9
click at [186, 242] on input "**" at bounding box center [164, 241] width 53 height 13
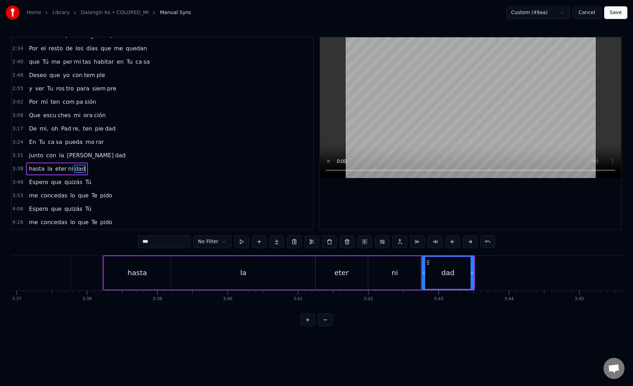
scroll to position [0, 15300]
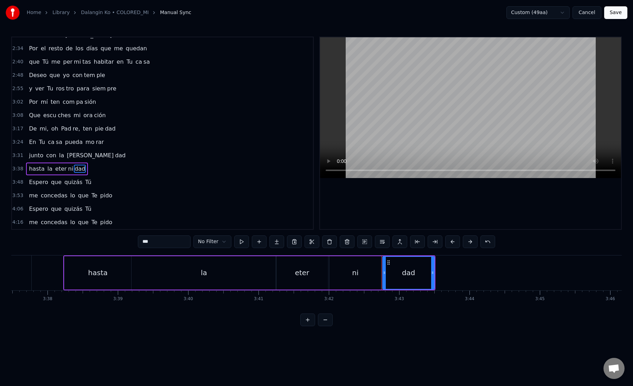
click at [310, 271] on div "eter" at bounding box center [302, 272] width 52 height 33
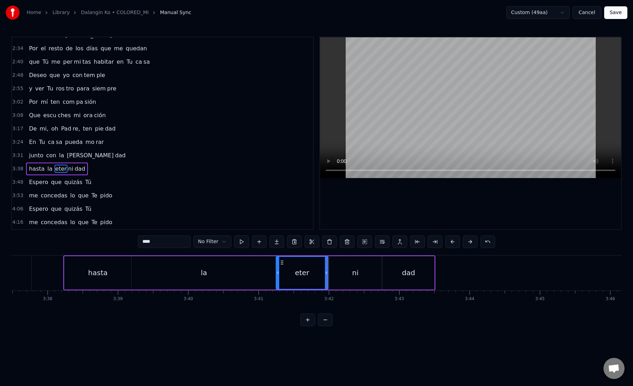
click at [339, 271] on div "ni" at bounding box center [356, 272] width 52 height 33
drag, startPoint x: 379, startPoint y: 272, endPoint x: 350, endPoint y: 272, distance: 29.6
click at [350, 272] on icon at bounding box center [350, 273] width 3 height 6
click at [385, 272] on div "dad" at bounding box center [409, 272] width 52 height 33
type input "***"
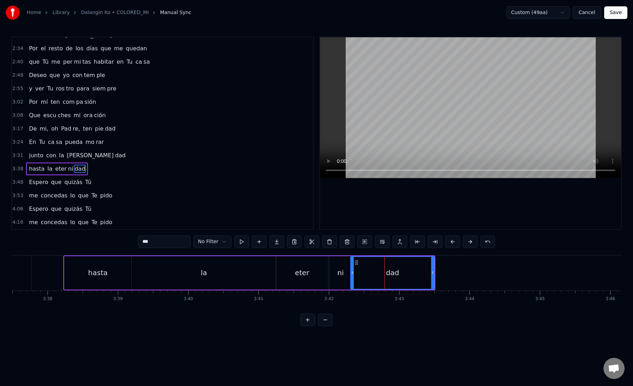
drag, startPoint x: 385, startPoint y: 273, endPoint x: 353, endPoint y: 275, distance: 32.1
click at [353, 275] on div at bounding box center [352, 273] width 3 height 32
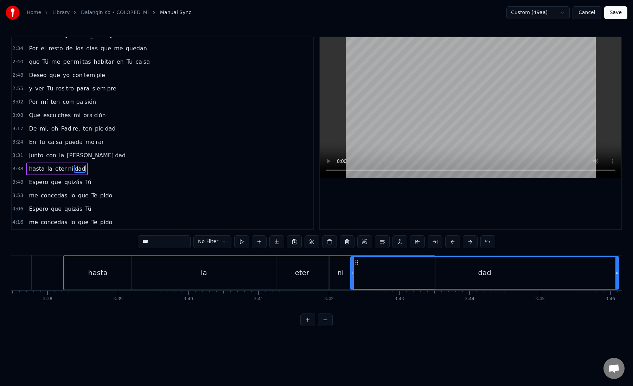
drag, startPoint x: 431, startPoint y: 272, endPoint x: 616, endPoint y: 273, distance: 184.3
click at [616, 273] on icon at bounding box center [617, 273] width 3 height 6
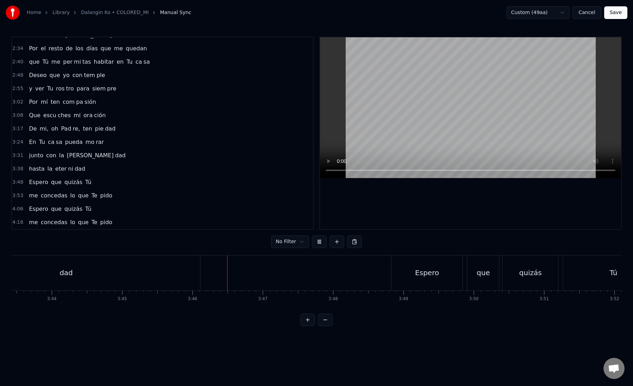
scroll to position [0, 15723]
click at [408, 266] on div "Espero" at bounding box center [421, 272] width 71 height 35
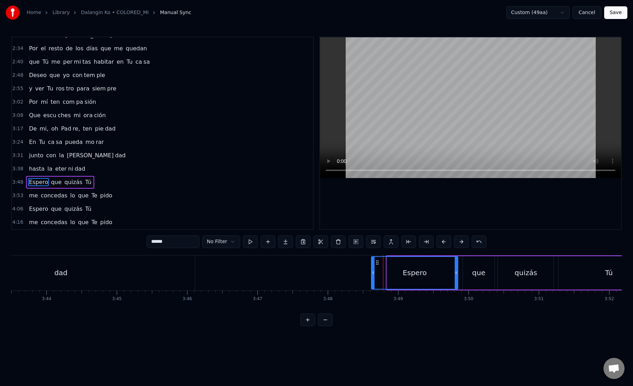
drag, startPoint x: 388, startPoint y: 275, endPoint x: 373, endPoint y: 275, distance: 15.5
click at [373, 275] on icon at bounding box center [373, 273] width 3 height 6
click at [375, 273] on div "Espero" at bounding box center [415, 273] width 86 height 32
click at [388, 271] on div "Espero" at bounding box center [415, 273] width 86 height 32
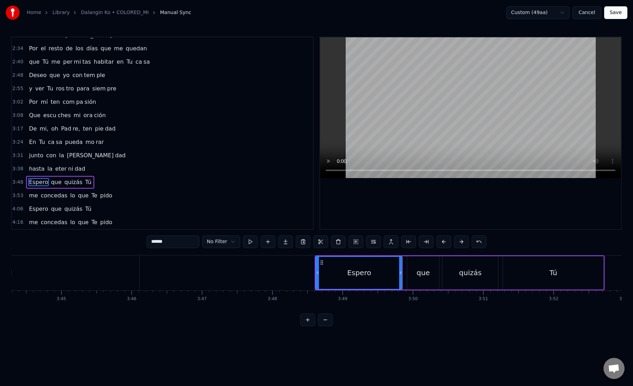
scroll to position [0, 15840]
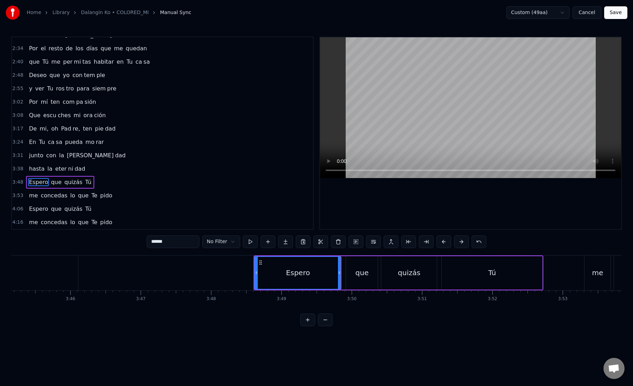
click at [354, 276] on div "que" at bounding box center [362, 272] width 32 height 33
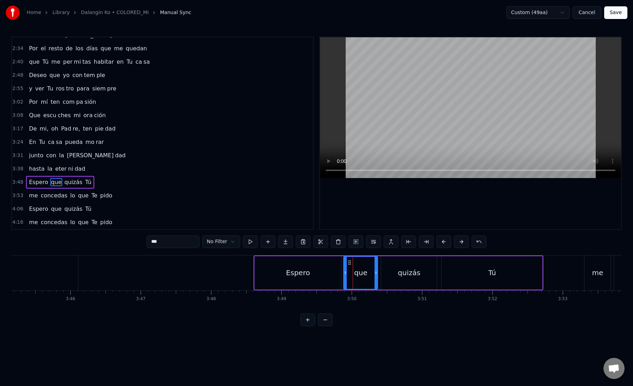
click at [345, 274] on icon at bounding box center [345, 273] width 3 height 6
click at [349, 274] on div "que" at bounding box center [361, 273] width 34 height 32
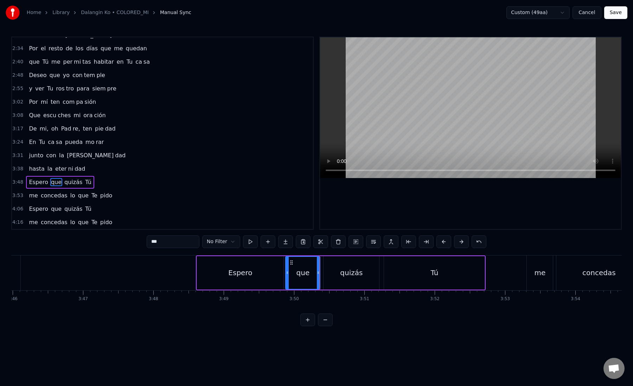
scroll to position [0, 15899]
click at [338, 274] on div "quizás" at bounding box center [350, 272] width 56 height 33
click at [394, 276] on div "Tú" at bounding box center [433, 272] width 101 height 33
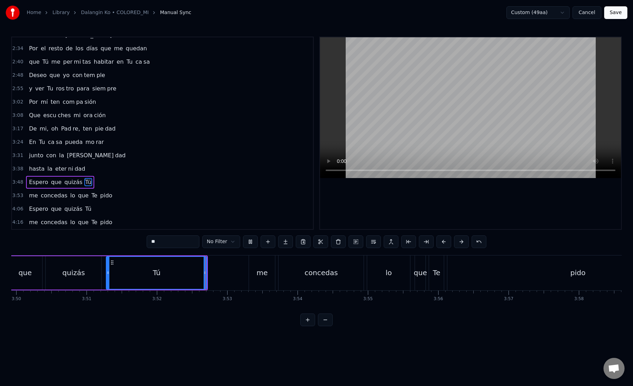
scroll to position [0, 16177]
click at [261, 272] on div "me" at bounding box center [260, 272] width 11 height 11
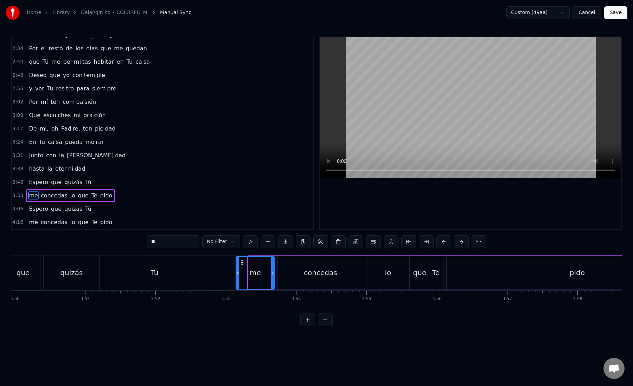
drag, startPoint x: 250, startPoint y: 272, endPoint x: 237, endPoint y: 272, distance: 12.7
click at [237, 272] on circle at bounding box center [237, 272] width 0 height 0
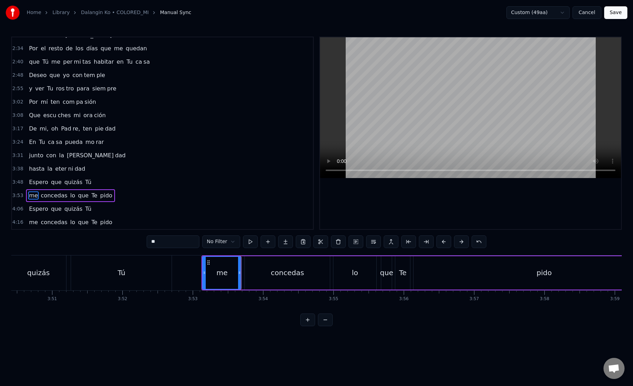
scroll to position [0, 16228]
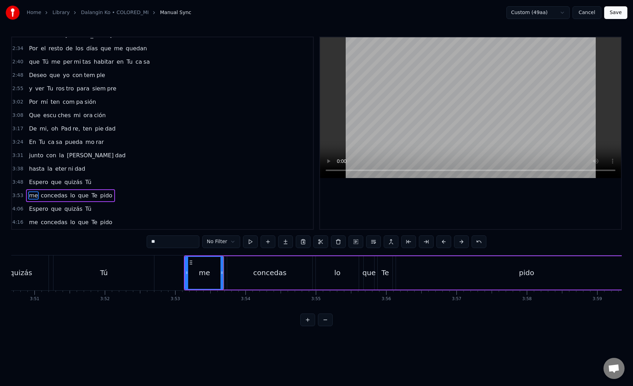
click at [247, 273] on div "concedas" at bounding box center [269, 272] width 85 height 33
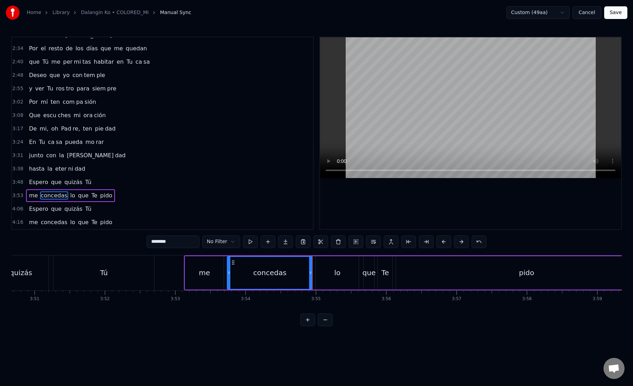
click at [320, 273] on div "lo" at bounding box center [337, 272] width 43 height 33
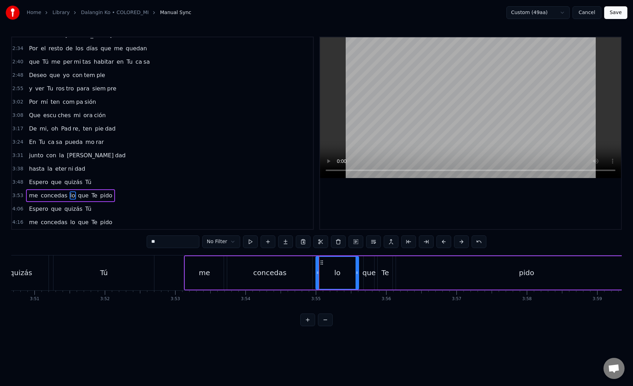
click at [306, 274] on div "concedas" at bounding box center [269, 272] width 85 height 33
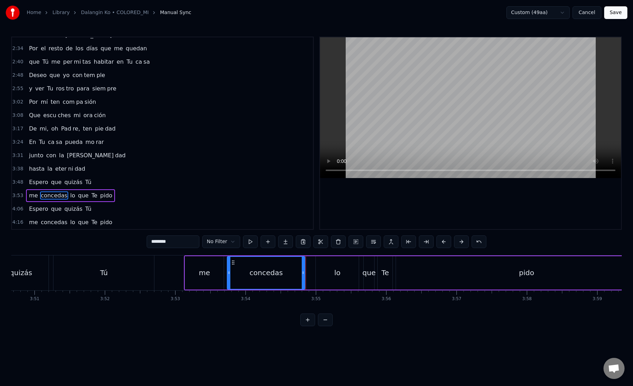
drag, startPoint x: 311, startPoint y: 274, endPoint x: 302, endPoint y: 274, distance: 8.8
click at [302, 274] on icon at bounding box center [303, 273] width 3 height 6
click at [324, 274] on div "lo" at bounding box center [337, 272] width 43 height 33
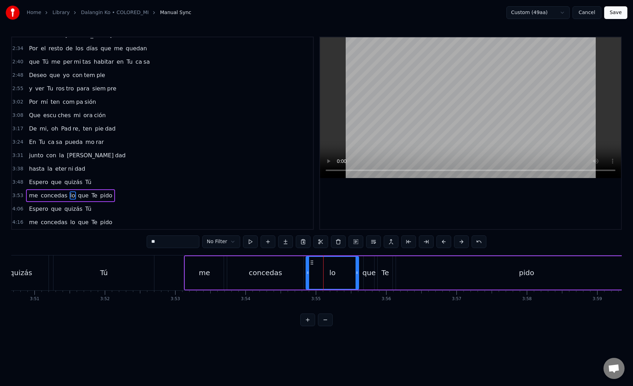
drag, startPoint x: 318, startPoint y: 274, endPoint x: 308, endPoint y: 274, distance: 10.2
click at [308, 274] on icon at bounding box center [307, 273] width 3 height 6
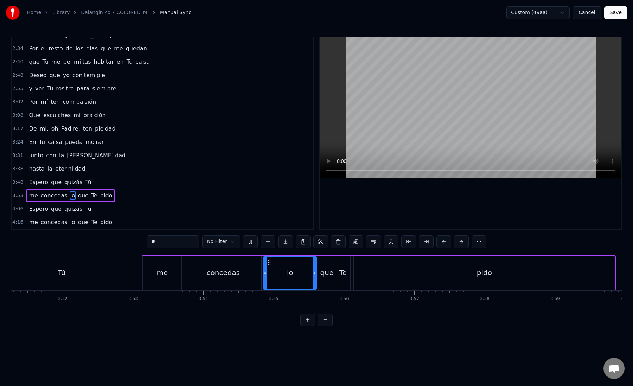
scroll to position [0, 16331]
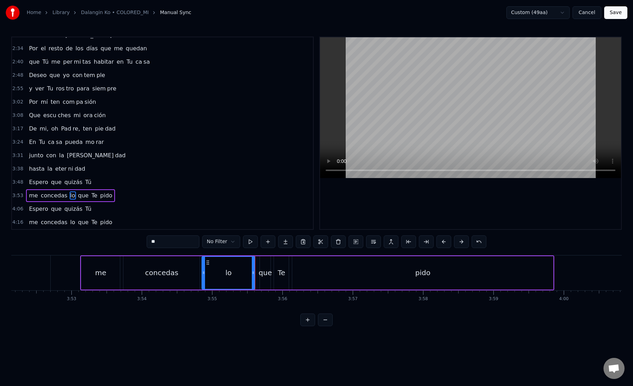
click at [262, 273] on div "que" at bounding box center [265, 272] width 13 height 11
click at [278, 273] on div "Te" at bounding box center [281, 272] width 7 height 11
click at [305, 272] on div "pido" at bounding box center [422, 272] width 261 height 33
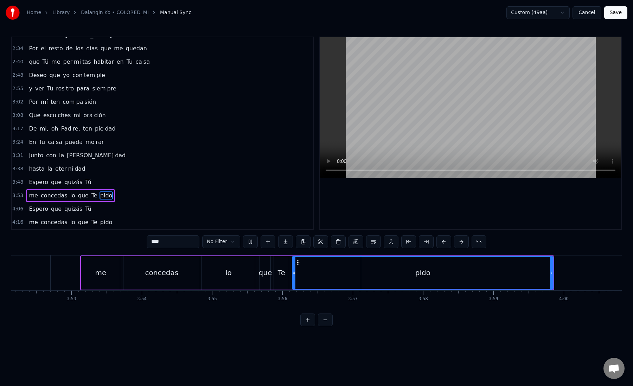
click at [321, 270] on div "pido" at bounding box center [423, 273] width 260 height 32
click
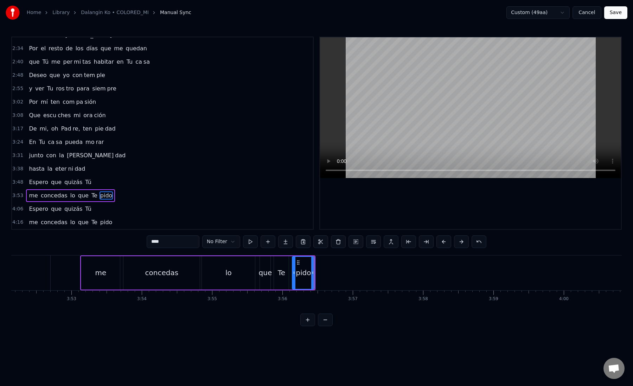
drag, startPoint x: 156, startPoint y: 242, endPoint x: 183, endPoint y: 242, distance: 26.7
type input "**"
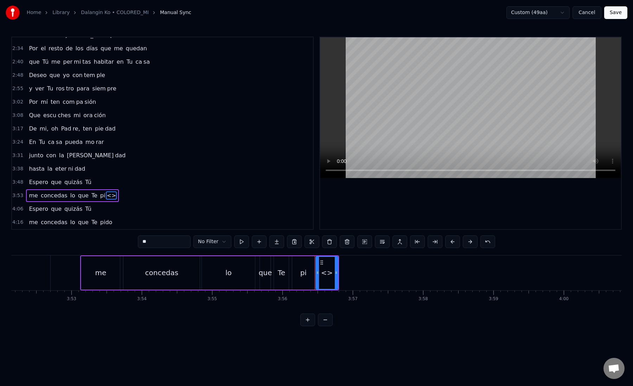
drag, startPoint x: 163, startPoint y: 238, endPoint x: 126, endPoint y: 238, distance: 36.9
paste input "text"
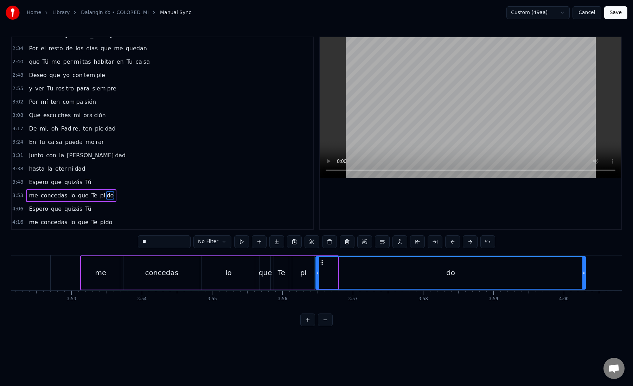
drag, startPoint x: 335, startPoint y: 274, endPoint x: 583, endPoint y: 275, distance: 247.6
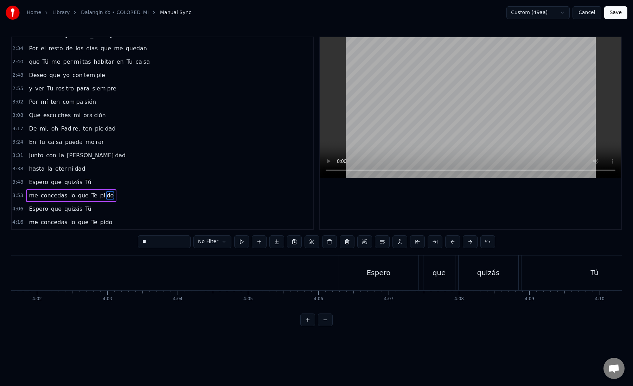
type input "******"
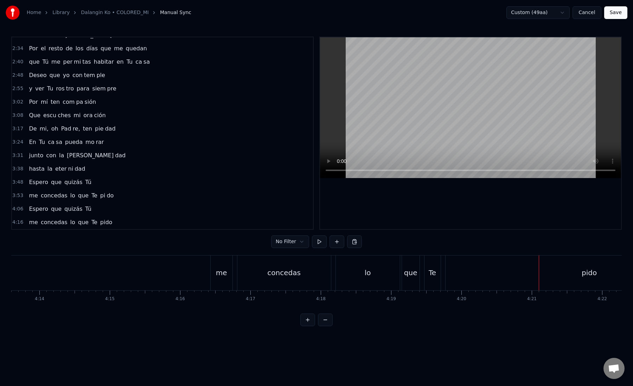
scroll to position [0, 17836]
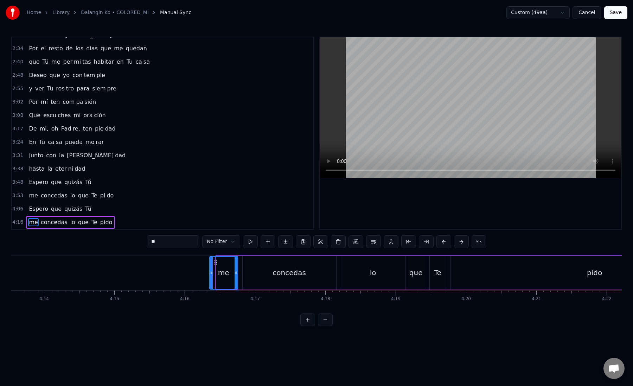
drag, startPoint x: 217, startPoint y: 274, endPoint x: 207, endPoint y: 274, distance: 9.5
drag, startPoint x: 342, startPoint y: 275, endPoint x: 336, endPoint y: 275, distance: 6.3
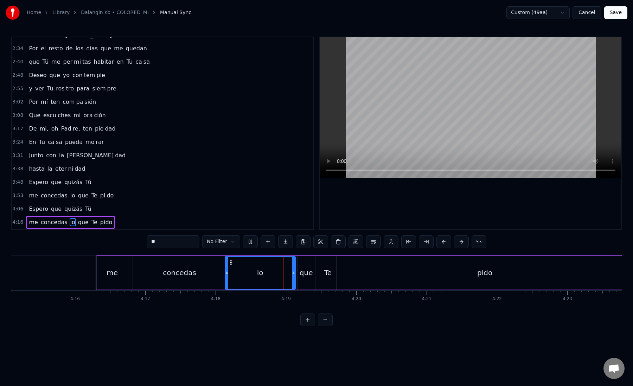
scroll to position [0, 17955]
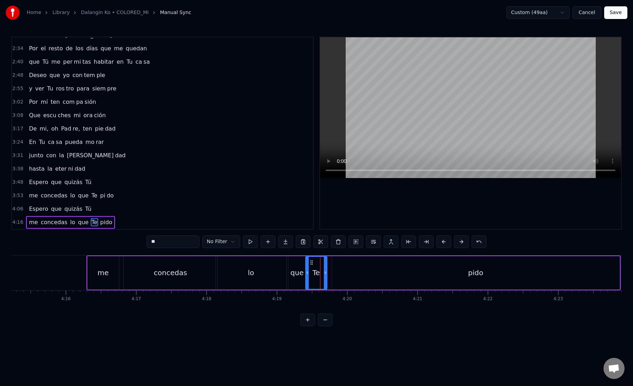
drag, startPoint x: 313, startPoint y: 272, endPoint x: 307, endPoint y: 272, distance: 5.3
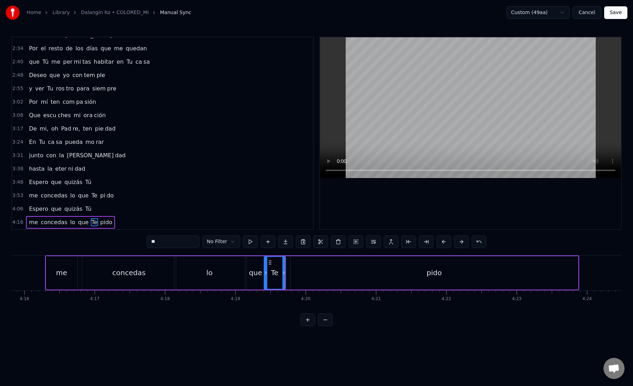
scroll to position [0, 17998]
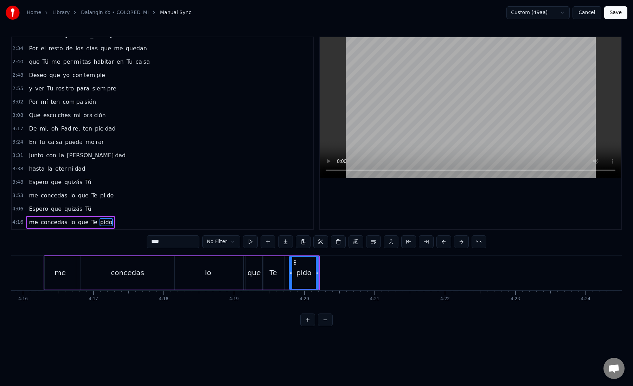
drag, startPoint x: 157, startPoint y: 241, endPoint x: 189, endPoint y: 241, distance: 32.4
type input "**"
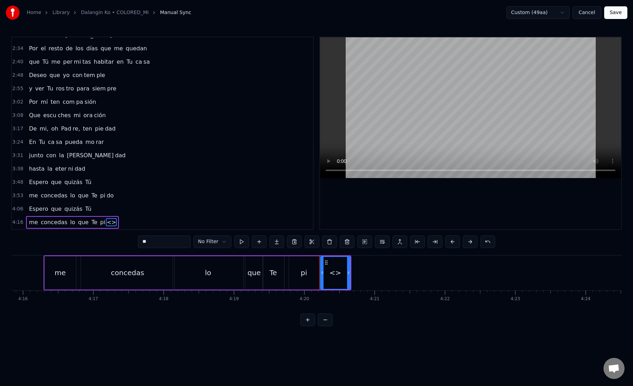
paste input "text"
drag, startPoint x: 168, startPoint y: 244, endPoint x: 142, endPoint y: 244, distance: 26.0
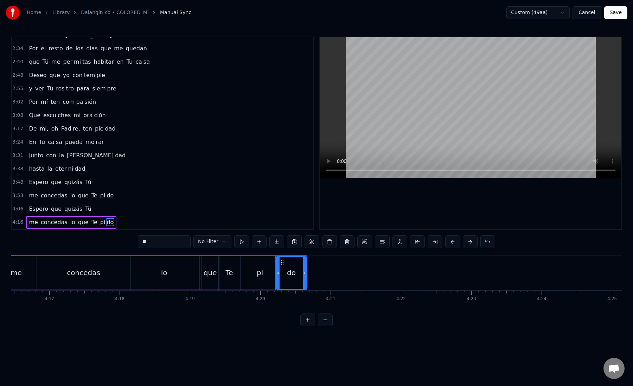
scroll to position [0, 18070]
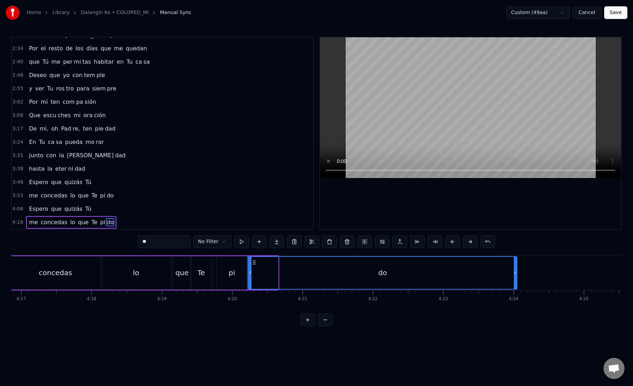
drag, startPoint x: 276, startPoint y: 273, endPoint x: 515, endPoint y: 268, distance: 238.9
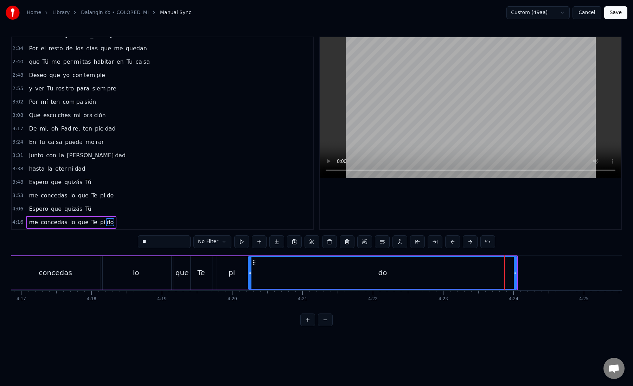
type input "**"
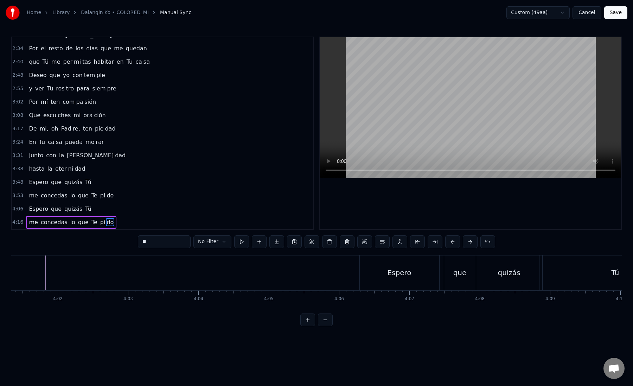
scroll to position [0, 16496]
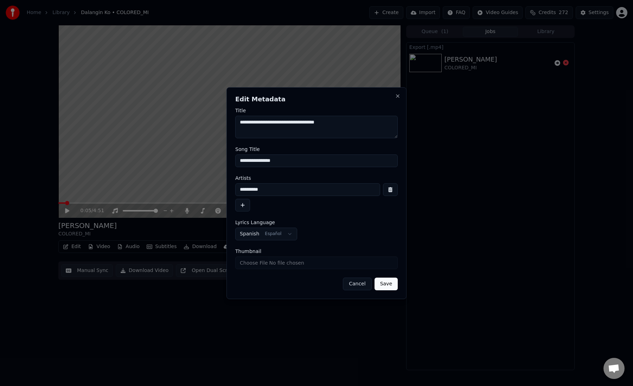
type input "**********"
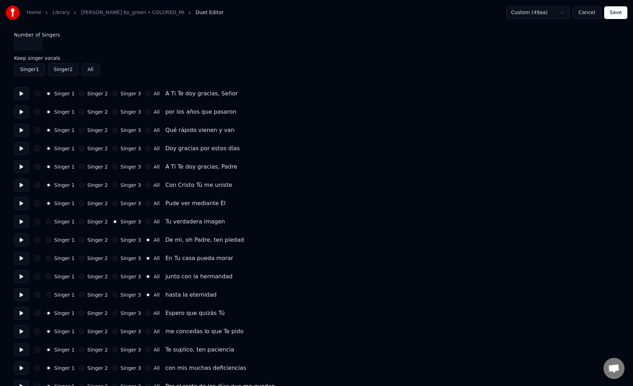
type input "*"
